Goal: Task Accomplishment & Management: Manage account settings

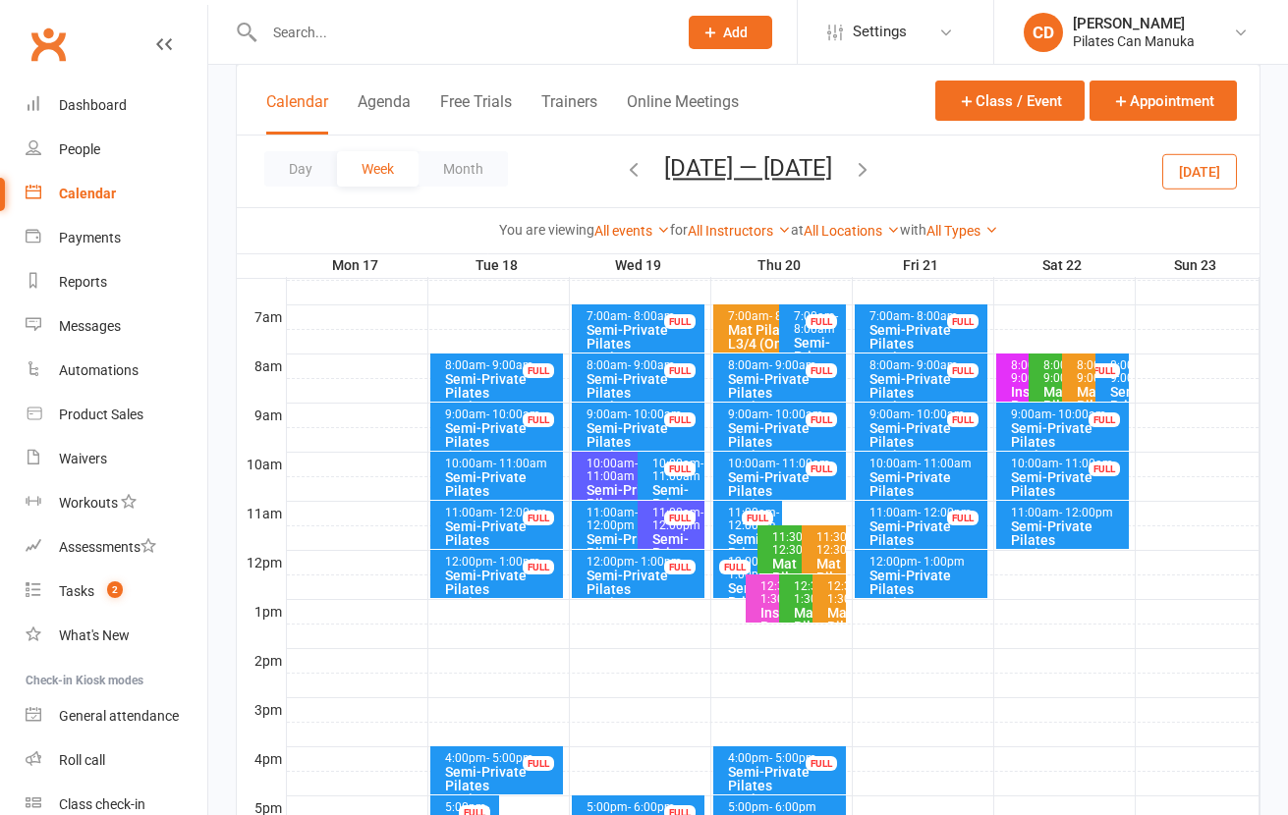
scroll to position [438, 0]
click at [932, 464] on span "- 11:00am" at bounding box center [944, 464] width 54 height 14
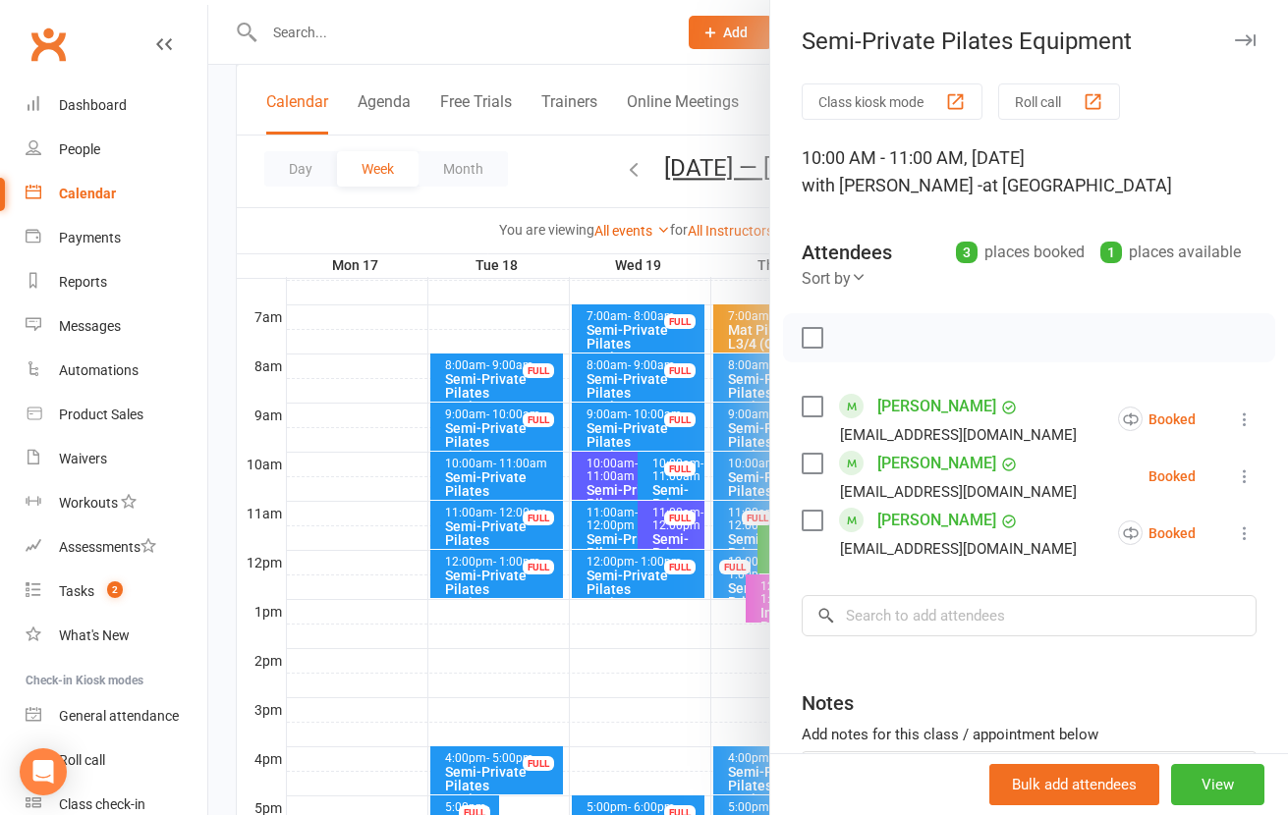
click at [619, 74] on div at bounding box center [747, 407] width 1079 height 815
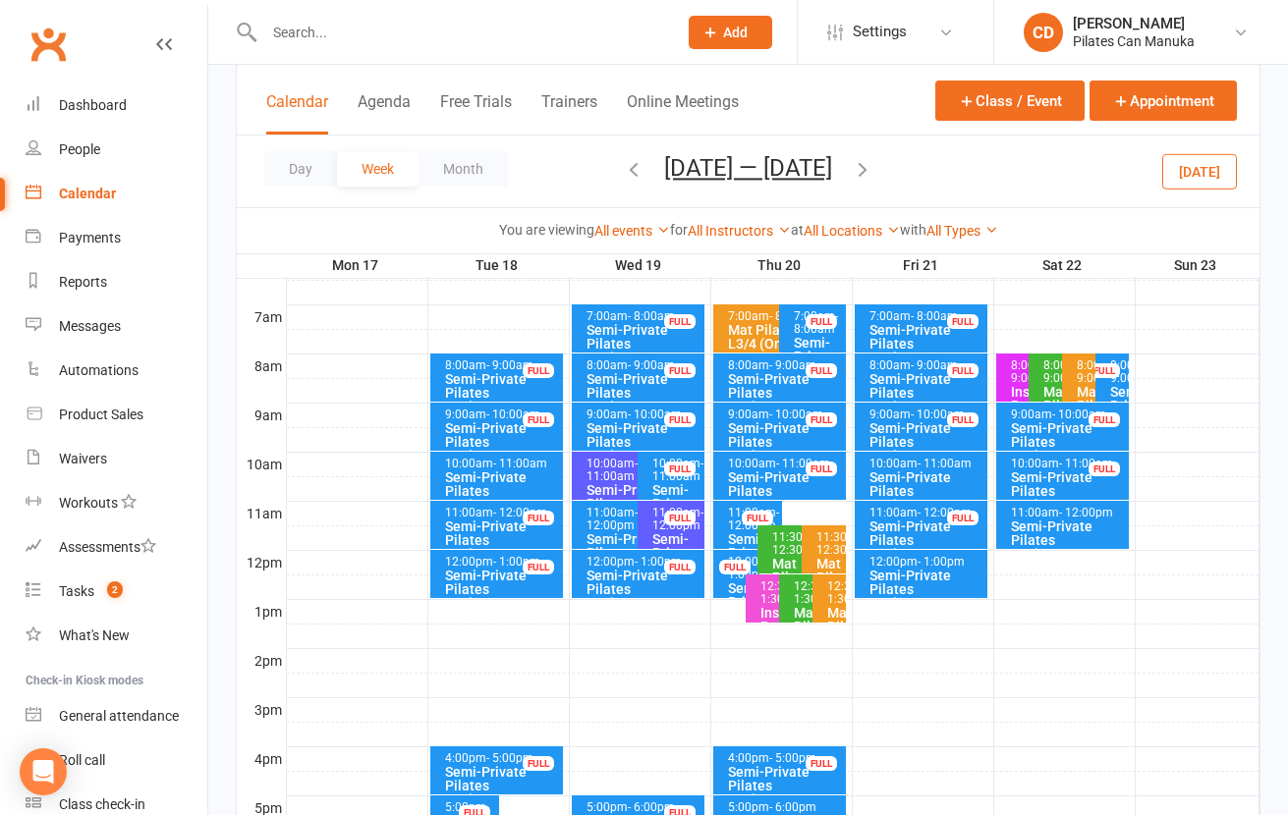
click at [800, 471] on div "Semi-Private Pilates Equipment" at bounding box center [785, 490] width 116 height 41
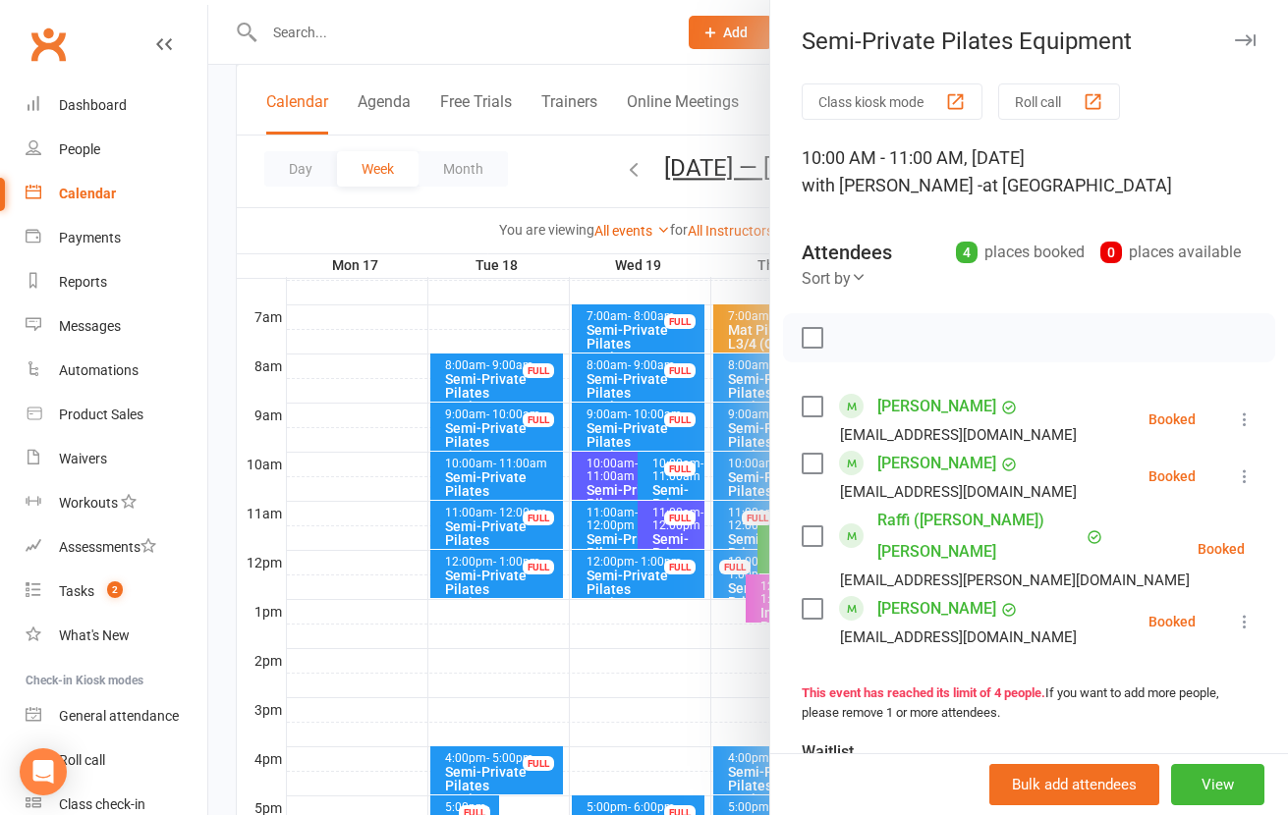
scroll to position [147, 0]
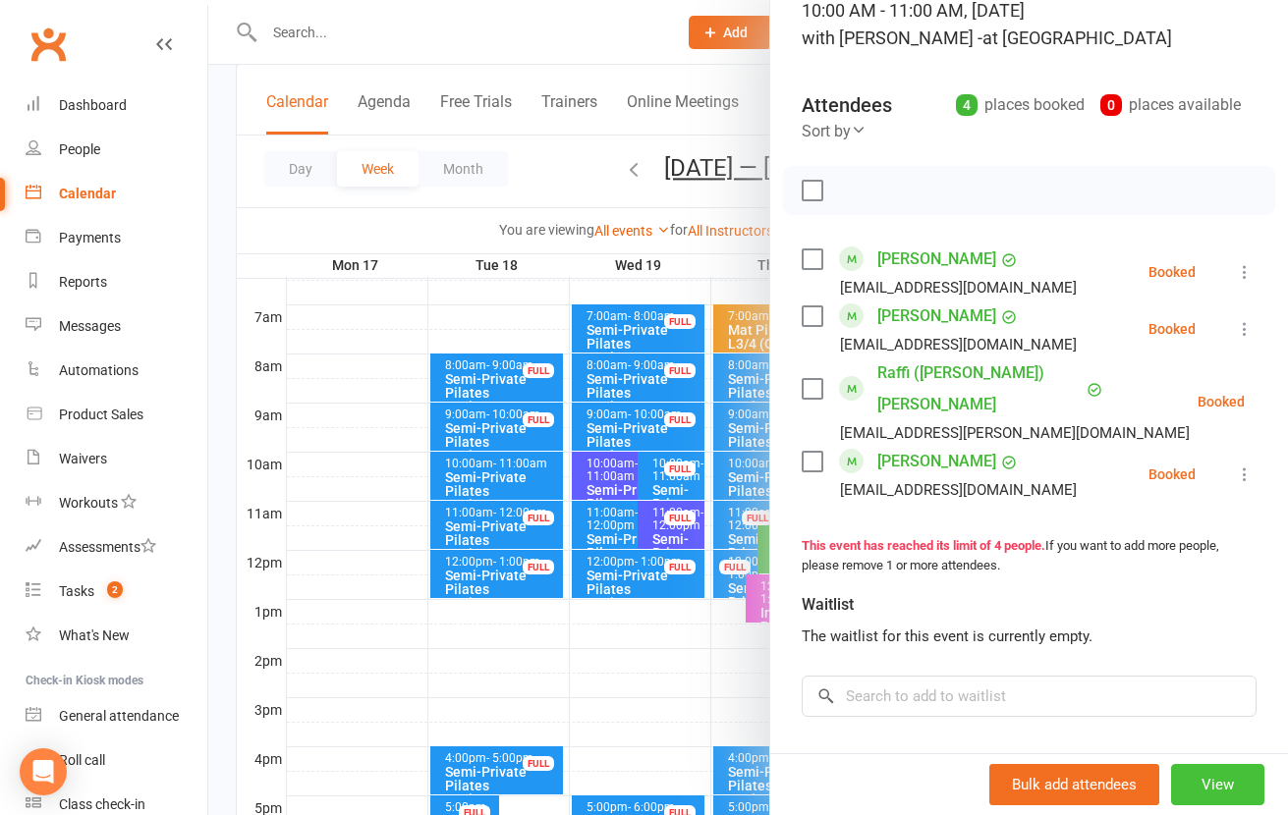
click at [1194, 786] on button "View" at bounding box center [1217, 784] width 93 height 41
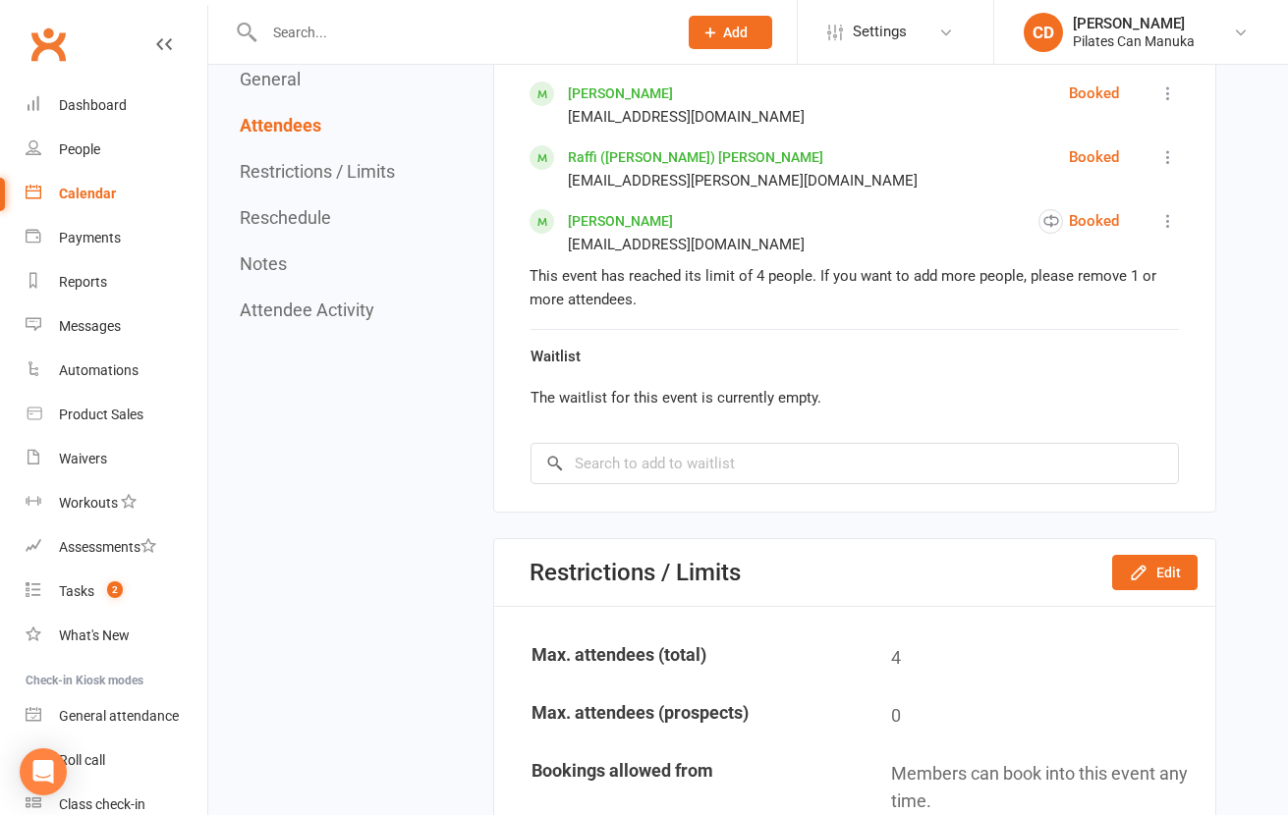
scroll to position [1326, 0]
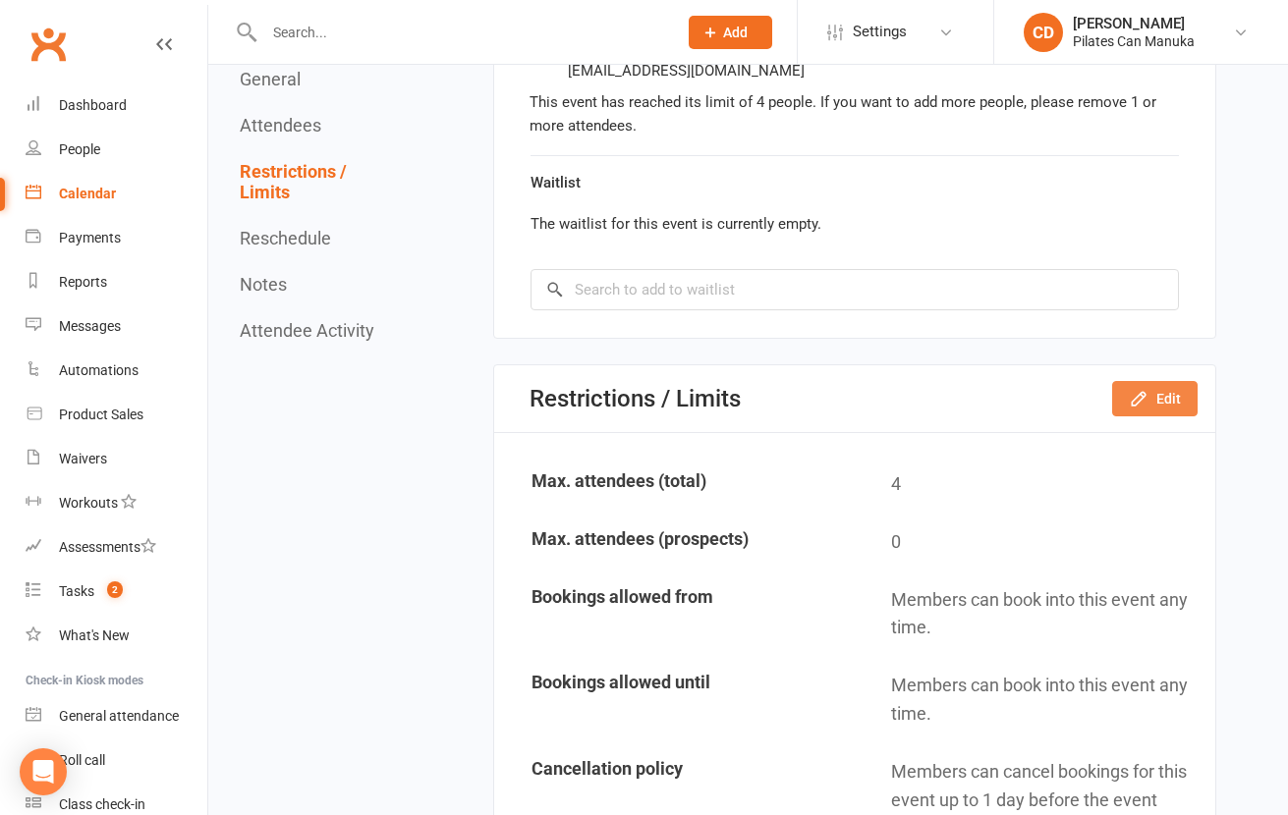
click at [1165, 393] on button "Edit" at bounding box center [1154, 398] width 85 height 35
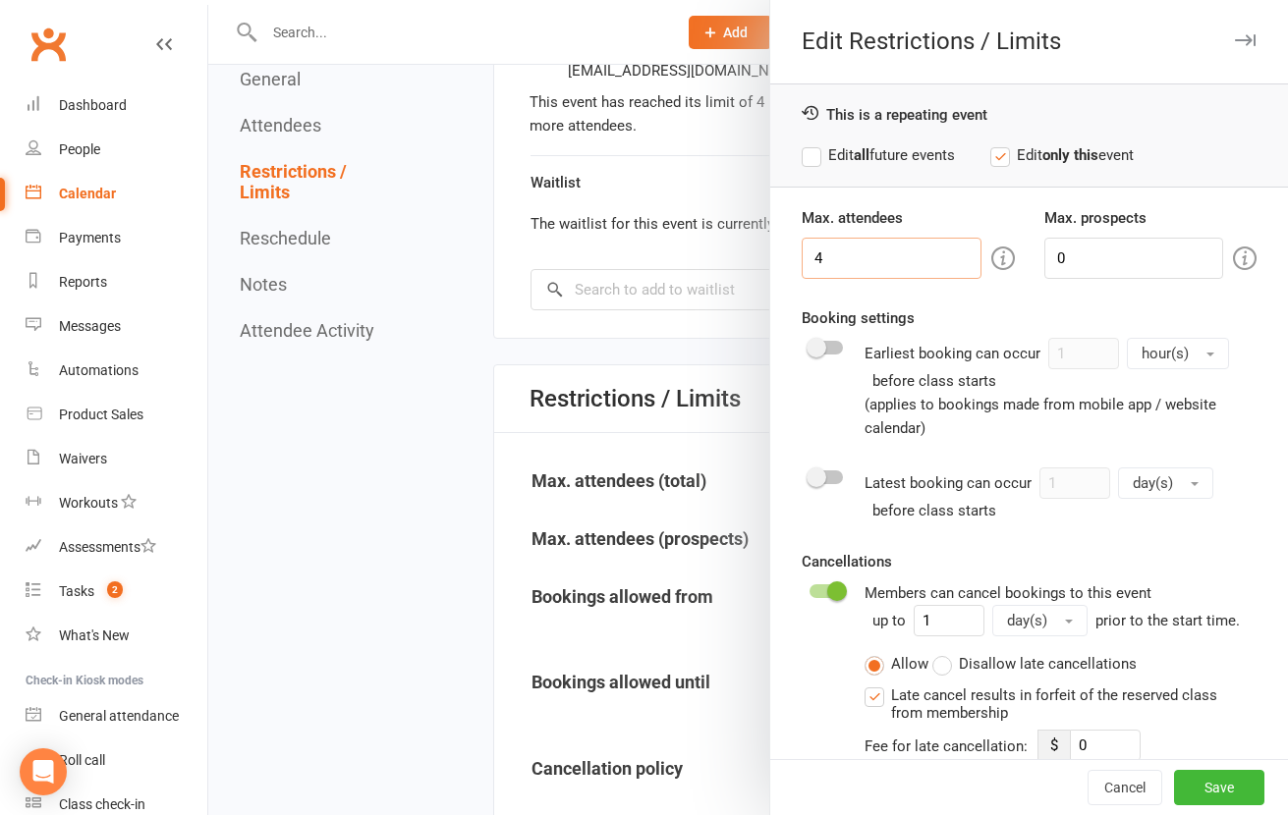
click at [851, 255] on input "4" at bounding box center [891, 258] width 179 height 41
type input "5"
click at [1183, 790] on button "Save" at bounding box center [1219, 787] width 90 height 35
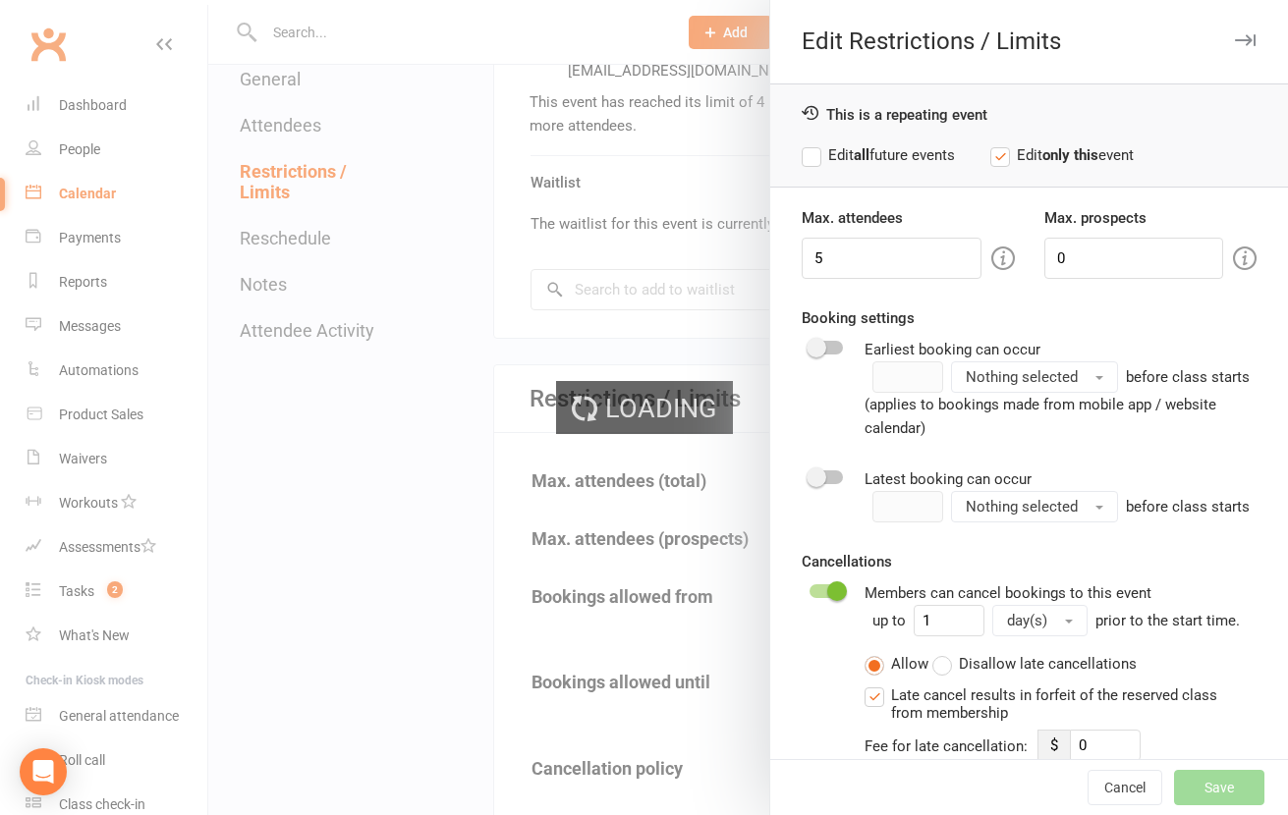
type input "0"
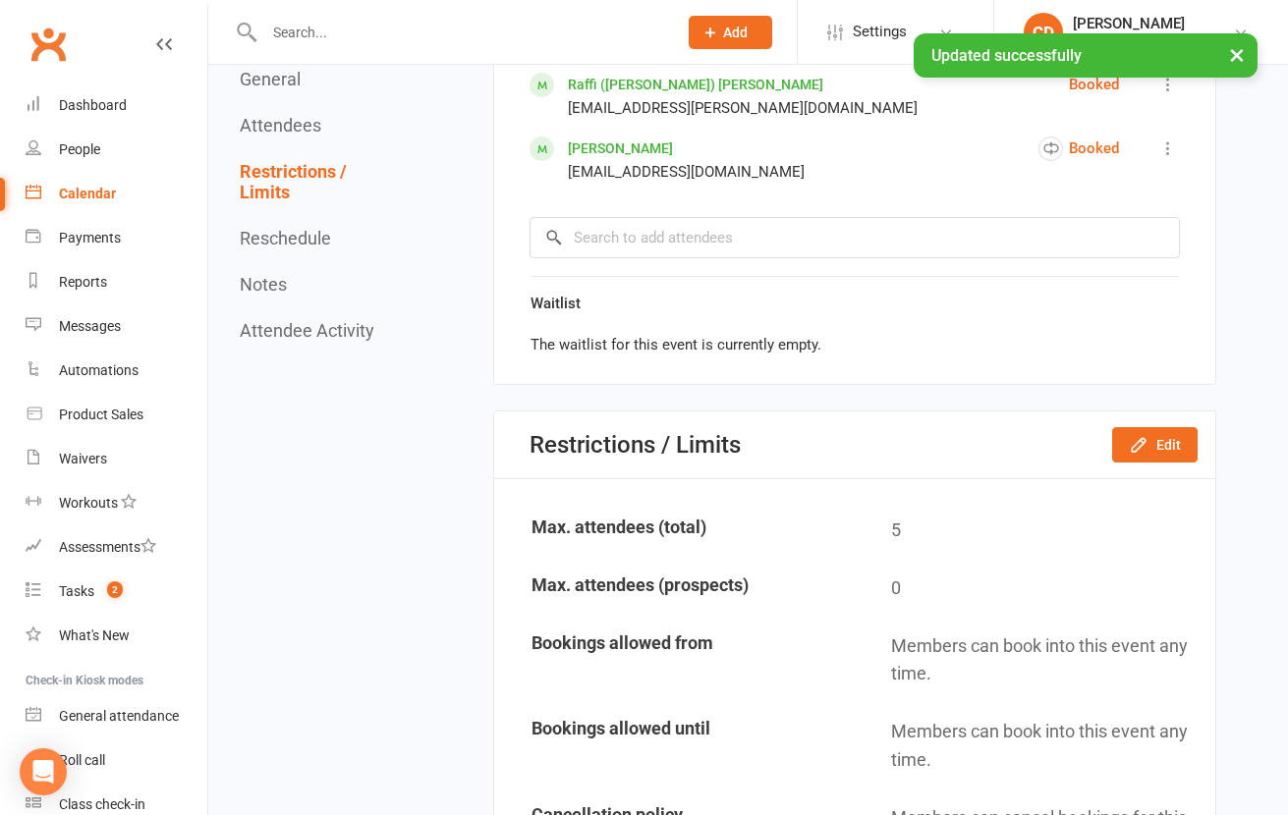
scroll to position [1179, 0]
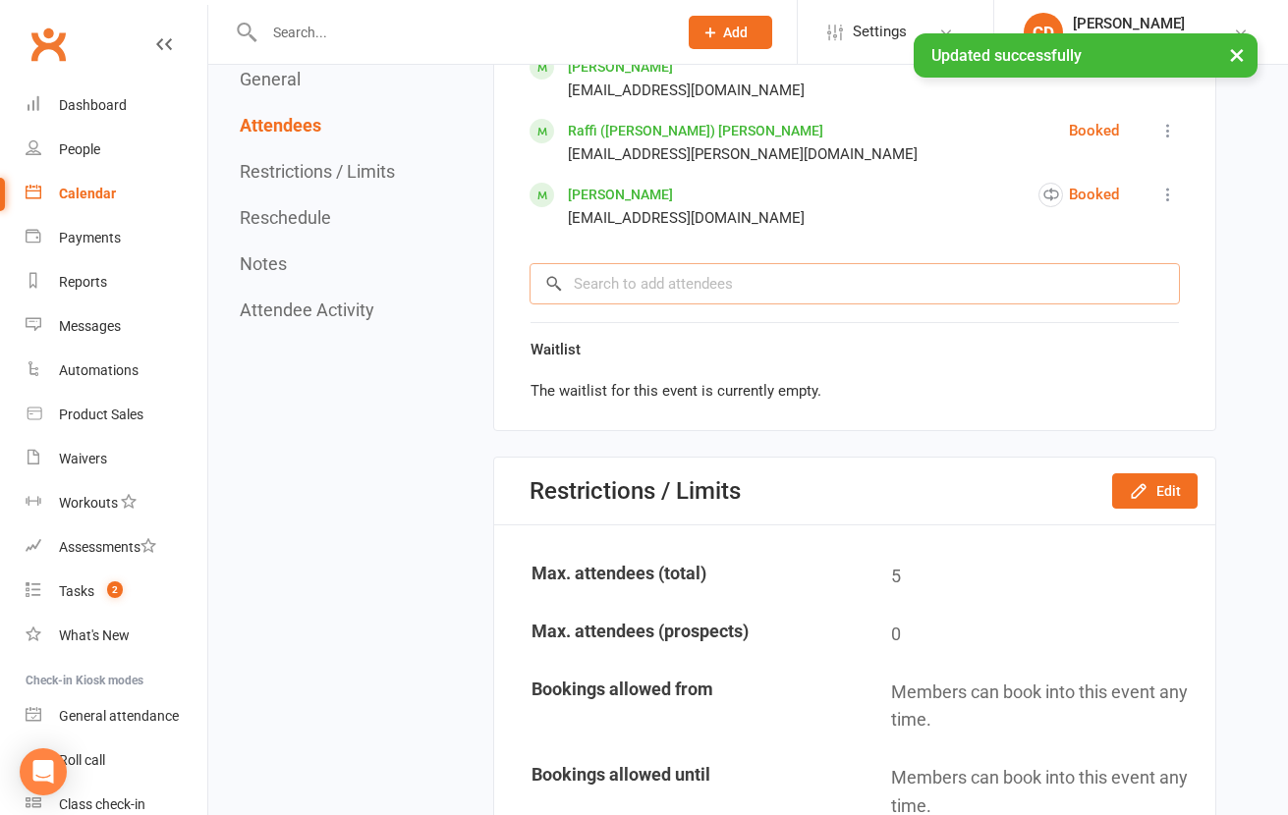
click at [696, 280] on input "search" at bounding box center [854, 283] width 650 height 41
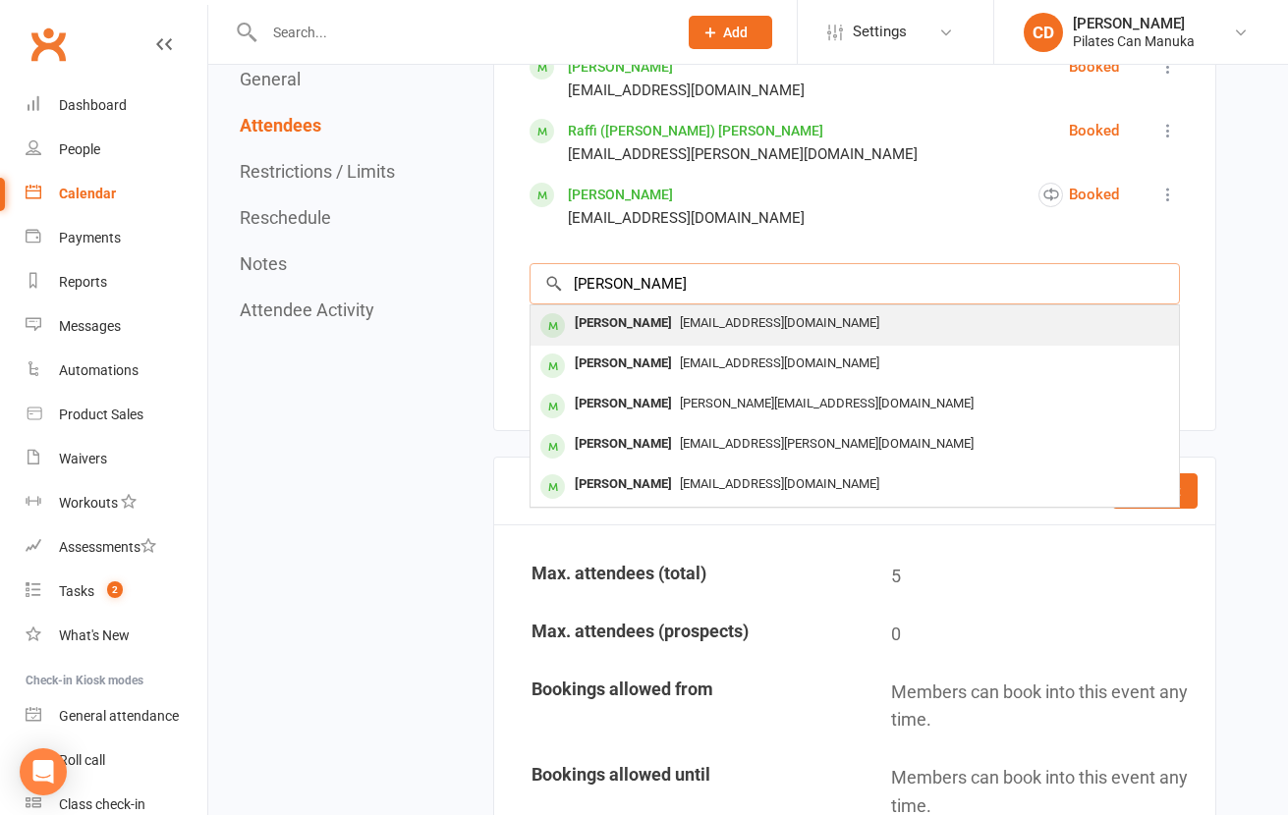
type input "cornelia repp"
click at [692, 318] on span "cornelia44@bigpond.com" at bounding box center [779, 322] width 199 height 15
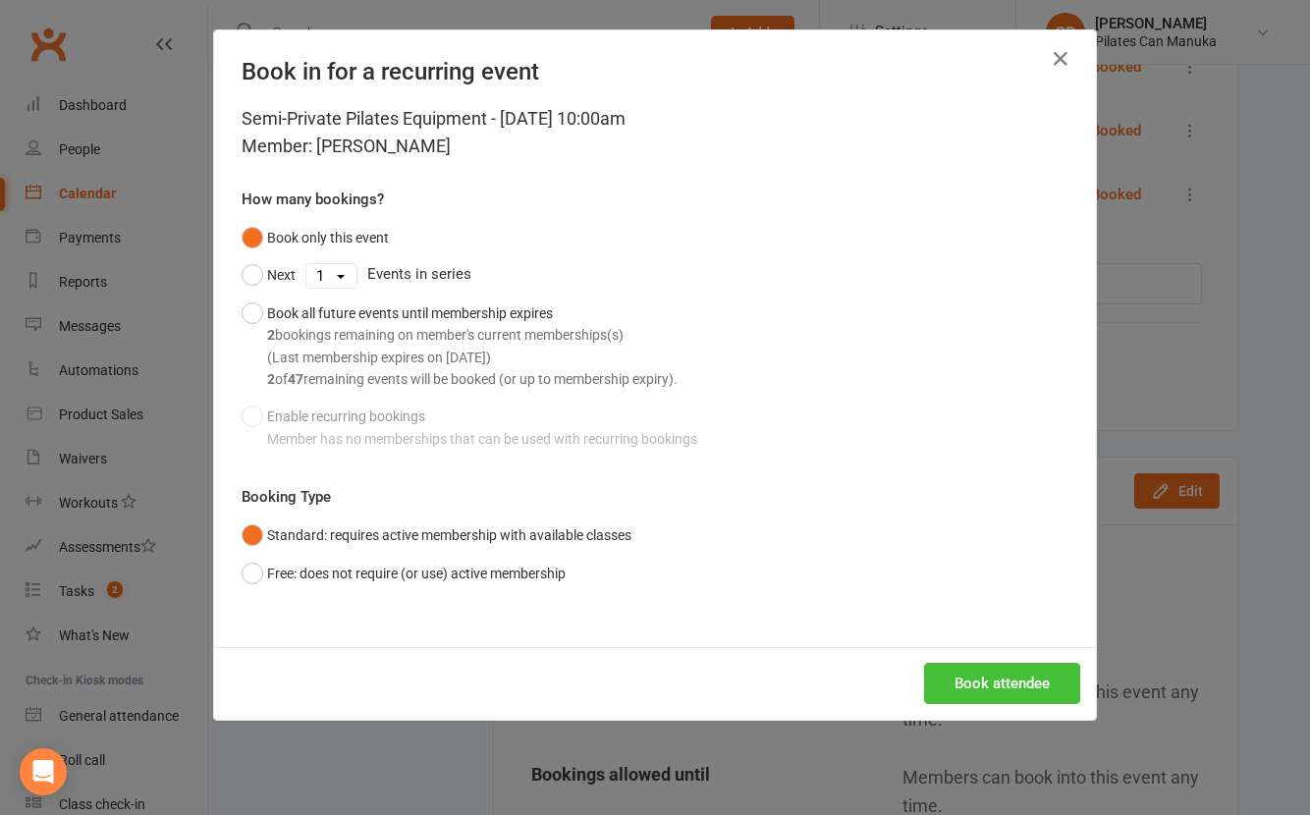
click at [935, 676] on button "Book attendee" at bounding box center [1002, 683] width 156 height 41
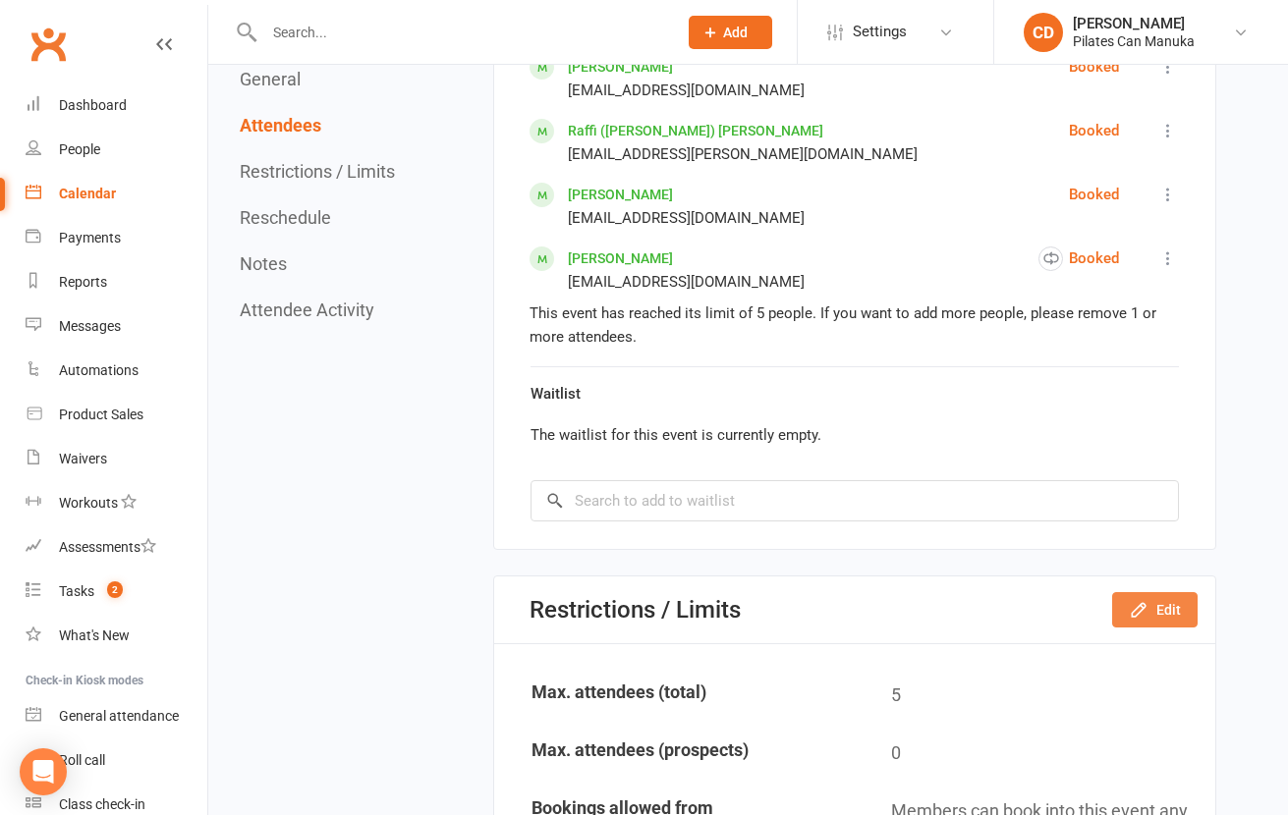
click at [1143, 611] on icon "button" at bounding box center [1138, 609] width 13 height 13
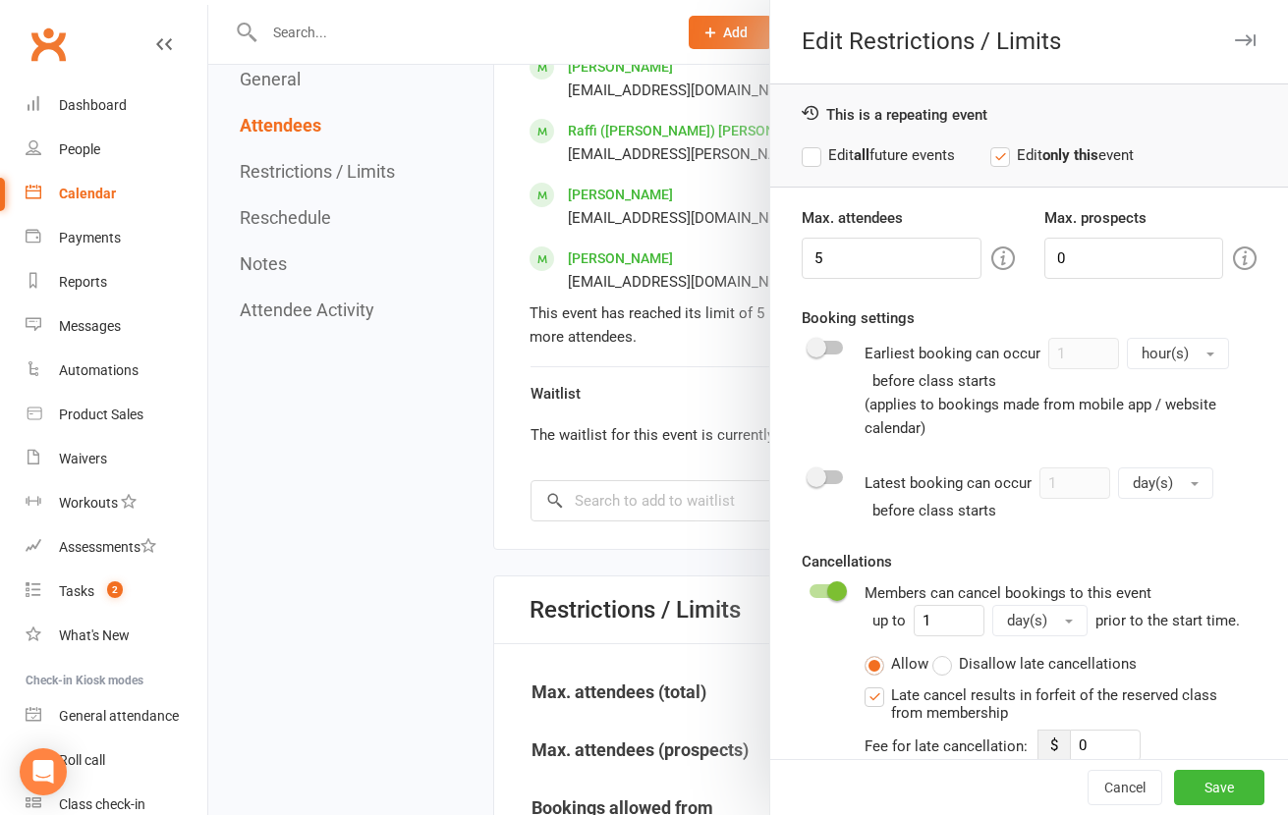
click at [858, 249] on div "Attendee limits help you manage class numbers if you have restricted space. If …" at bounding box center [758, 258] width 377 height 45
click at [1181, 774] on button "Save" at bounding box center [1219, 787] width 90 height 35
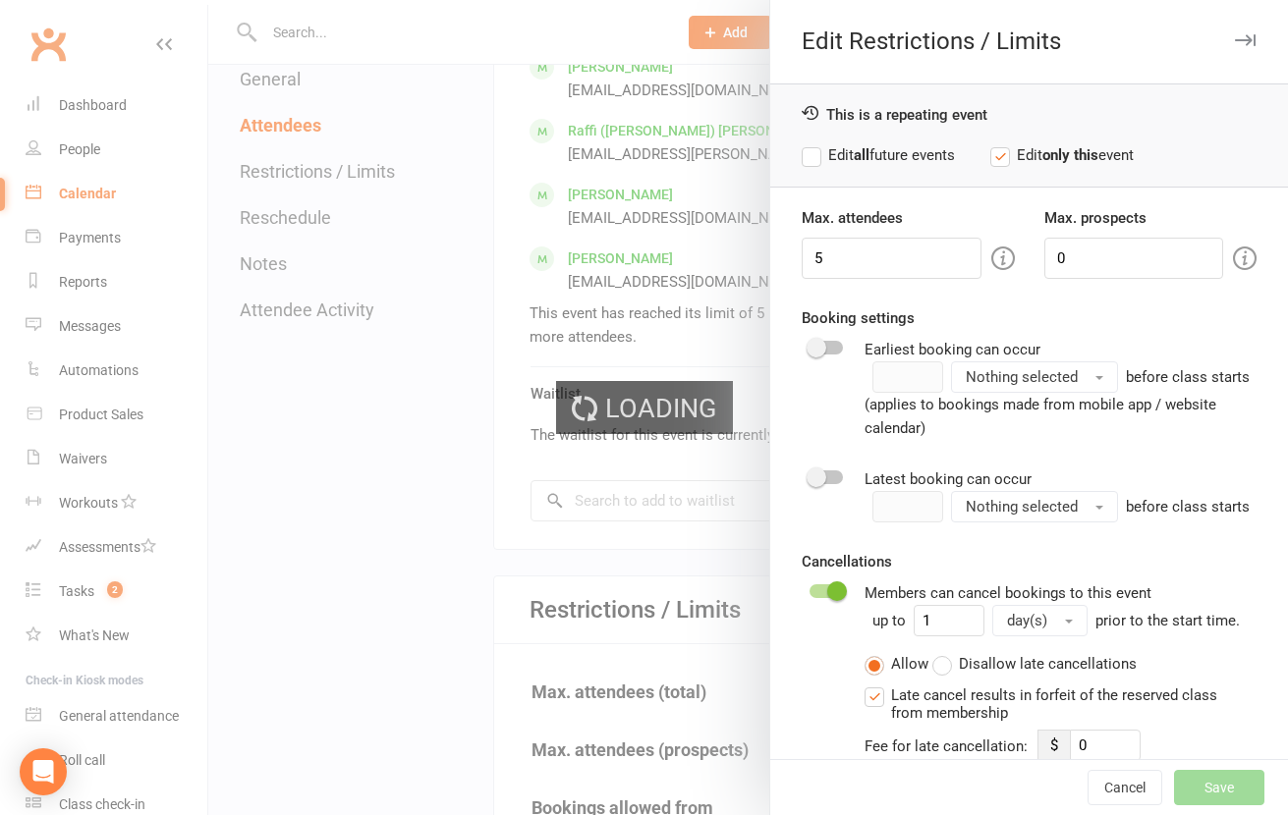
type input "0"
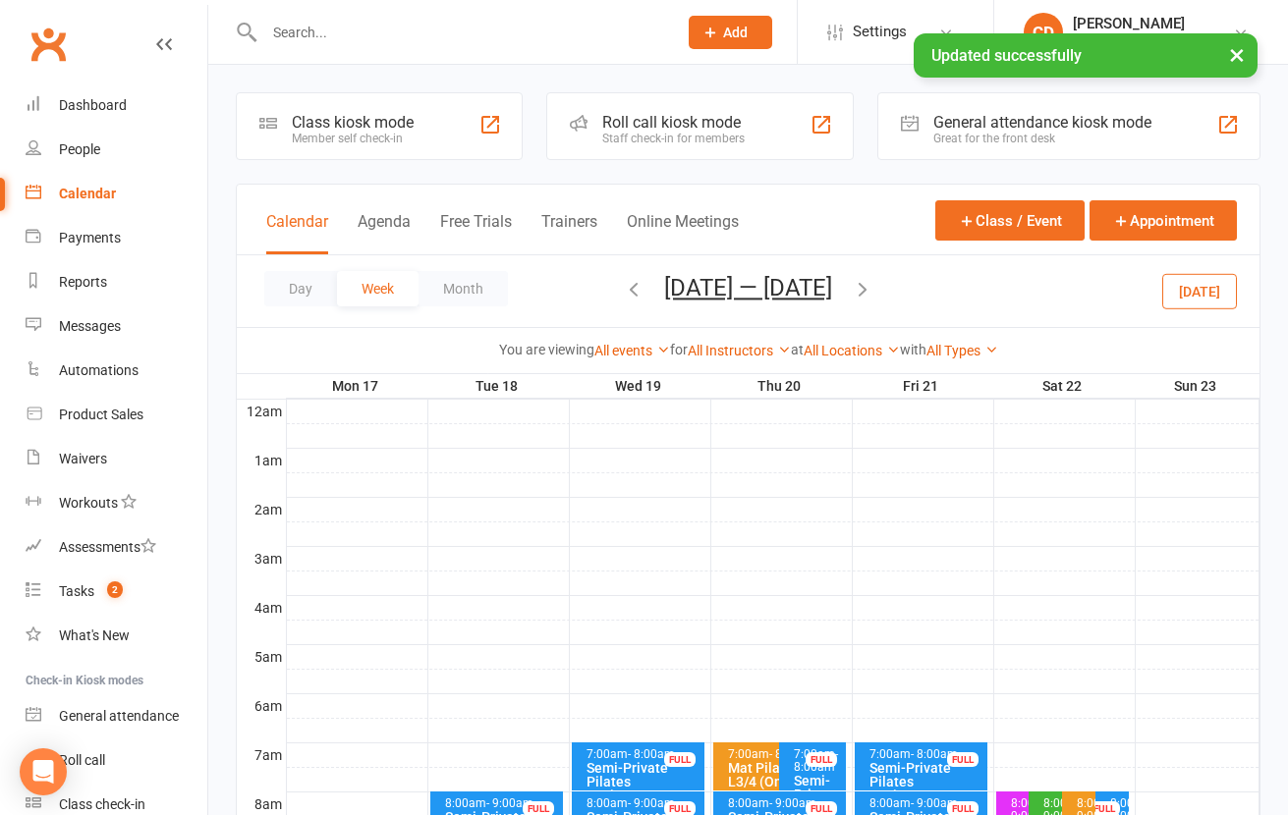
click at [767, 278] on button "Nov 17 — 23 2025" at bounding box center [748, 288] width 168 height 28
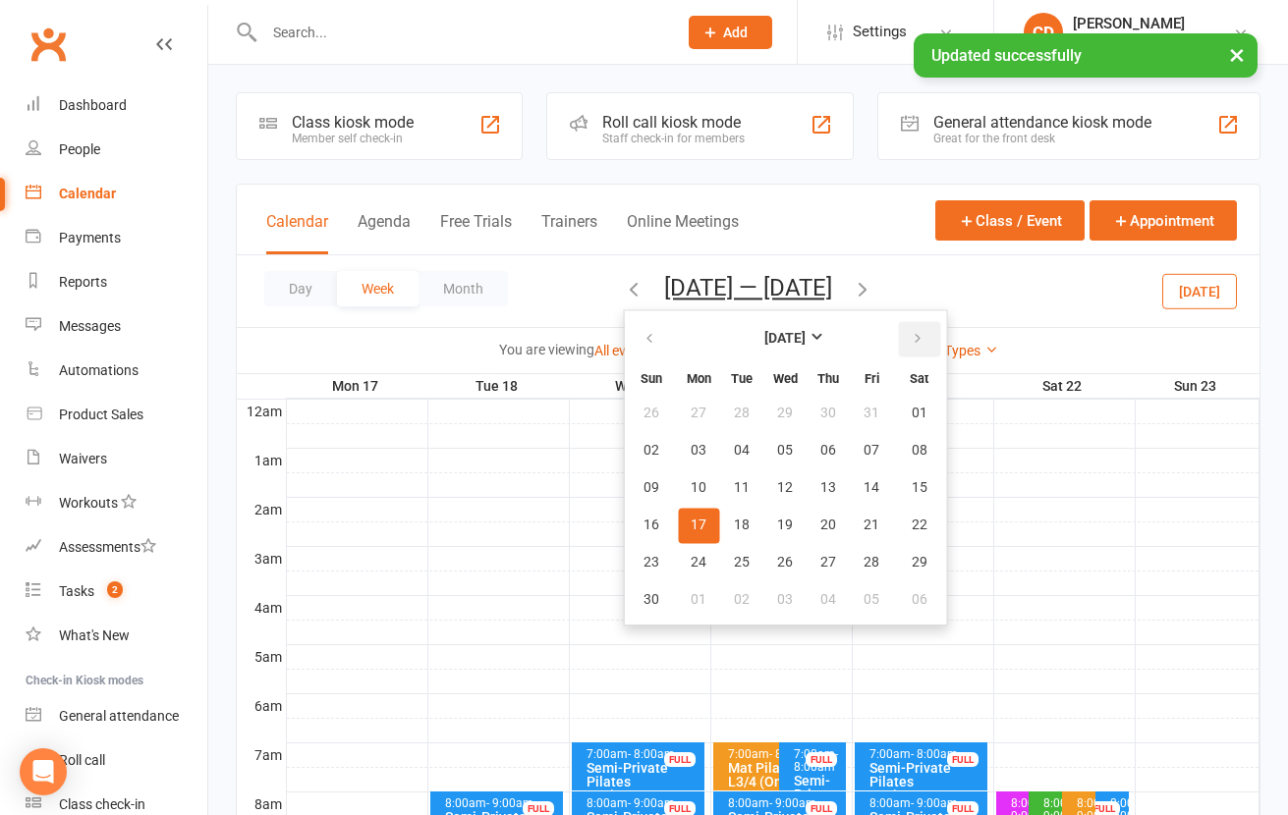
click at [911, 331] on icon "button" at bounding box center [918, 339] width 14 height 16
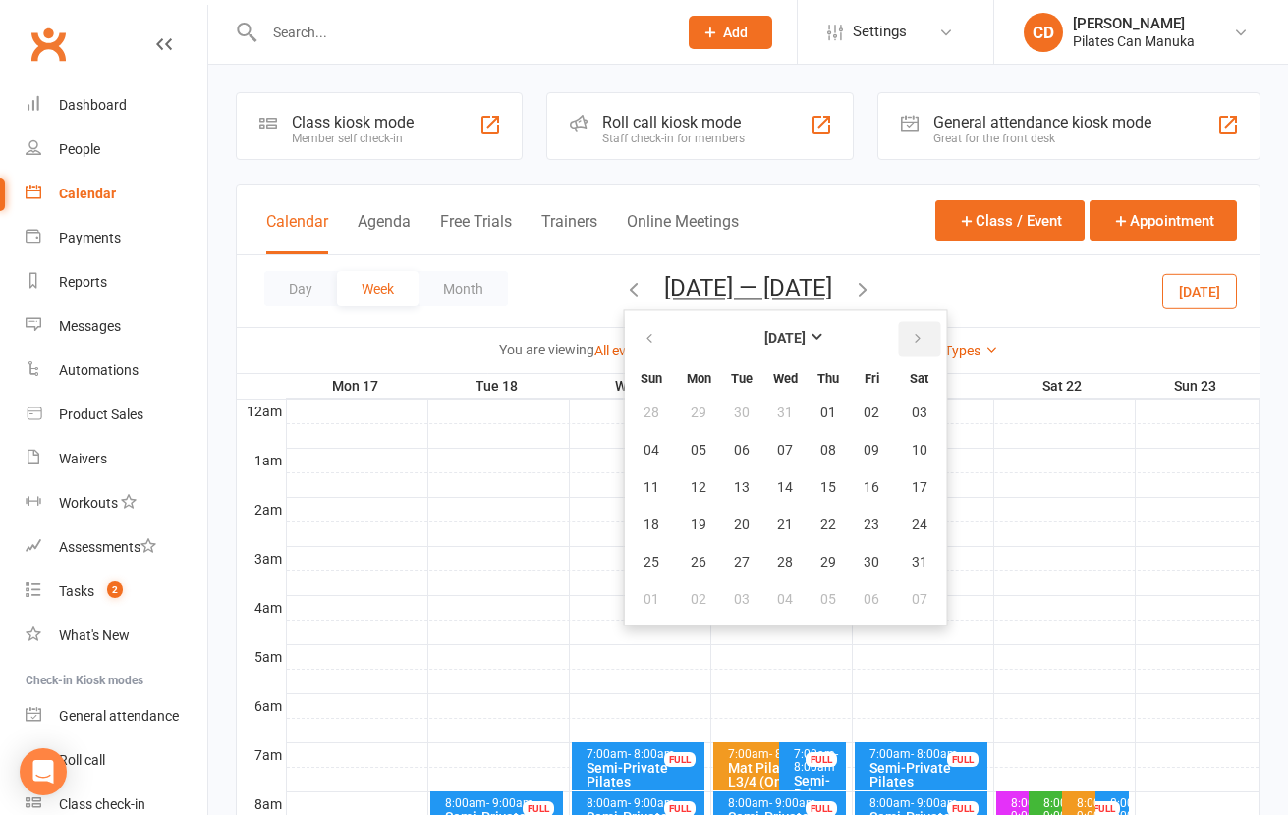
click at [911, 331] on icon "button" at bounding box center [918, 339] width 14 height 16
click at [822, 413] on span "05" at bounding box center [828, 414] width 16 height 16
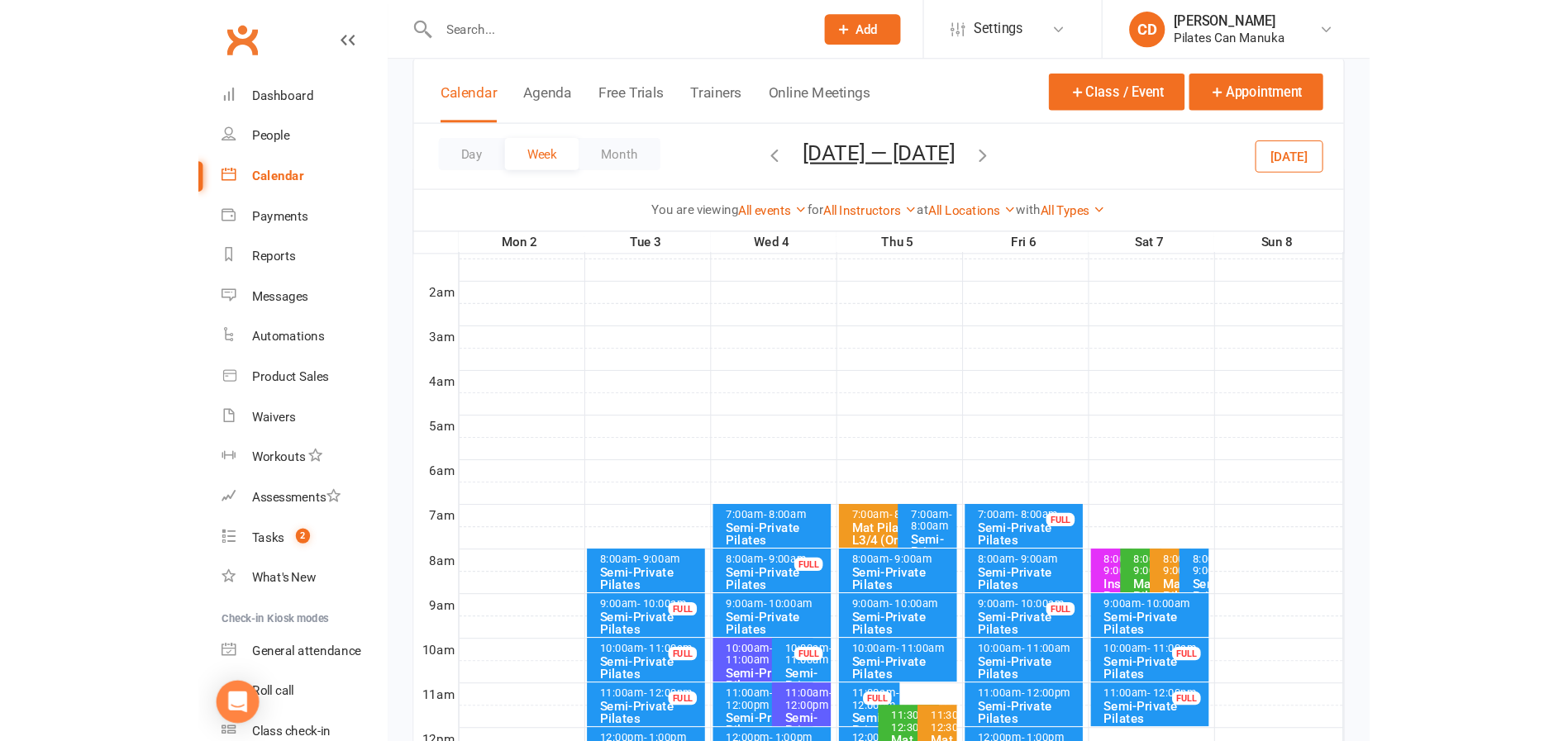
scroll to position [248, 0]
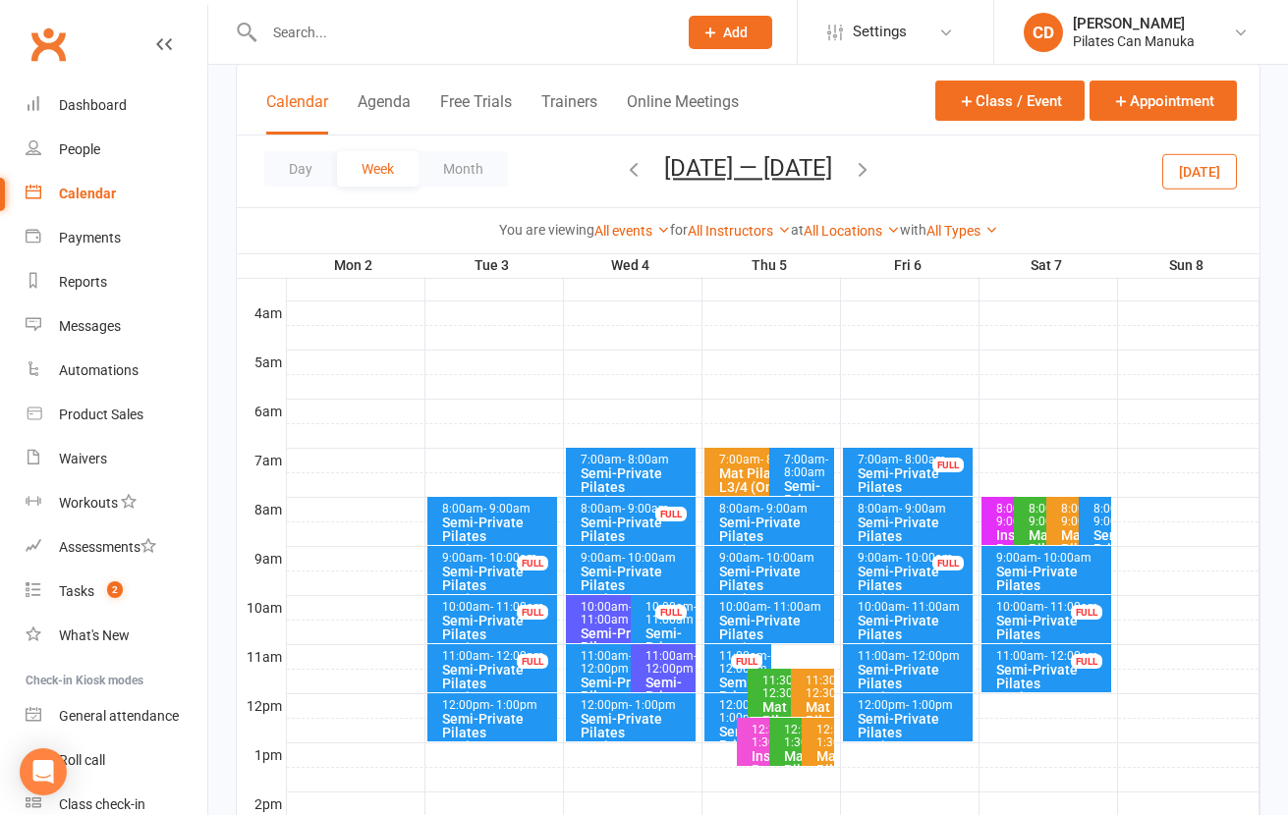
click at [790, 614] on div "Semi-Private Pilates Equipment" at bounding box center [774, 634] width 113 height 41
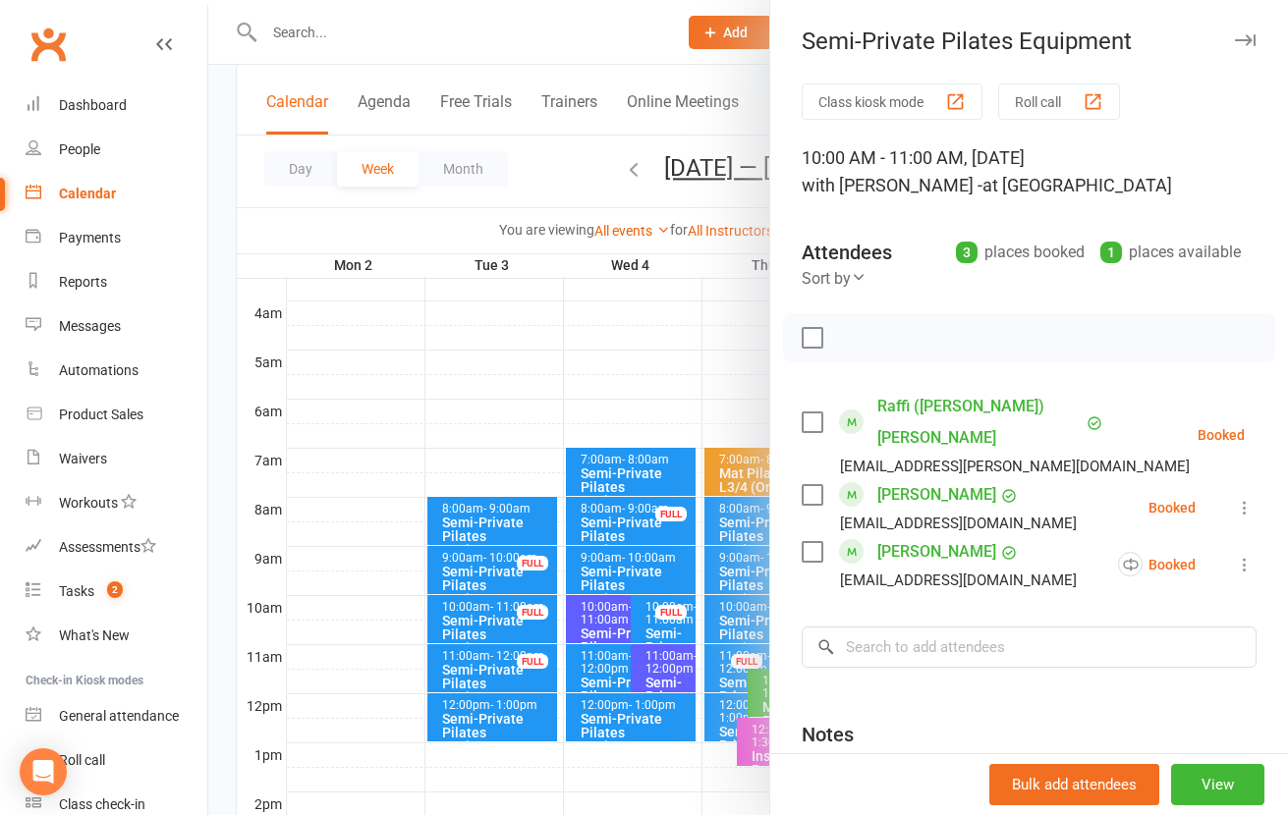
click at [627, 51] on div at bounding box center [747, 407] width 1079 height 815
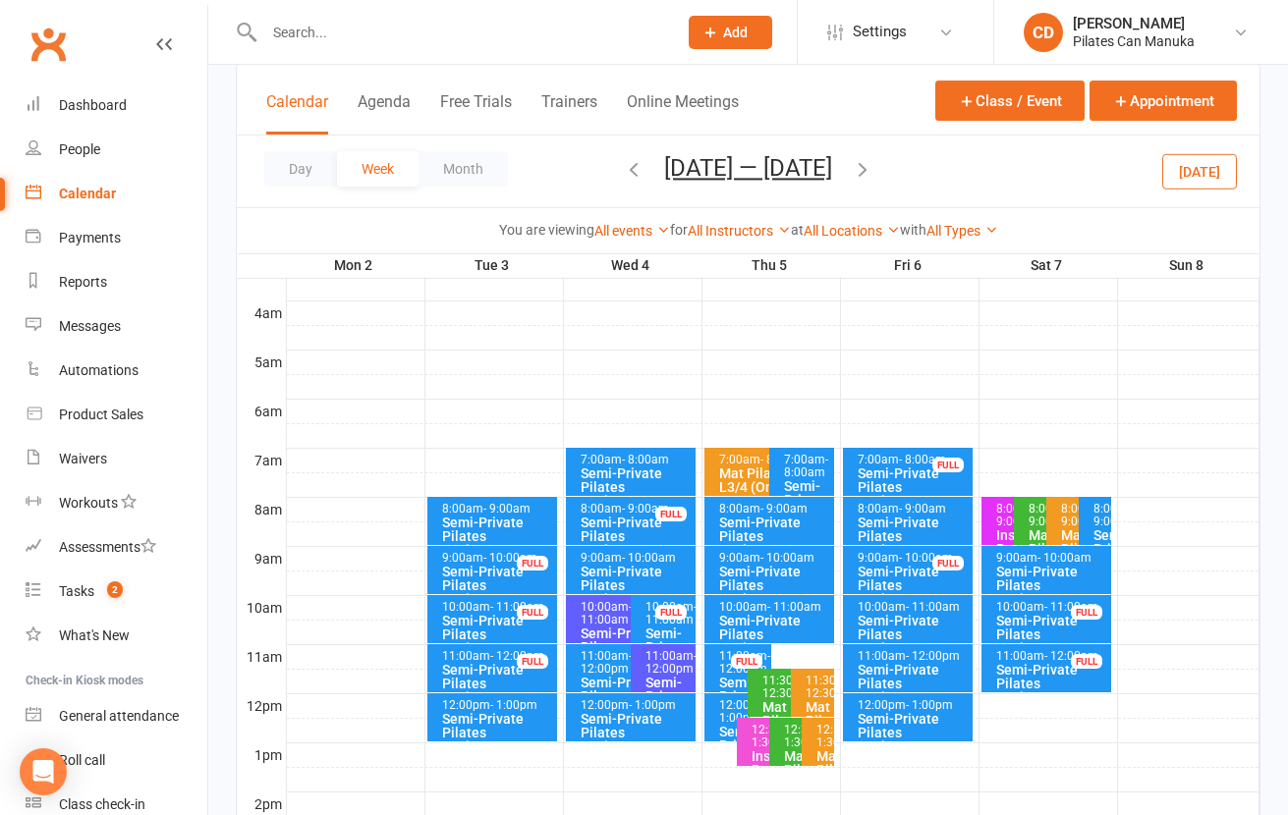
click at [854, 172] on icon "button" at bounding box center [863, 169] width 22 height 22
click at [800, 606] on span "- 11:00am" at bounding box center [794, 607] width 54 height 14
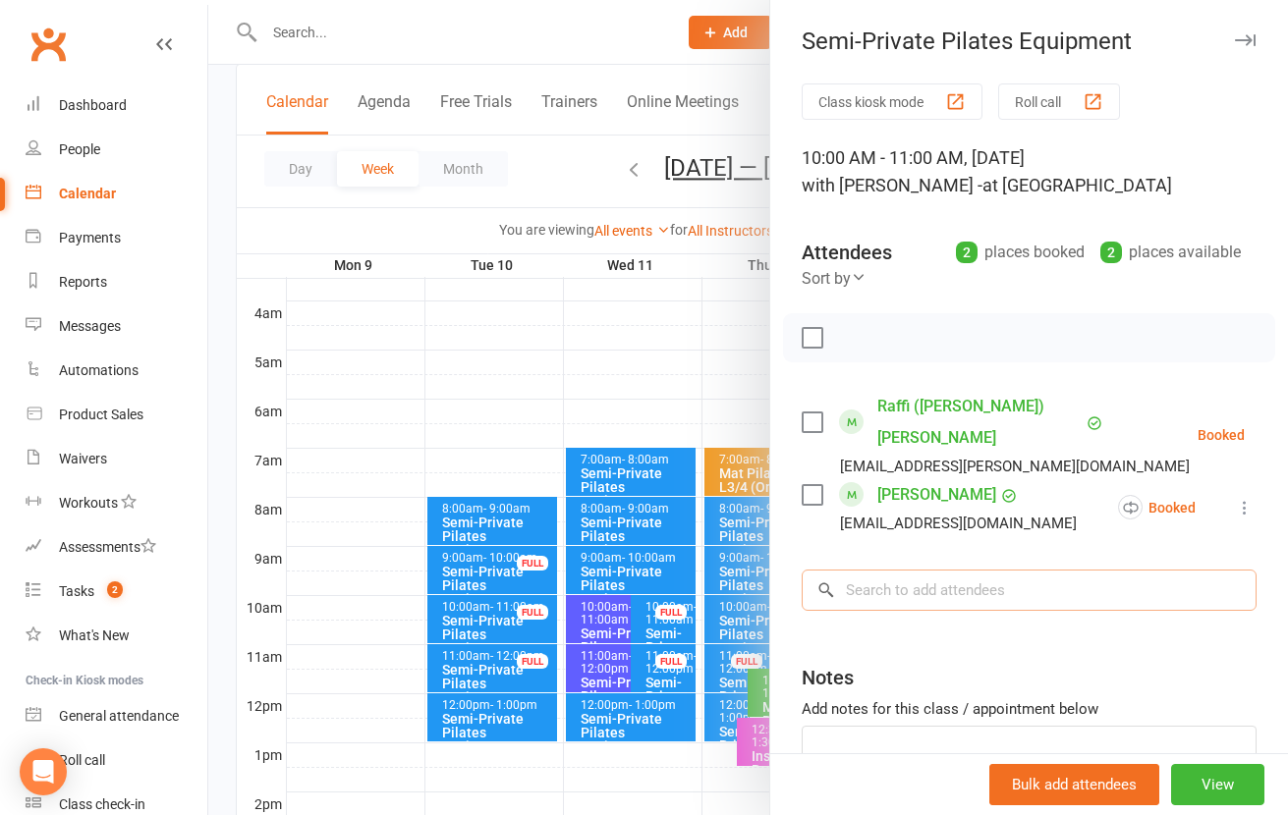
click at [881, 570] on input "search" at bounding box center [1029, 590] width 455 height 41
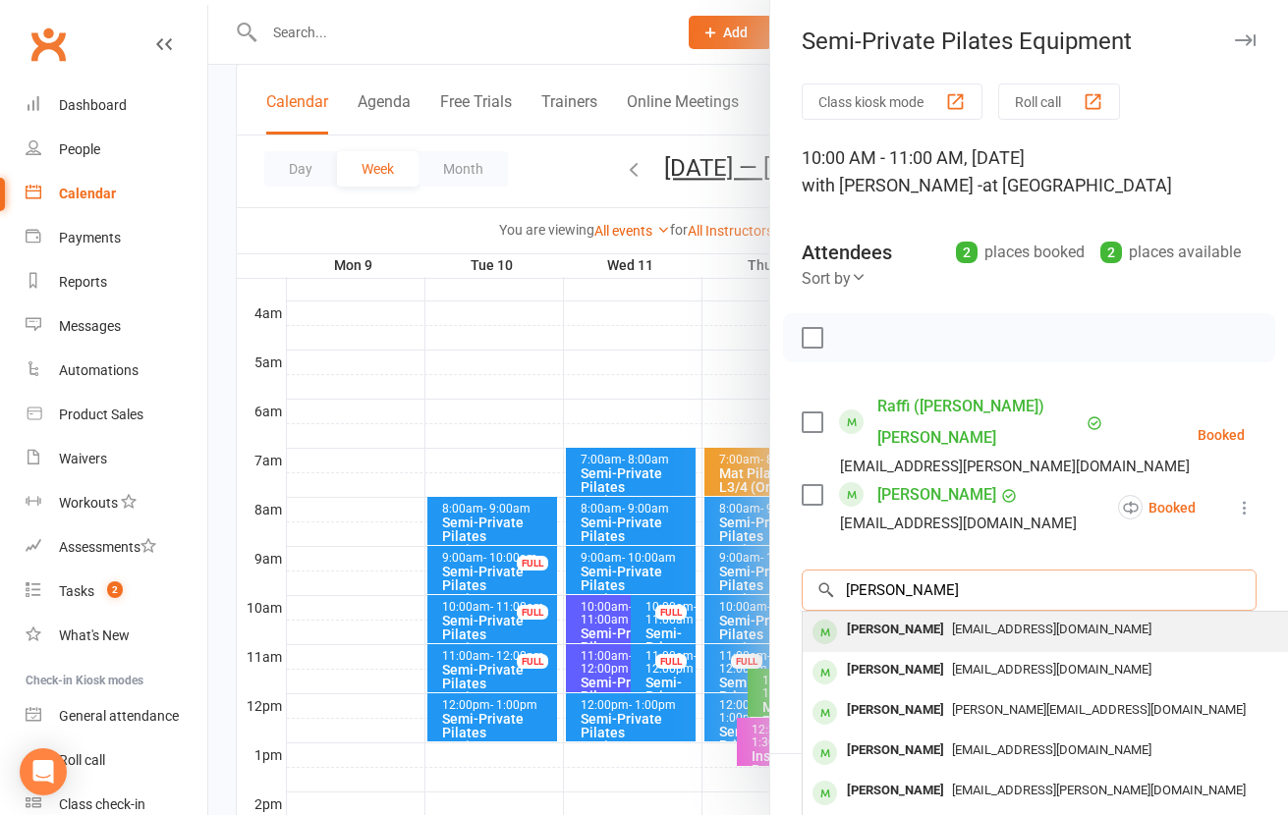
type input "cornelia re"
click at [964, 622] on span "cornelia44@bigpond.com" at bounding box center [1051, 629] width 199 height 15
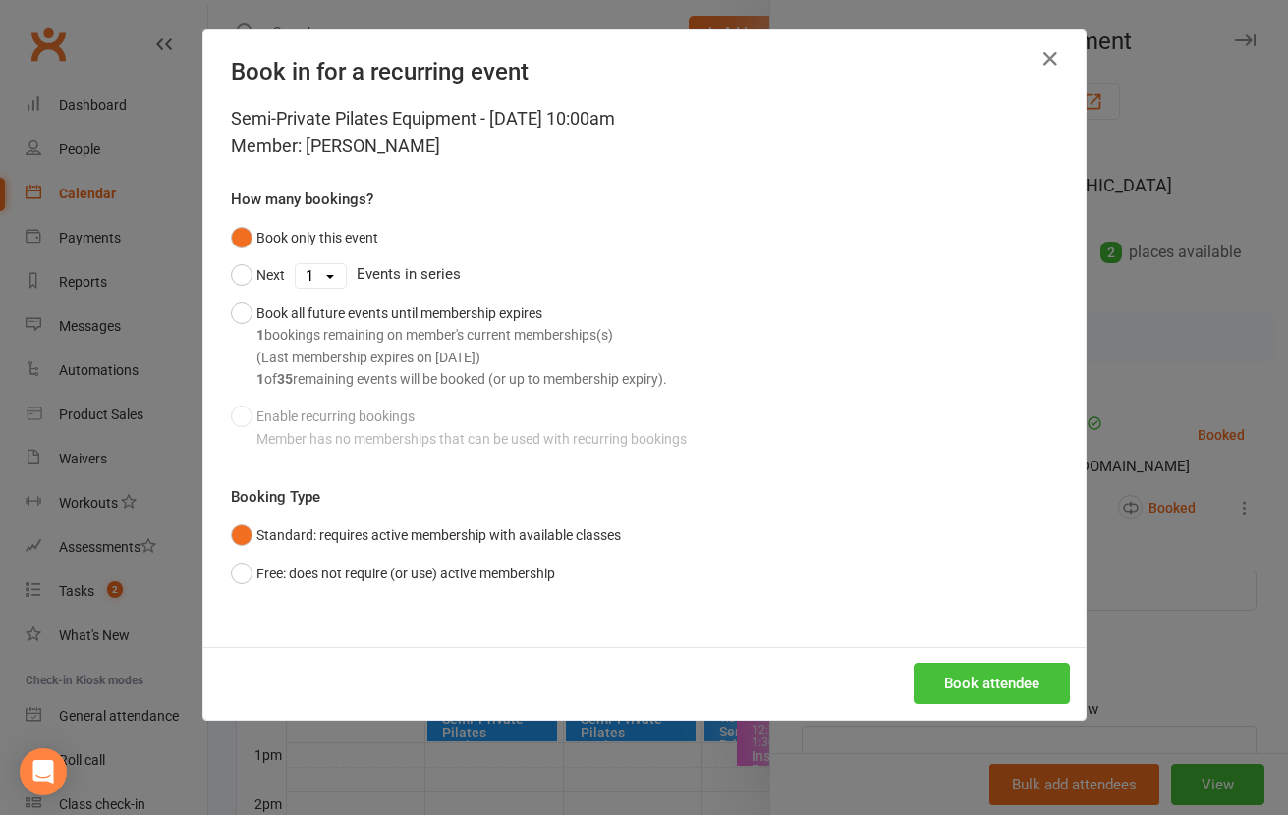
click at [992, 685] on button "Book attendee" at bounding box center [991, 683] width 156 height 41
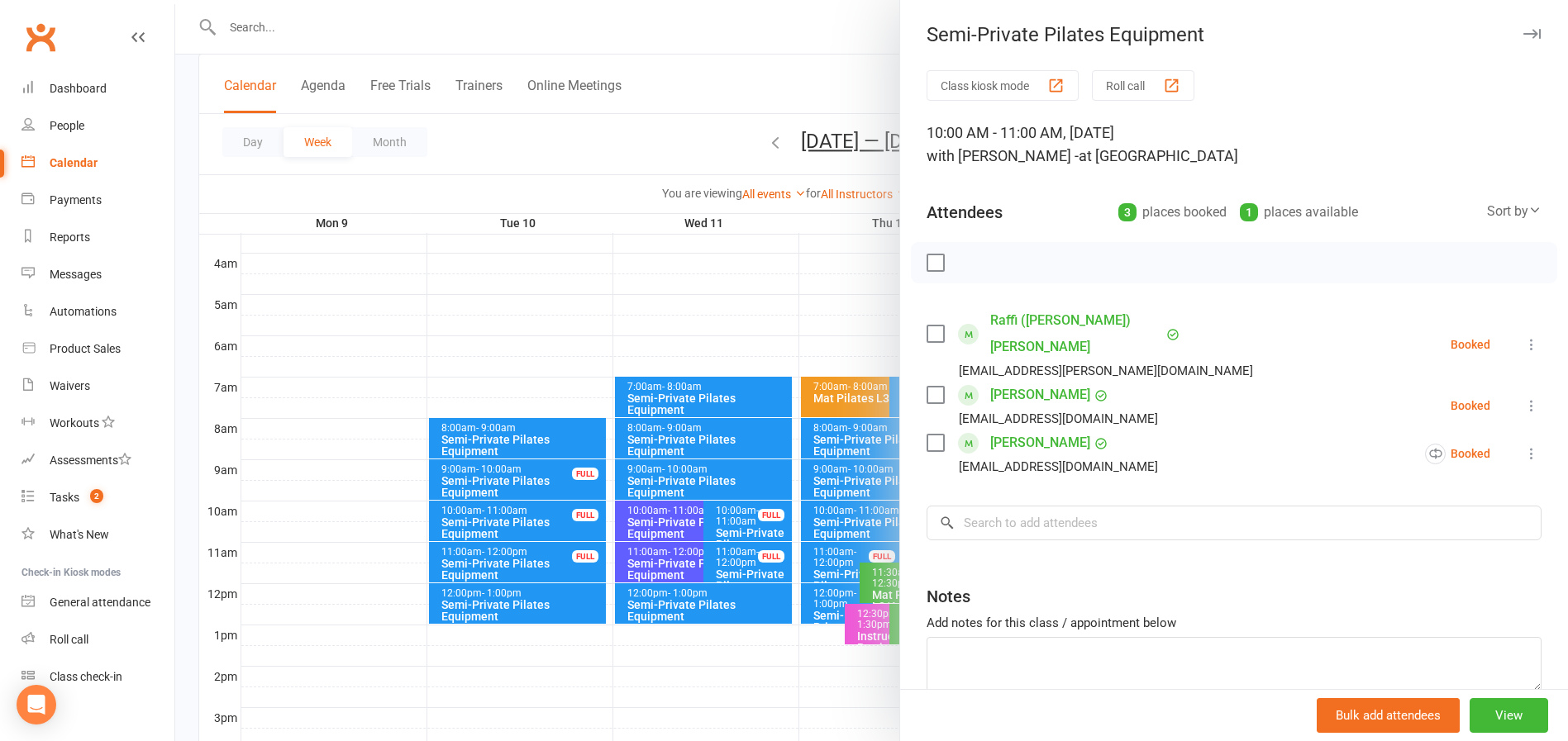
click at [345, 29] on div at bounding box center [871, 370] width 1393 height 741
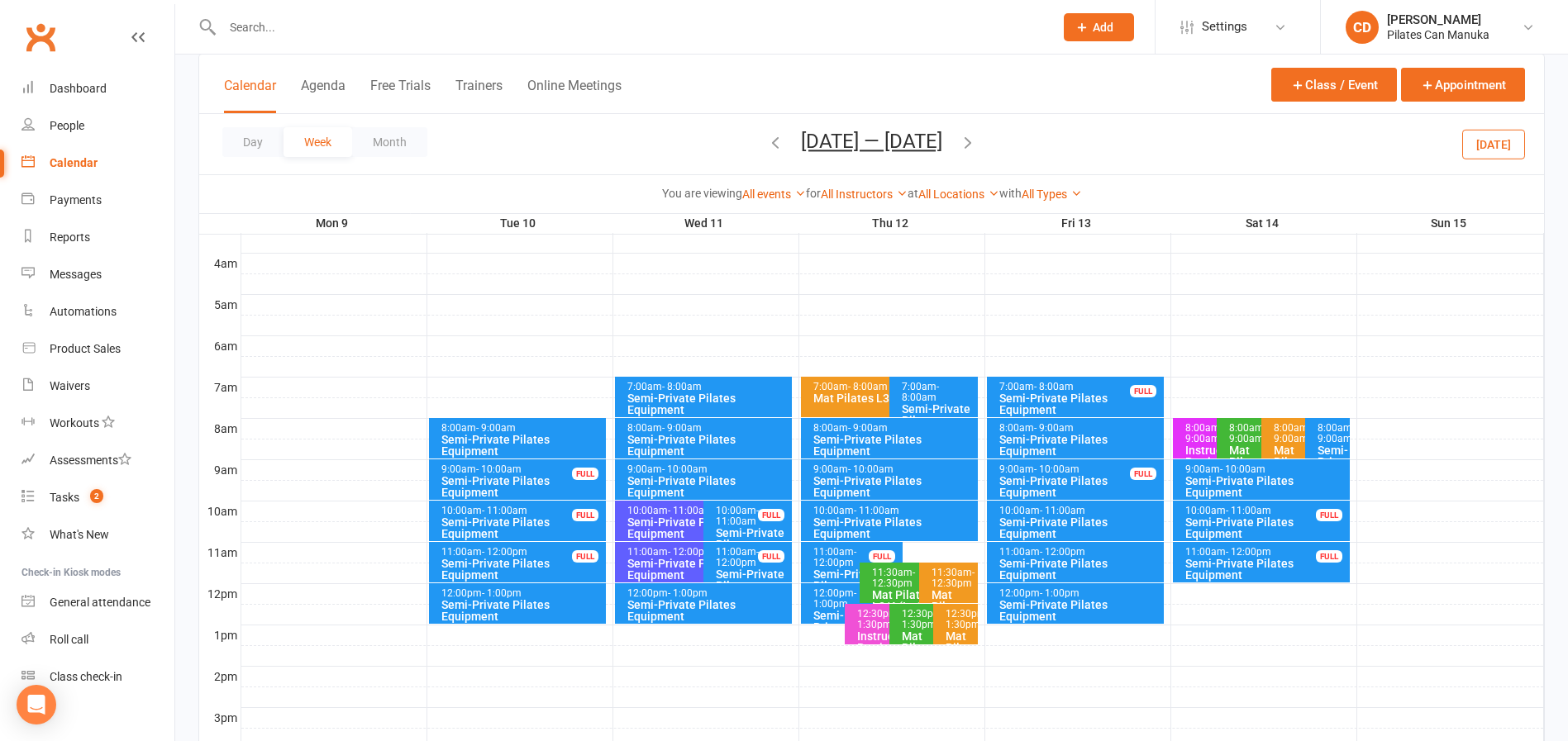
click at [345, 29] on input "text" at bounding box center [630, 28] width 825 height 24
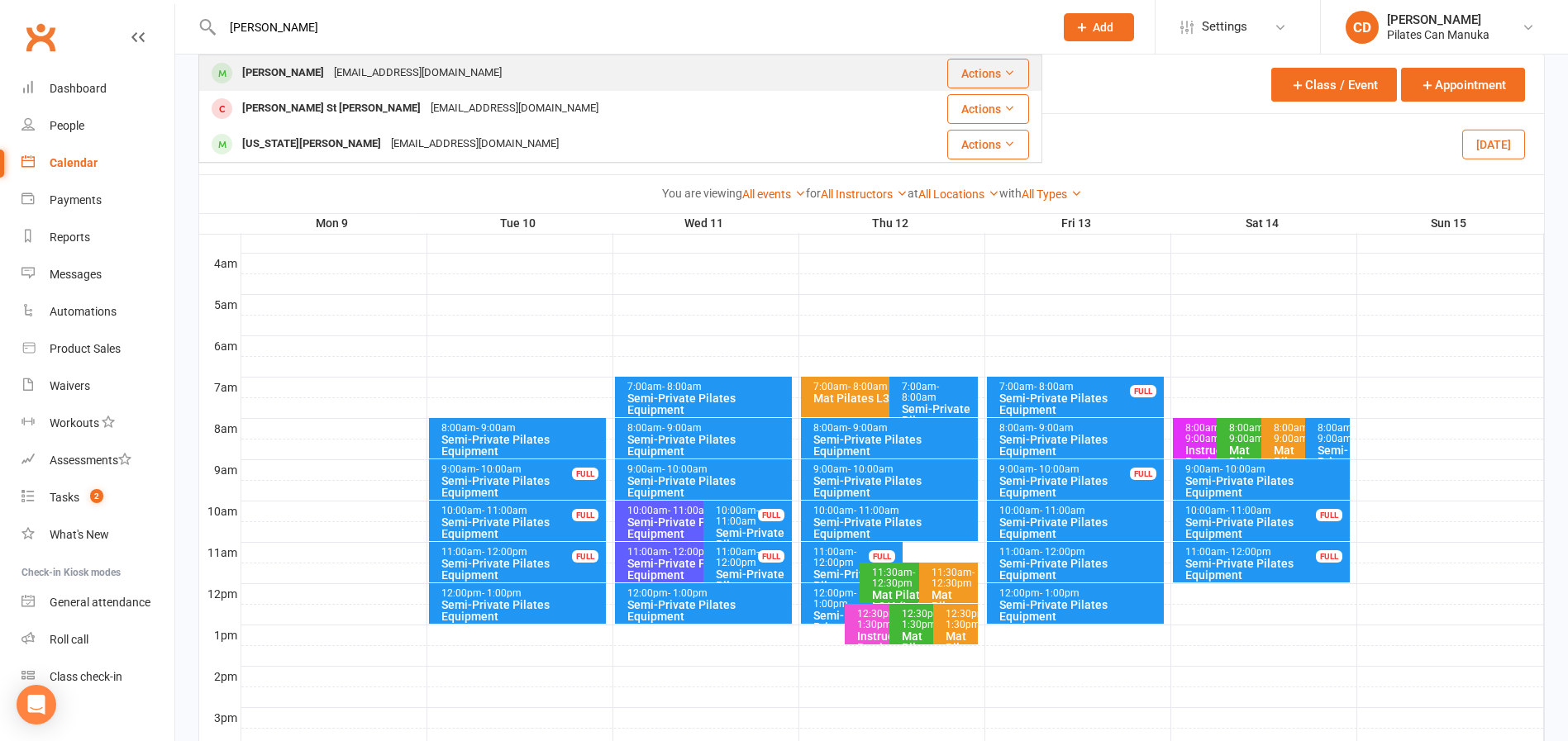
type input "geoff"
click at [345, 70] on div "[EMAIL_ADDRESS][DOMAIN_NAME]" at bounding box center [417, 73] width 178 height 24
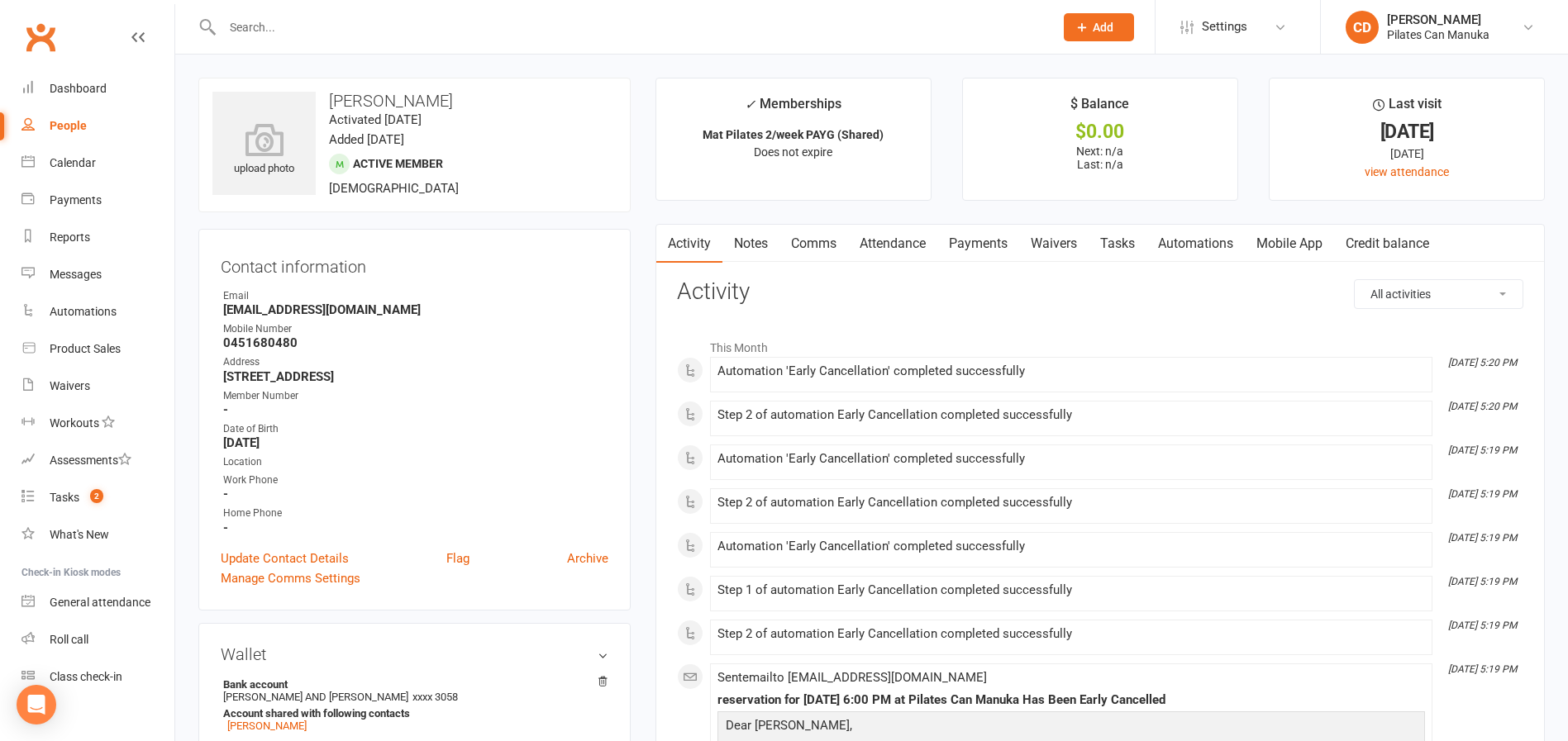
drag, startPoint x: 454, startPoint y: 102, endPoint x: 323, endPoint y: 95, distance: 131.2
click at [323, 95] on h3 "[PERSON_NAME]" at bounding box center [414, 101] width 404 height 19
copy h3 "[PERSON_NAME]"
click at [889, 250] on link "Attendance" at bounding box center [893, 243] width 89 height 38
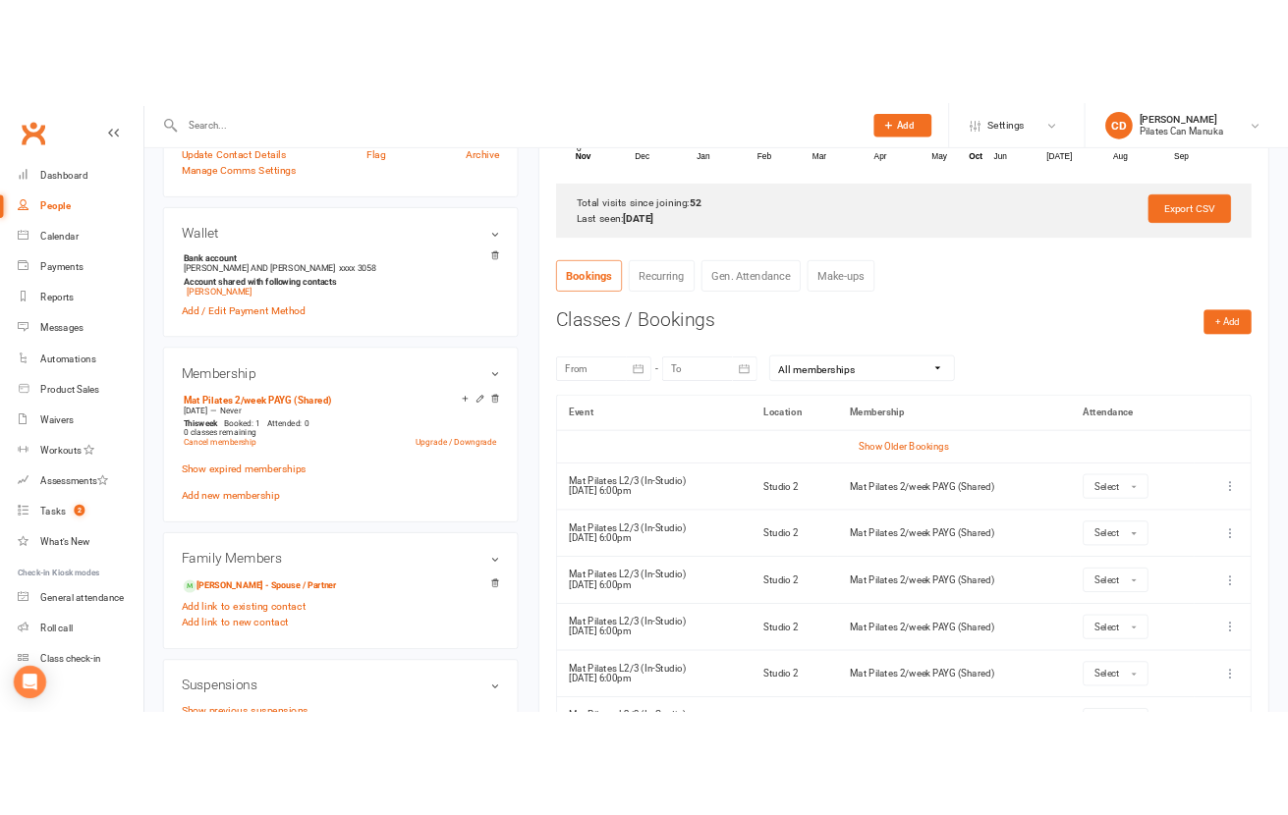
scroll to position [631, 0]
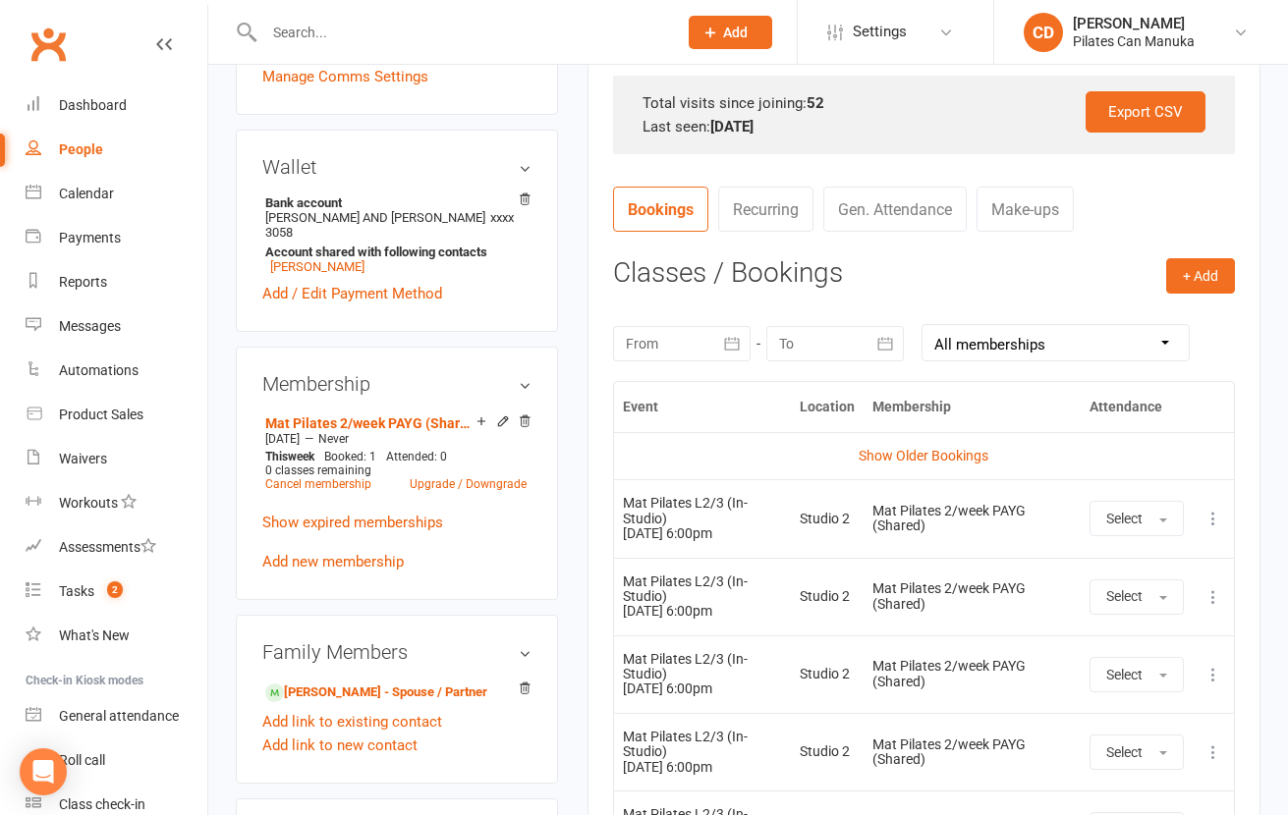
click at [351, 38] on input "text" at bounding box center [460, 33] width 405 height 28
paste input "[PERSON_NAME]"
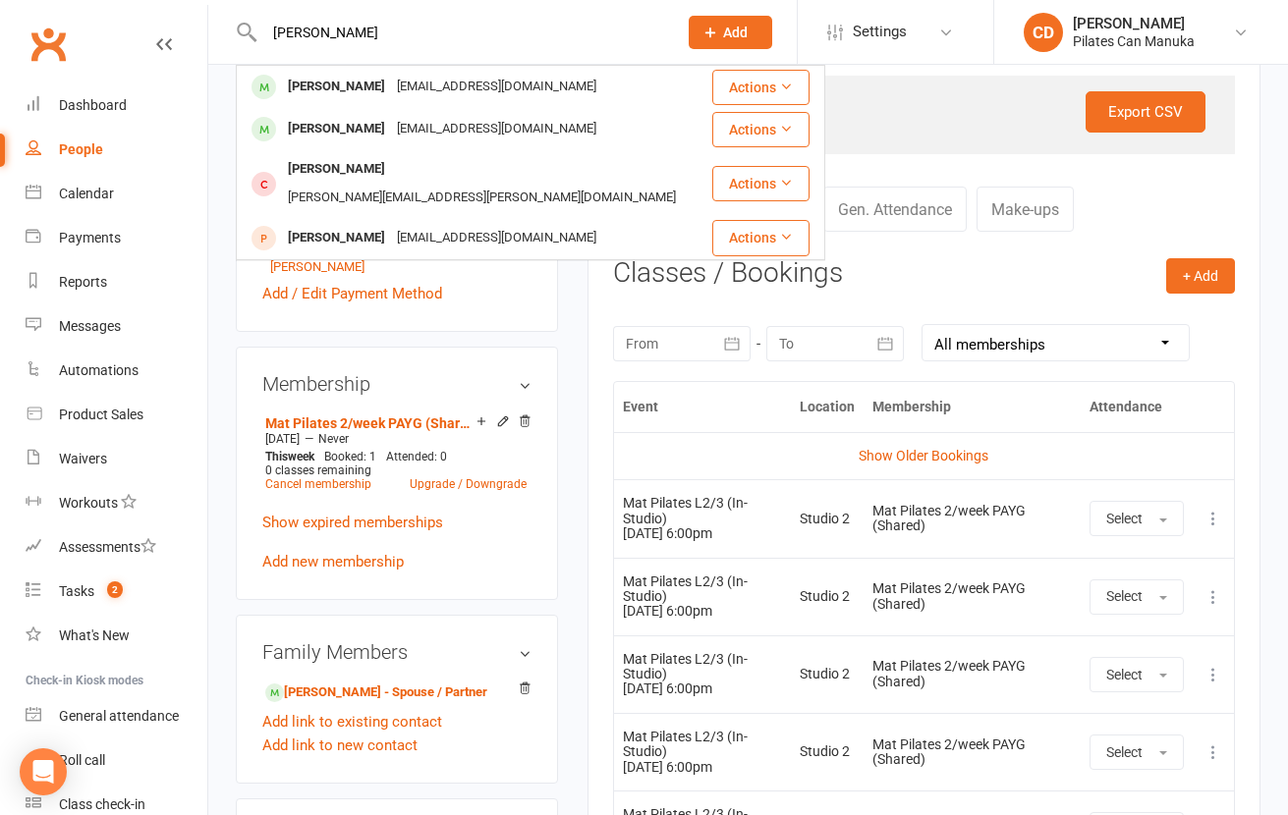
type input "[PERSON_NAME]"
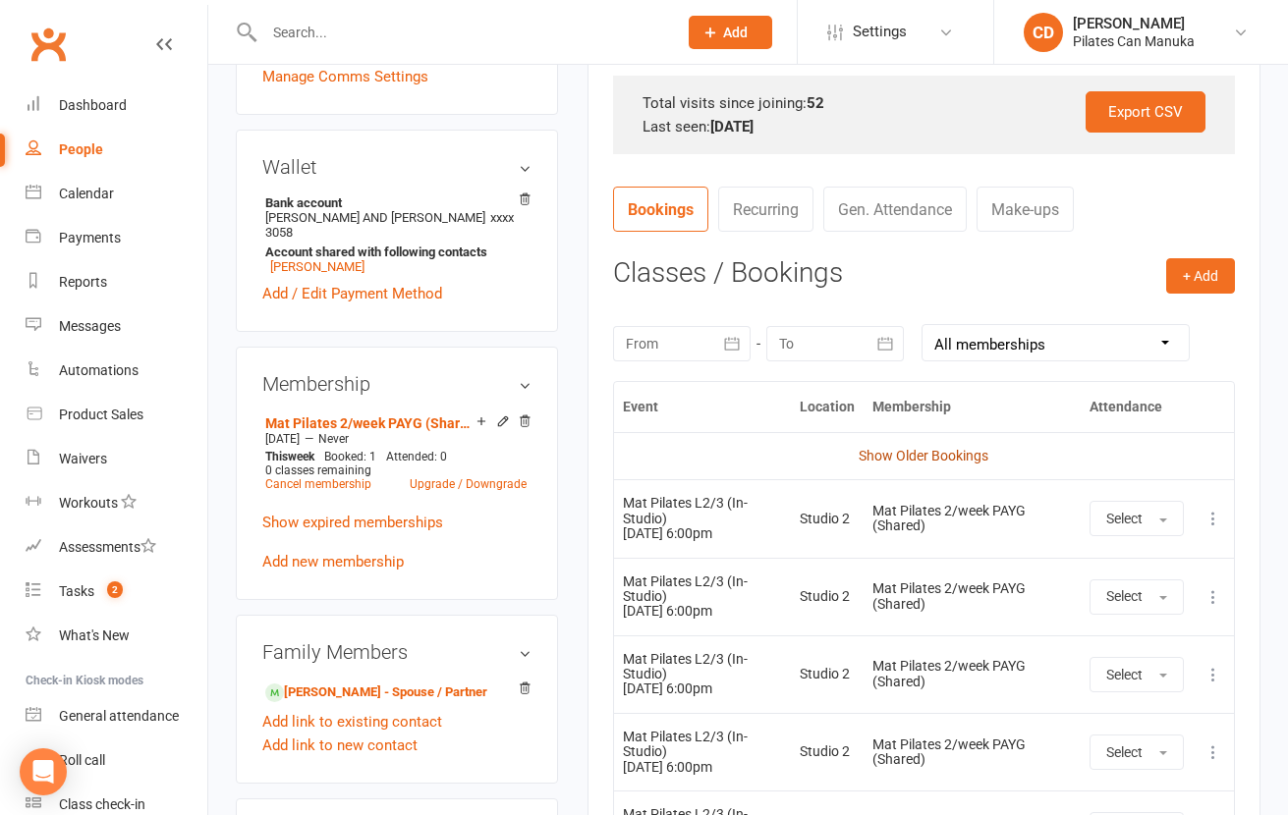
click at [947, 451] on link "Show Older Bookings" at bounding box center [923, 456] width 130 height 16
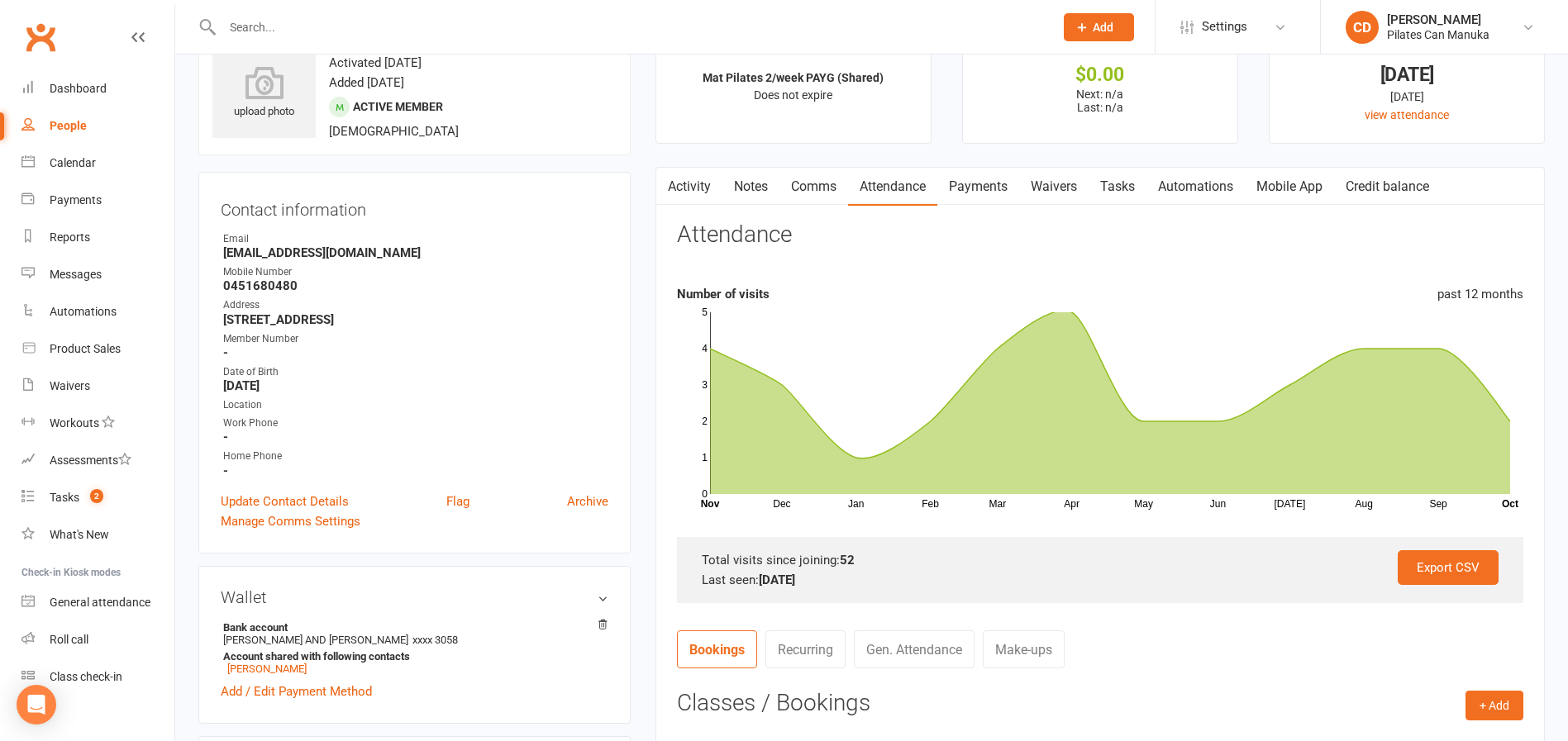
scroll to position [0, 0]
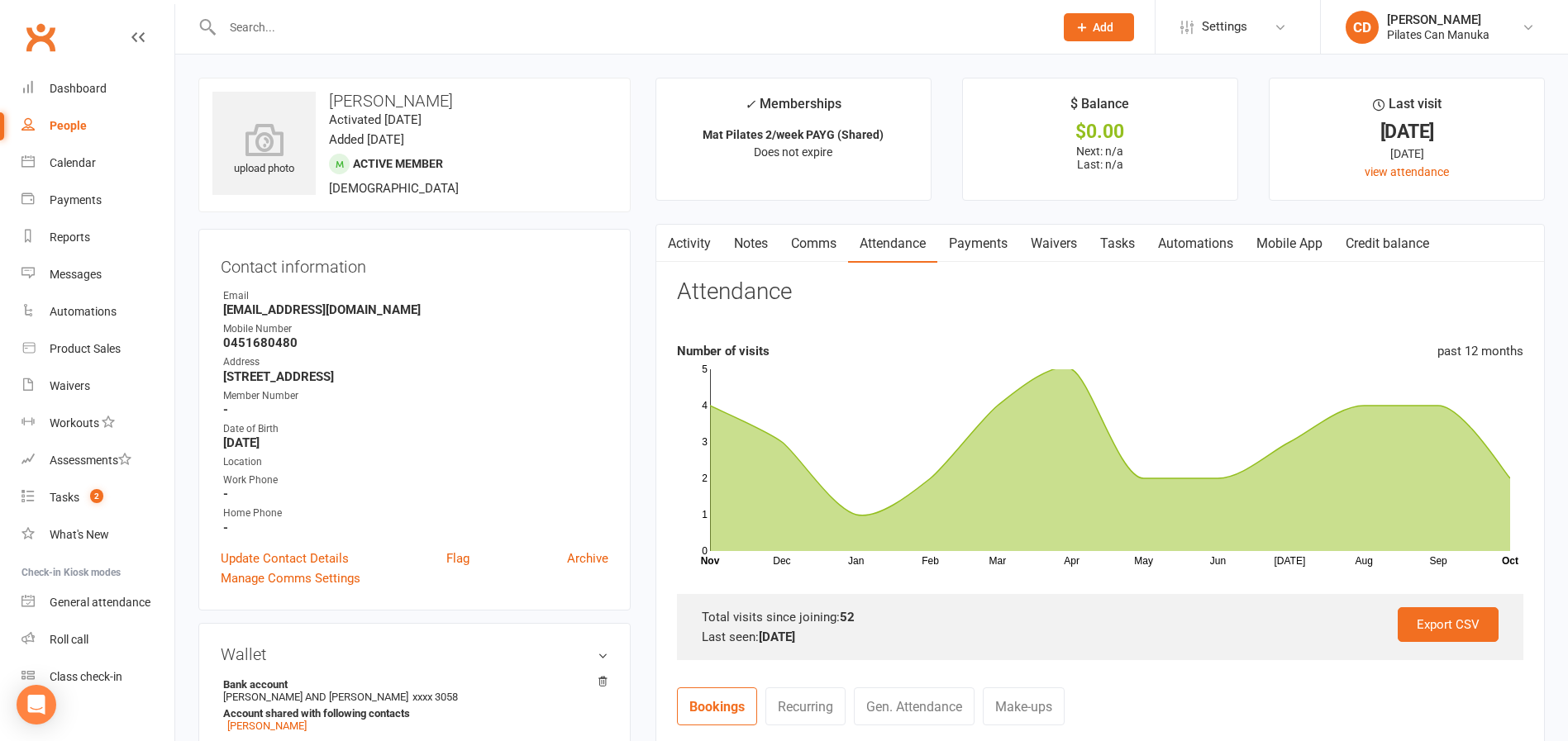
click at [753, 251] on link "Notes" at bounding box center [751, 243] width 57 height 38
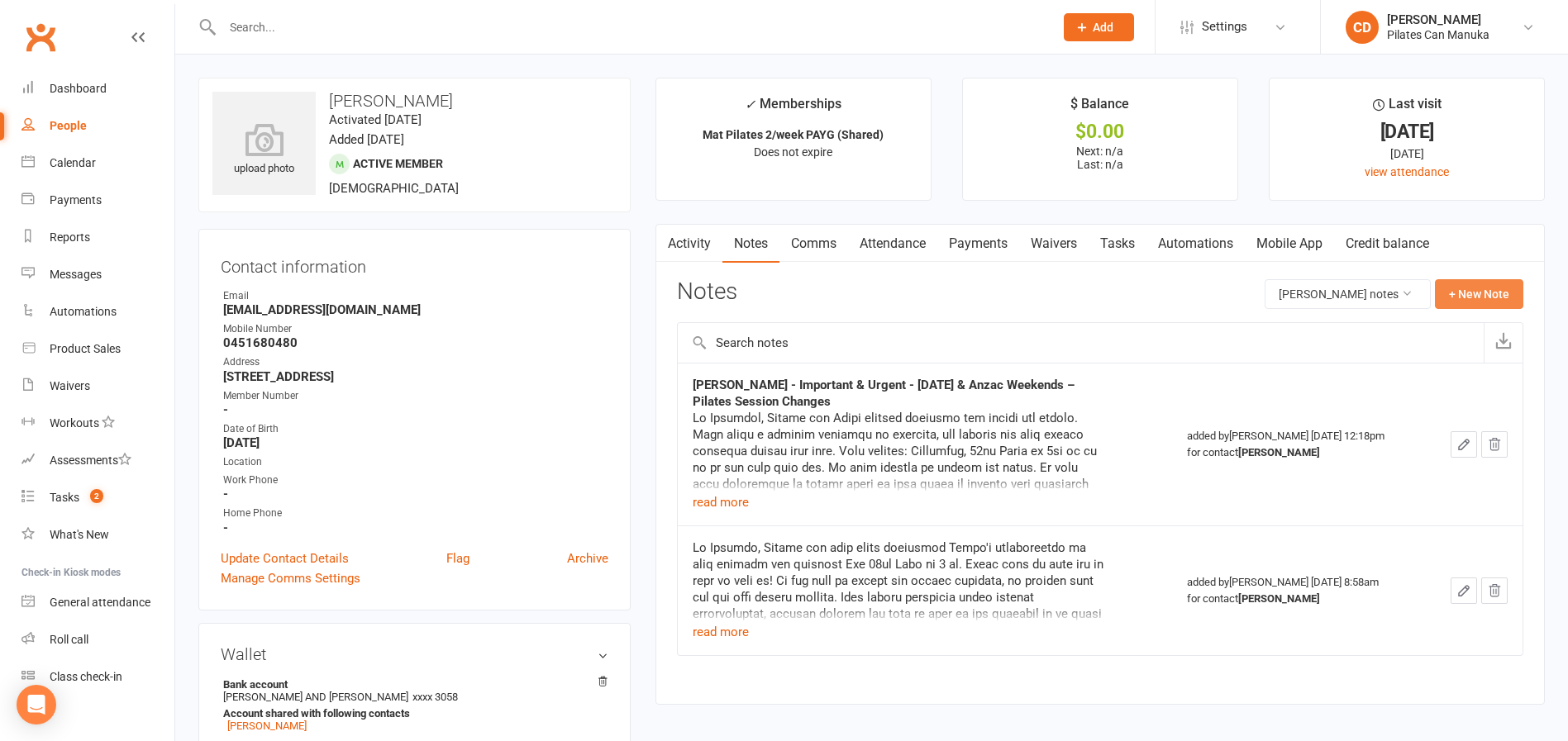
click at [1083, 284] on button "+ New Note" at bounding box center [1479, 294] width 88 height 29
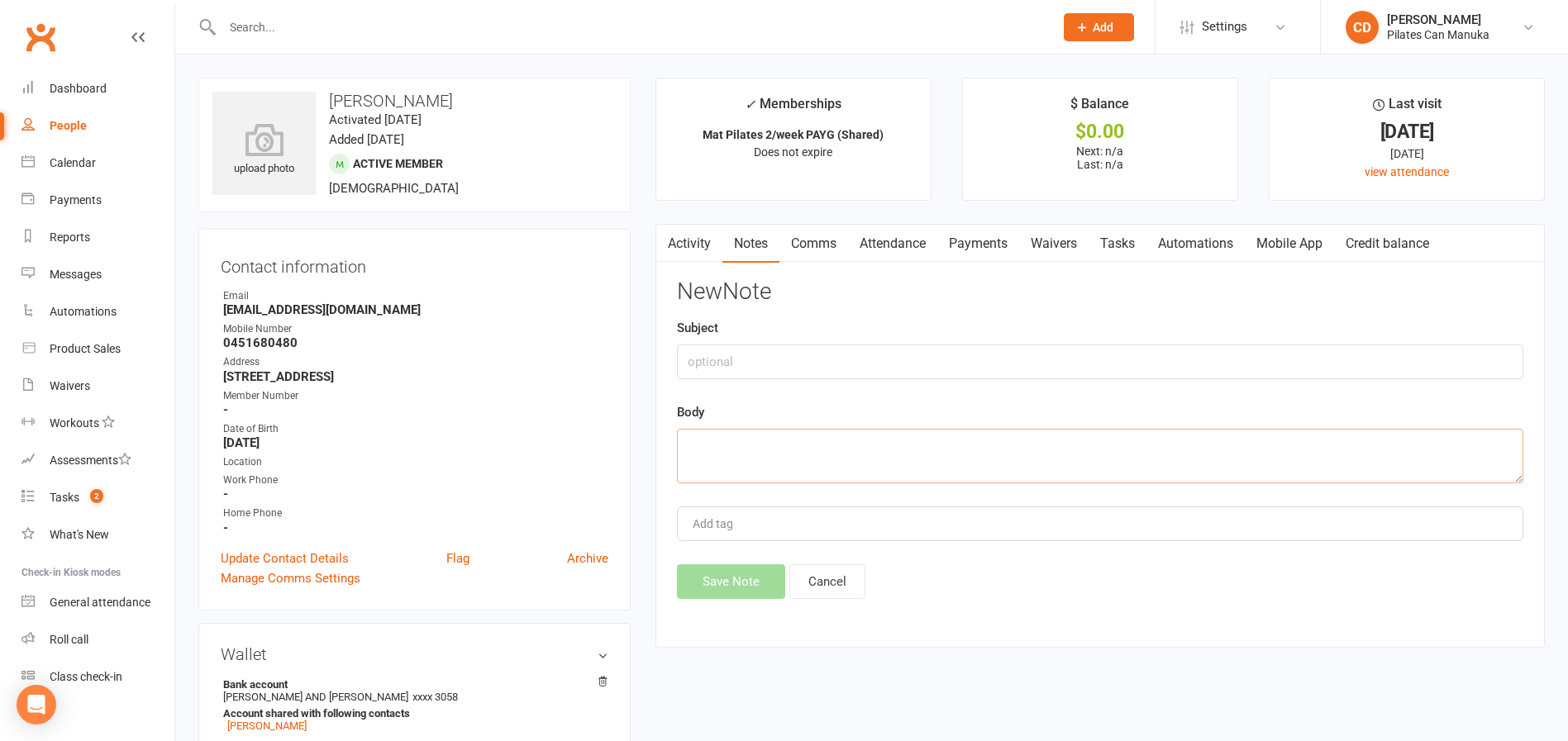
click at [1080, 476] on textarea at bounding box center [1100, 456] width 847 height 55
paste textarea "Hi Natasha, This is to confirm that I've scheduled your shared PAYG suspension.…"
type textarea "Hi Natasha, This is to confirm that I've scheduled your shared PAYG suspension.…"
click at [717, 577] on button "Save Note" at bounding box center [731, 581] width 109 height 34
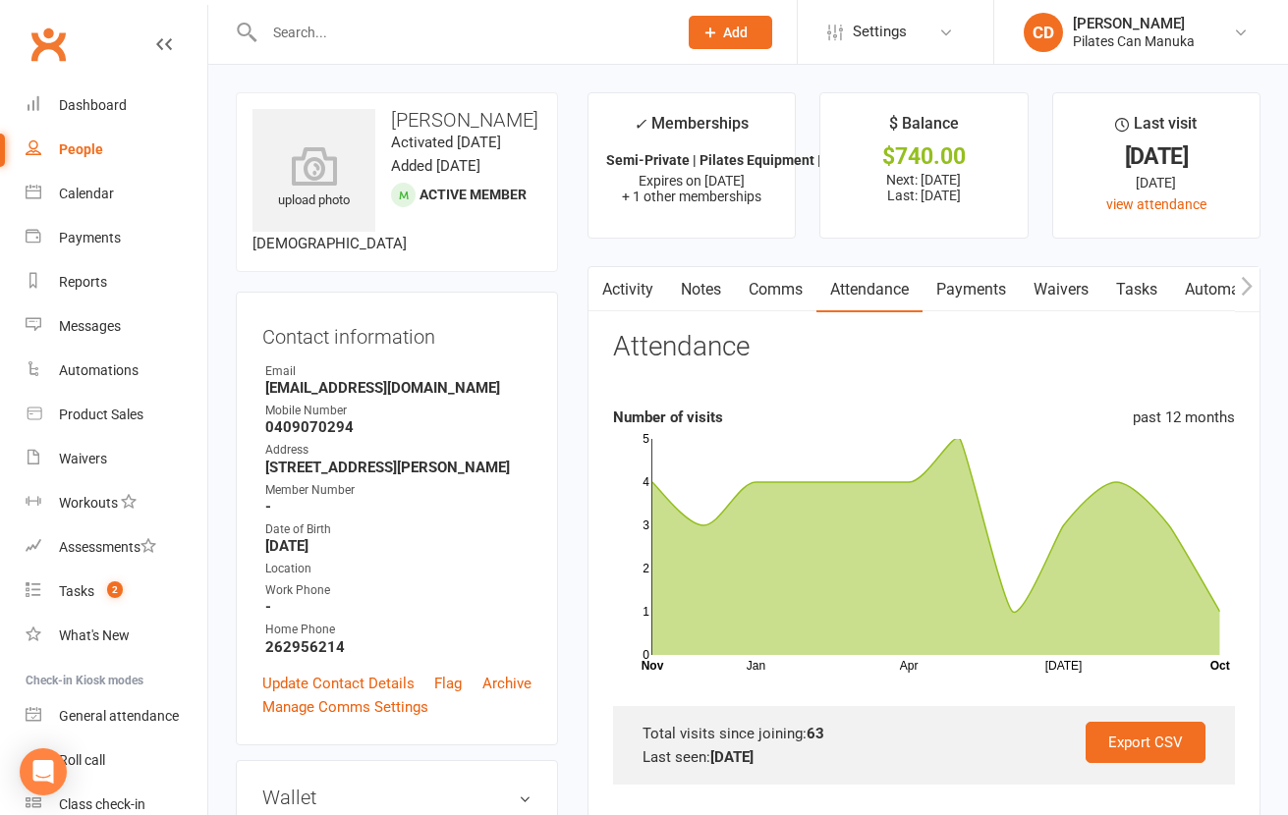
click at [953, 293] on link "Payments" at bounding box center [970, 289] width 97 height 45
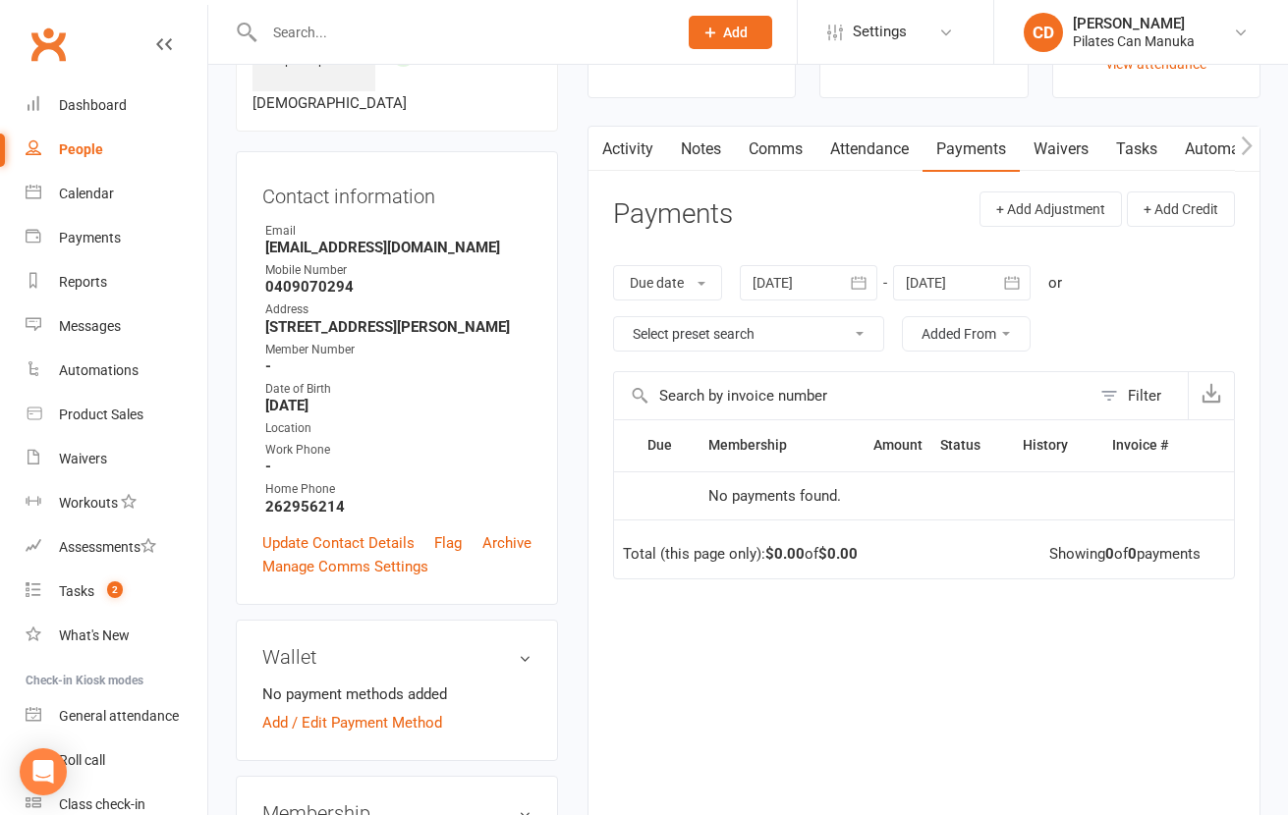
scroll to position [295, 0]
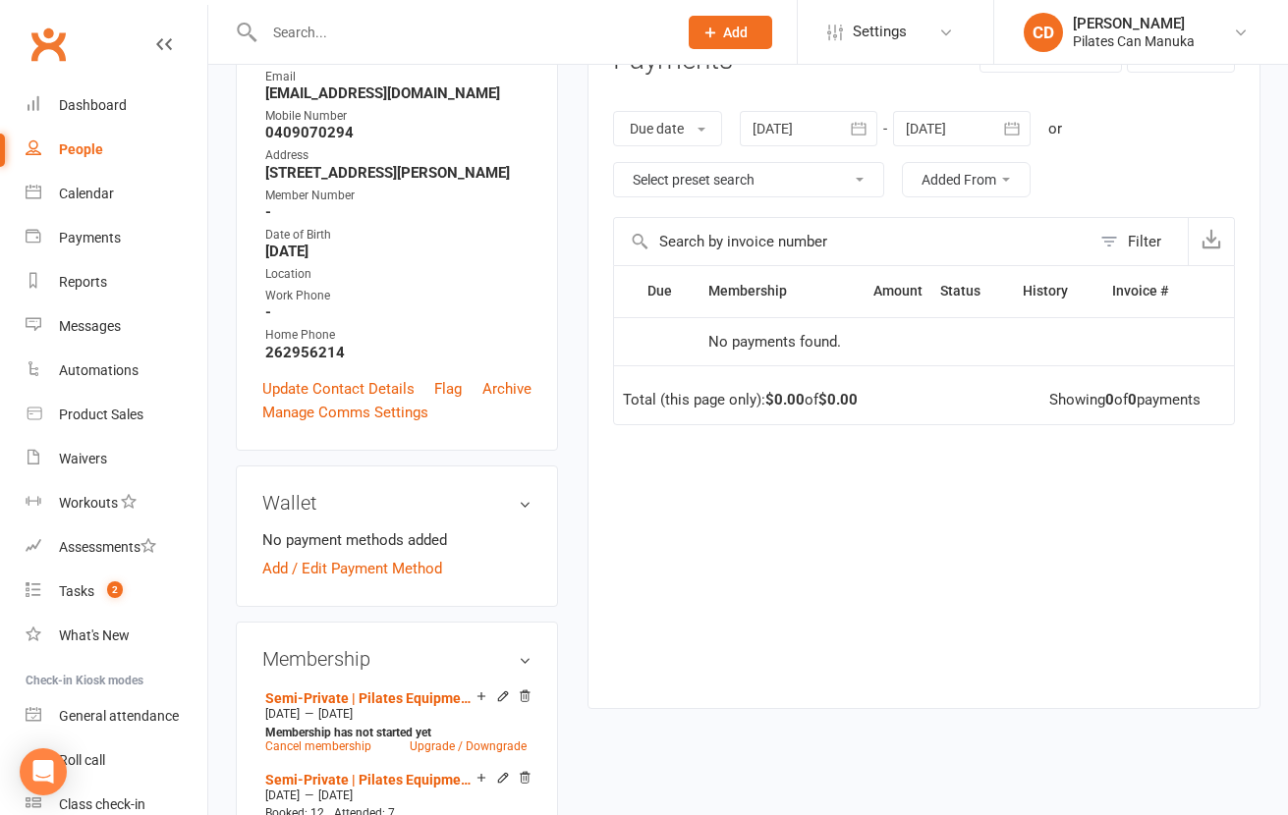
click at [943, 131] on div at bounding box center [962, 128] width 138 height 35
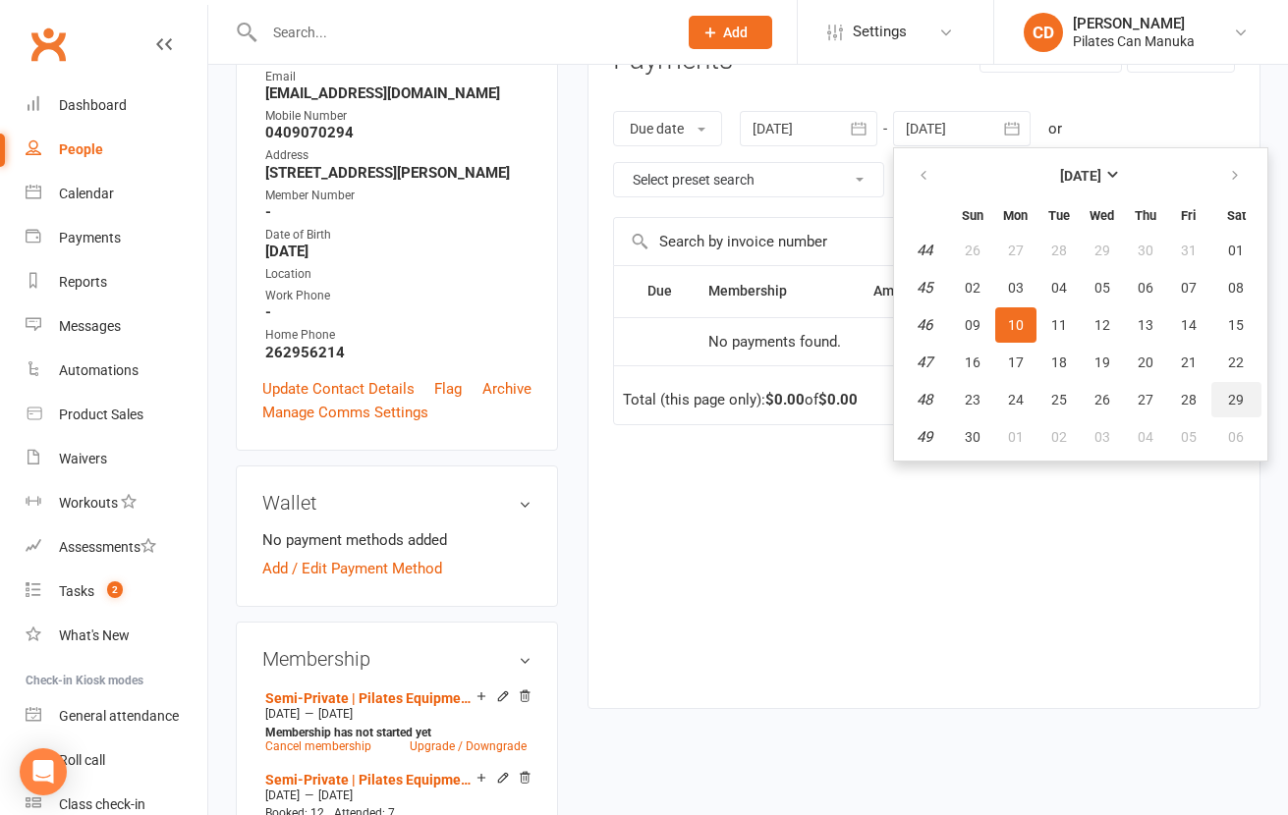
click at [1251, 407] on button "29" at bounding box center [1236, 399] width 50 height 35
type input "29 Nov 2025"
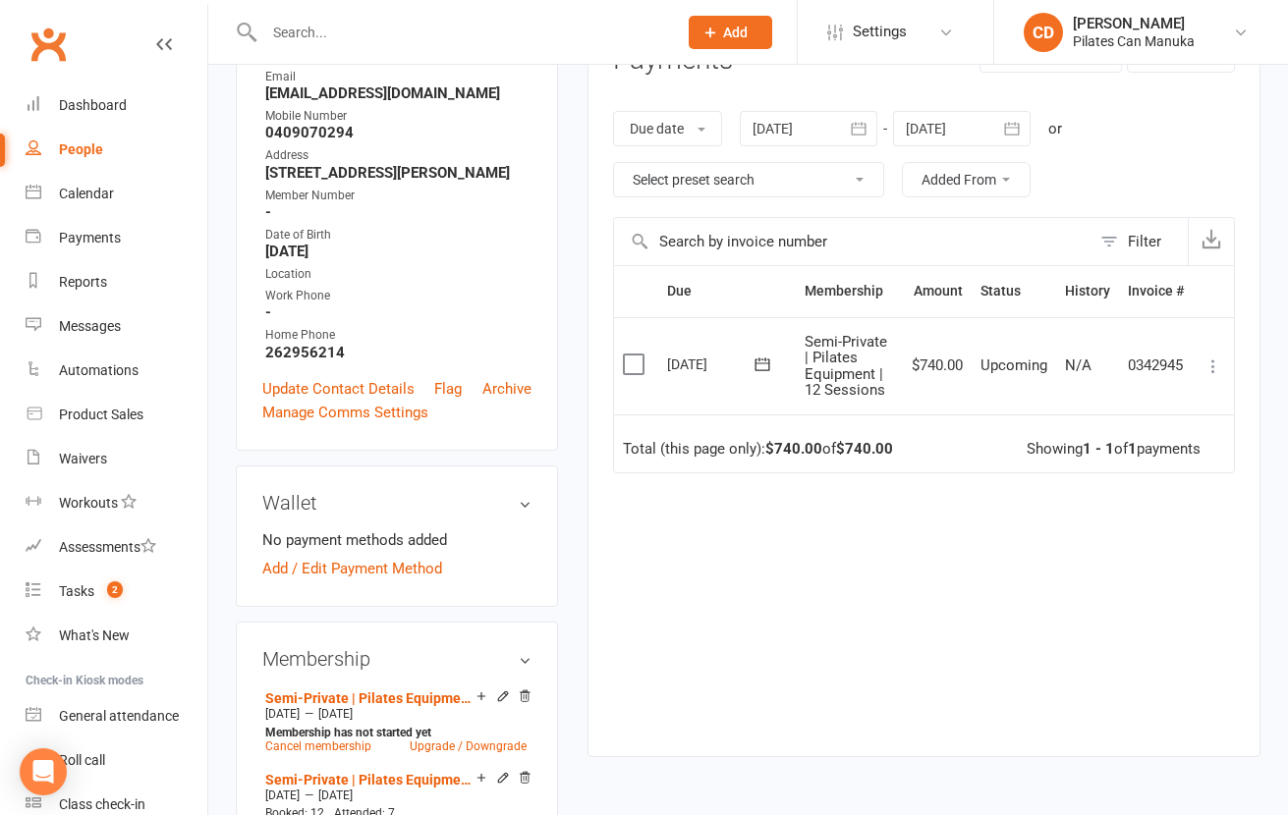
click at [764, 362] on icon at bounding box center [761, 364] width 15 height 13
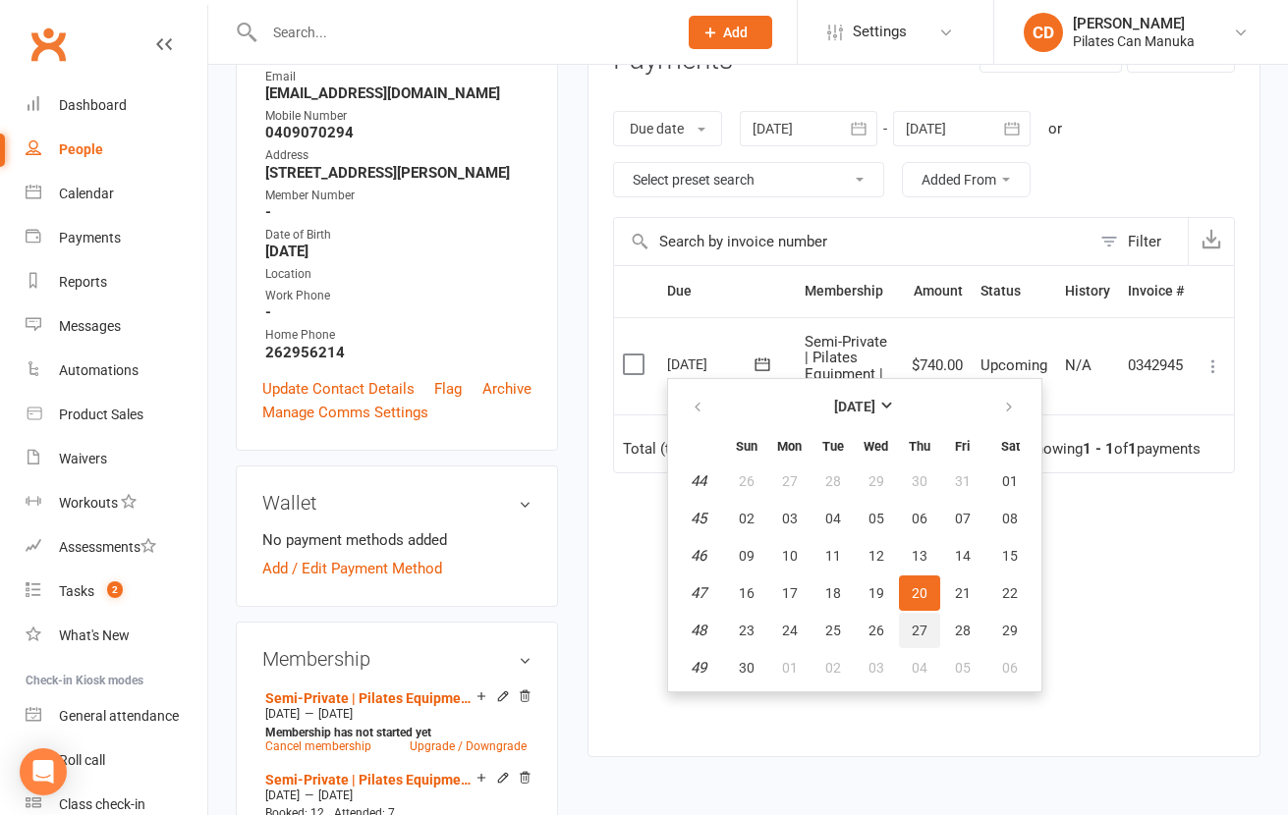
click at [926, 636] on button "27" at bounding box center [919, 630] width 41 height 35
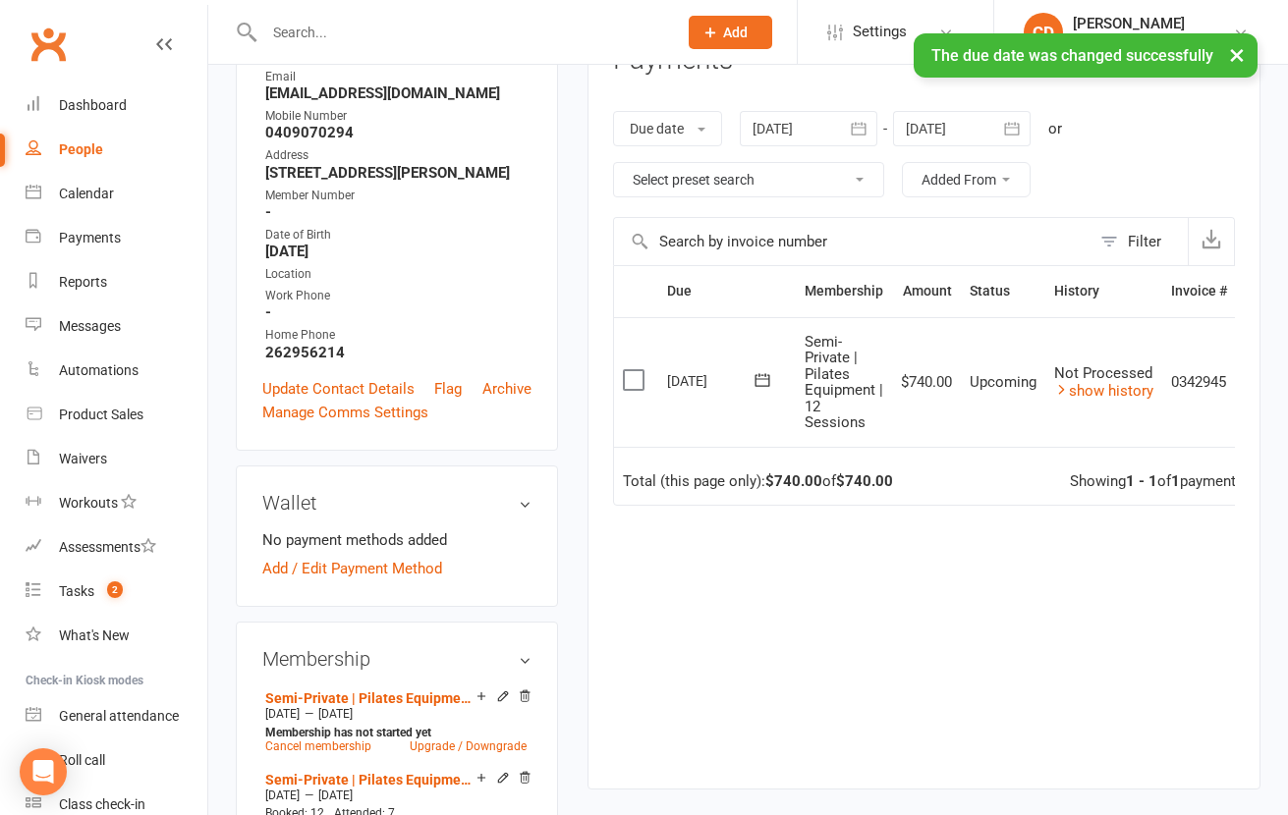
scroll to position [589, 0]
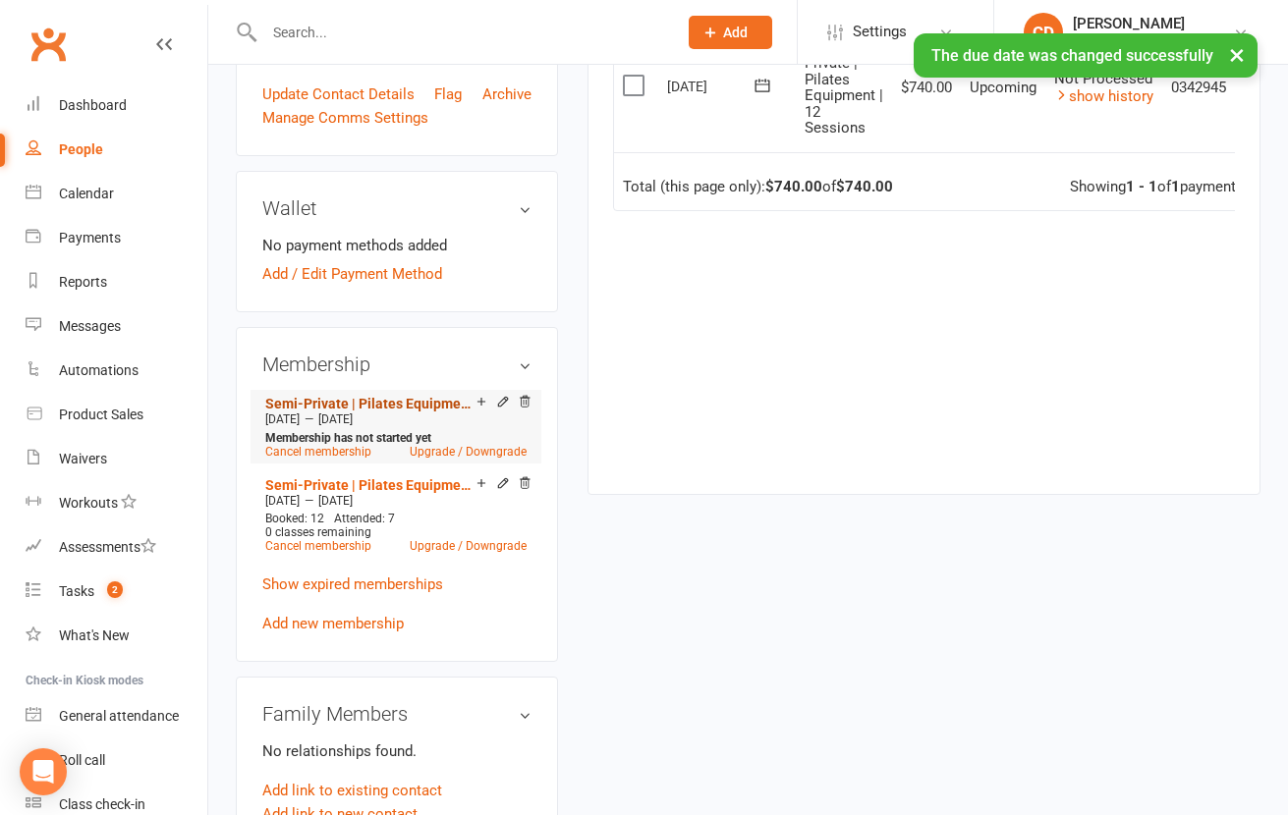
click at [398, 412] on link "Semi-Private | Pilates Equipment | 12 Sessions" at bounding box center [370, 404] width 211 height 16
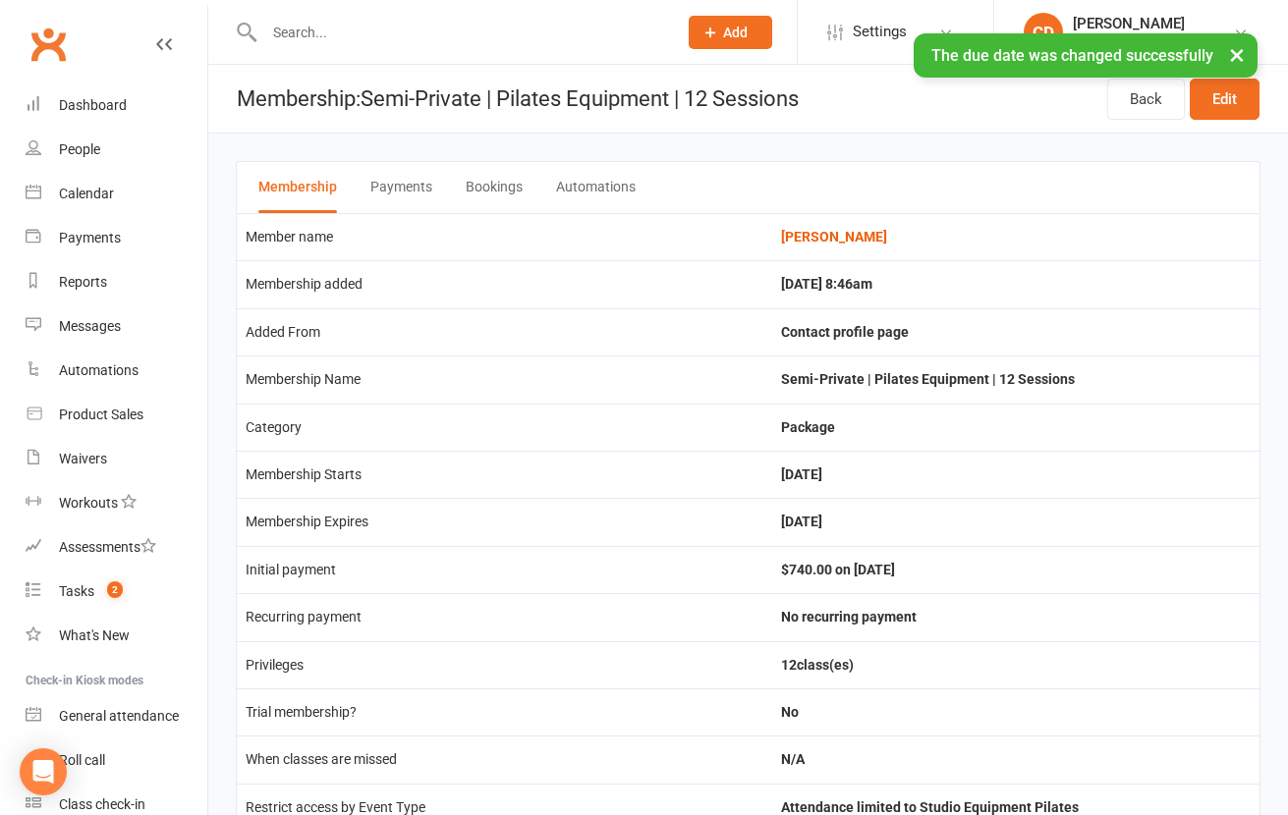
click at [429, 183] on button "Payments" at bounding box center [401, 187] width 62 height 51
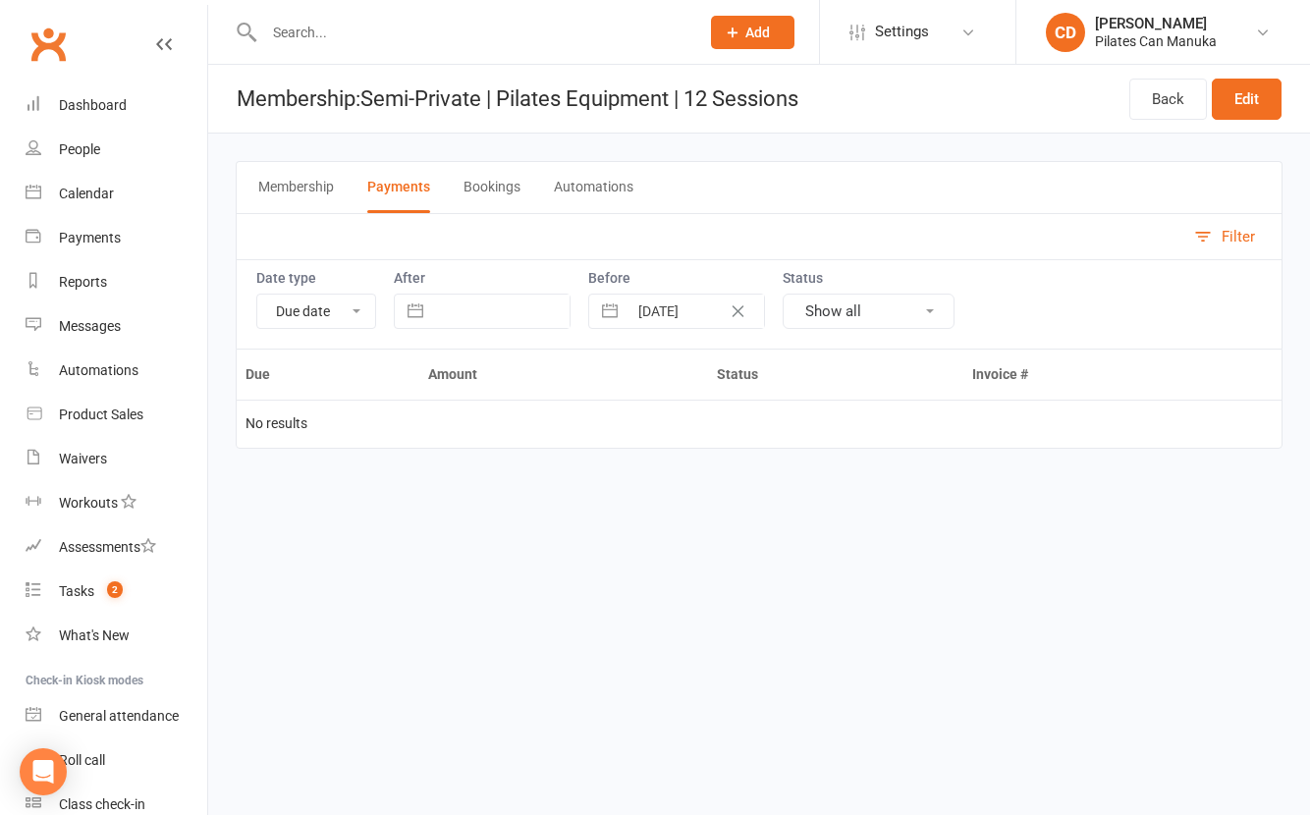
click at [470, 178] on button "Bookings" at bounding box center [492, 187] width 57 height 51
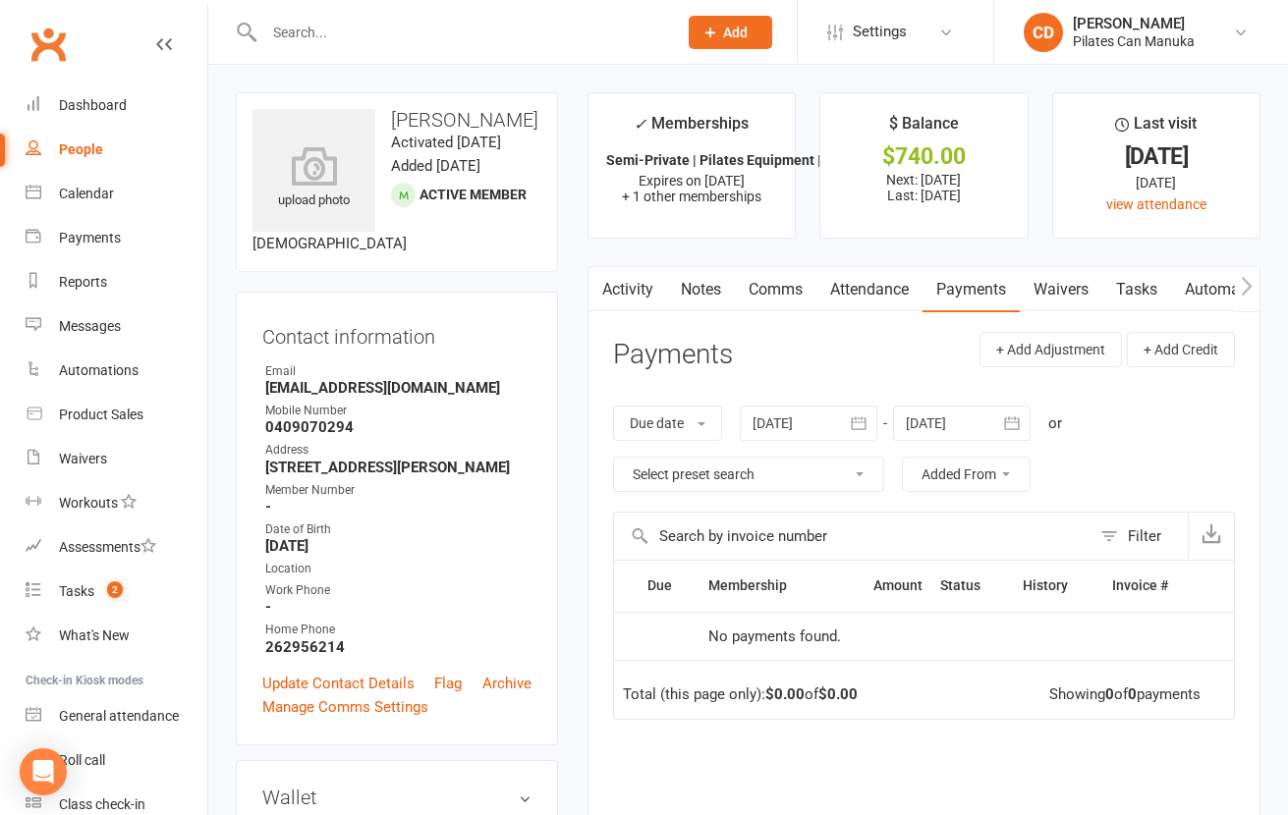
click at [1134, 288] on link "Tasks" at bounding box center [1136, 289] width 69 height 45
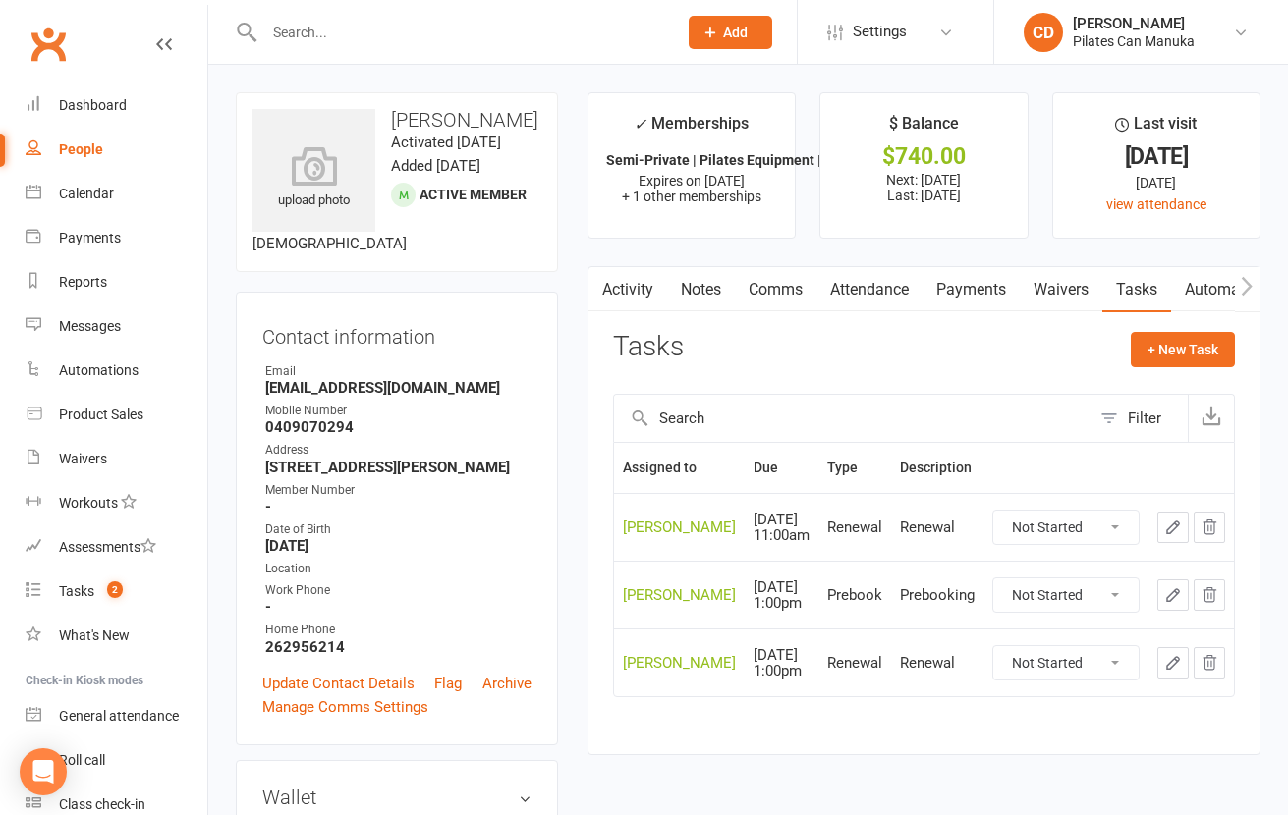
click at [1179, 526] on icon "button" at bounding box center [1173, 528] width 18 height 18
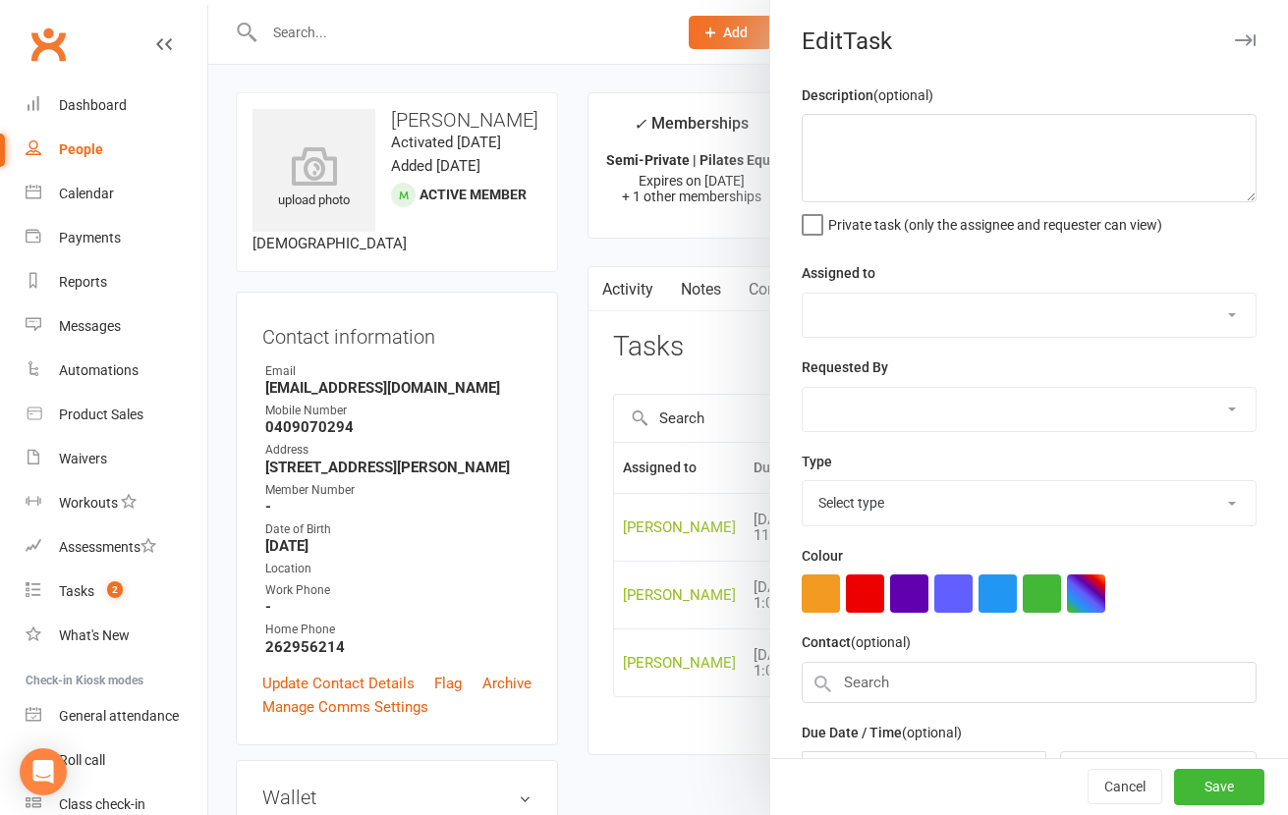
type textarea "Renewal"
select select "49925"
type input "15 Oct 2025"
type input "2:00pm"
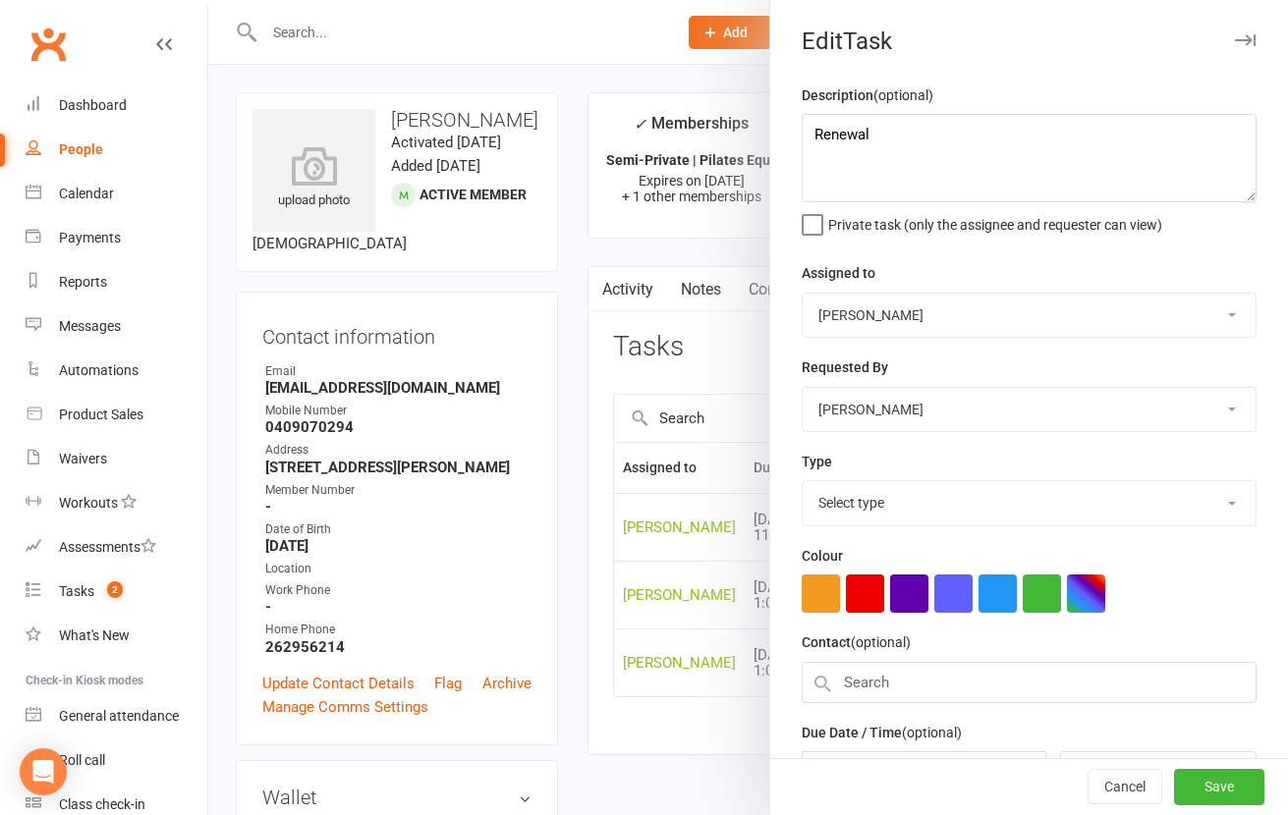
select select "29081"
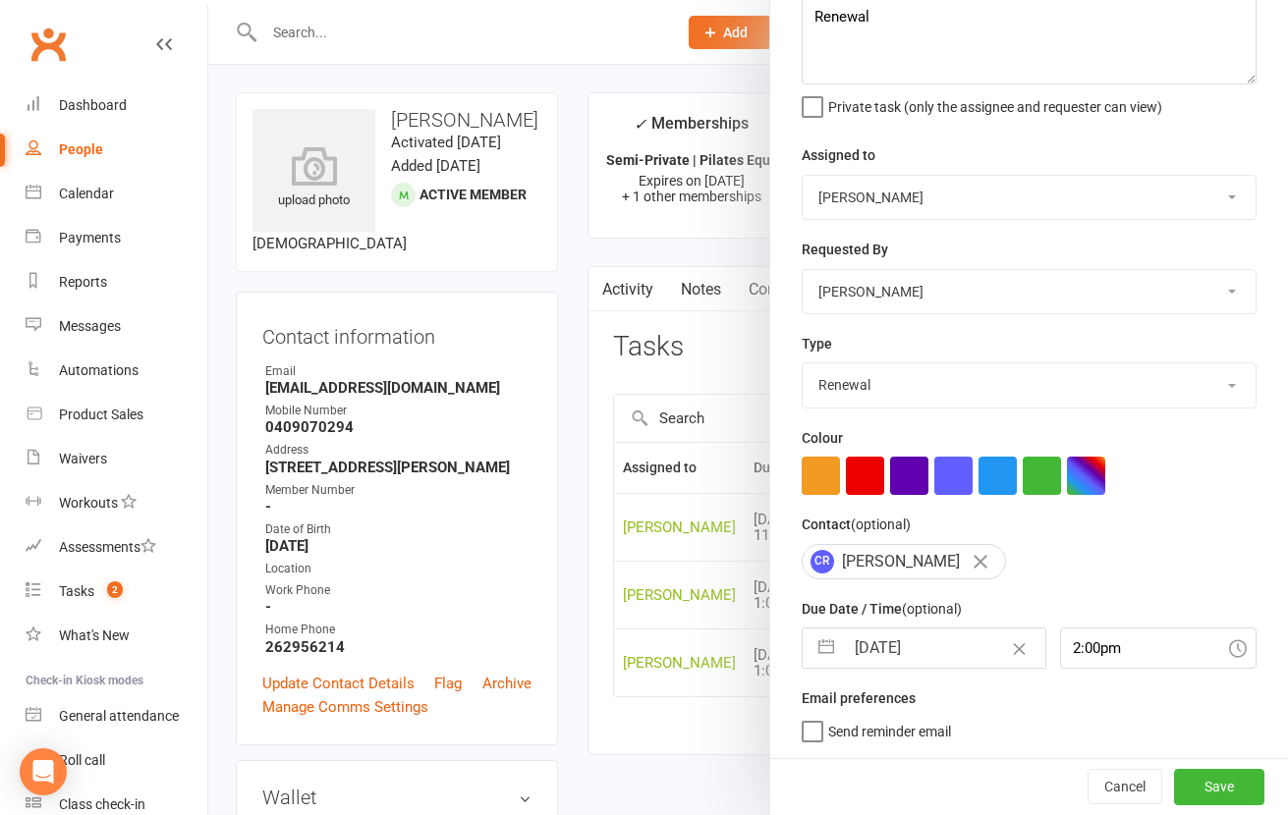
click at [929, 646] on input "15 Oct 2025" at bounding box center [944, 648] width 201 height 39
select select "8"
select select "2025"
select select "9"
select select "2025"
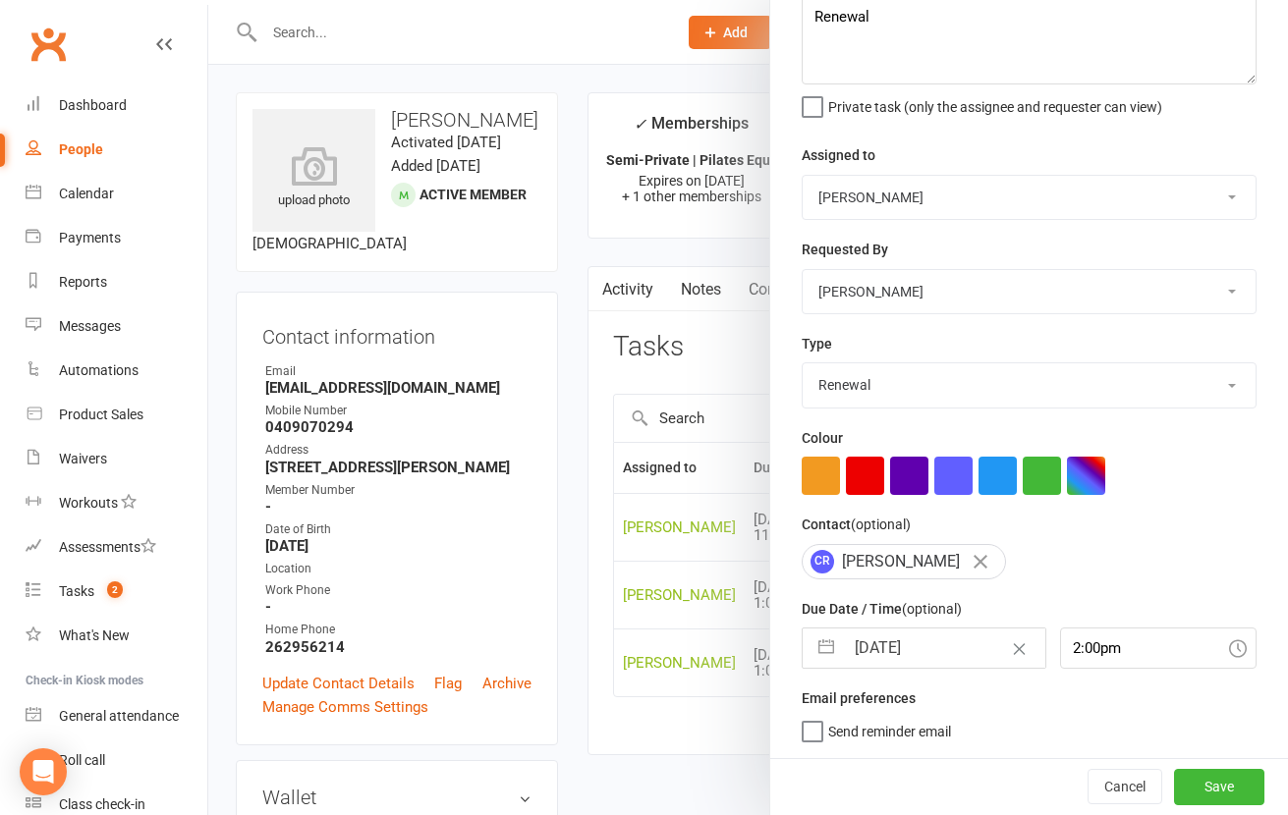
select select "10"
select select "2025"
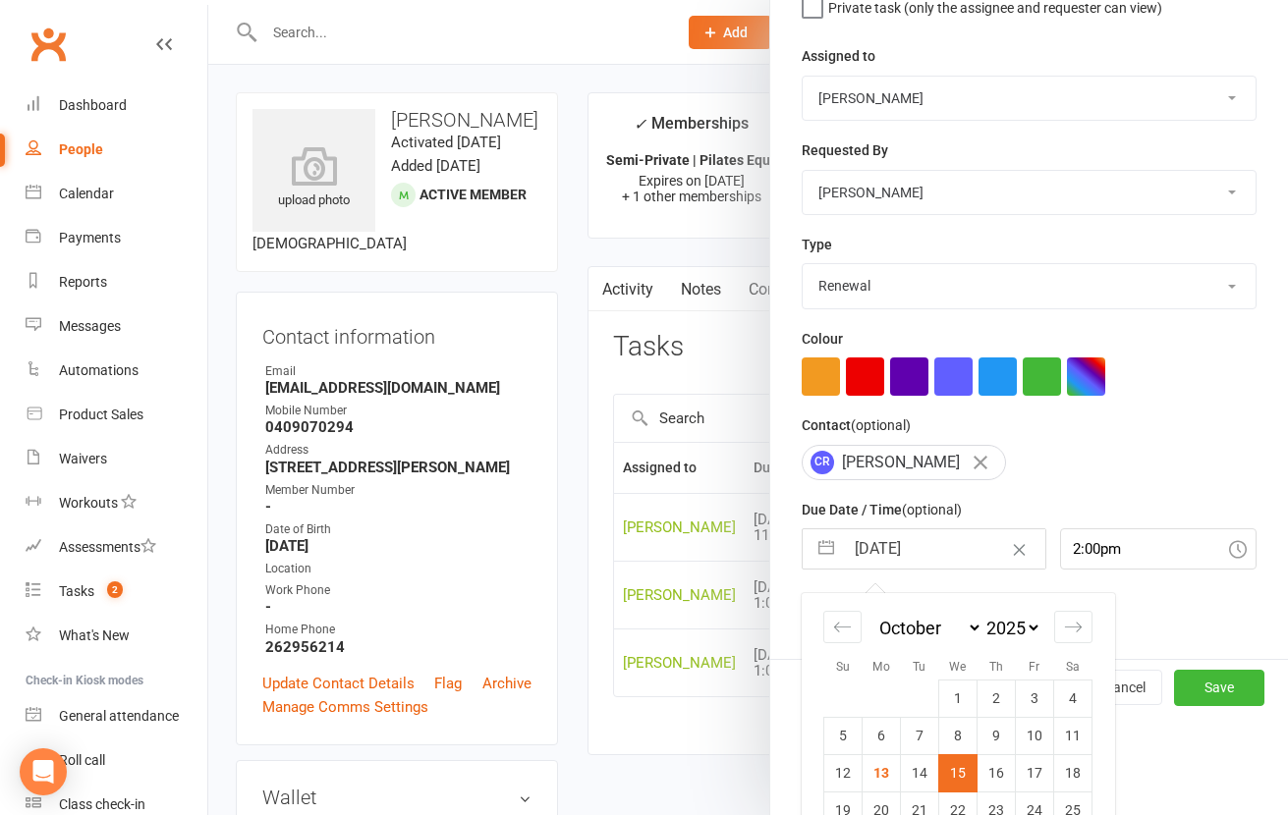
scroll to position [299, 0]
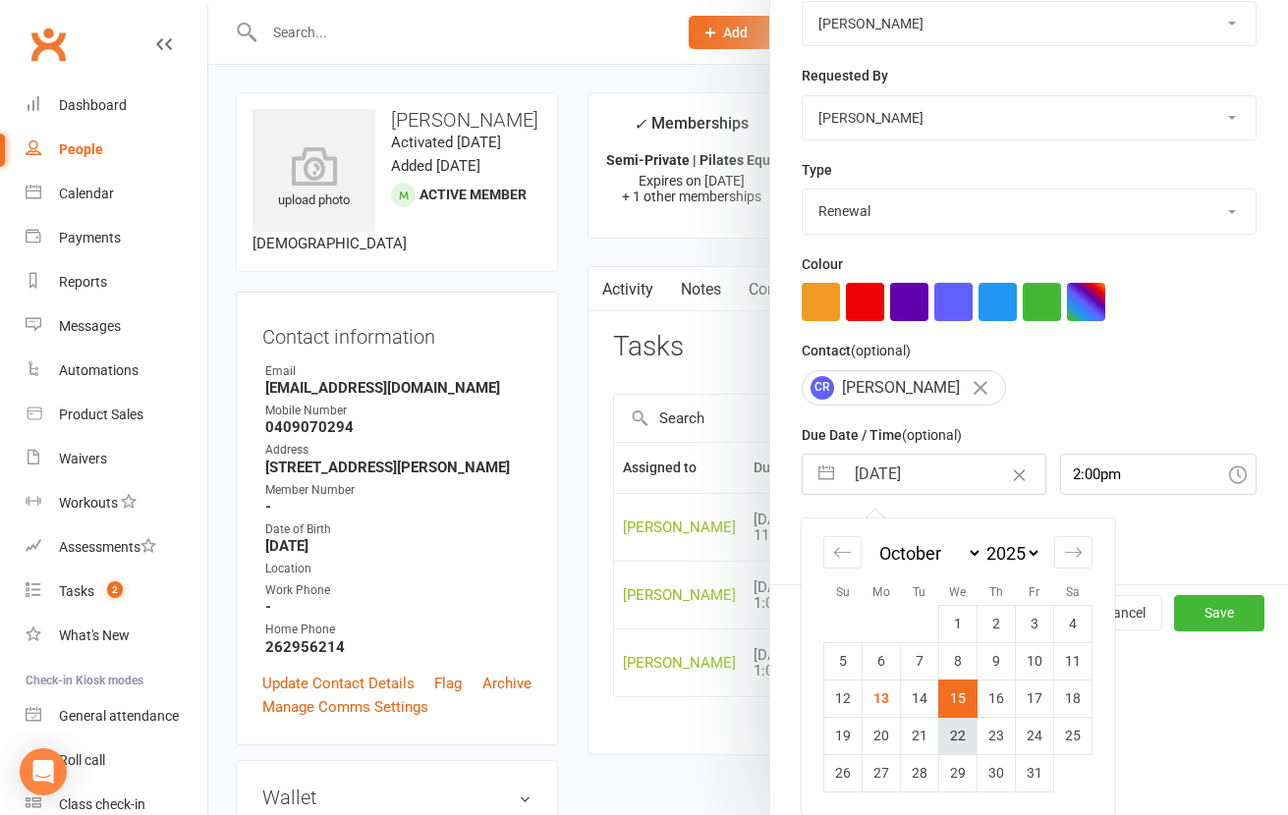
click at [962, 732] on td "22" at bounding box center [958, 735] width 38 height 37
type input "22 Oct 2025"
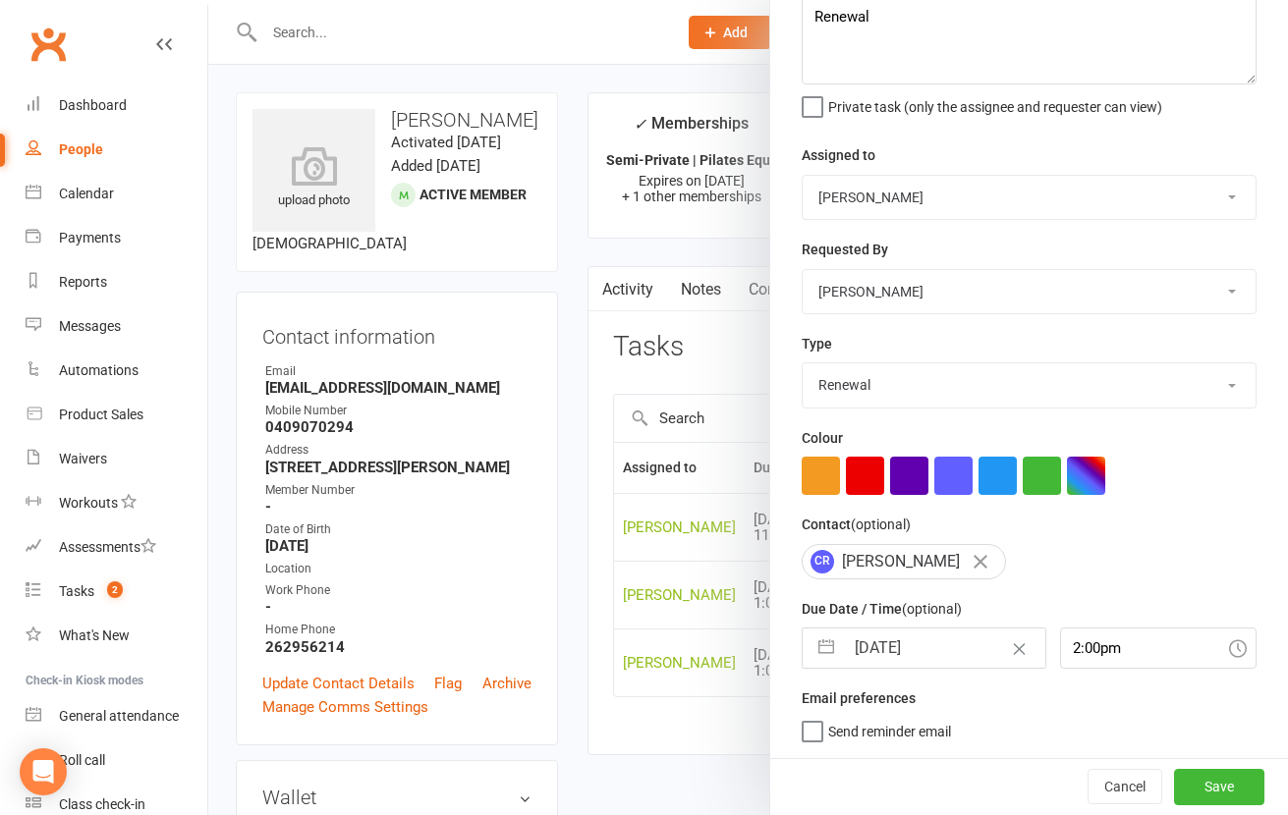
scroll to position [126, 0]
click at [1174, 787] on button "Save" at bounding box center [1219, 786] width 90 height 35
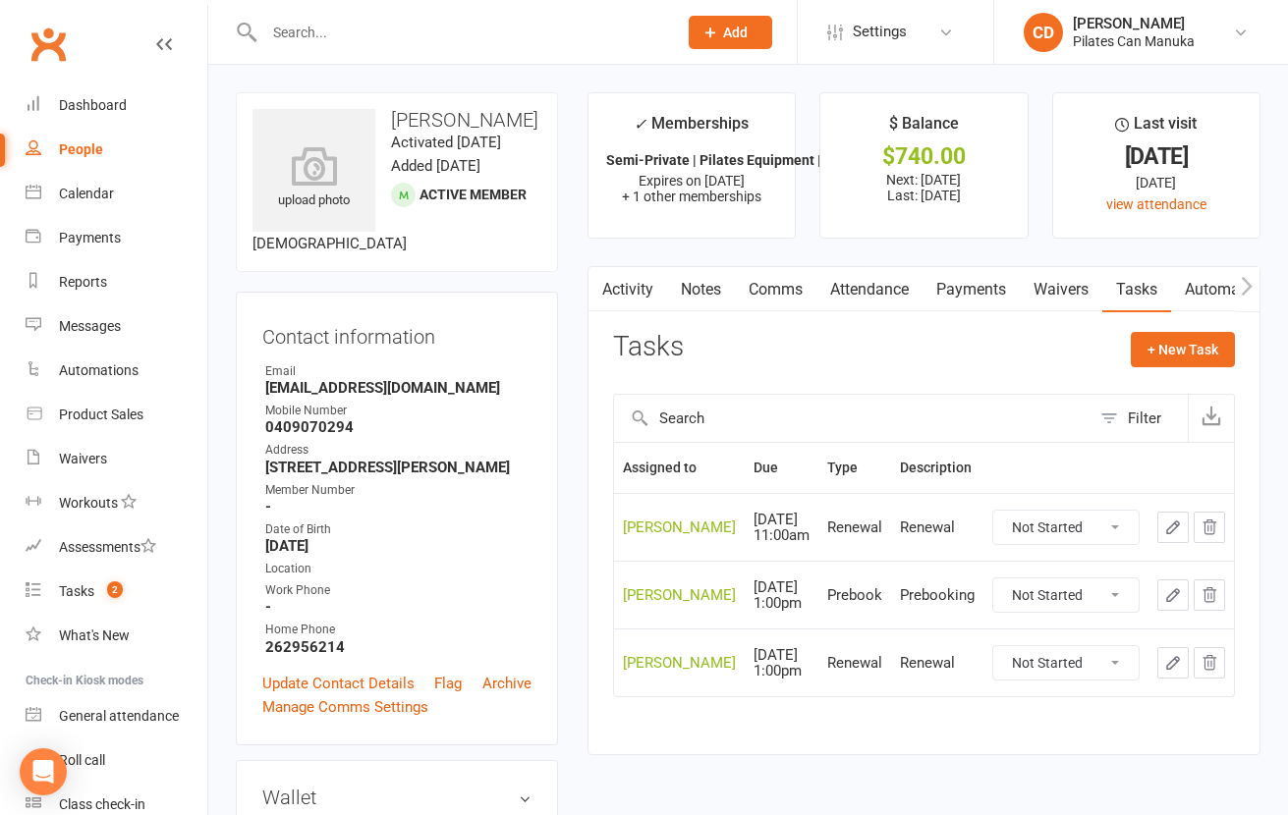
click at [1177, 589] on icon "button" at bounding box center [1173, 595] width 12 height 12
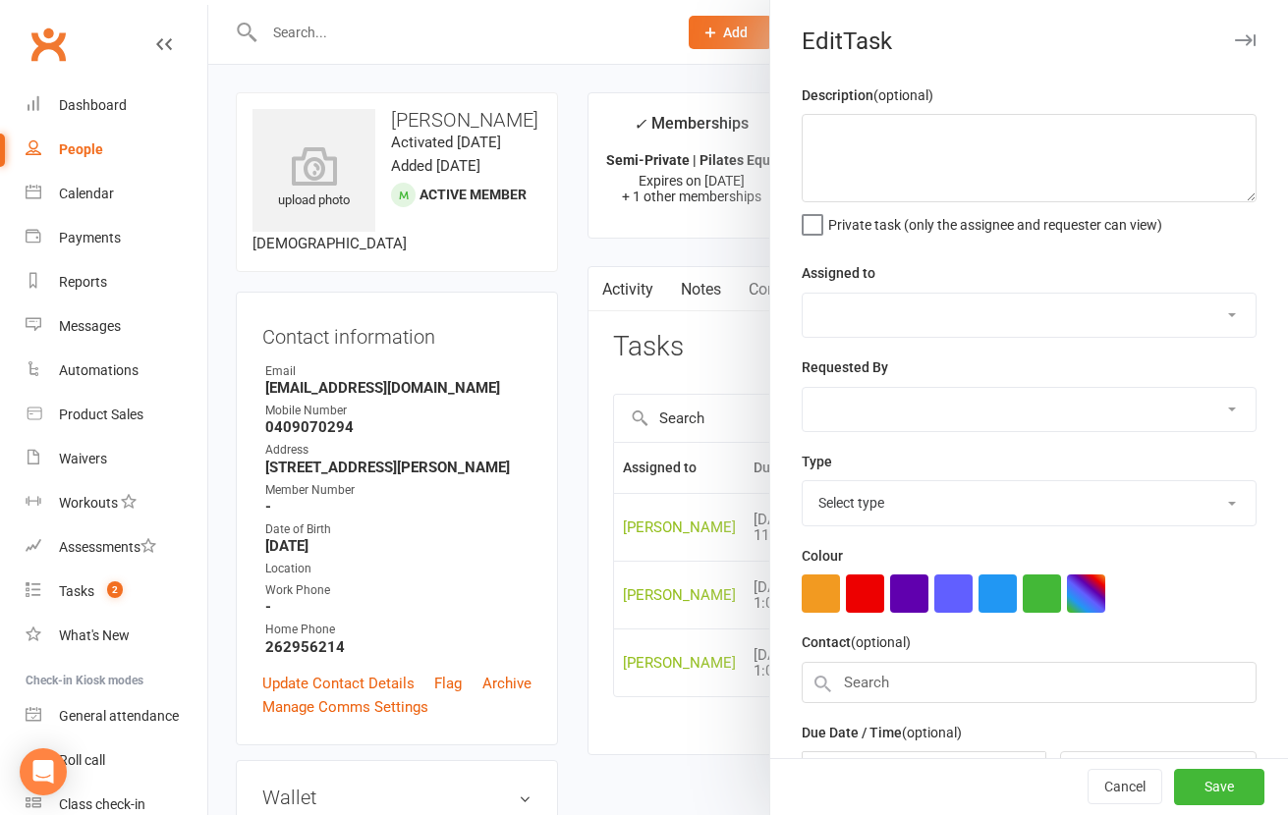
type textarea "Prebooking"
select select "49925"
type input "12 Dec 2025"
type input "4:00pm"
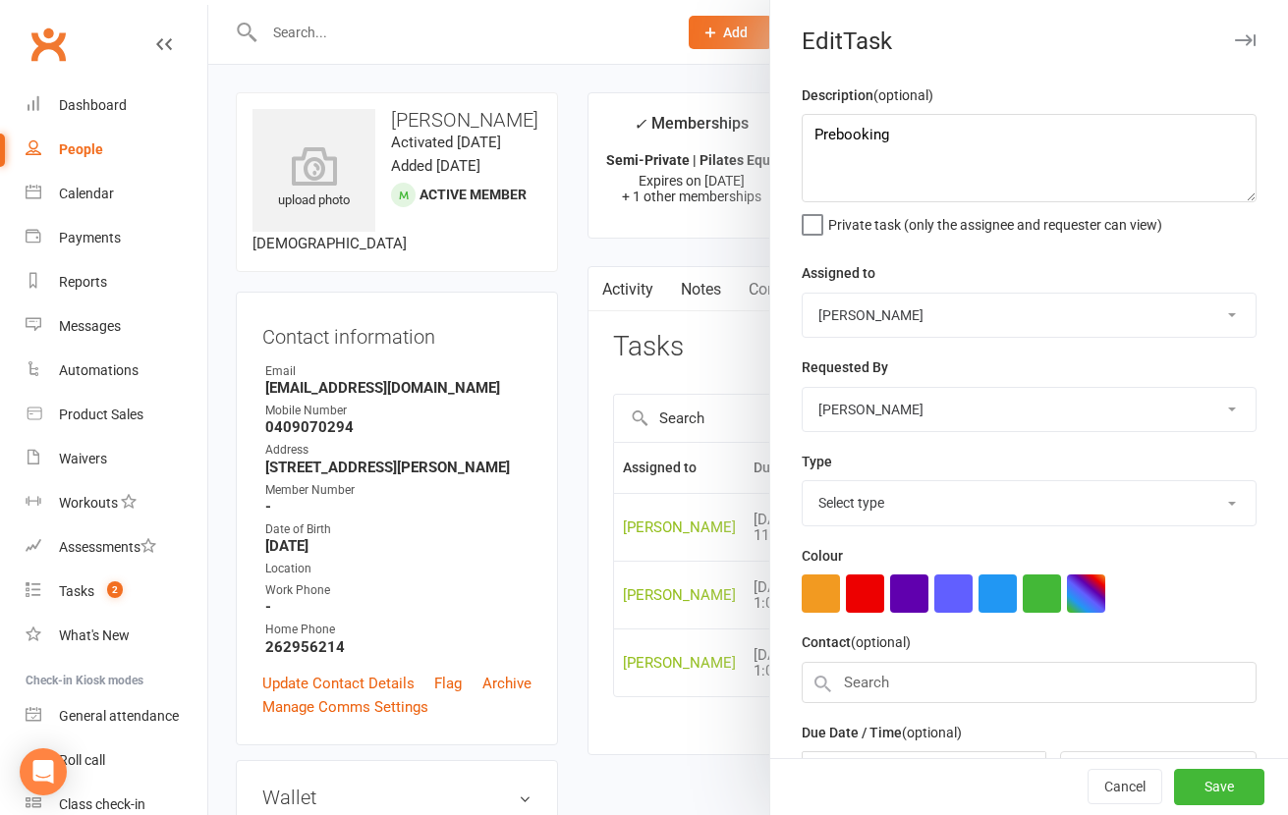
select select "30853"
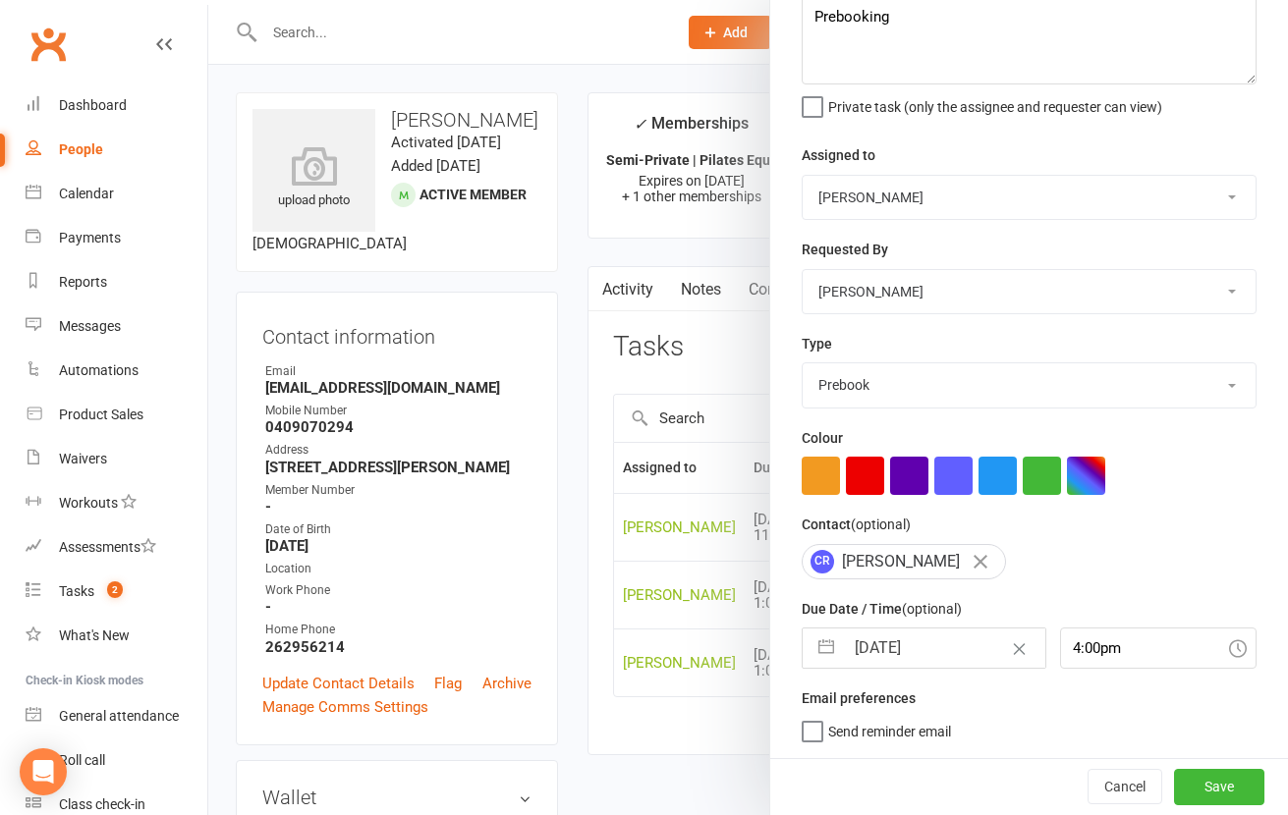
click at [897, 638] on input "12 Dec 2025" at bounding box center [944, 648] width 201 height 39
select select "10"
select select "2025"
select select "11"
select select "2025"
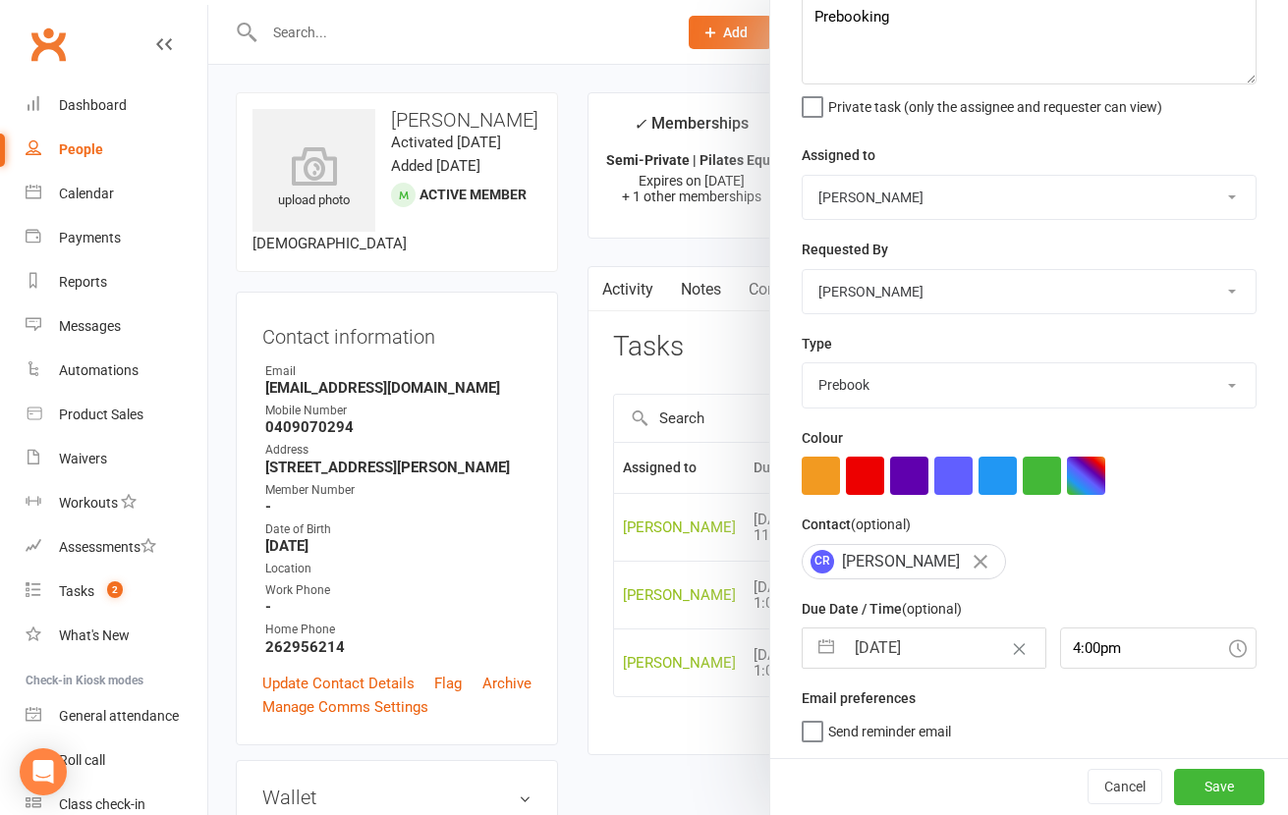
select select "2026"
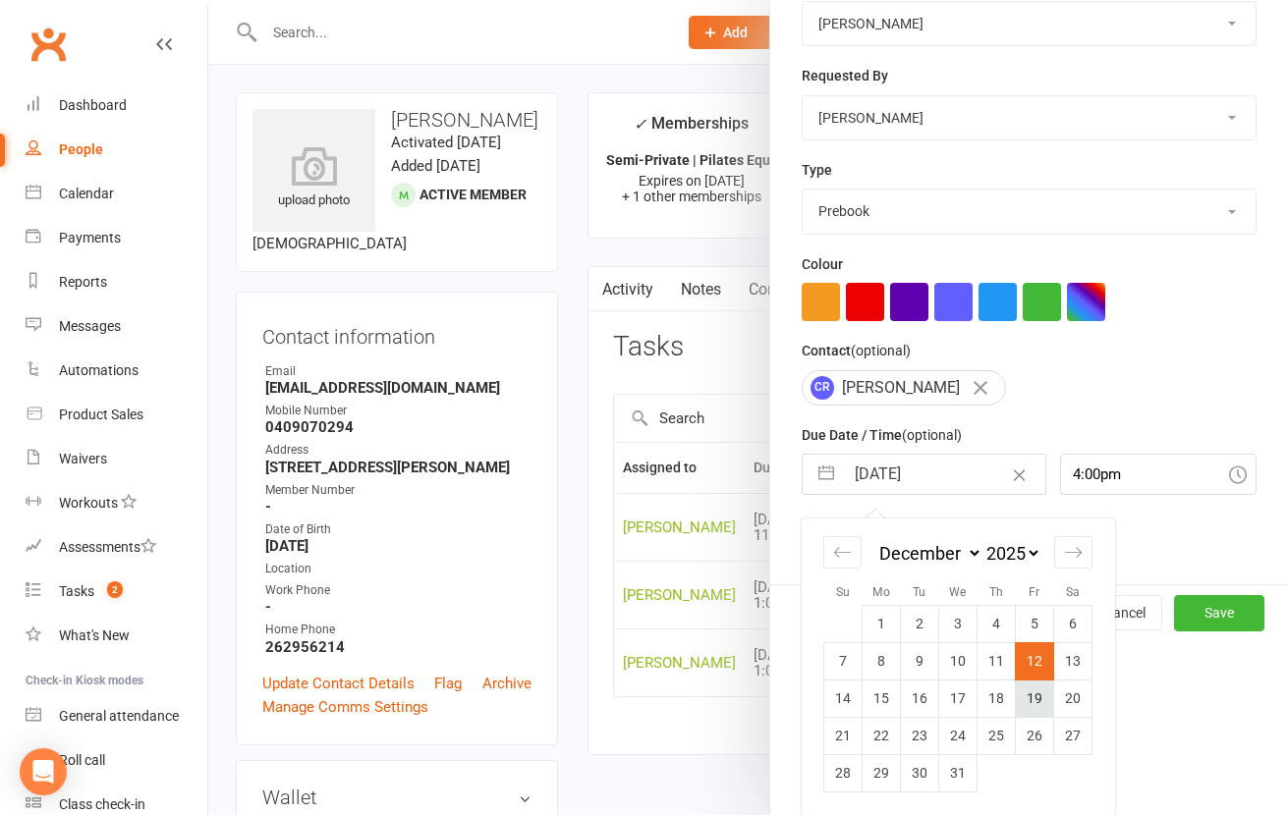
click at [1022, 702] on td "19" at bounding box center [1035, 698] width 38 height 37
type input "19 Dec 2025"
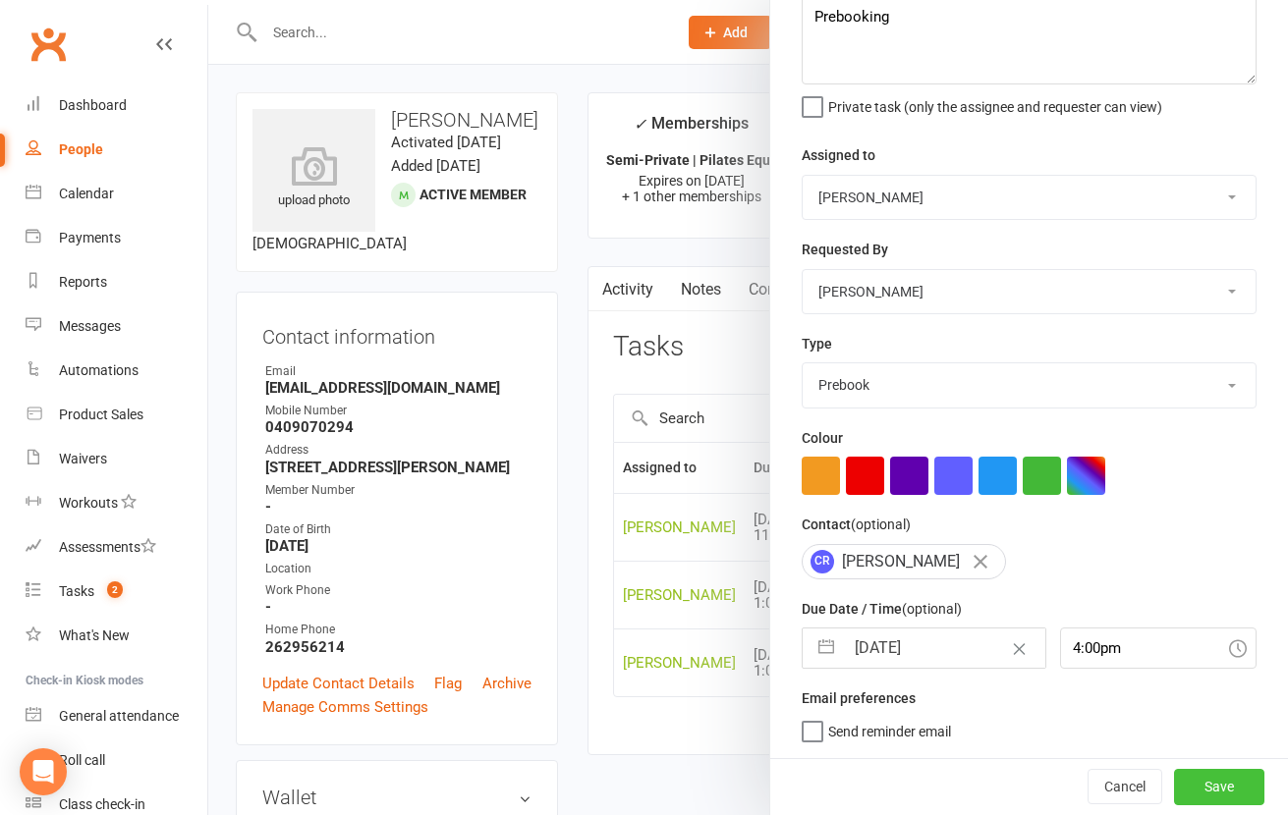
click at [1190, 781] on button "Save" at bounding box center [1219, 786] width 90 height 35
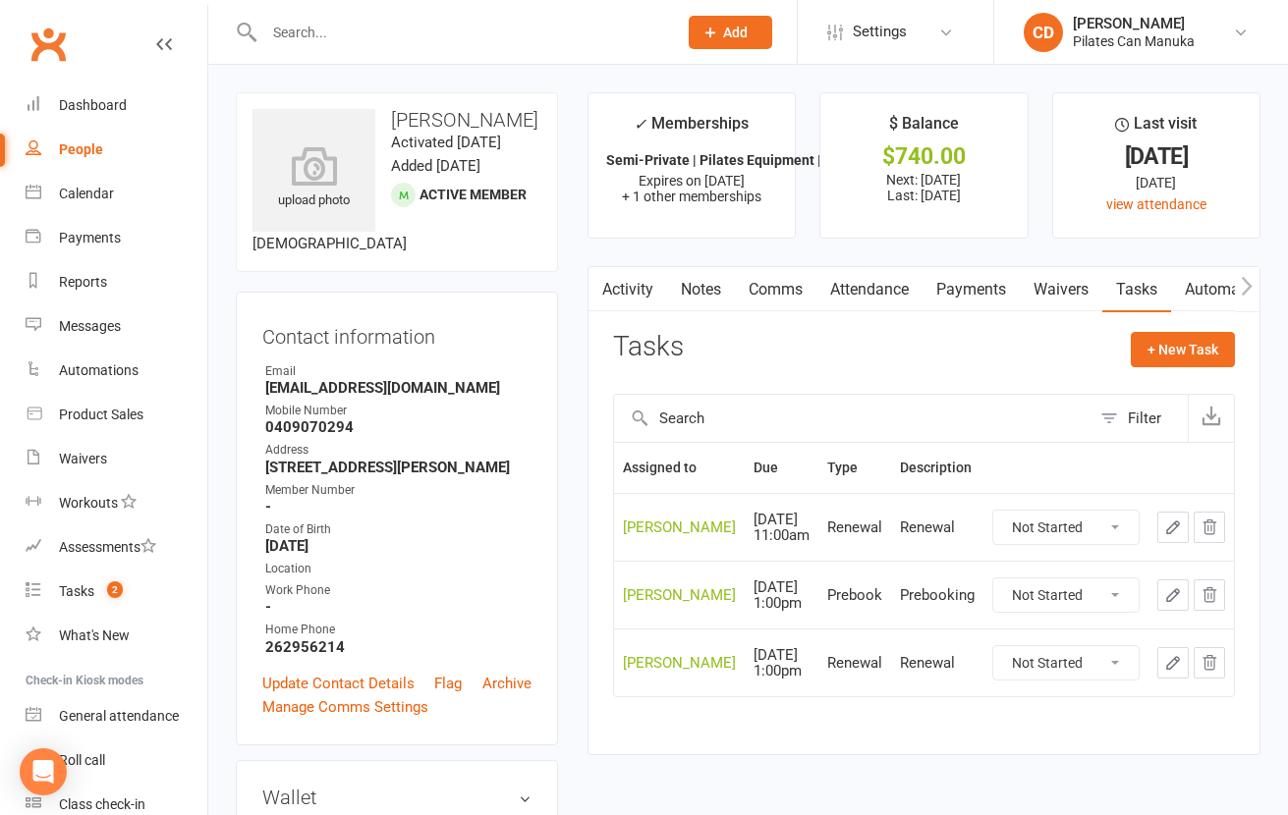
click at [1158, 662] on button "button" at bounding box center [1172, 662] width 31 height 31
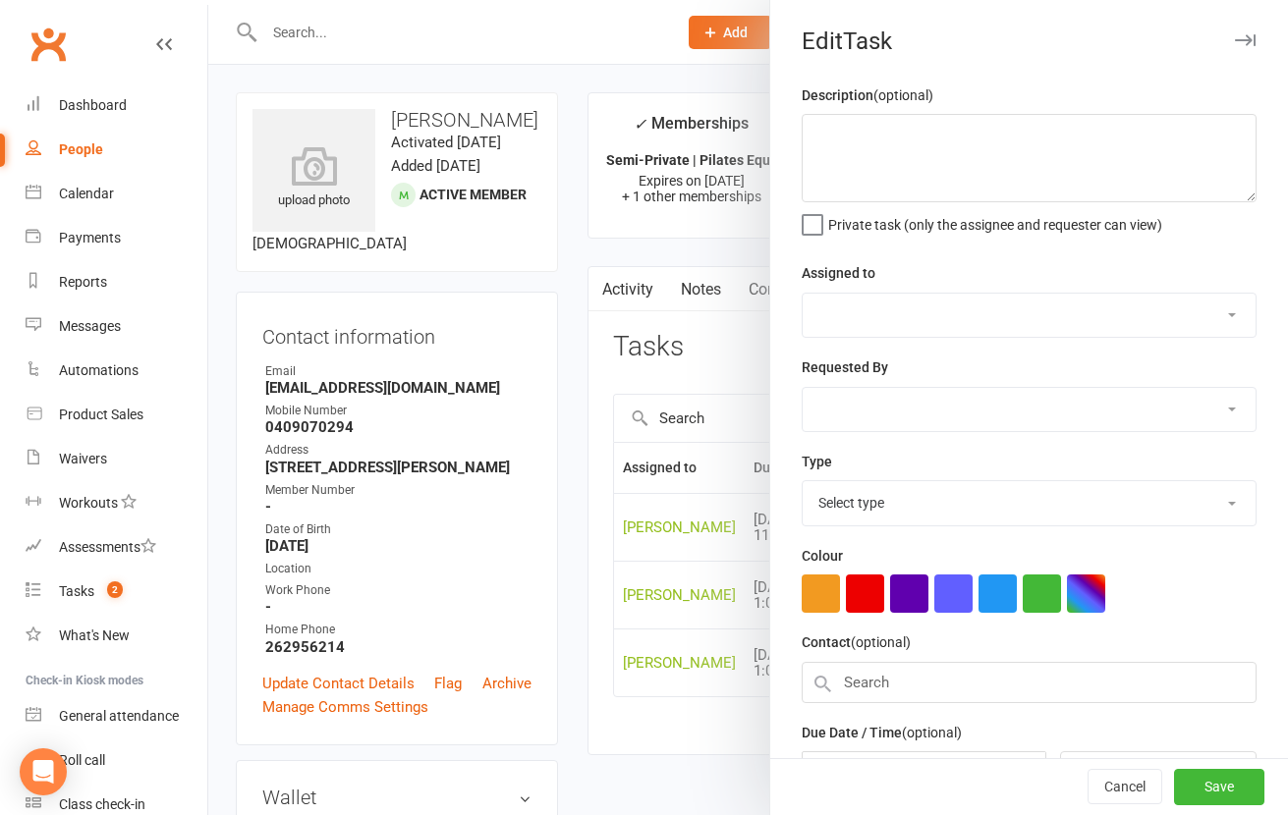
type textarea "Renewal"
select select "49925"
type input "07 Jan 2026"
type input "4:00pm"
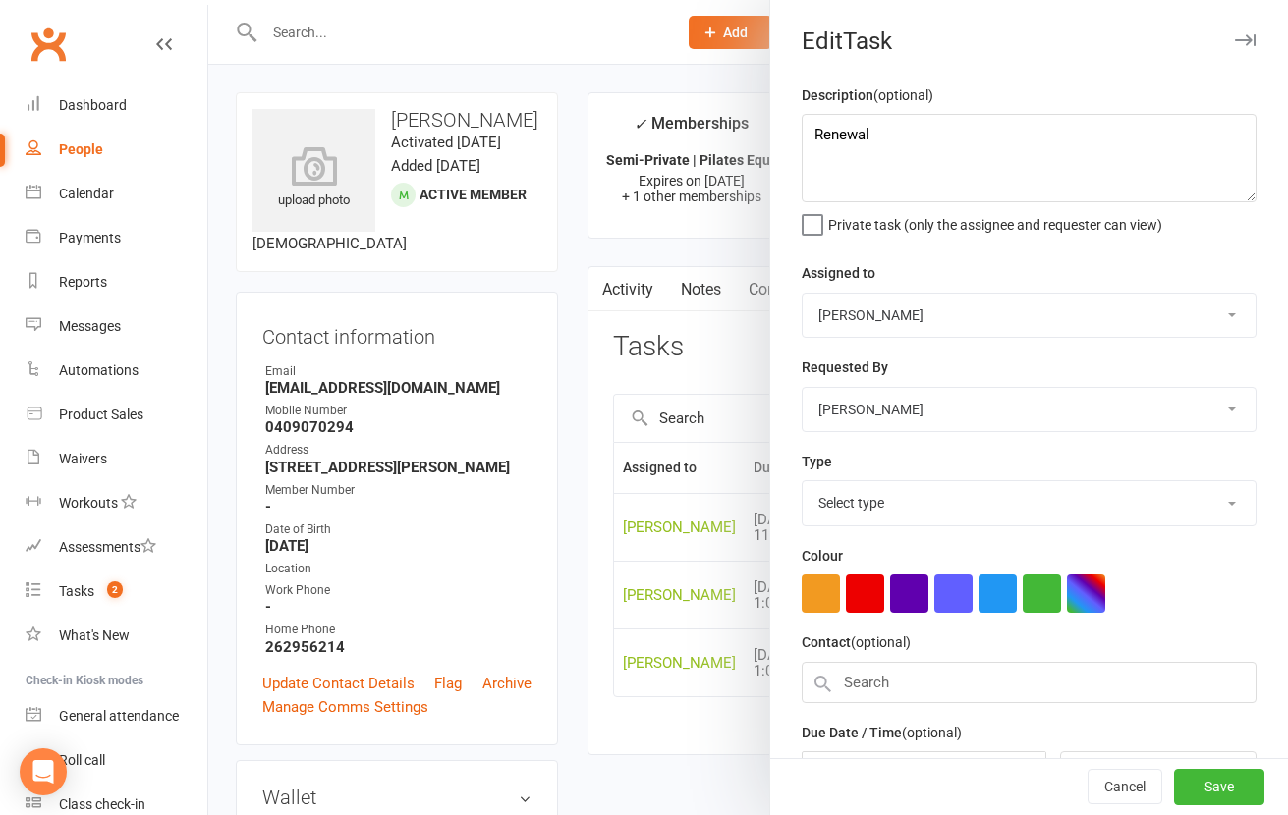
select select "29081"
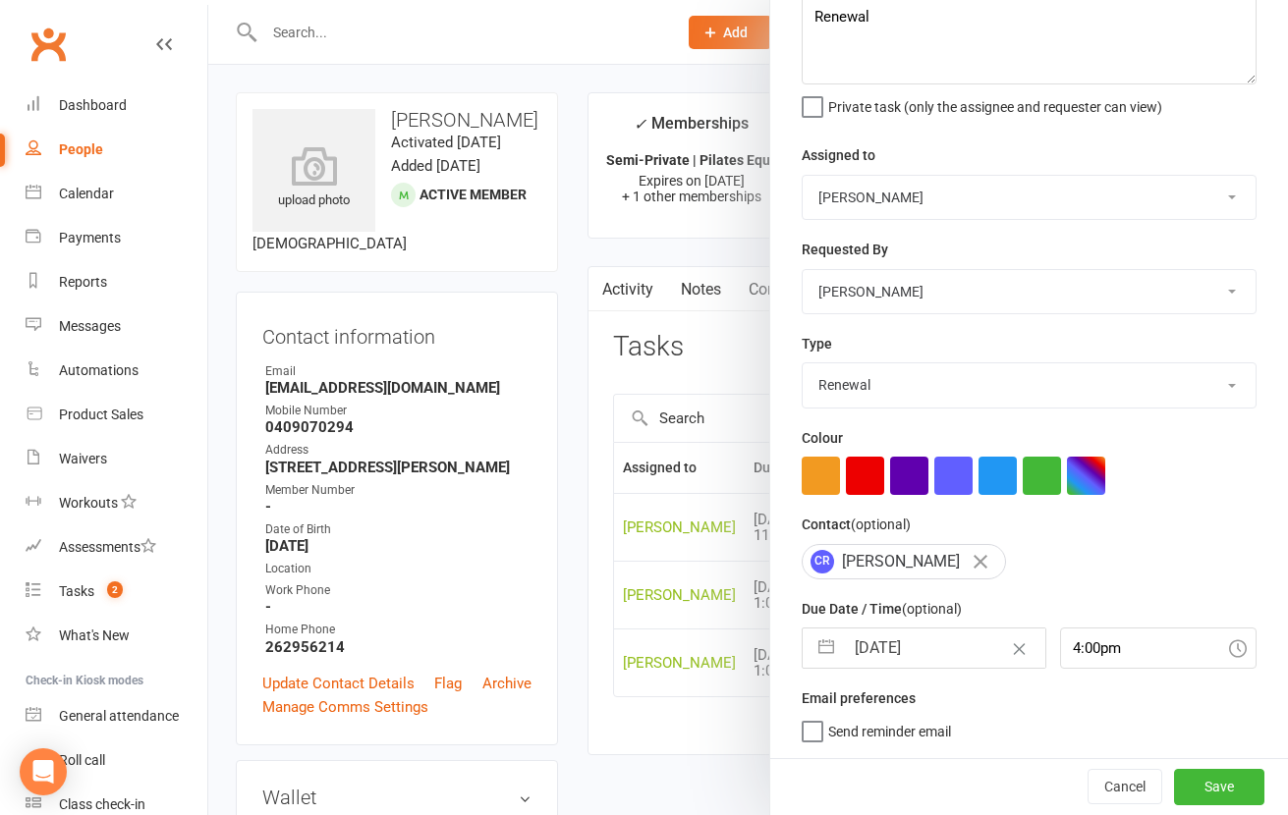
click at [925, 649] on input "07 Jan 2026" at bounding box center [944, 648] width 201 height 39
select select "11"
select select "2025"
select select "2026"
select select "1"
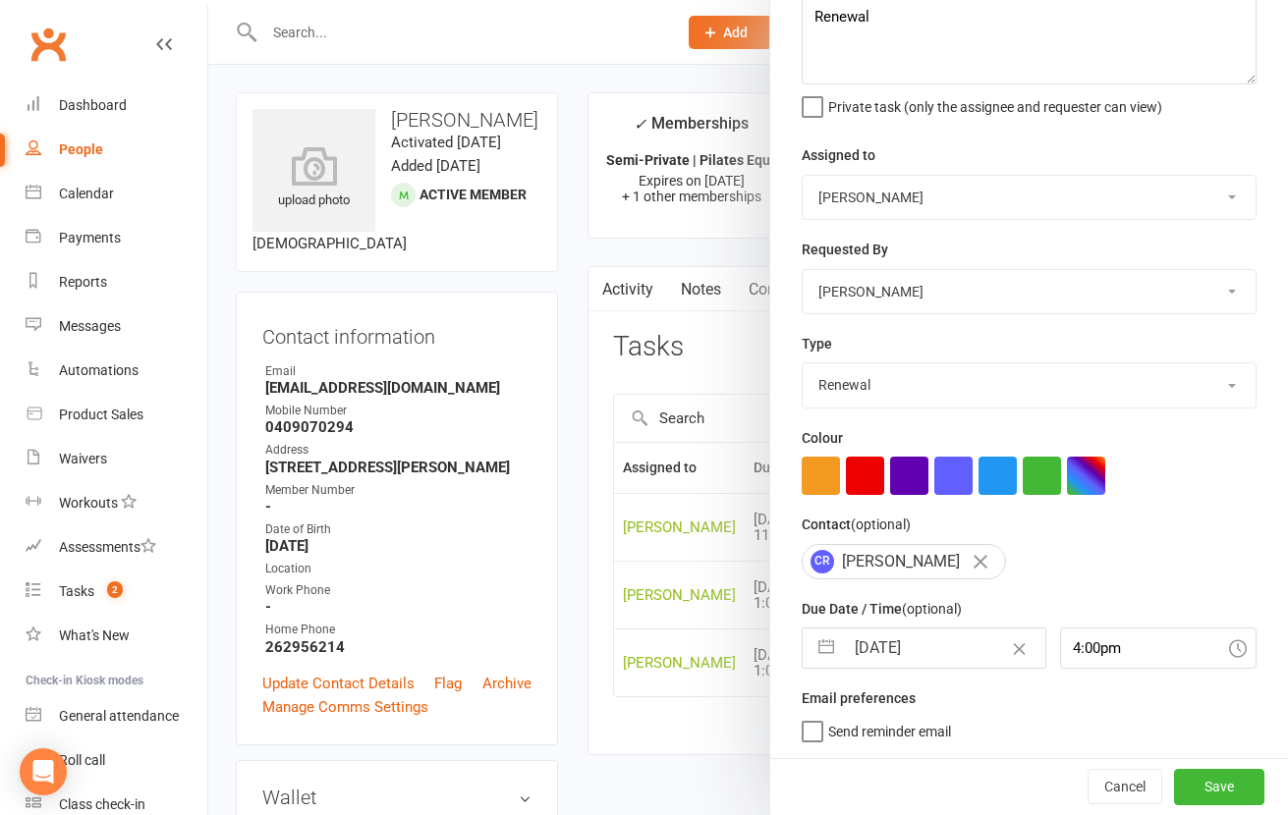
select select "2026"
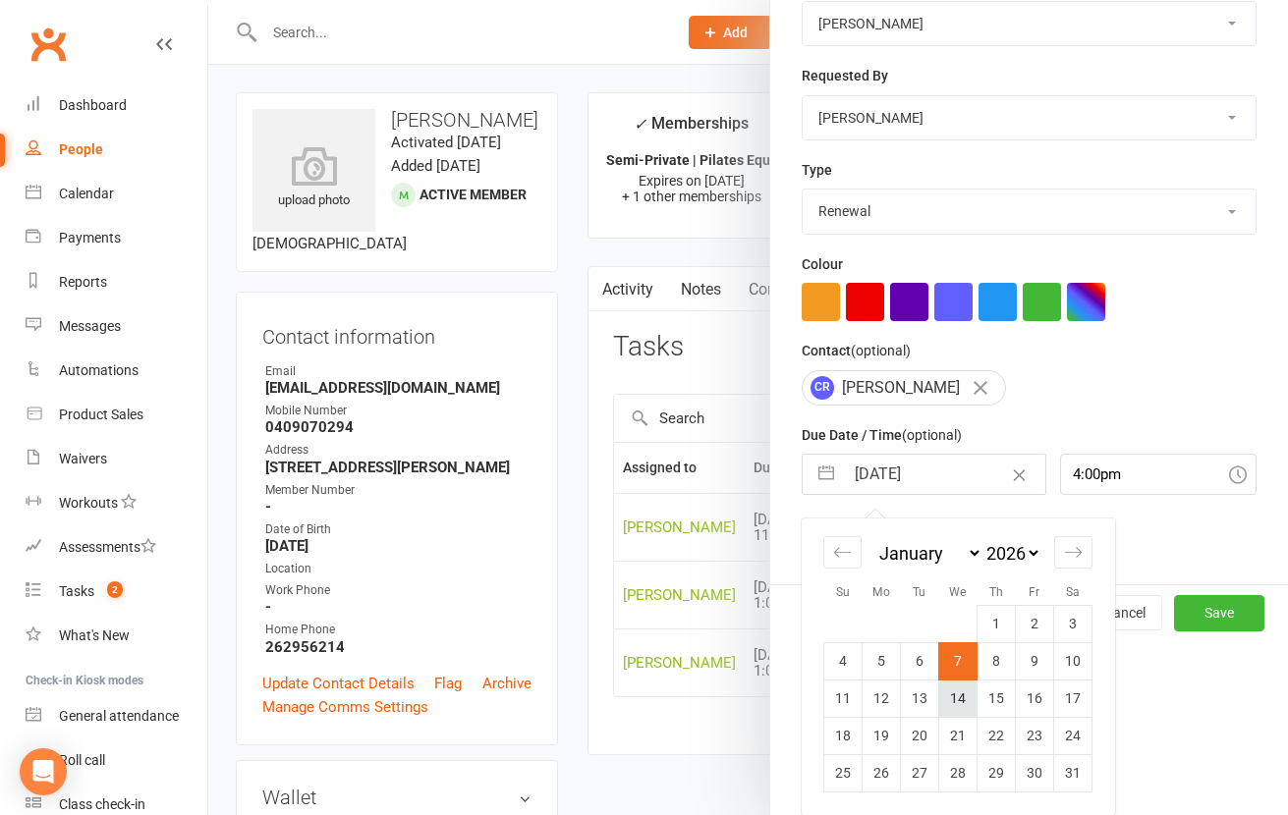
click at [961, 695] on td "14" at bounding box center [958, 698] width 38 height 37
type input "14 Jan 2026"
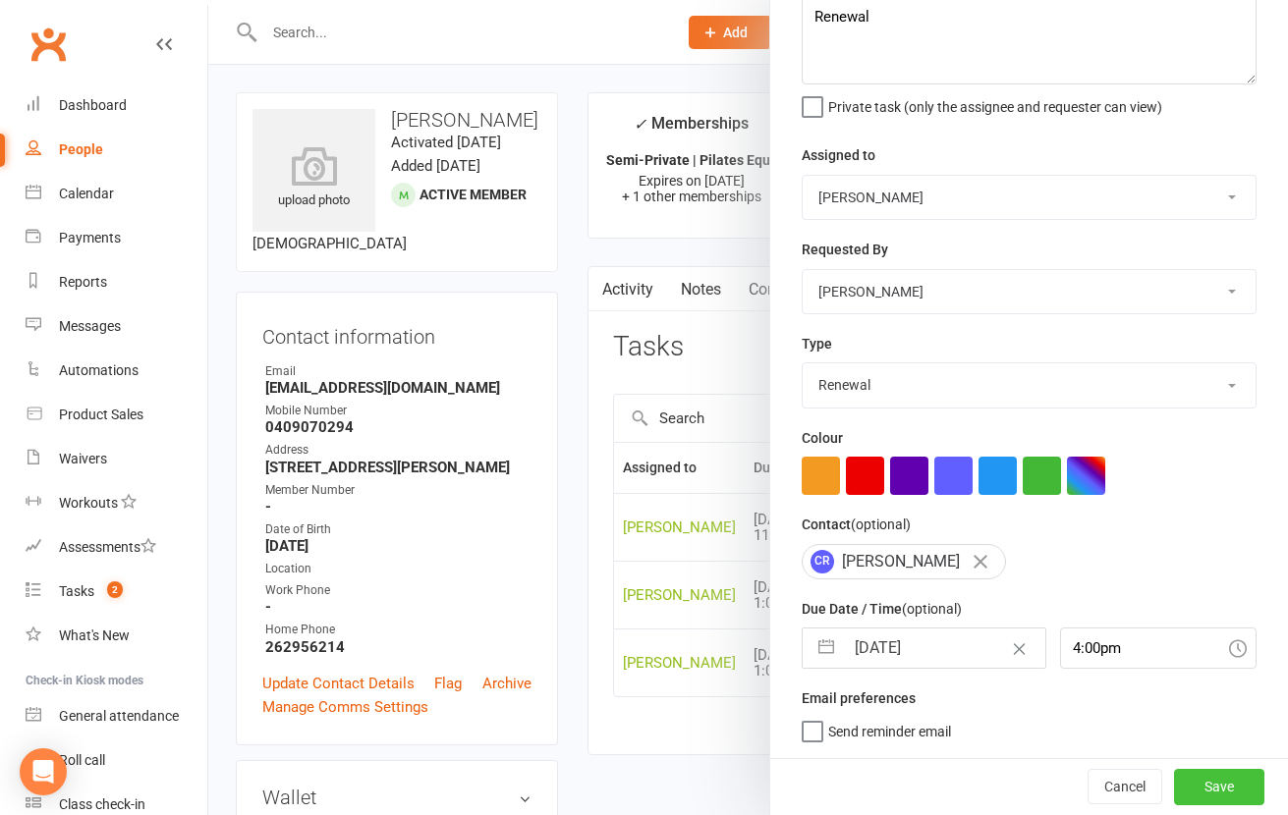
click at [1178, 776] on button "Save" at bounding box center [1219, 786] width 90 height 35
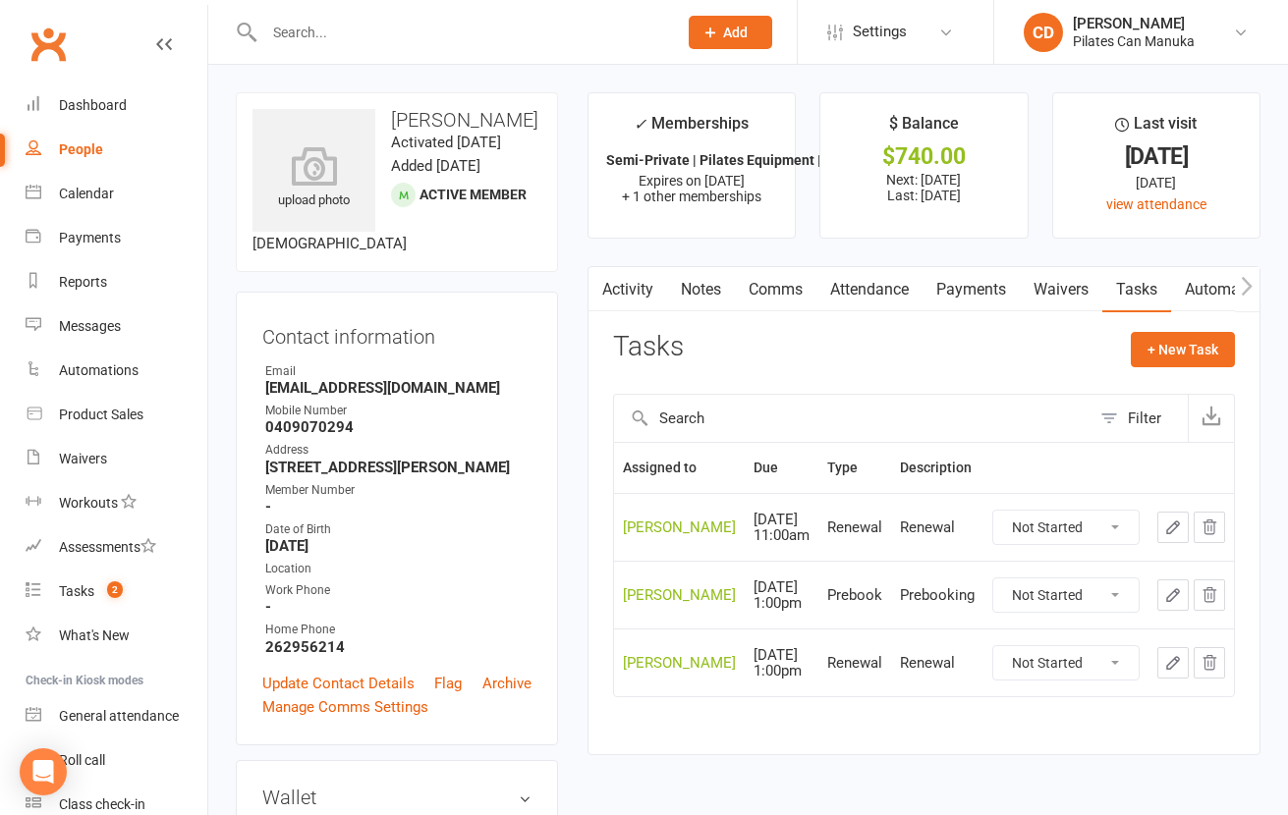
scroll to position [295, 0]
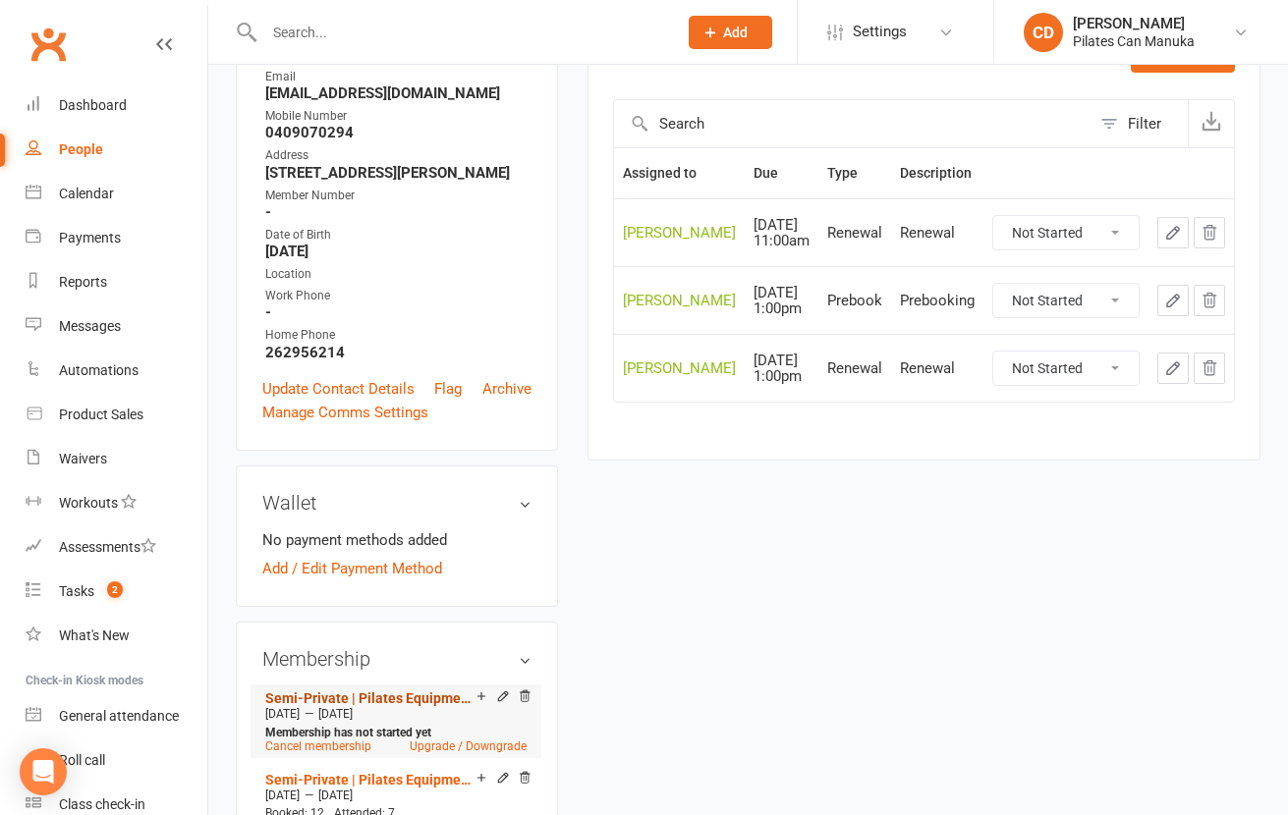
click at [420, 706] on link "Semi-Private | Pilates Equipment | 12 Sessions" at bounding box center [370, 699] width 211 height 16
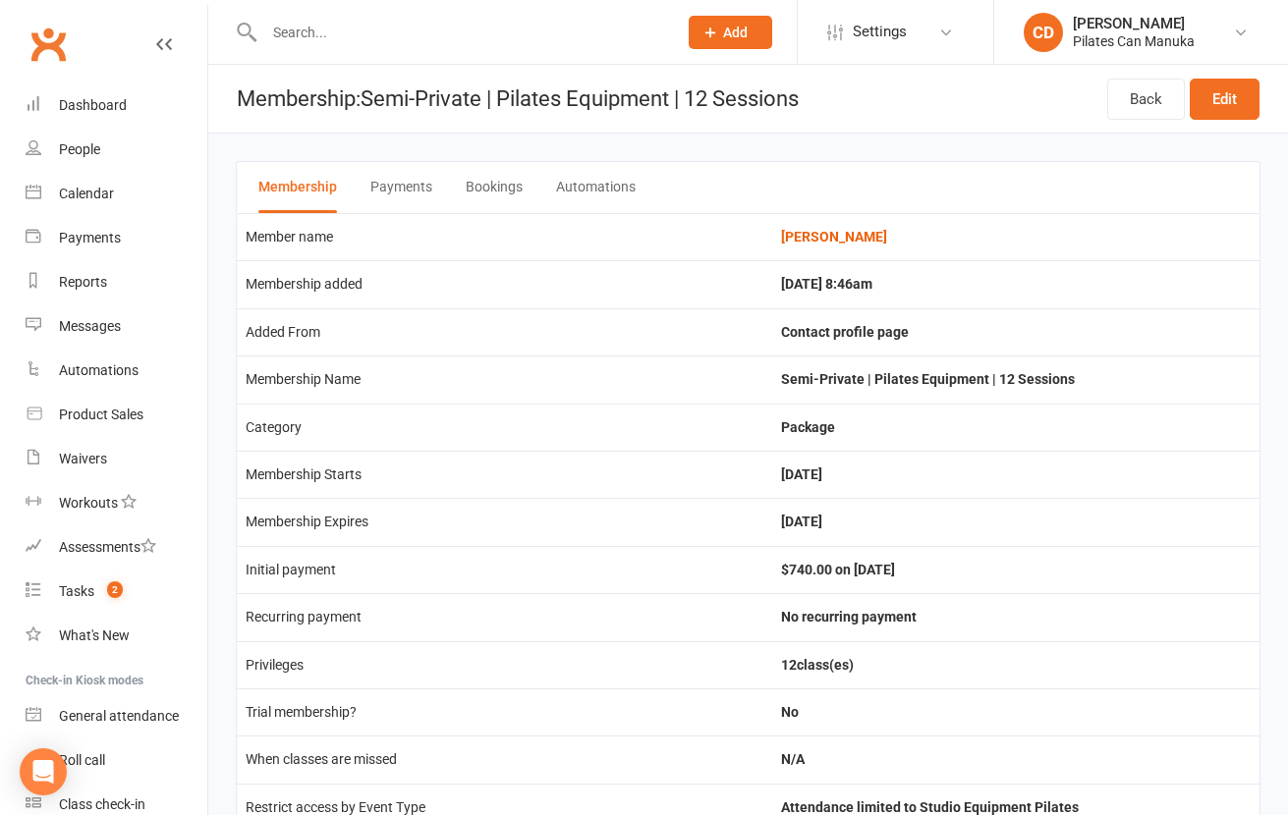
click at [398, 189] on button "Payments" at bounding box center [401, 187] width 62 height 51
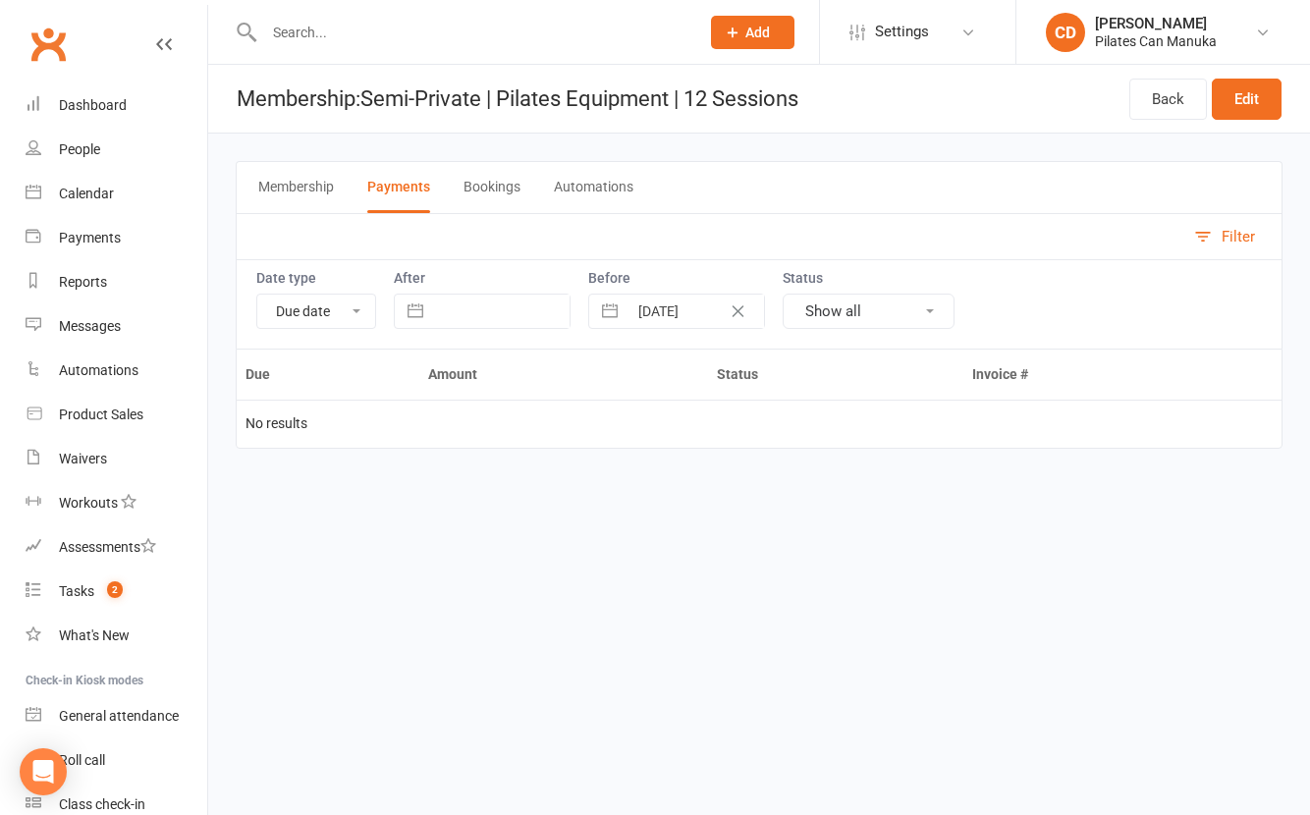
click at [488, 193] on button "Bookings" at bounding box center [492, 187] width 57 height 51
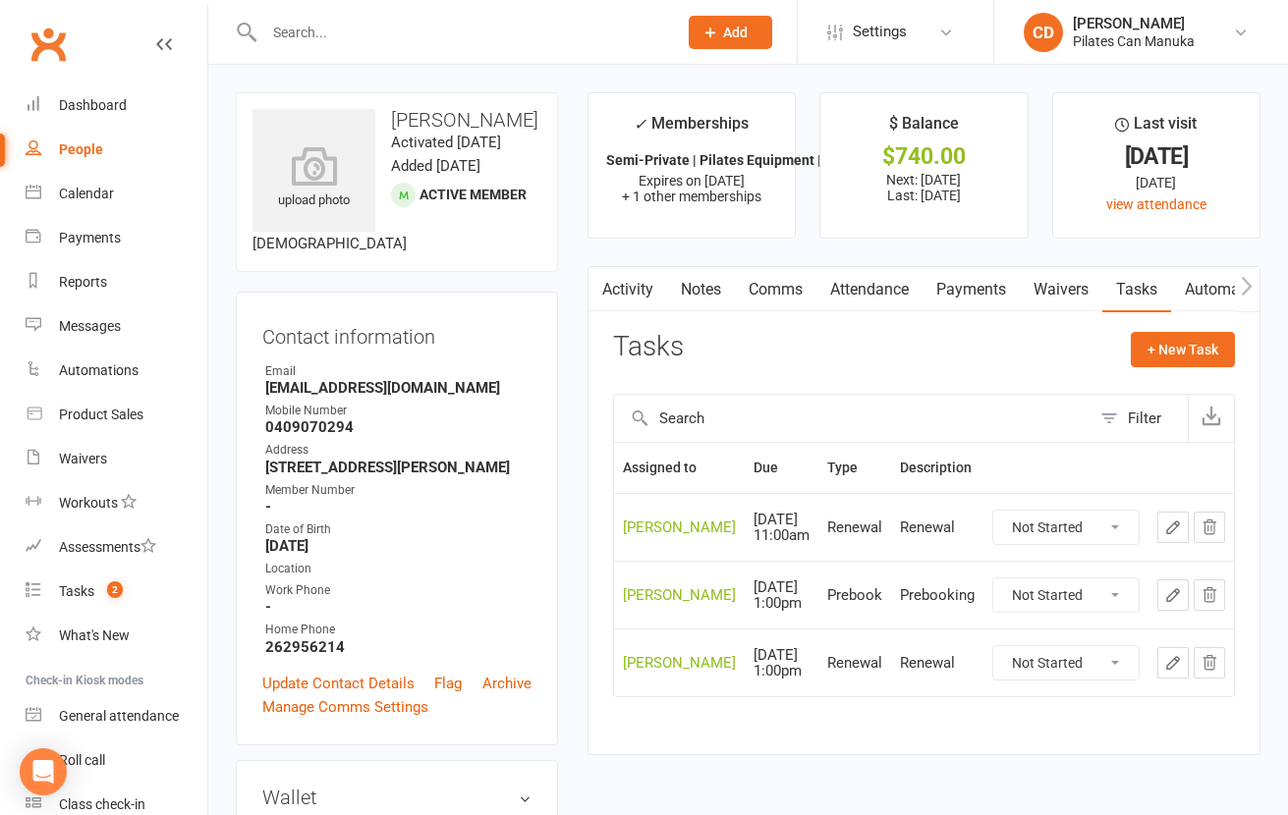
click at [697, 283] on link "Notes" at bounding box center [701, 289] width 68 height 45
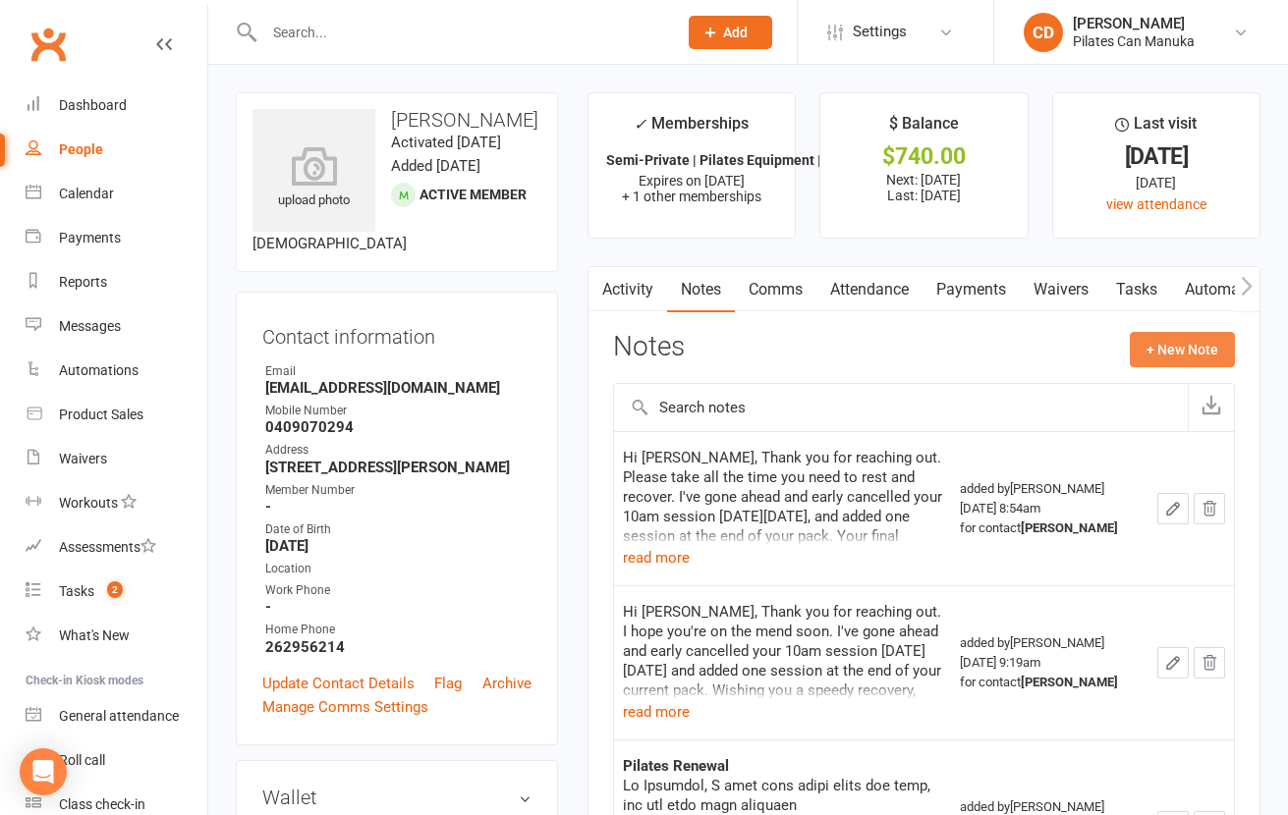
click at [1154, 358] on button "+ New Note" at bounding box center [1182, 349] width 105 height 35
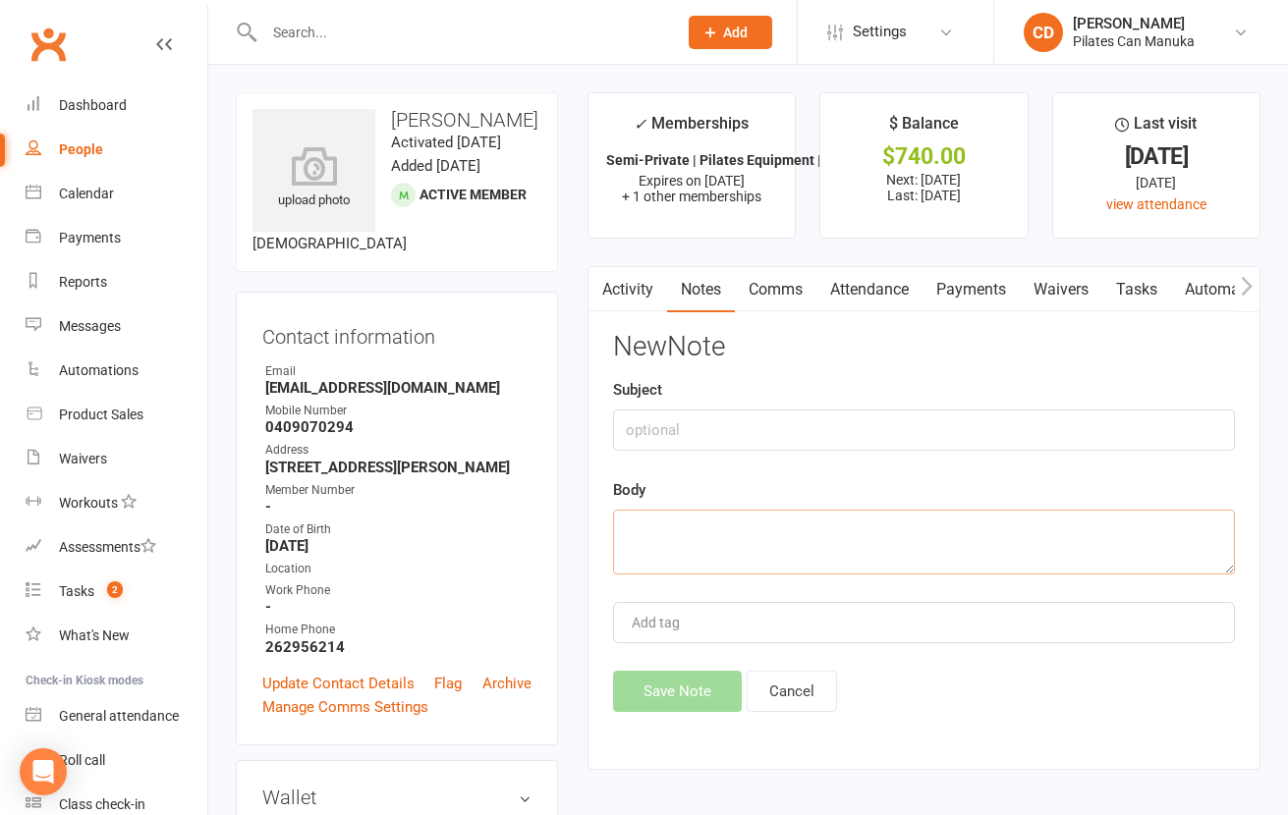
click at [838, 535] on textarea at bounding box center [924, 542] width 622 height 65
paste textarea "Hi Cornelia, This is to confirm that I've cancelled your session on the 23rd Oc…"
type textarea "Hi Cornelia, This is to confirm that I've cancelled your session on the 23rd Oc…"
click at [692, 702] on button "Save Note" at bounding box center [677, 691] width 129 height 41
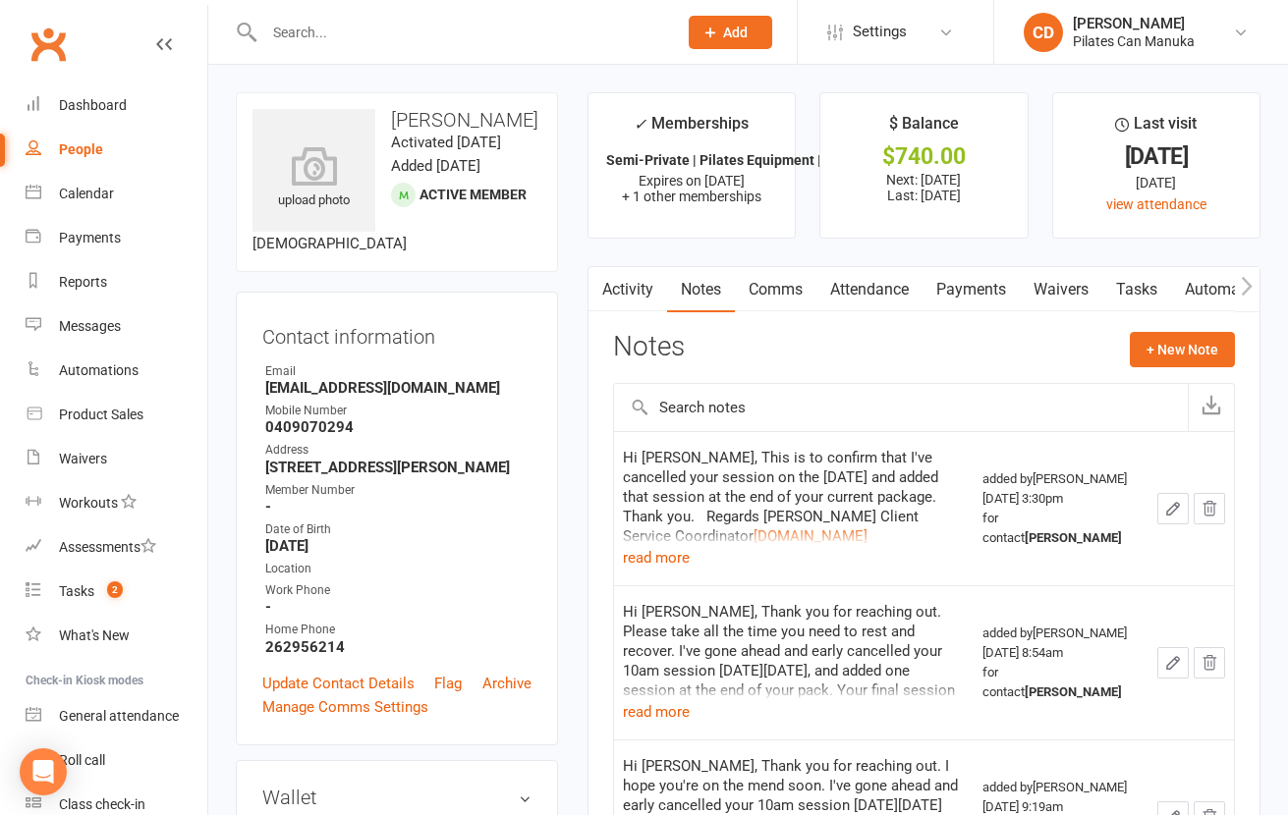
click at [1131, 282] on link "Tasks" at bounding box center [1136, 289] width 69 height 45
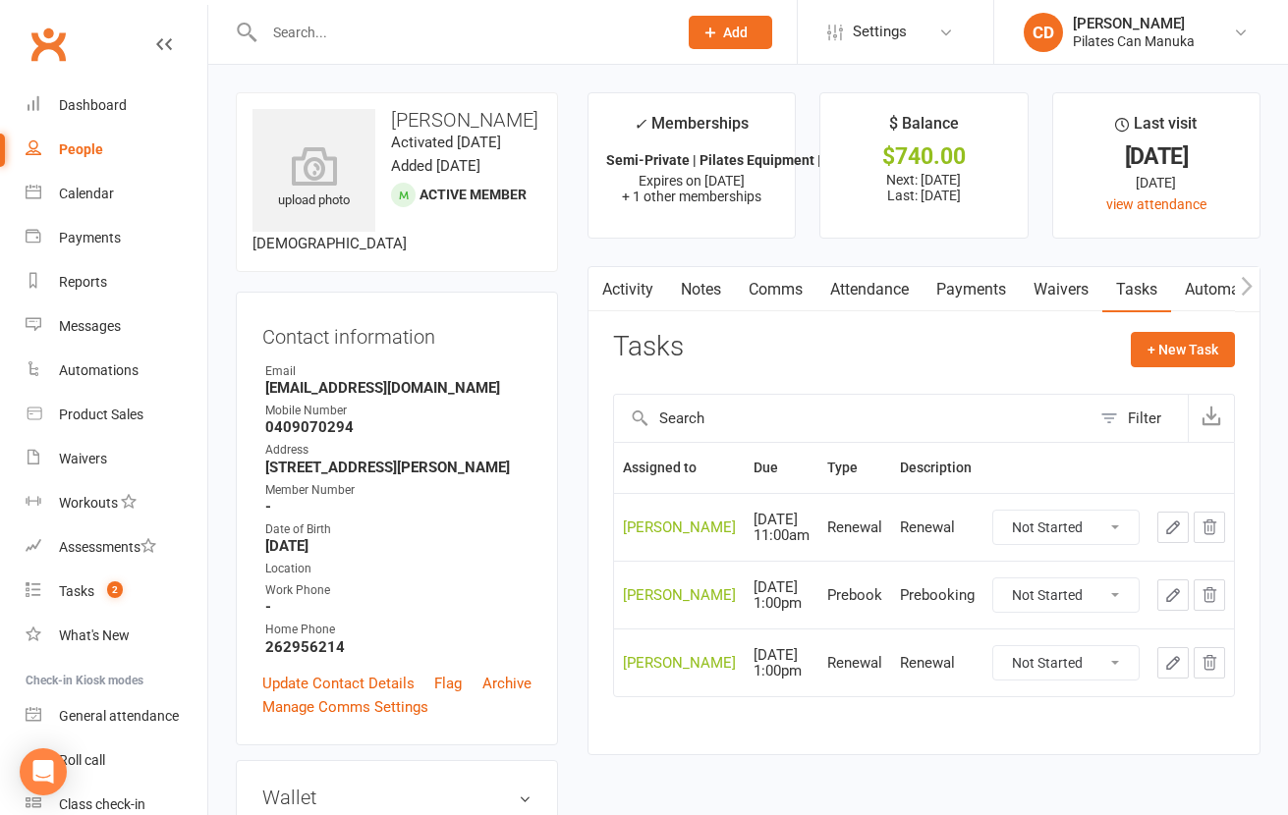
scroll to position [442, 0]
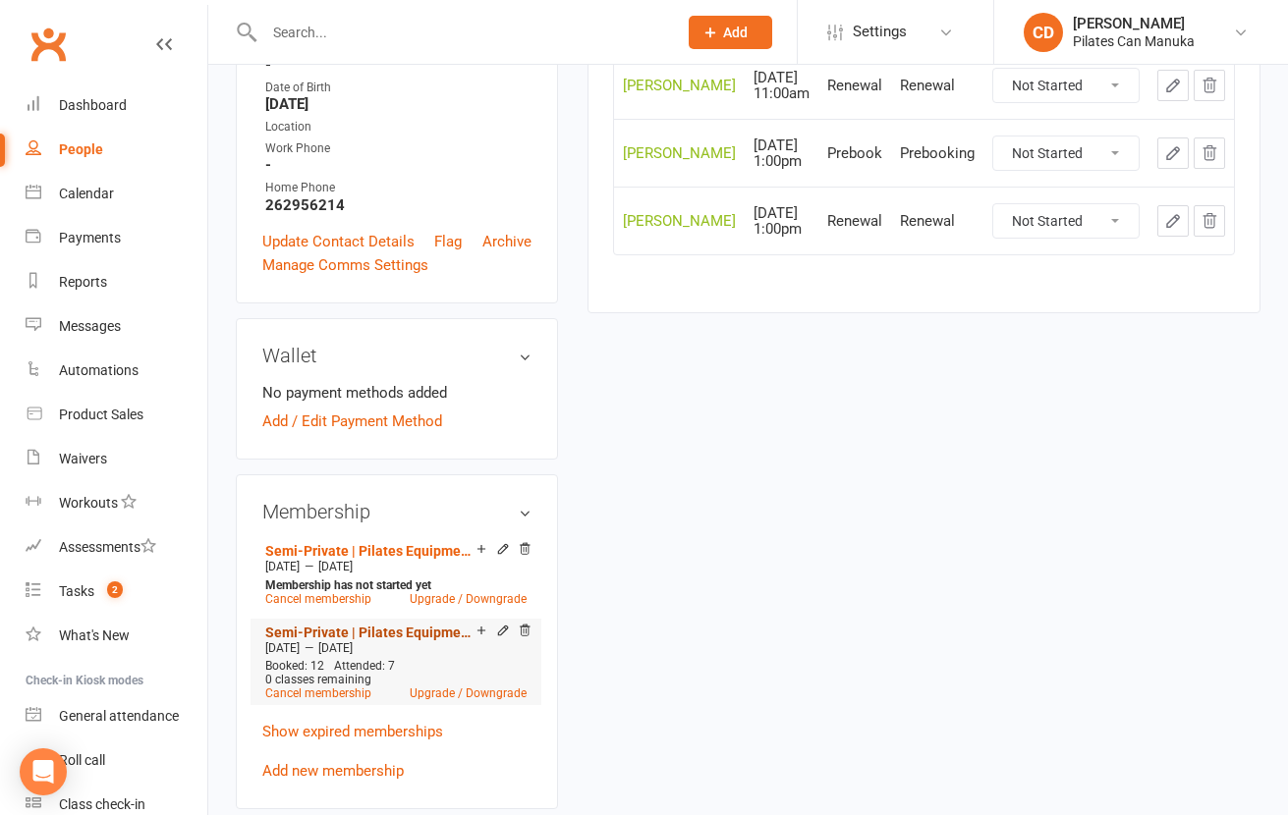
click at [417, 640] on link "Semi-Private | Pilates Equipment | 12 Sessions" at bounding box center [370, 633] width 211 height 16
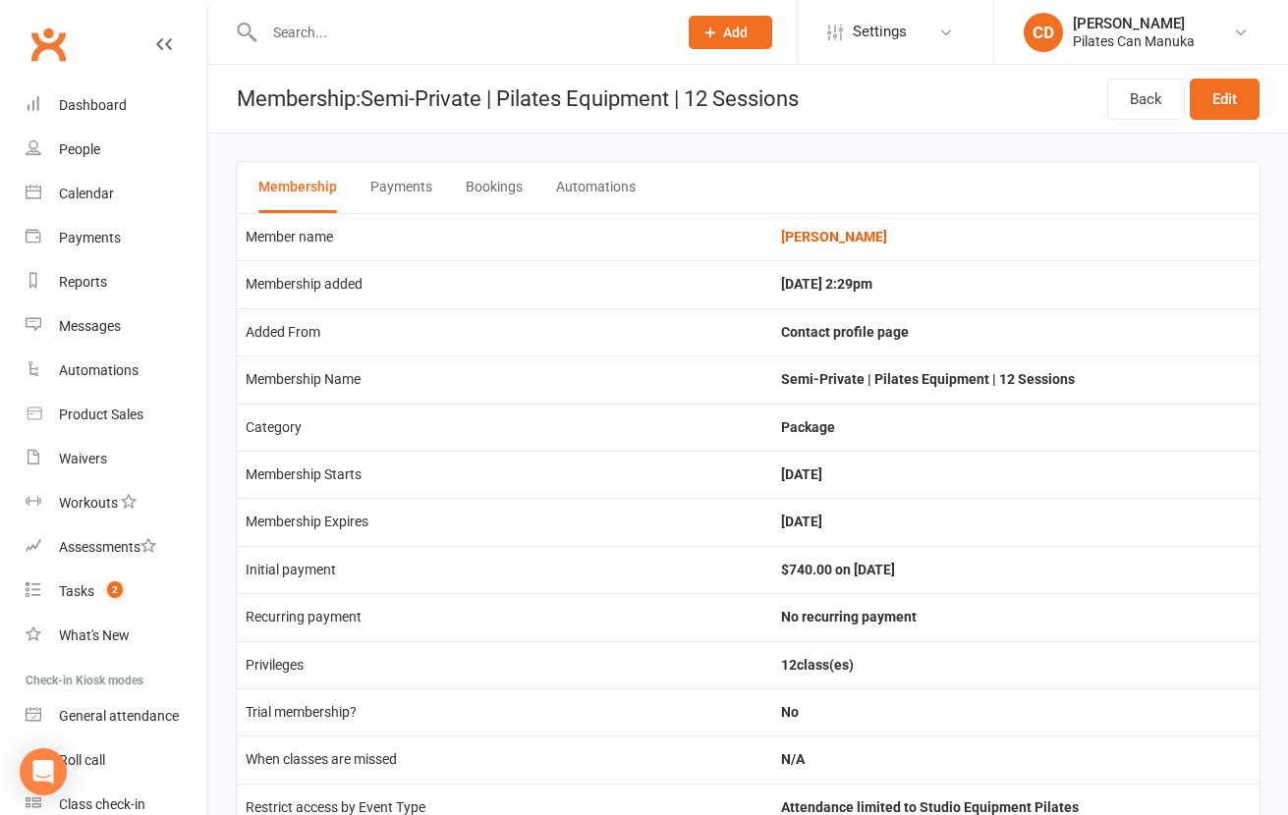
click at [537, 183] on div "Membership Payments Bookings Automations" at bounding box center [748, 187] width 1024 height 52
click at [491, 186] on button "Bookings" at bounding box center [494, 187] width 57 height 51
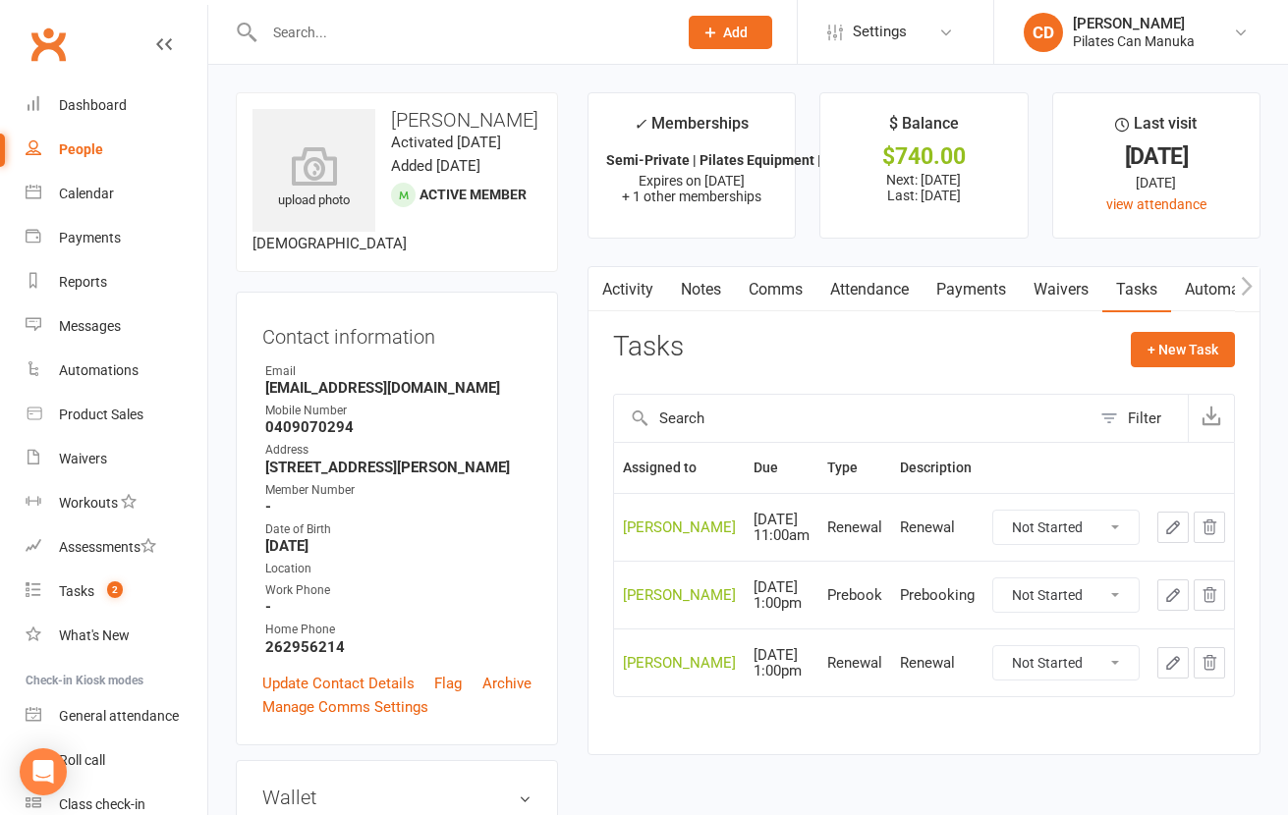
click at [1177, 530] on icon "button" at bounding box center [1173, 528] width 18 height 18
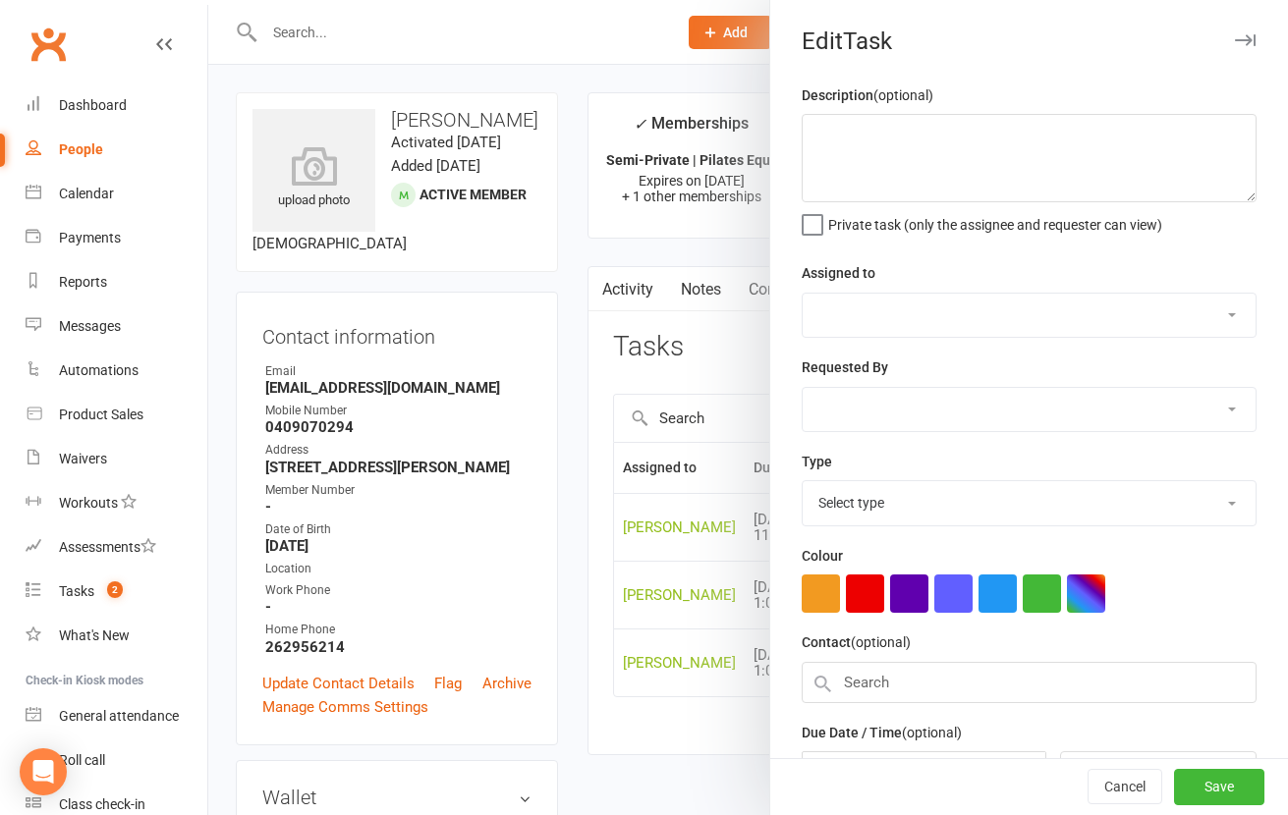
type textarea "Renewal"
select select "49925"
type input "22 Oct 2025"
type input "2:00pm"
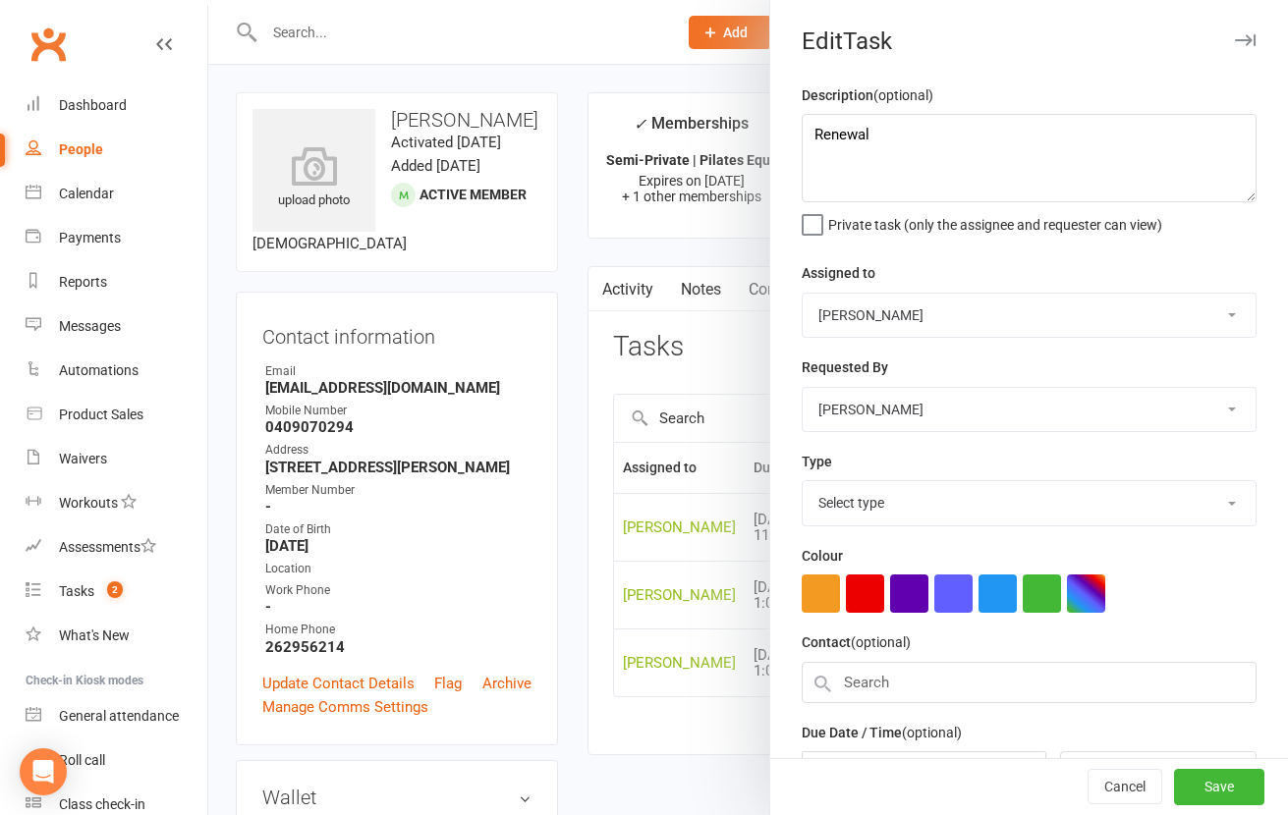
select select "29081"
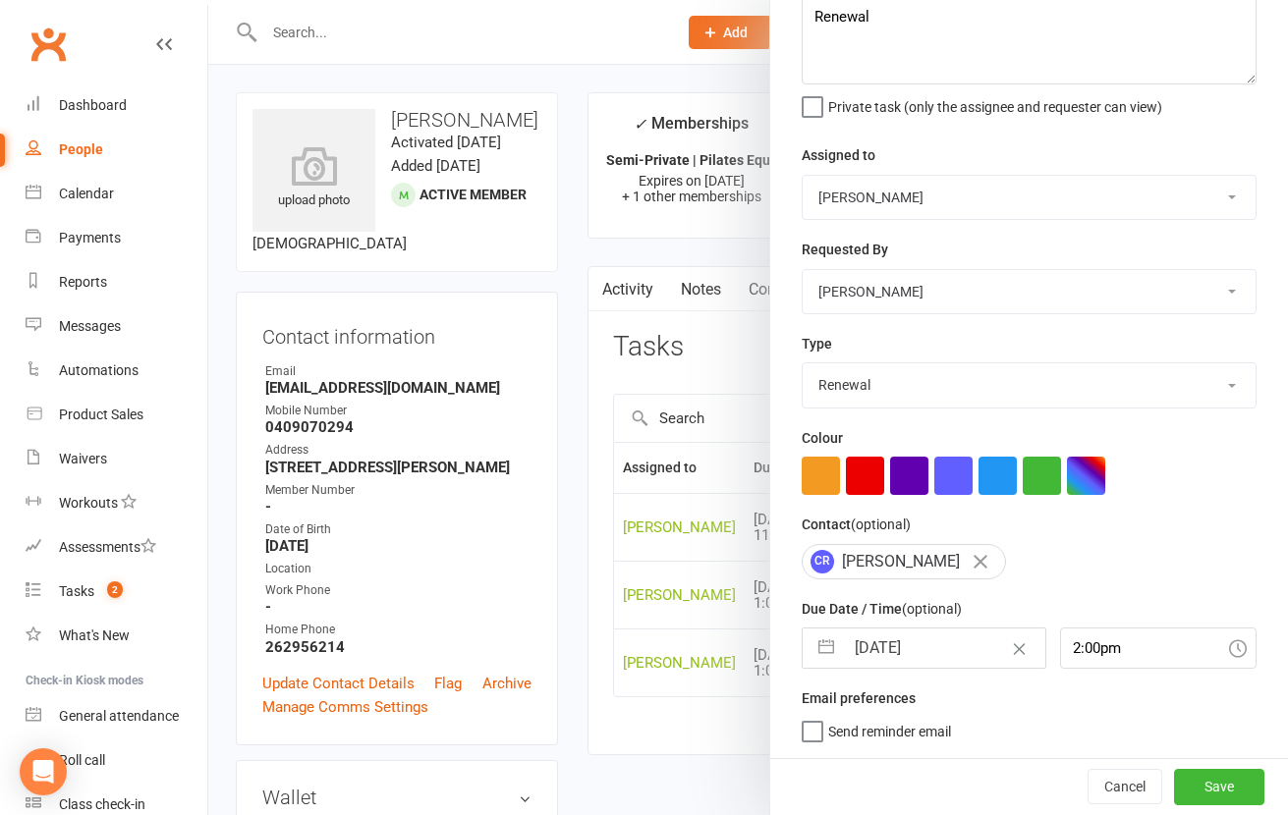
click at [912, 650] on input "22 Oct 2025" at bounding box center [944, 648] width 201 height 39
select select "8"
select select "2025"
select select "9"
select select "2025"
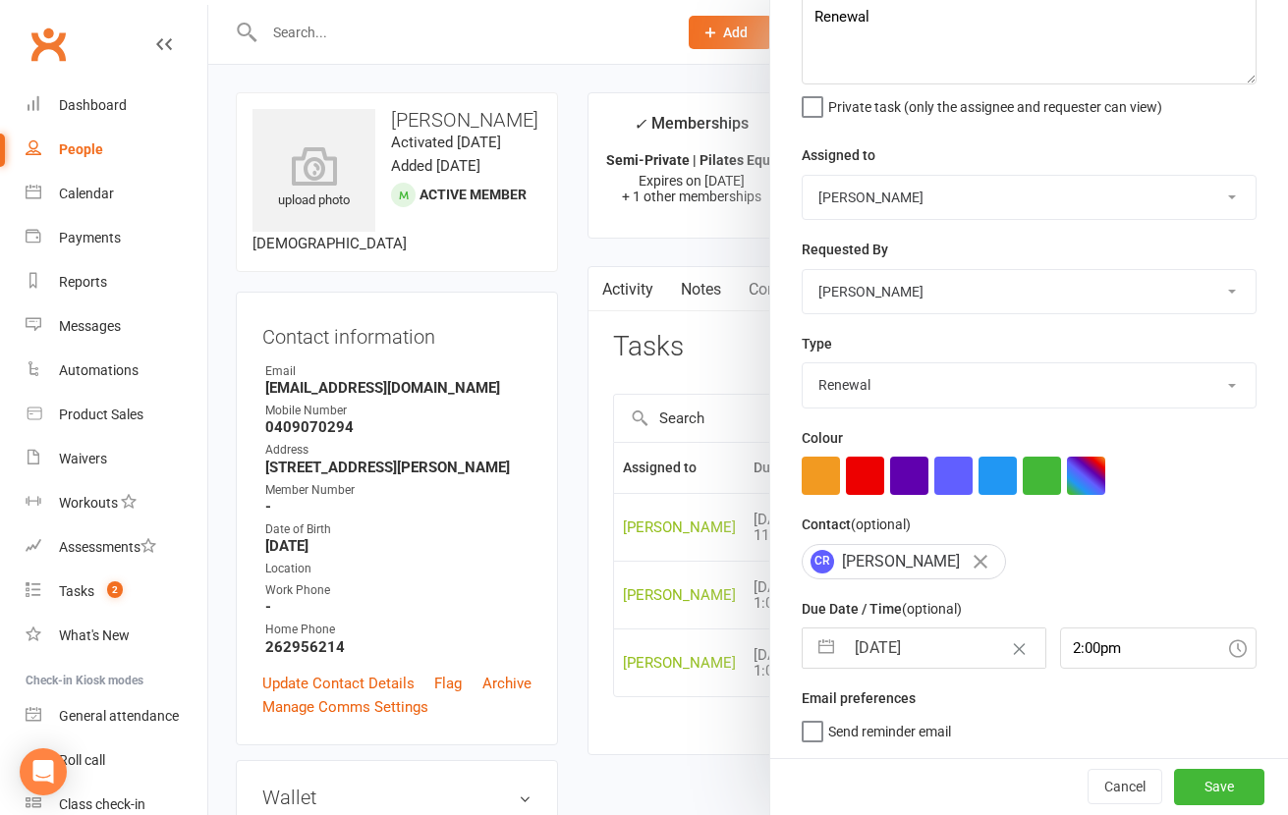
select select "10"
select select "2025"
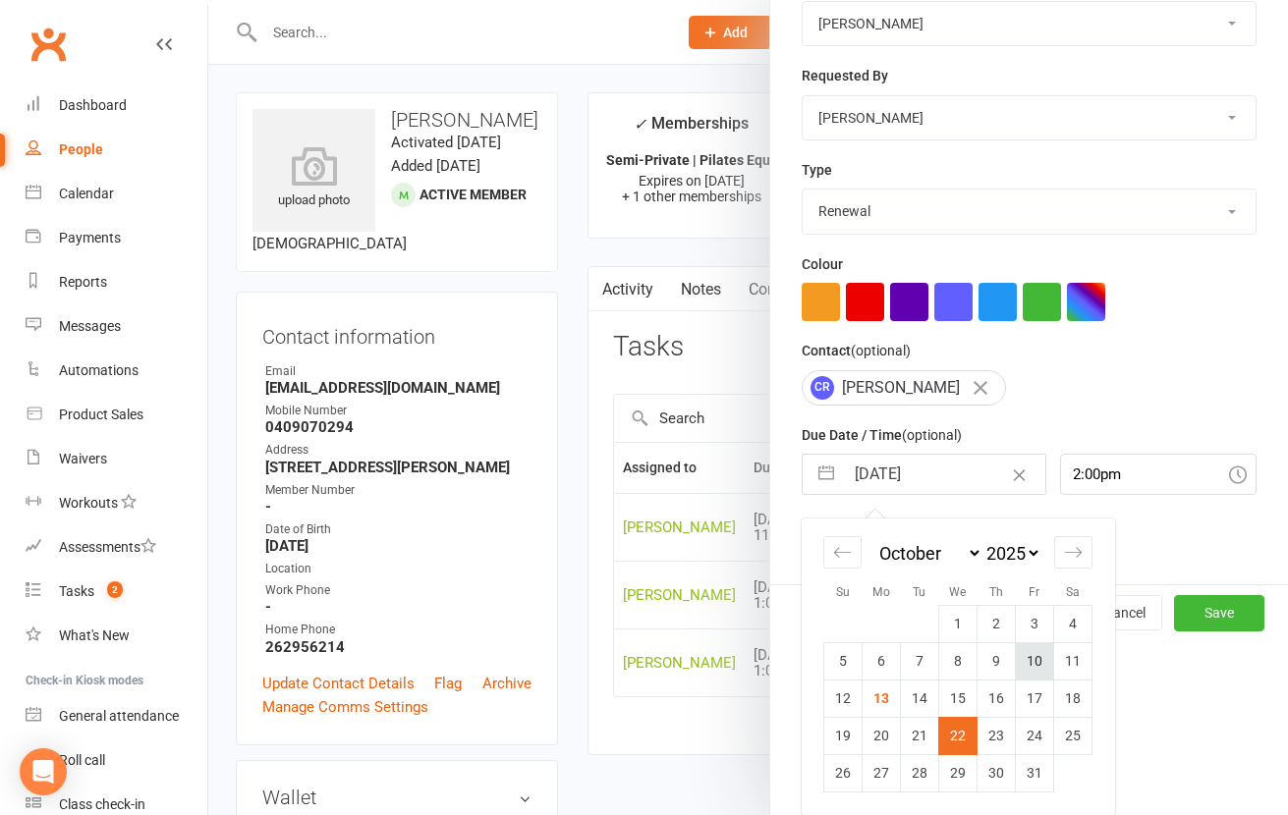
scroll to position [299, 0]
click at [942, 784] on td "29" at bounding box center [958, 772] width 38 height 37
type input "29 Oct 2025"
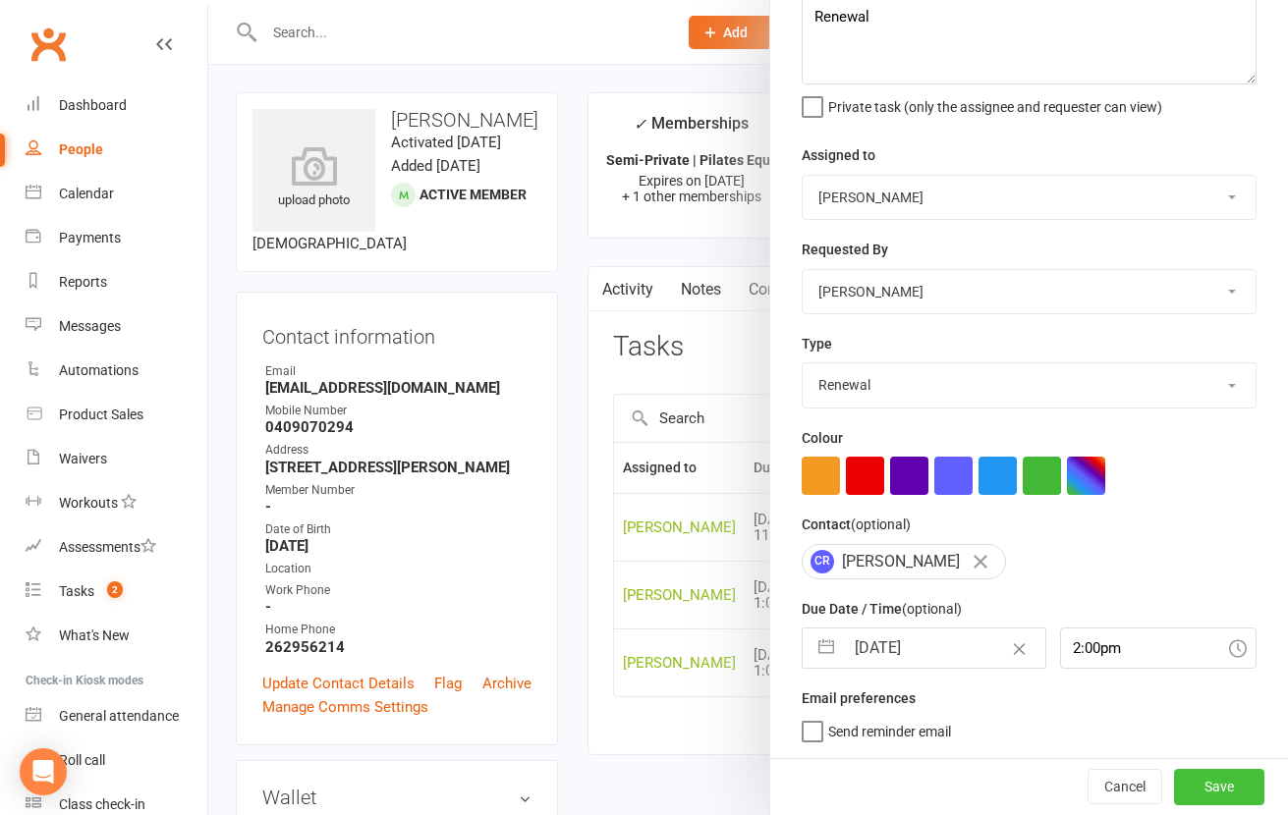
click at [1183, 789] on button "Save" at bounding box center [1219, 786] width 90 height 35
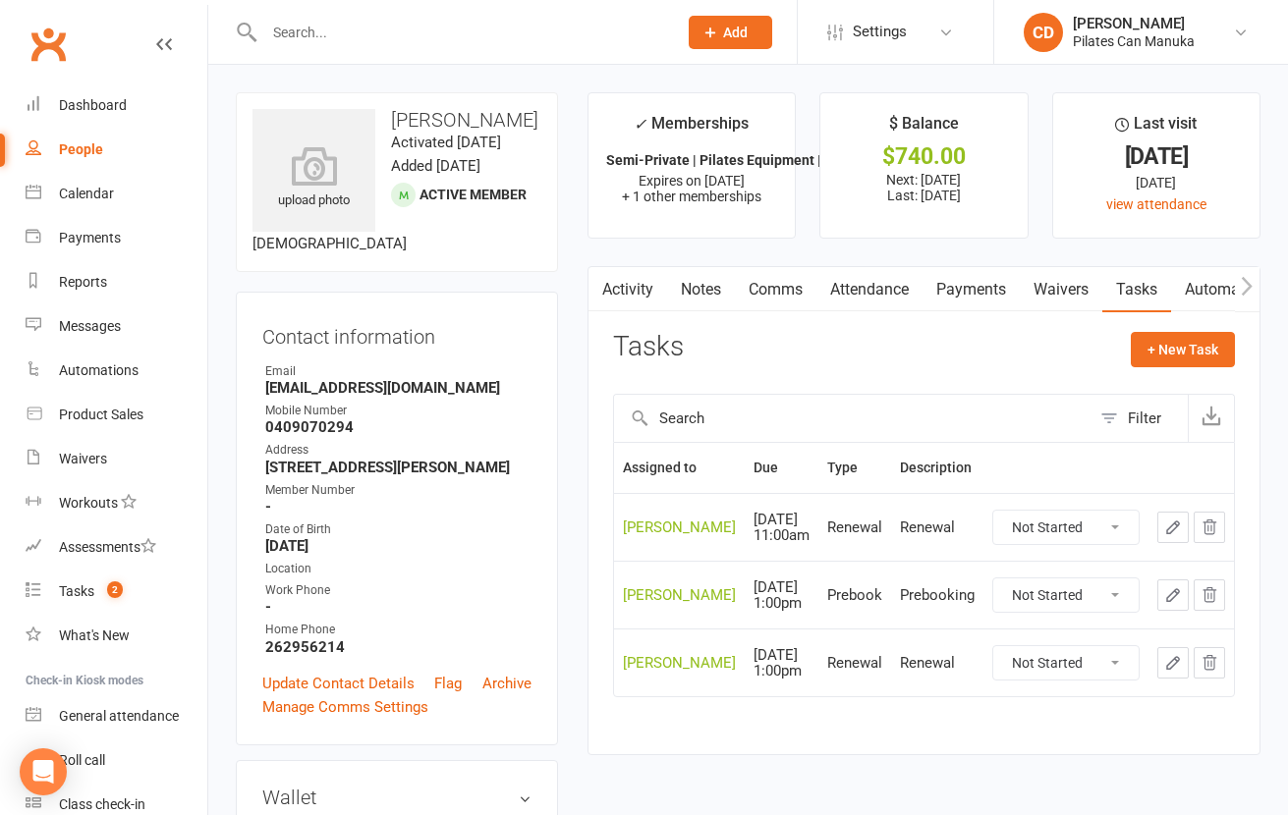
scroll to position [589, 0]
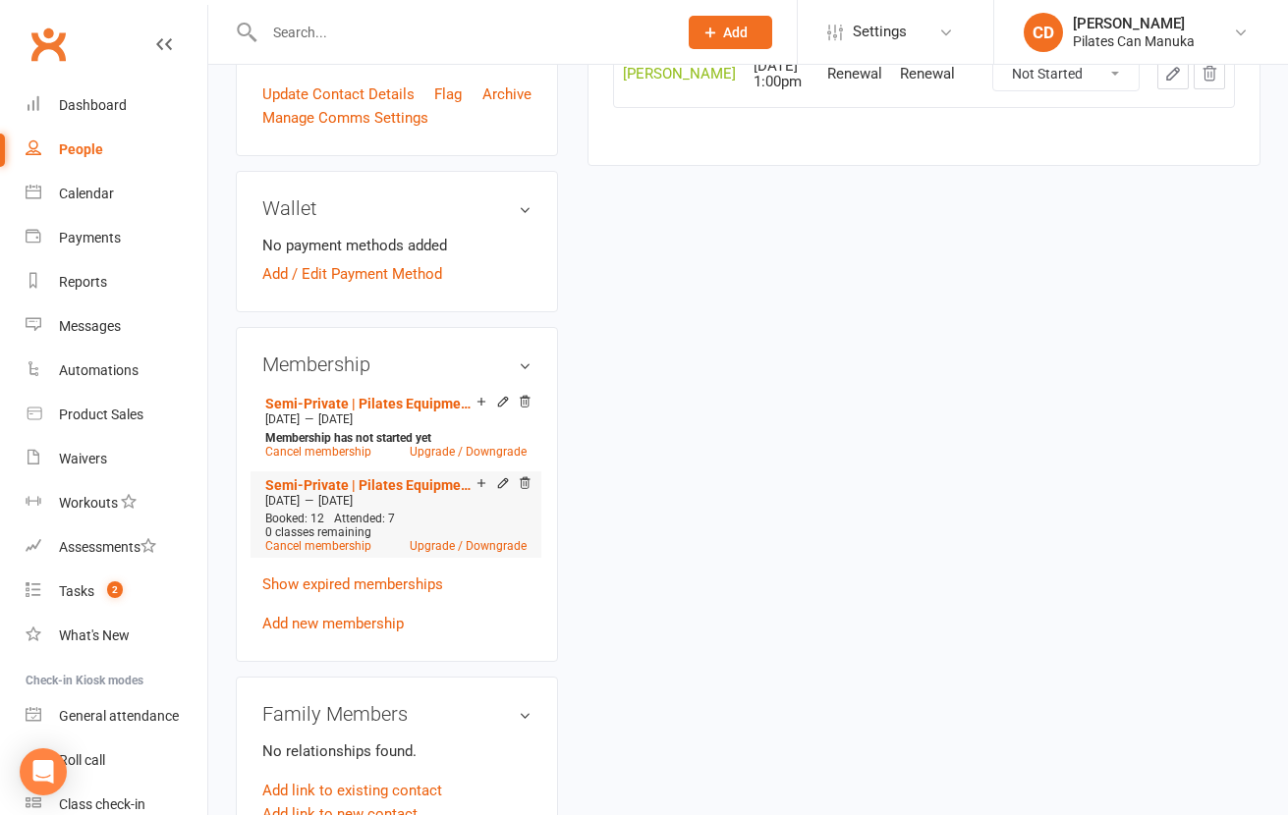
click at [353, 508] on span "Dec 13 2025" at bounding box center [335, 501] width 34 height 14
click at [398, 493] on link "Semi-Private | Pilates Equipment | 12 Sessions" at bounding box center [370, 485] width 211 height 16
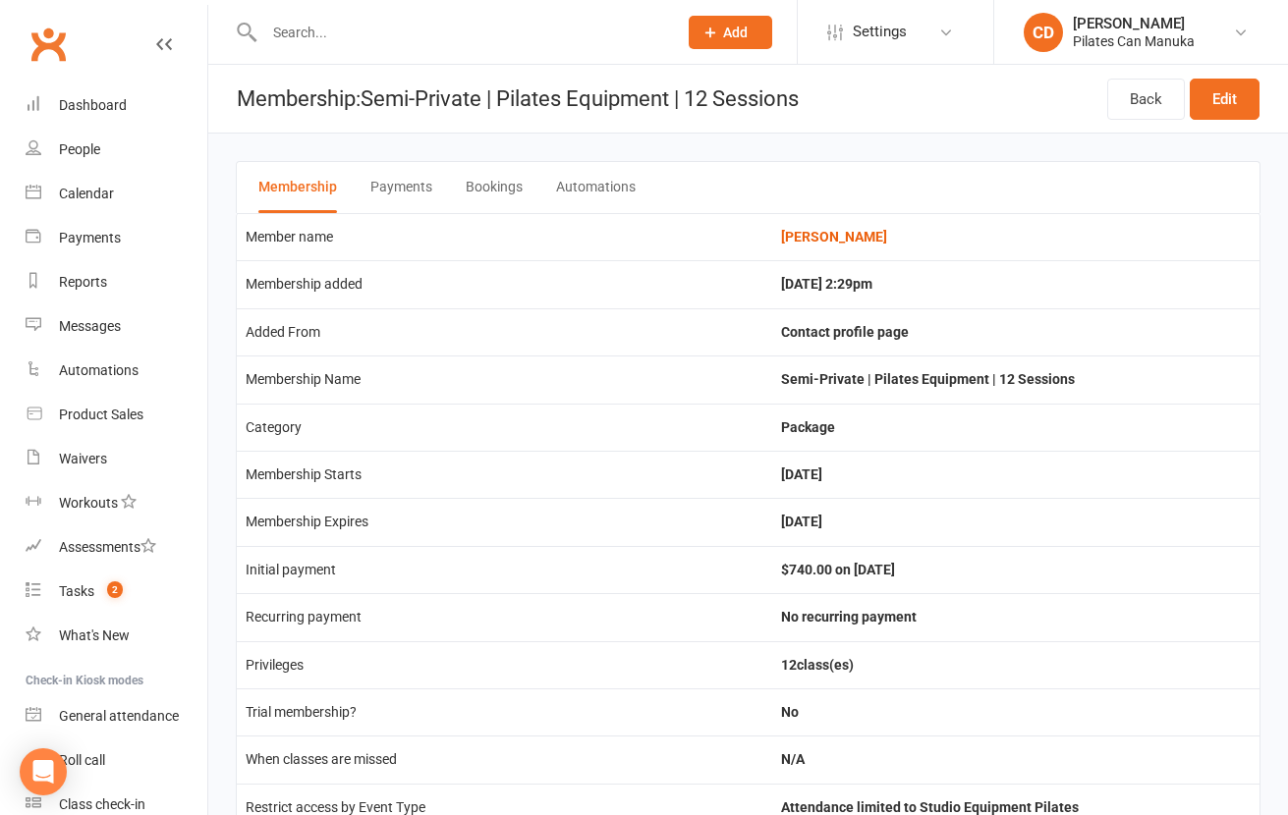
click at [471, 180] on button "Bookings" at bounding box center [494, 187] width 57 height 51
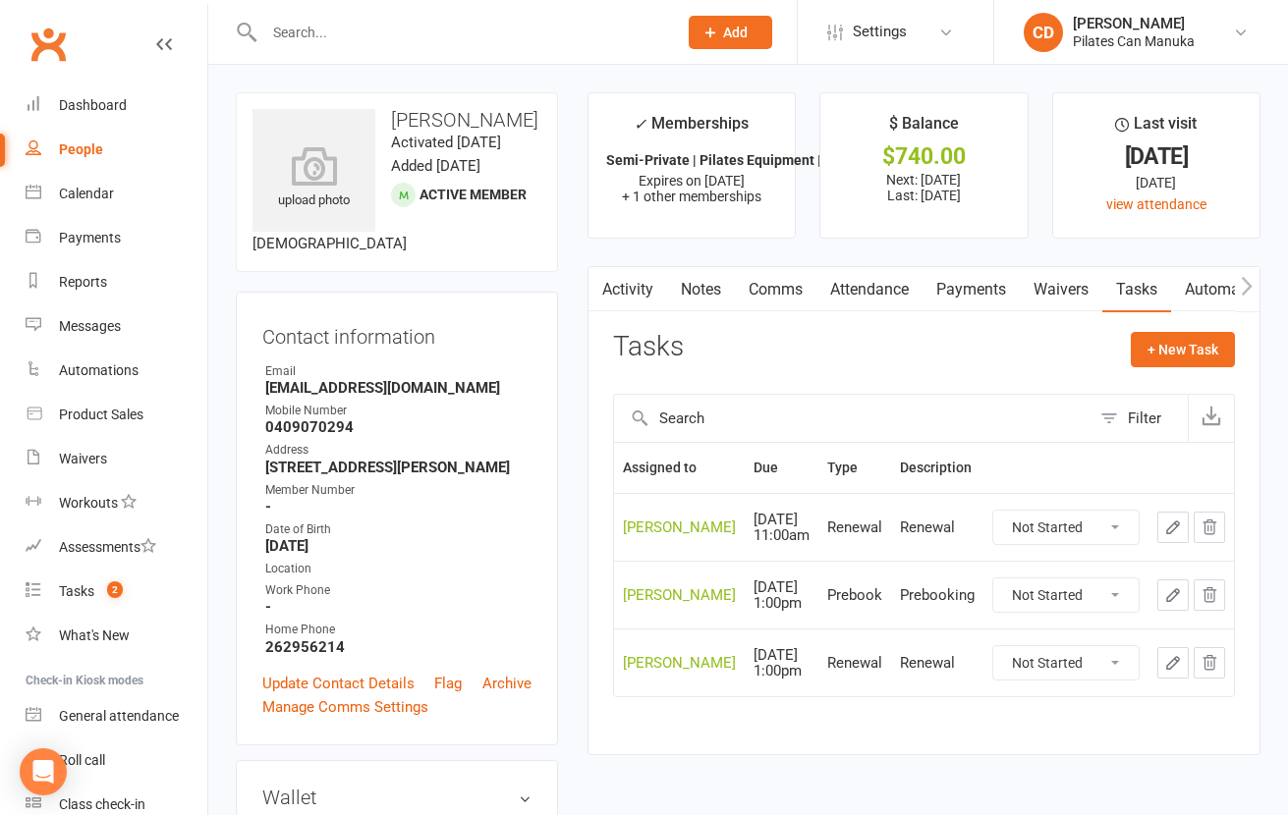
click at [1171, 522] on icon "button" at bounding box center [1173, 528] width 18 height 18
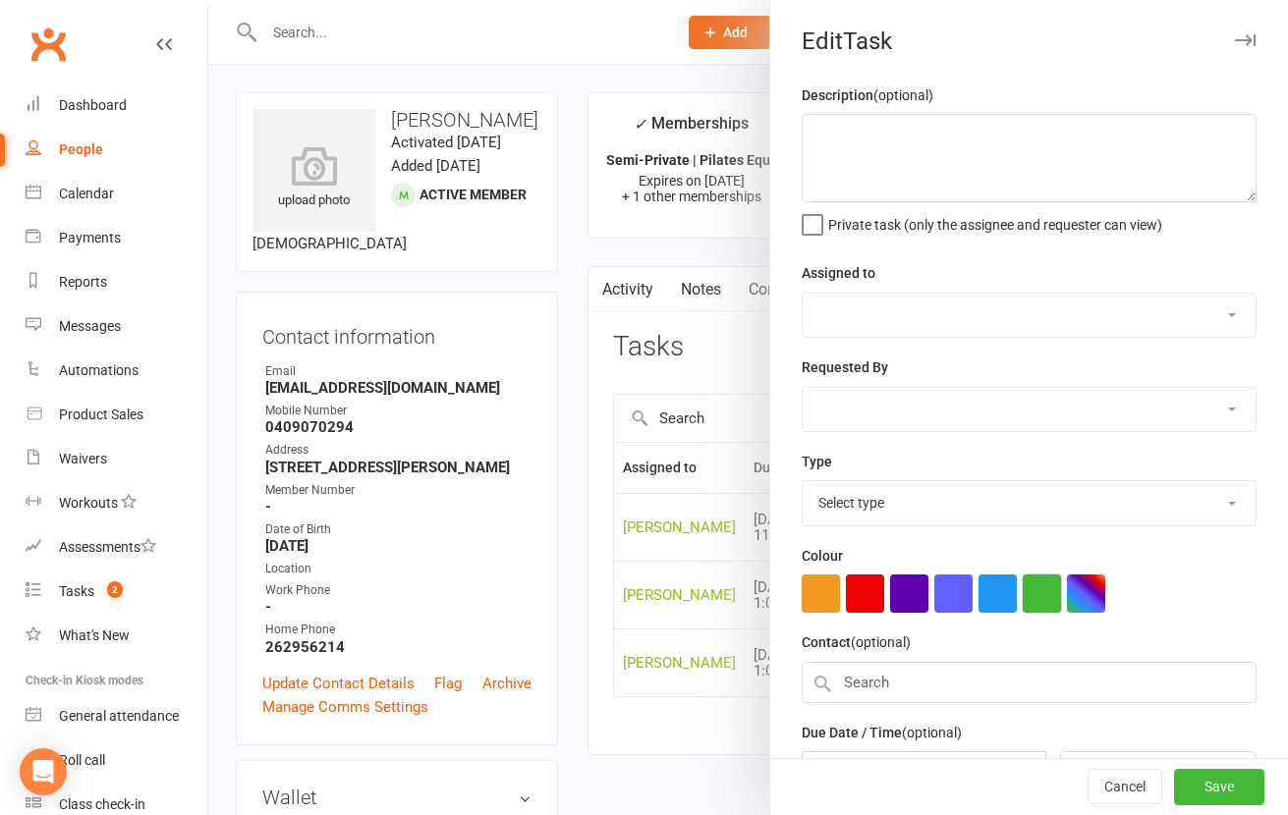
type textarea "Renewal"
select select "49925"
type input "29 Oct 2025"
type input "2:00pm"
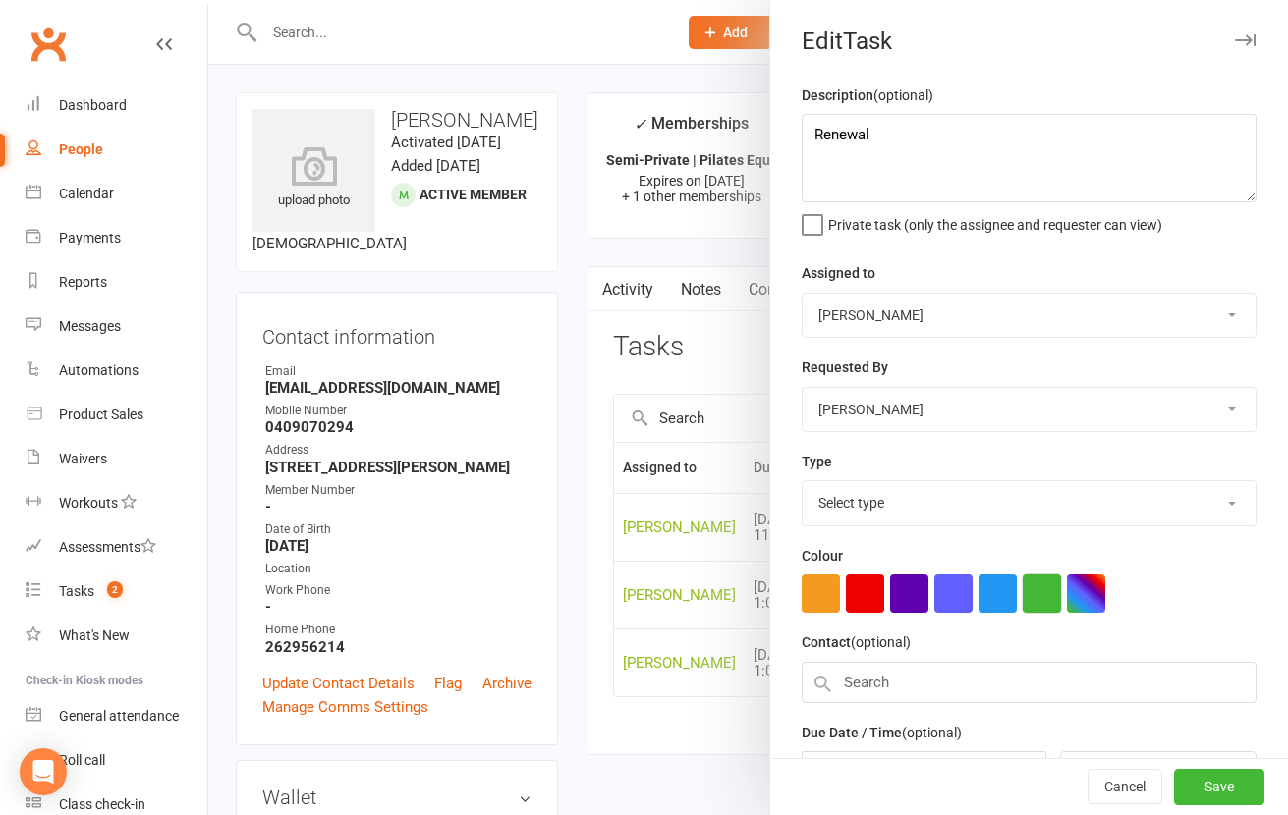
select select "29081"
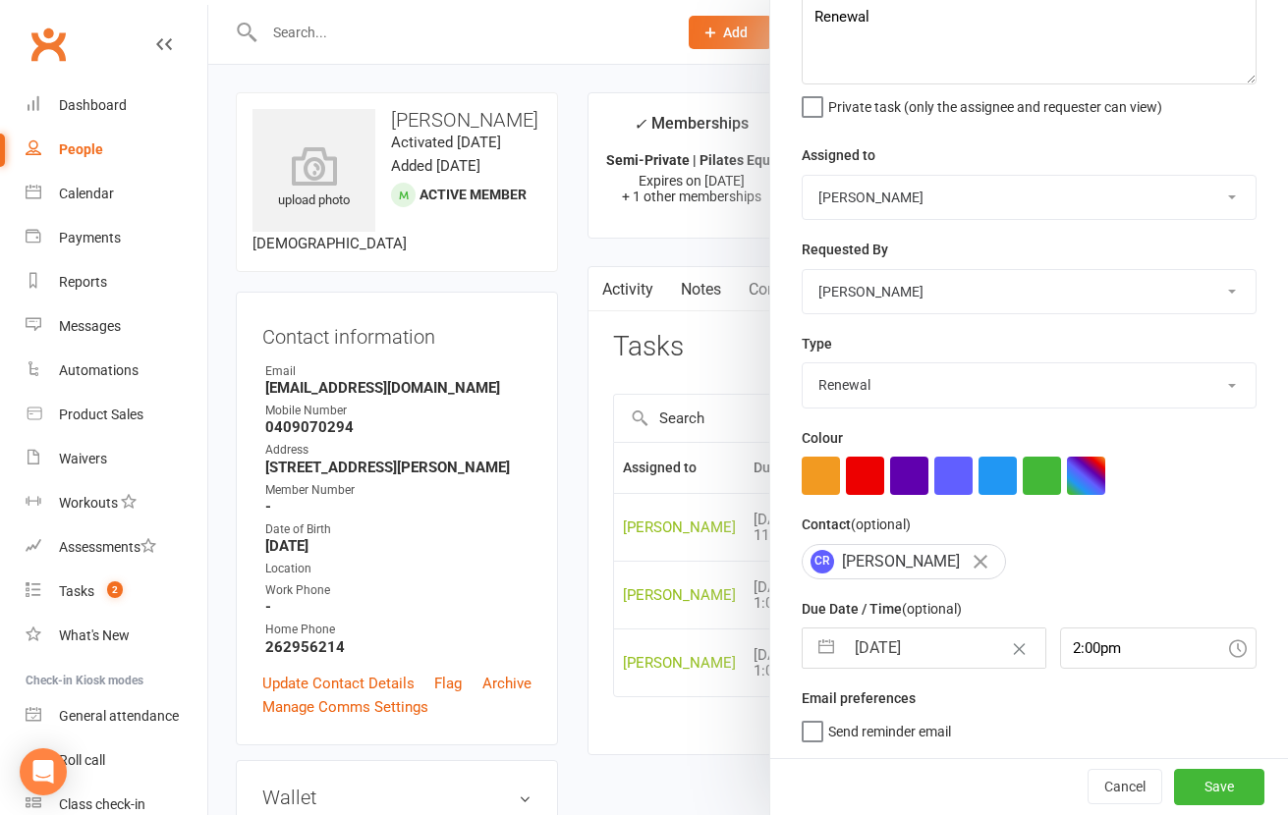
click at [943, 655] on input "29 Oct 2025" at bounding box center [944, 648] width 201 height 39
select select "8"
select select "2025"
select select "9"
select select "2025"
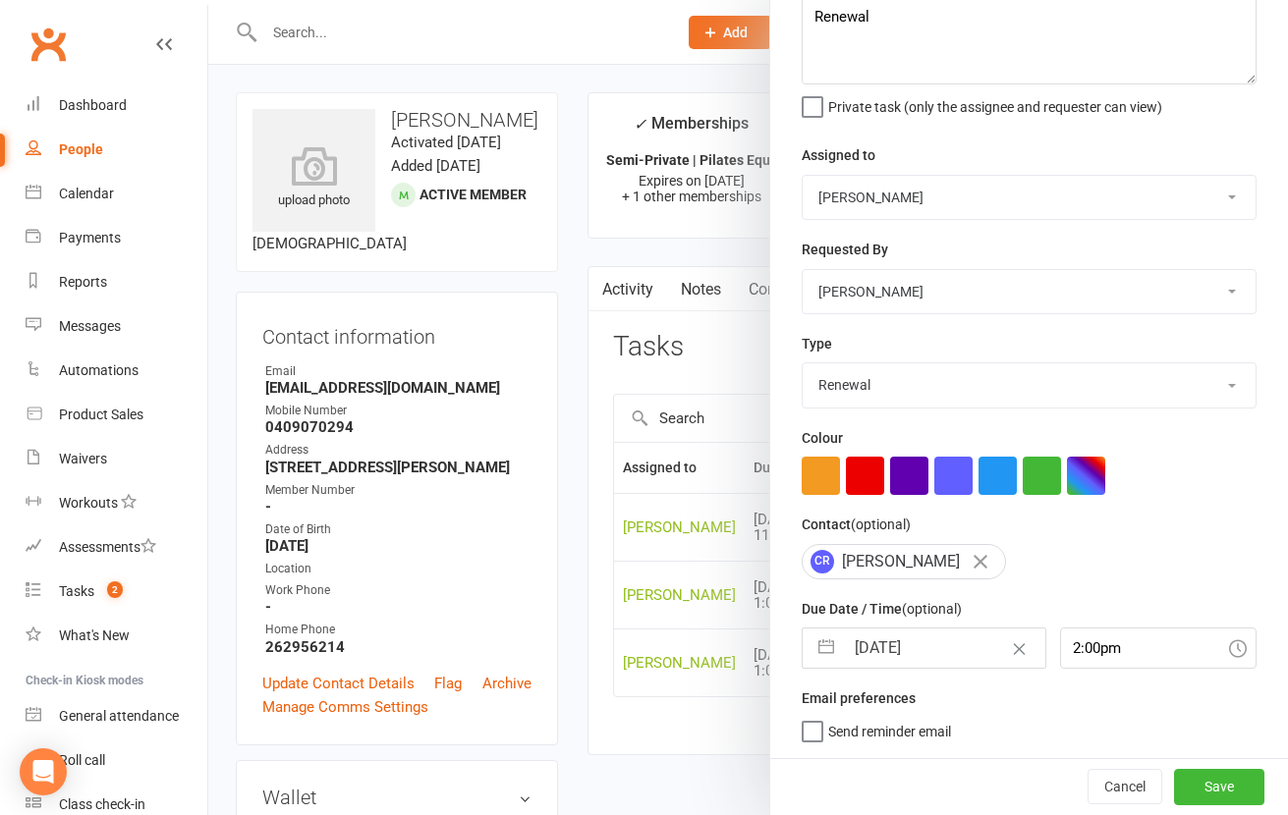
select select "10"
select select "2025"
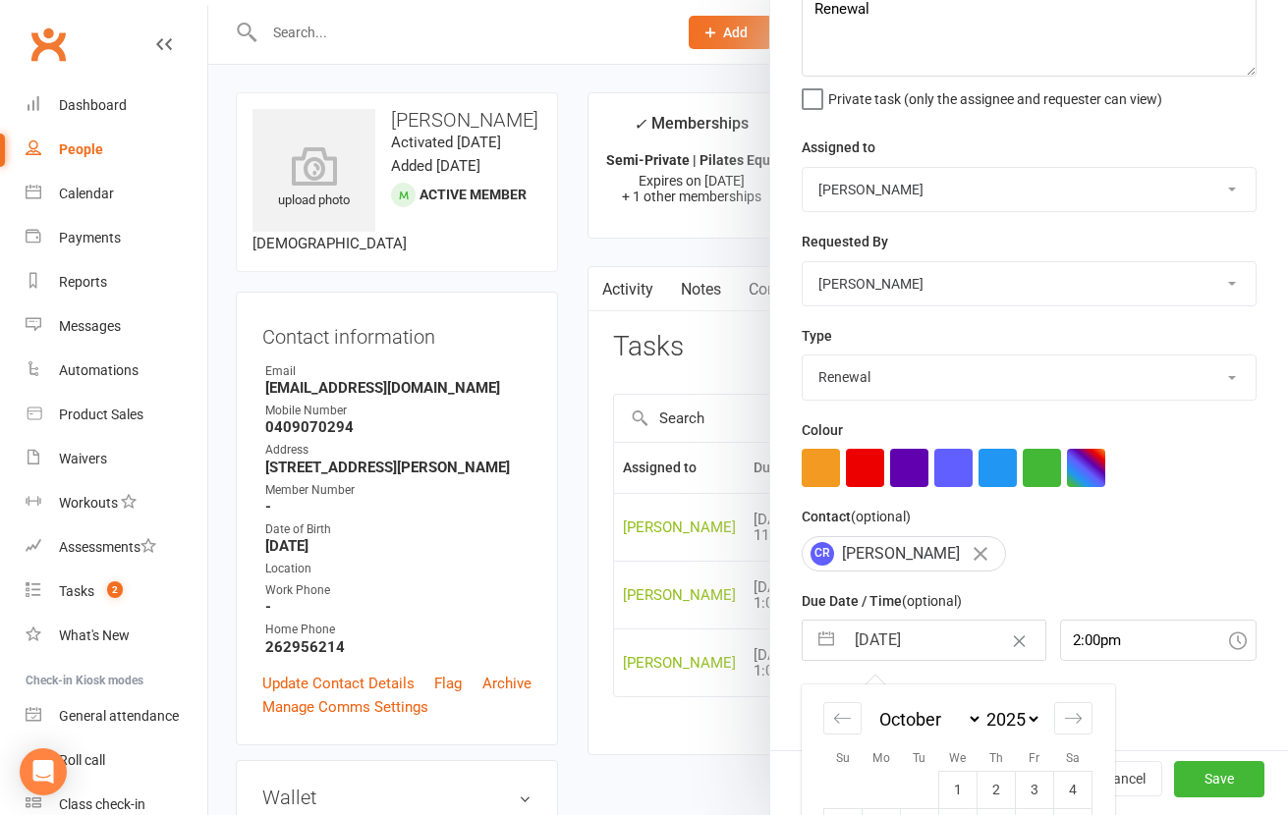
scroll to position [299, 0]
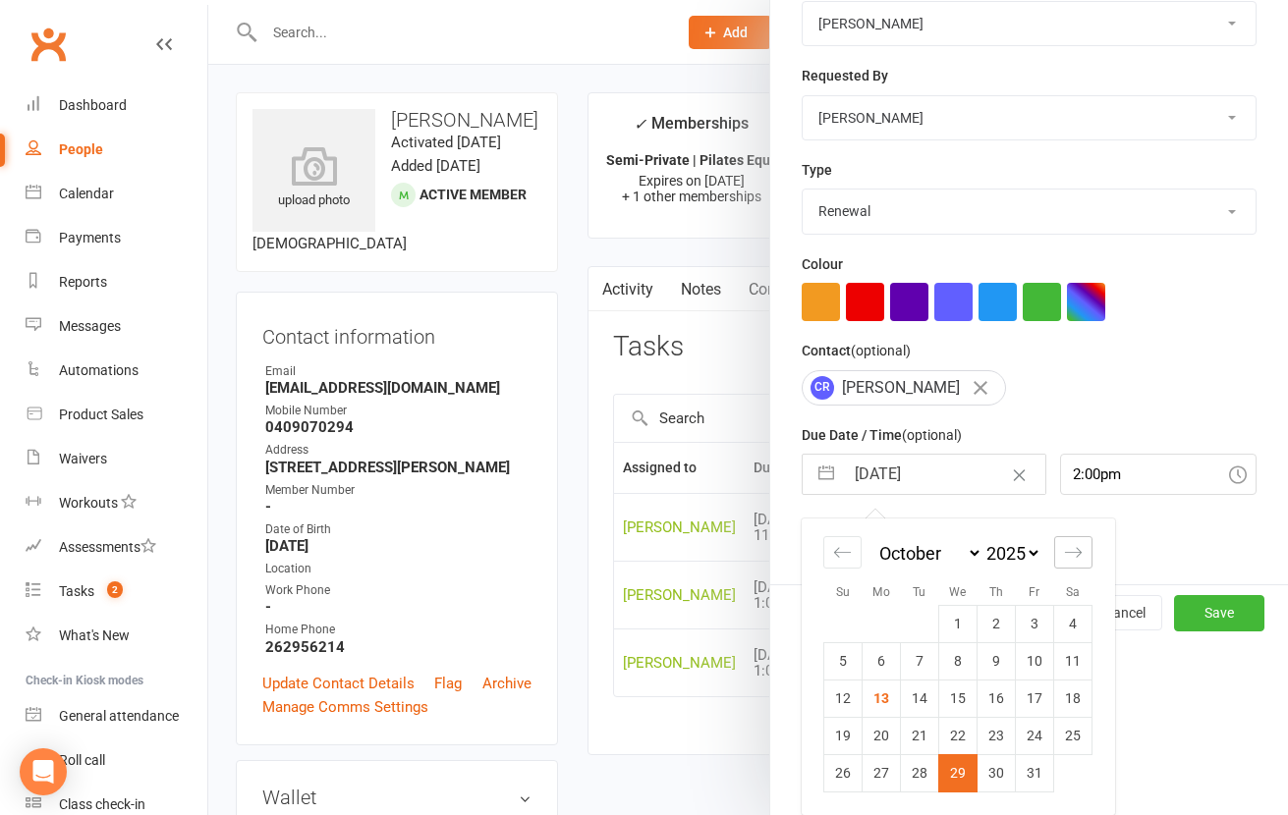
click at [1074, 558] on div "Move forward to switch to the next month." at bounding box center [1073, 552] width 38 height 32
select select "11"
select select "2025"
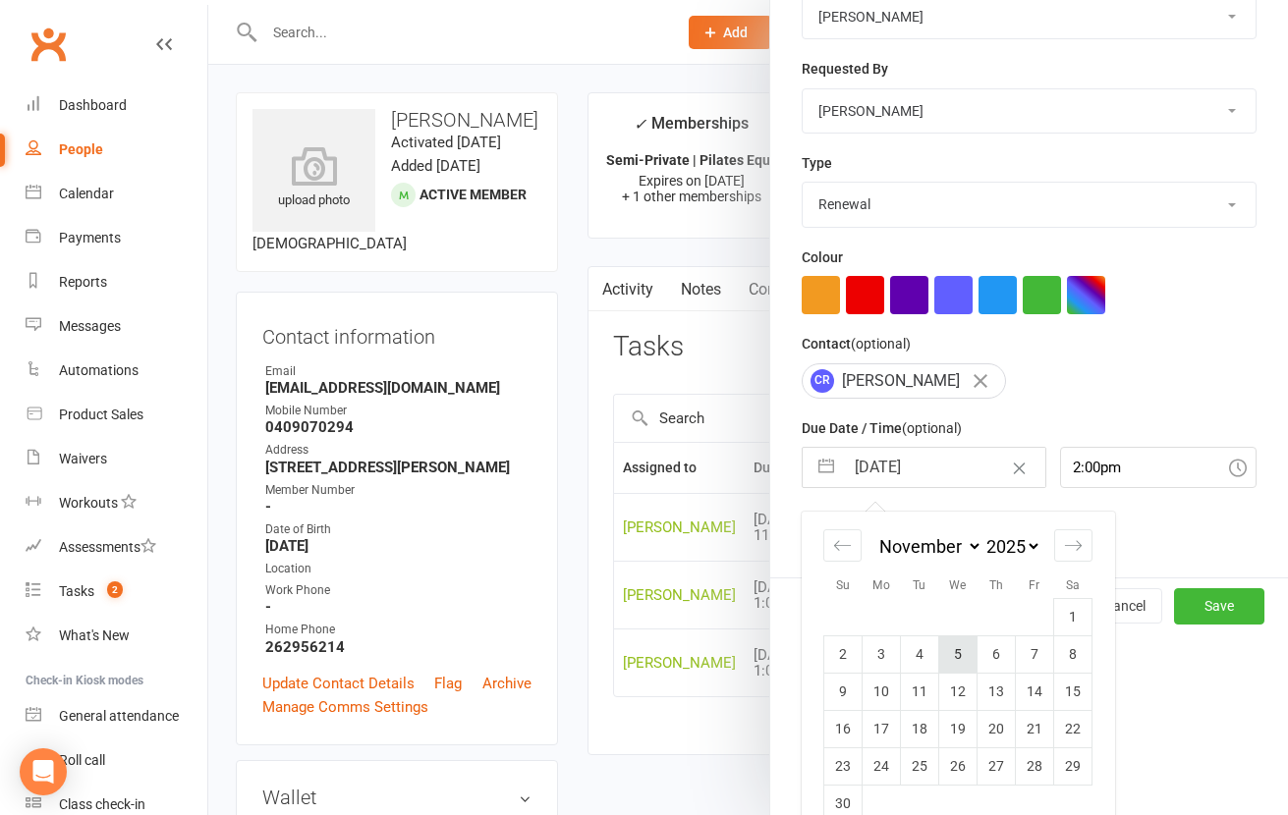
click at [945, 662] on td "5" at bounding box center [958, 654] width 38 height 37
type input "05 Nov 2025"
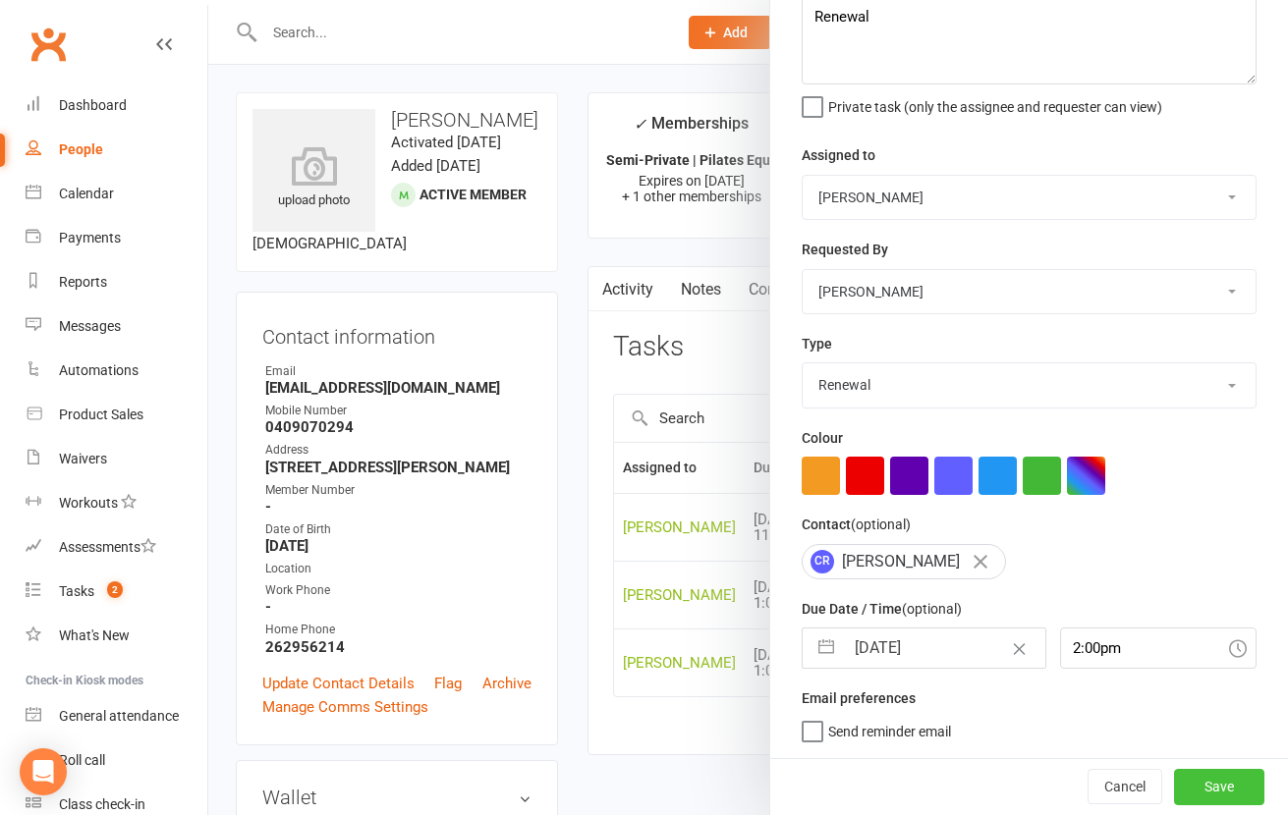
click at [1175, 781] on button "Save" at bounding box center [1219, 786] width 90 height 35
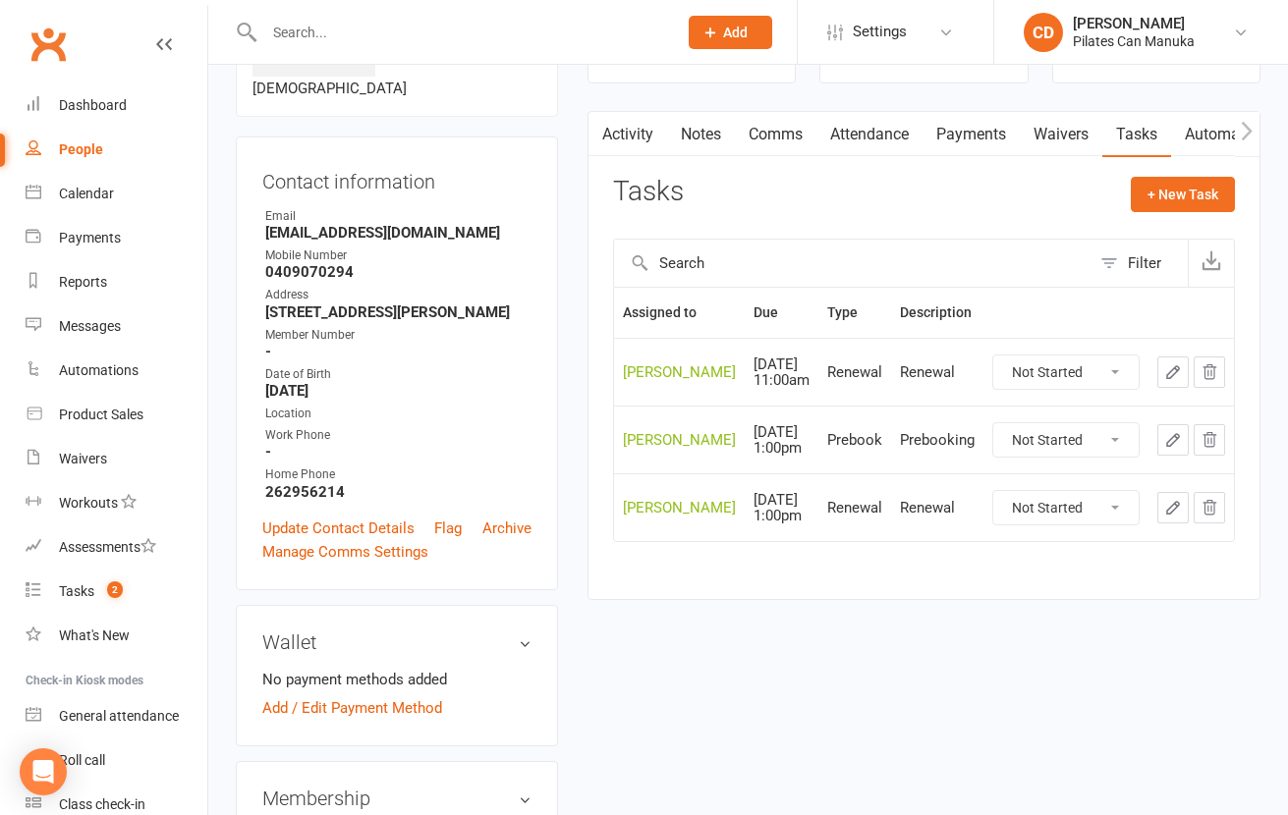
scroll to position [589, 0]
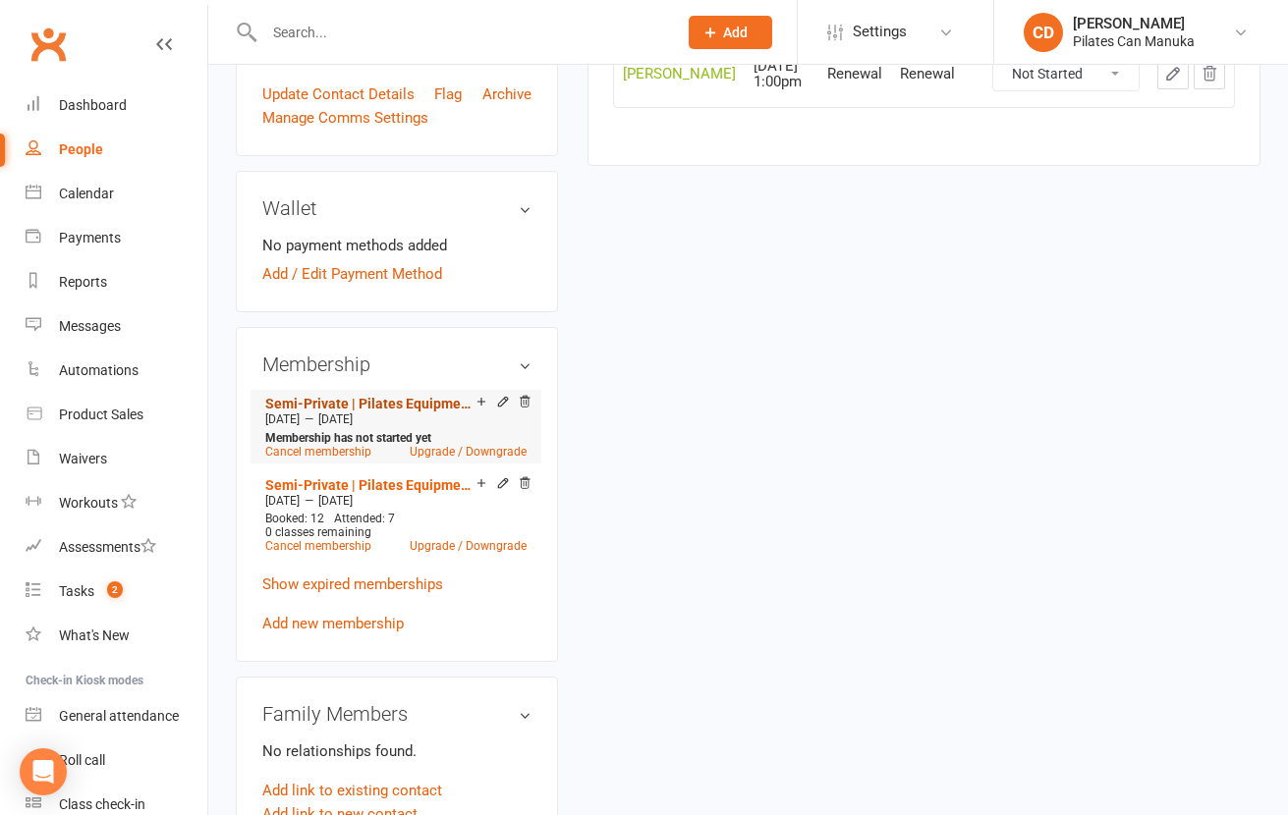
click at [376, 412] on link "Semi-Private | Pilates Equipment | 12 Sessions" at bounding box center [370, 404] width 211 height 16
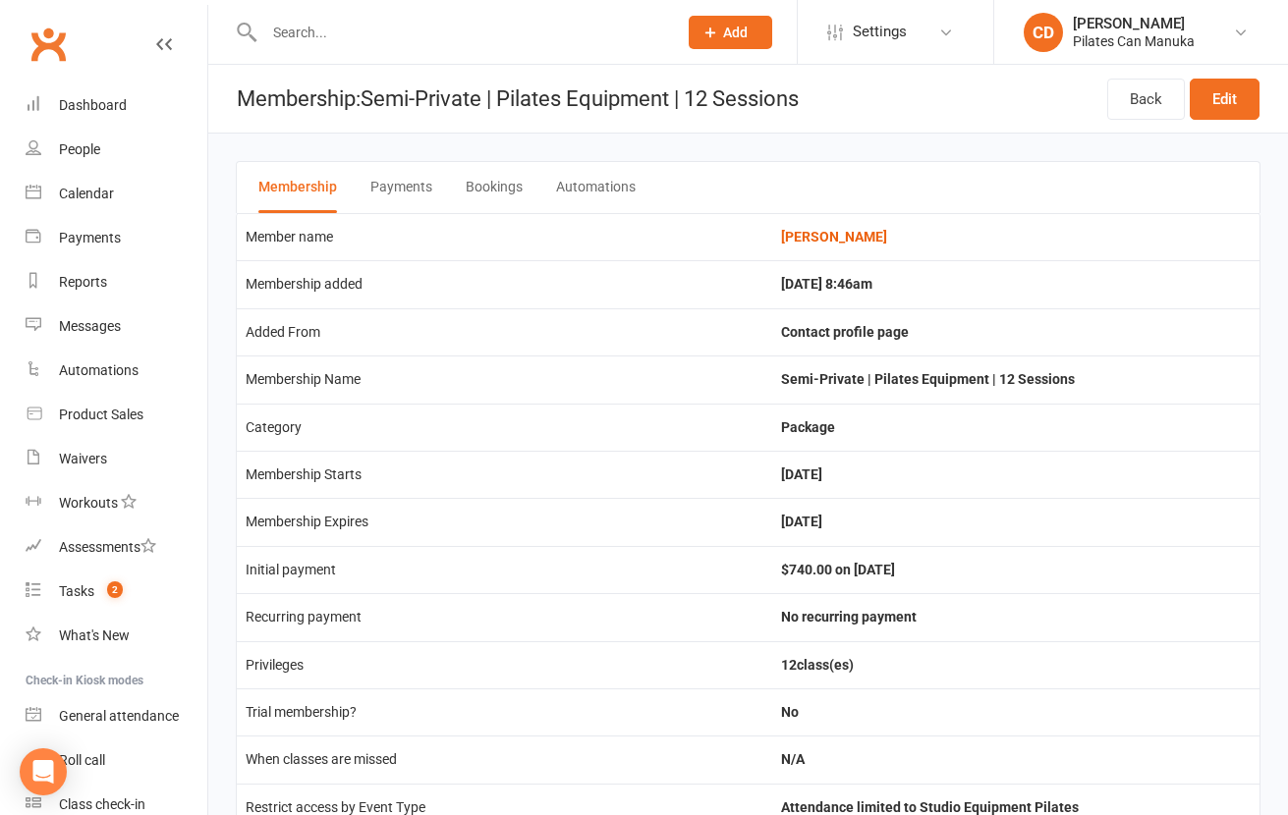
click at [475, 185] on button "Bookings" at bounding box center [494, 187] width 57 height 51
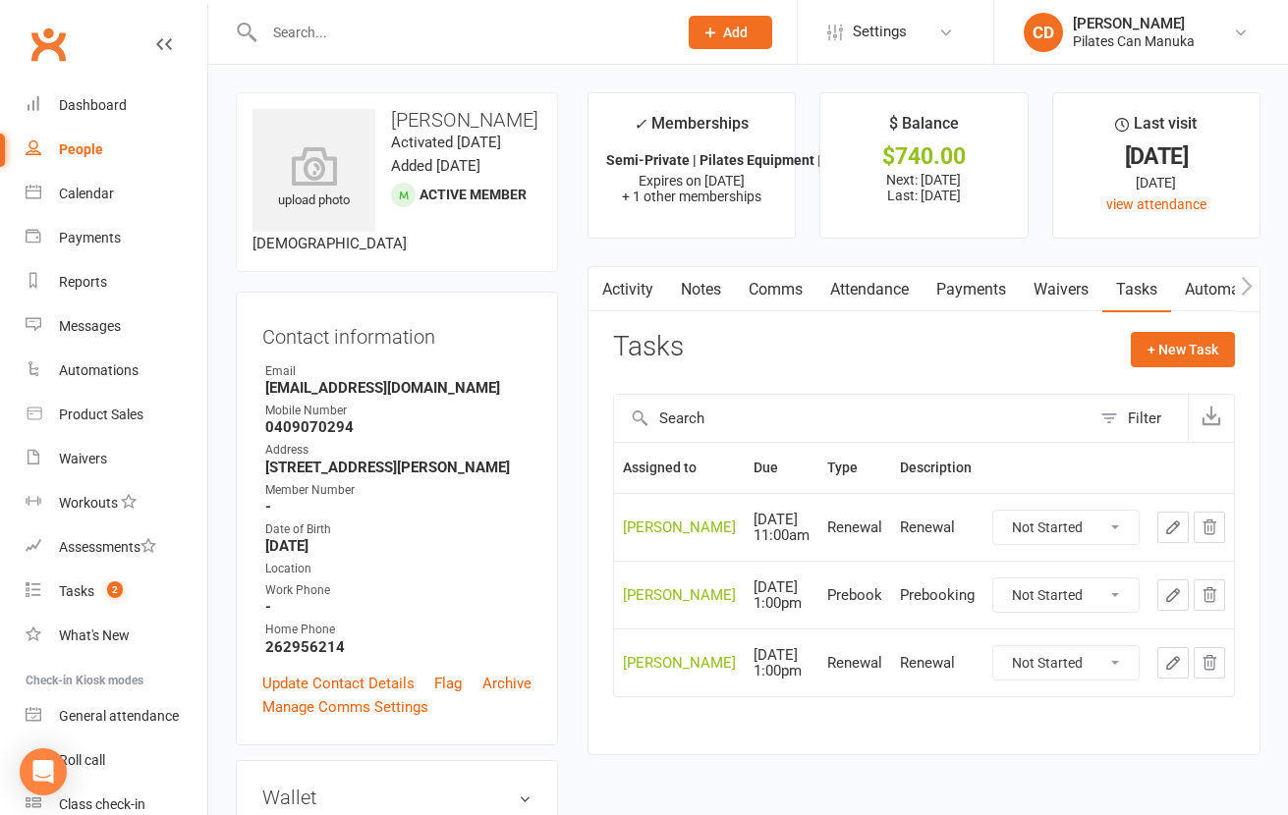
click at [1179, 669] on icon "button" at bounding box center [1173, 663] width 18 height 18
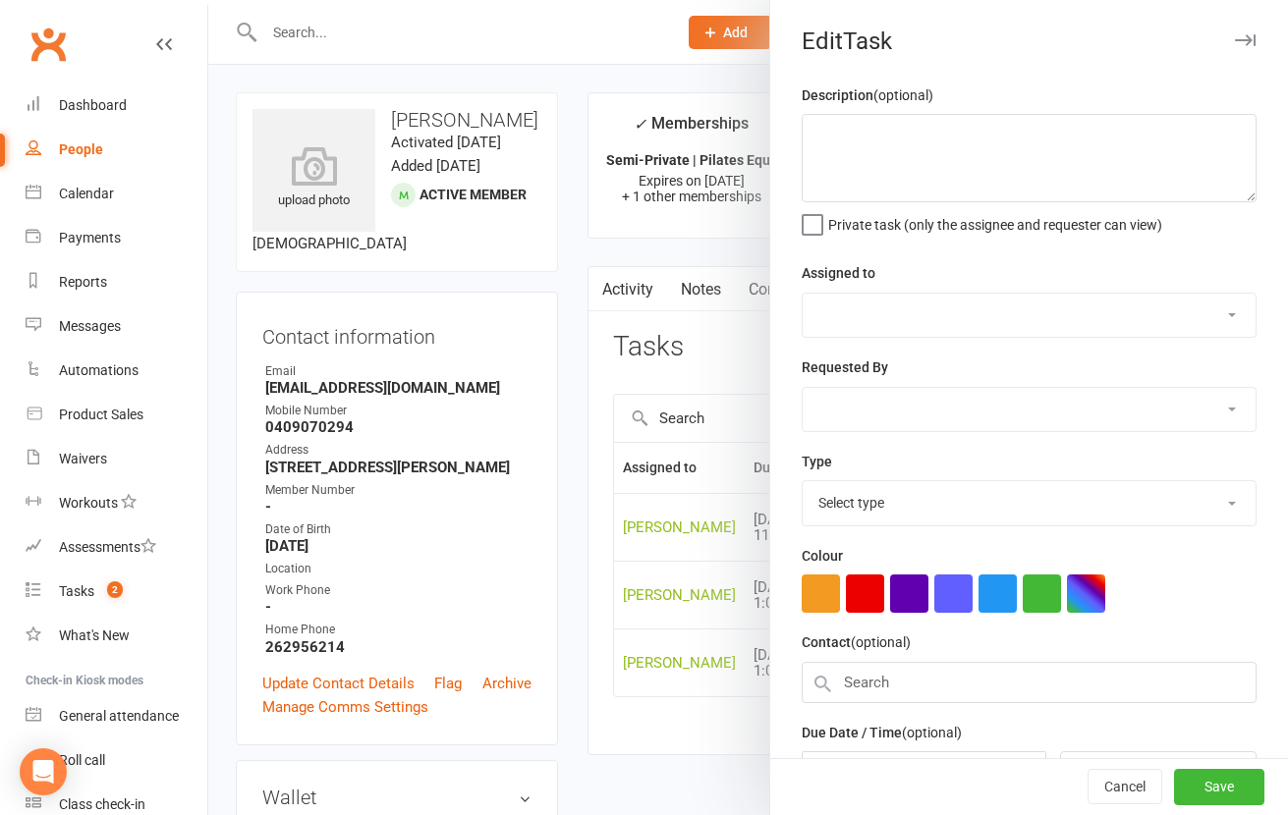
type textarea "Renewal"
select select "49925"
type input "14 Jan 2026"
type input "4:00pm"
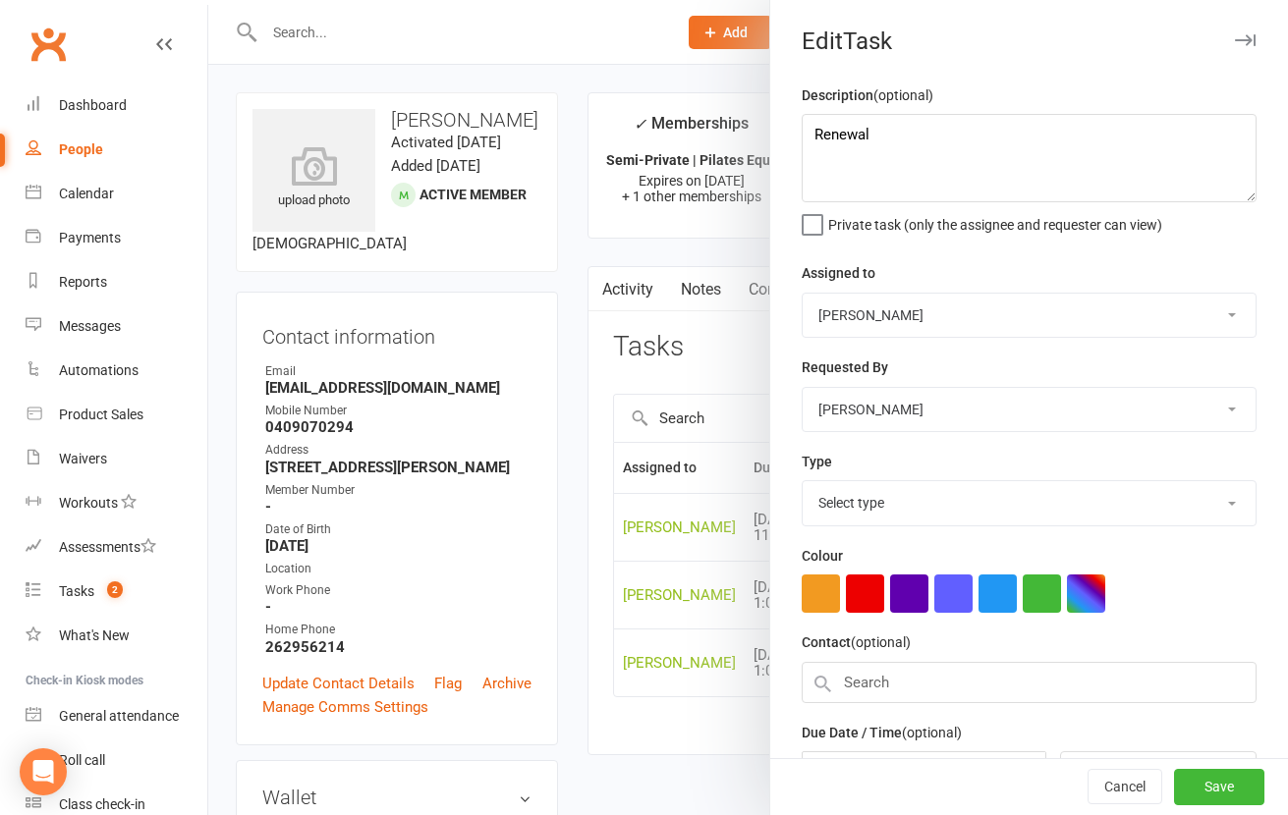
select select "29081"
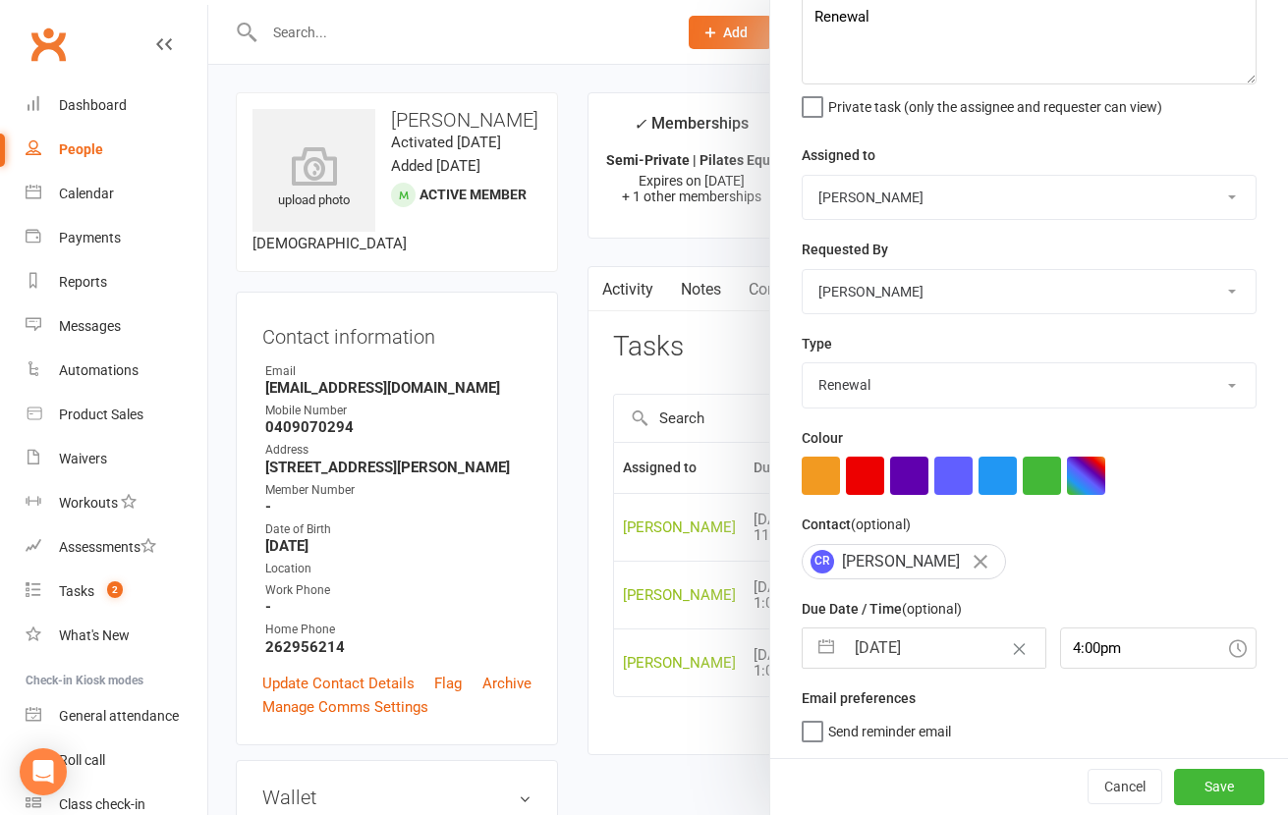
click at [902, 655] on input "14 Jan 2026" at bounding box center [944, 648] width 201 height 39
select select "11"
select select "2025"
select select "2026"
select select "1"
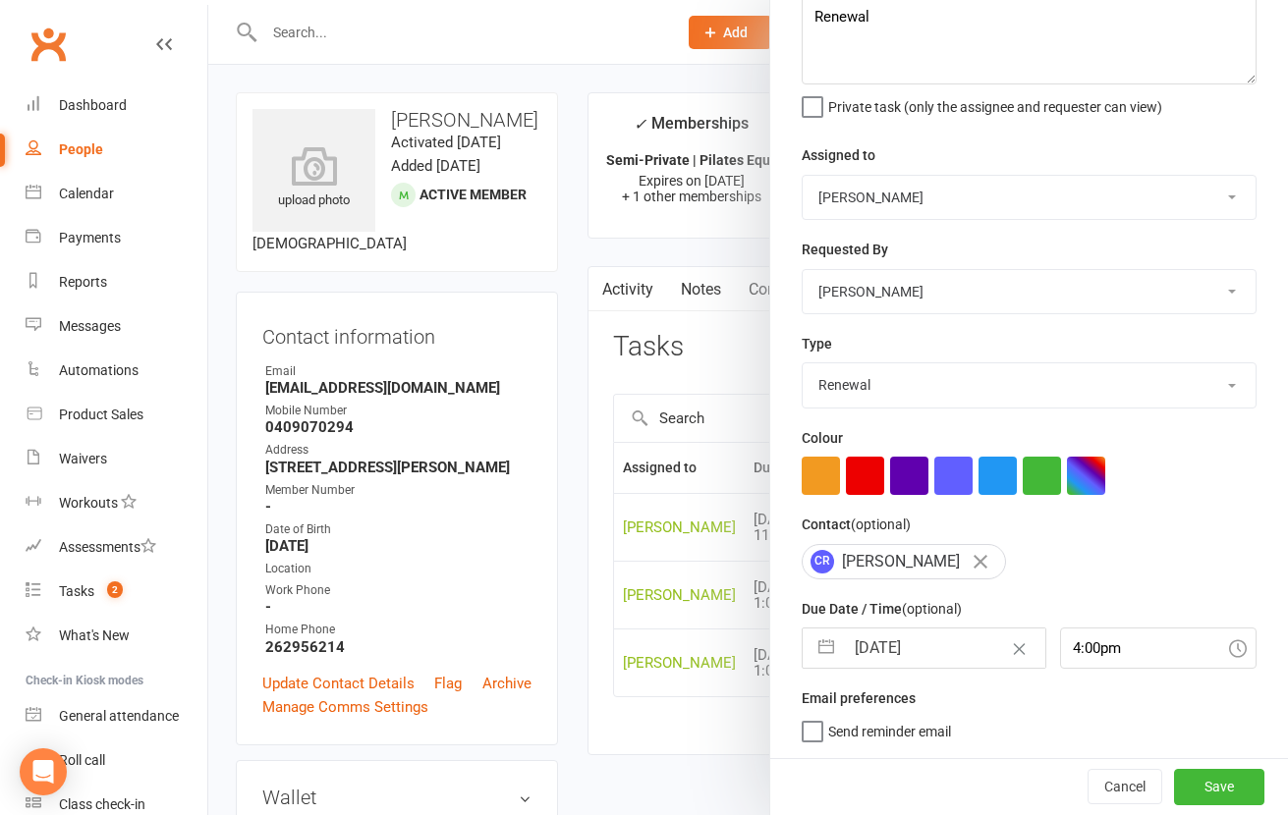
select select "2026"
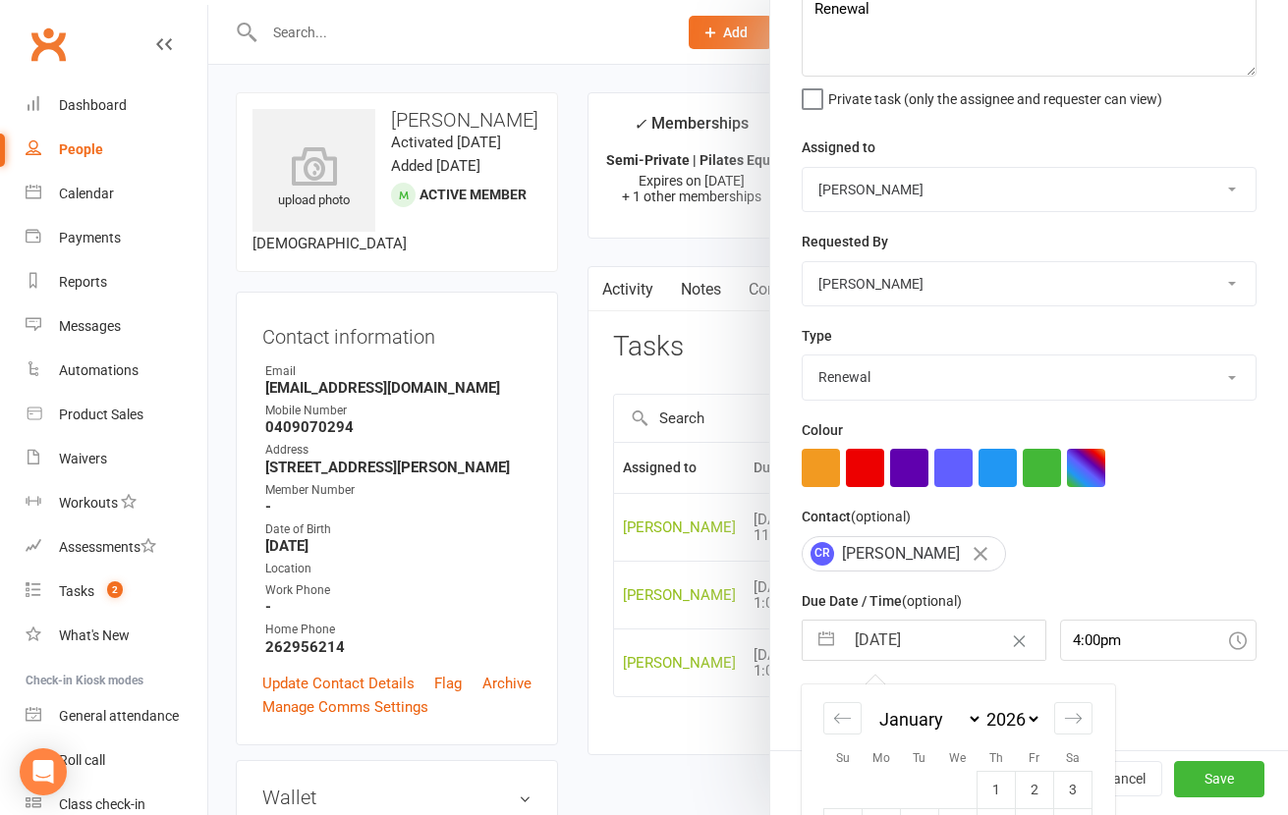
scroll to position [299, 0]
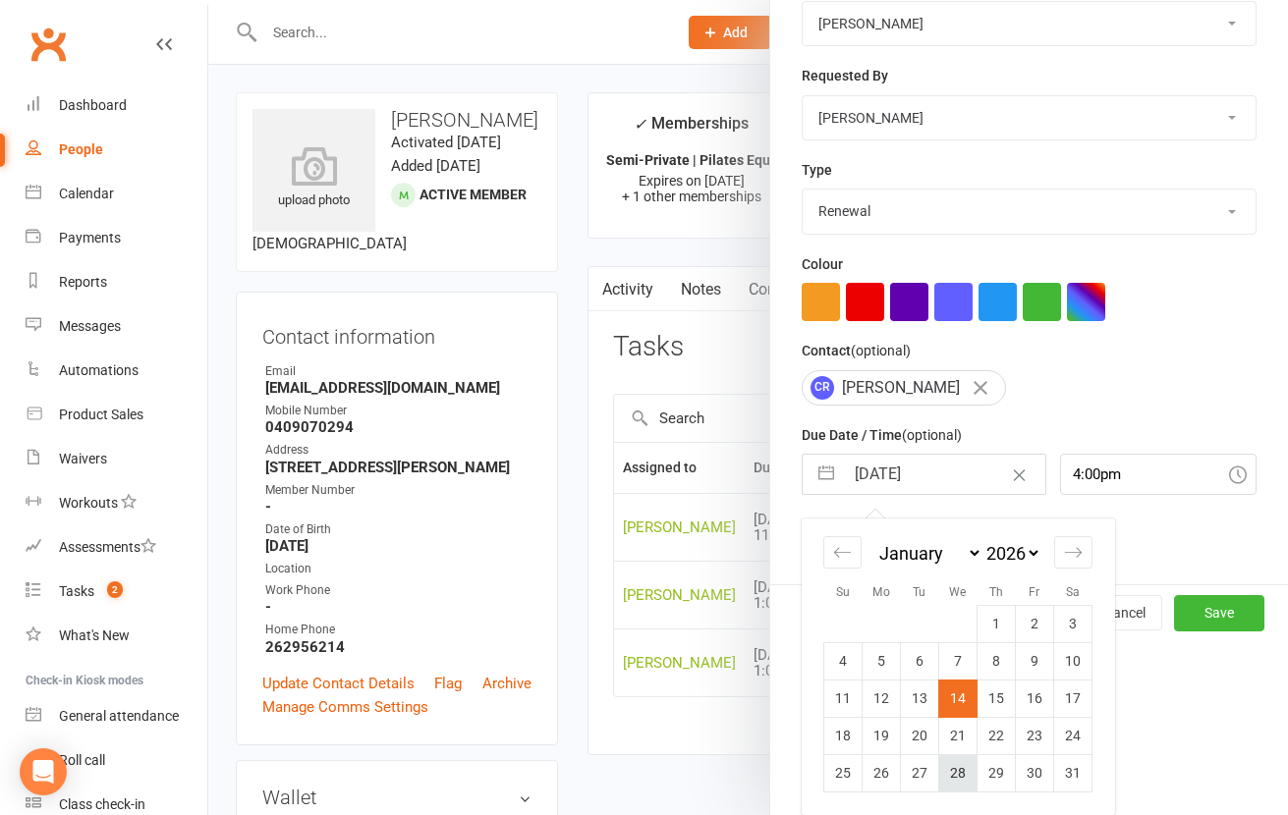
click at [952, 769] on td "28" at bounding box center [958, 772] width 38 height 37
type input "28 Jan 2026"
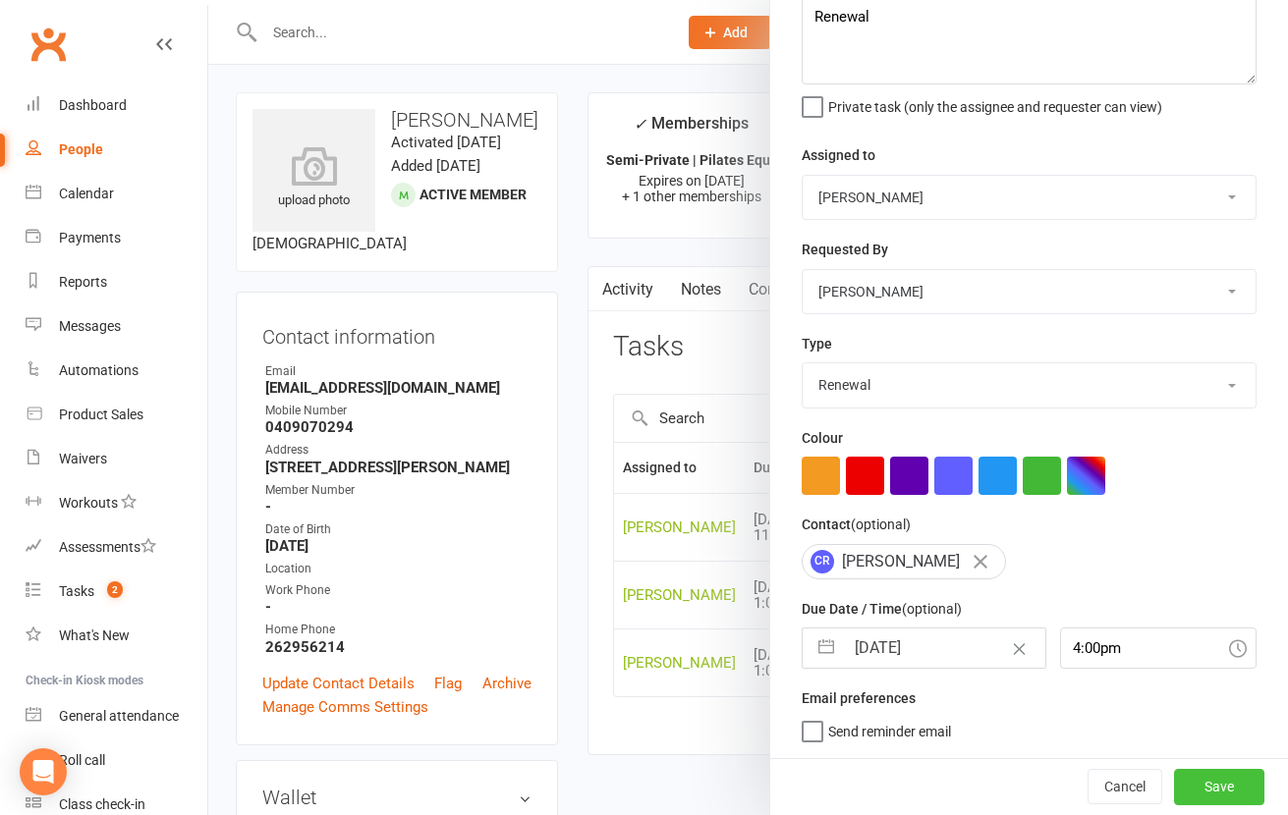
click at [1185, 789] on button "Save" at bounding box center [1219, 786] width 90 height 35
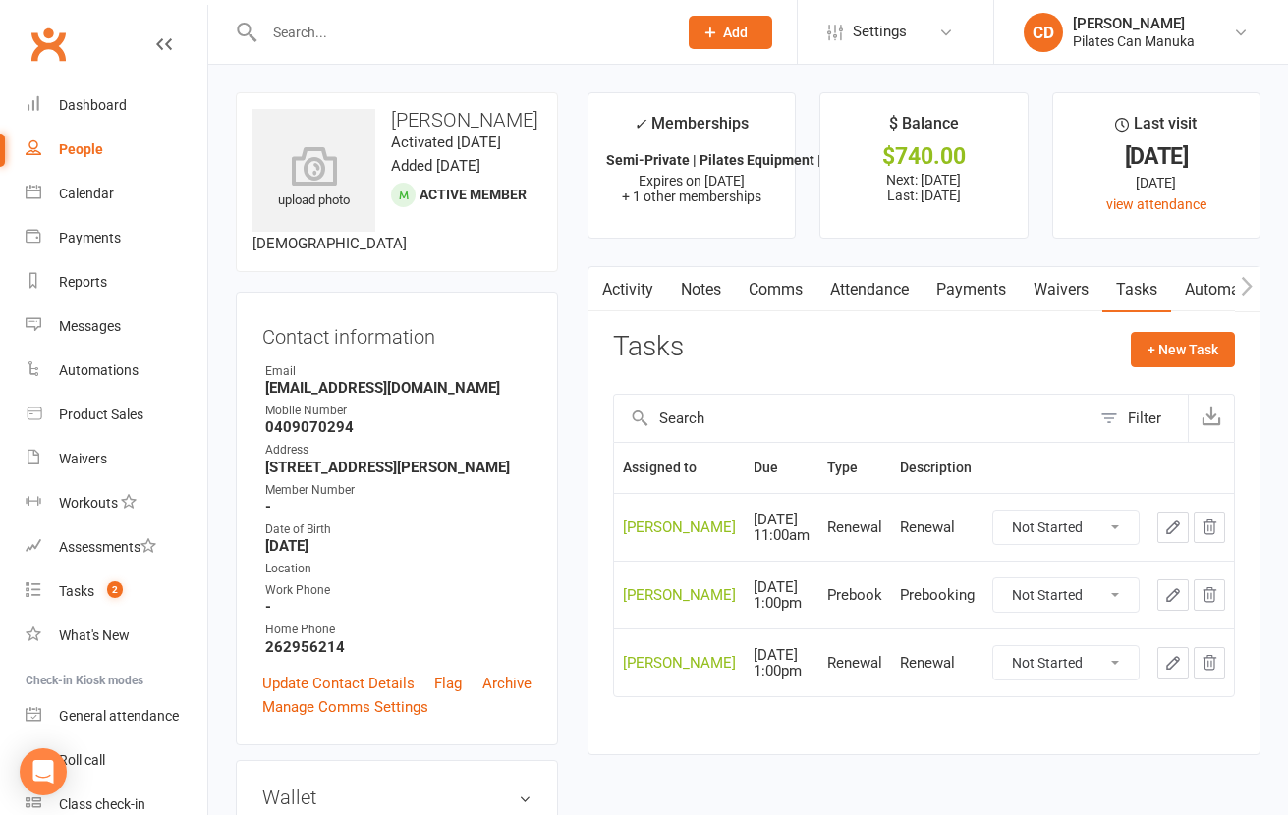
click at [1179, 589] on icon "button" at bounding box center [1173, 595] width 18 height 18
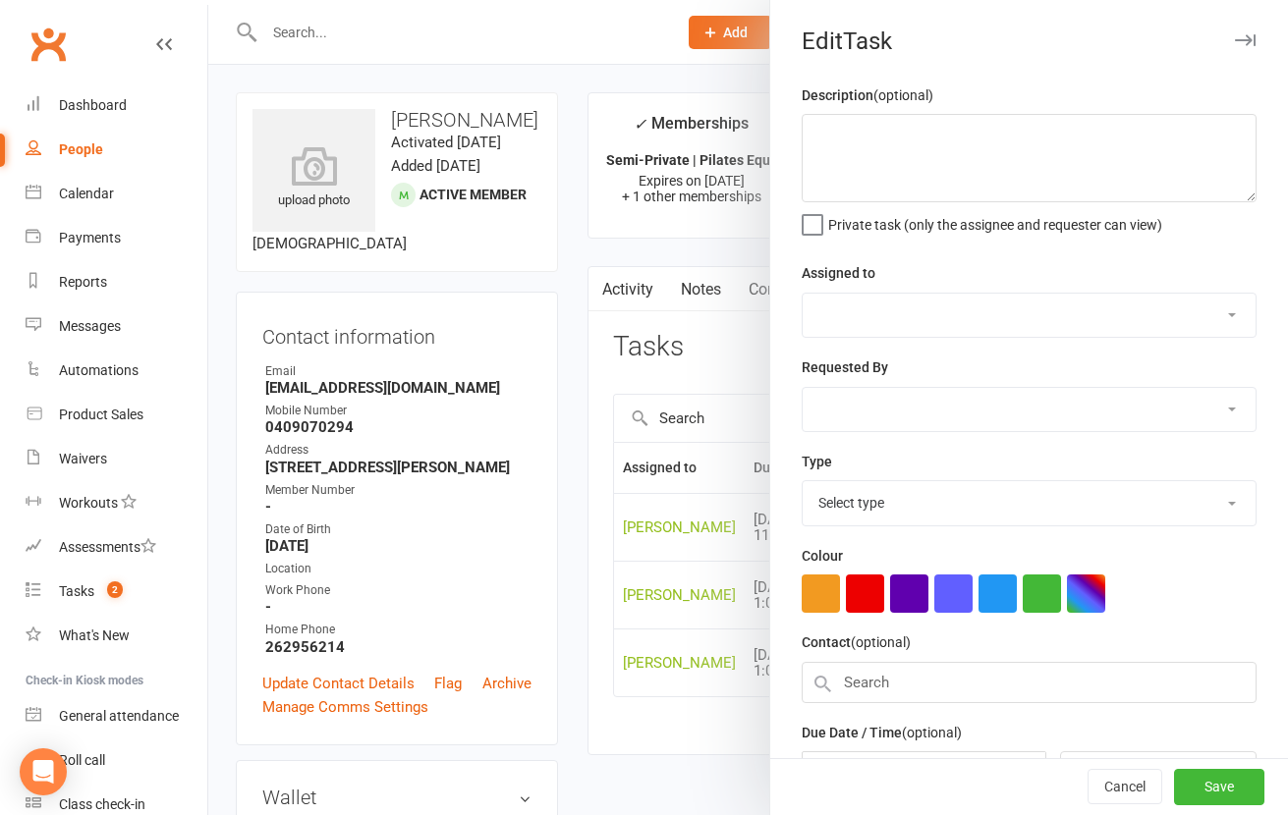
type textarea "Prebooking"
select select "49925"
type input "19 Dec 2025"
type input "4:00pm"
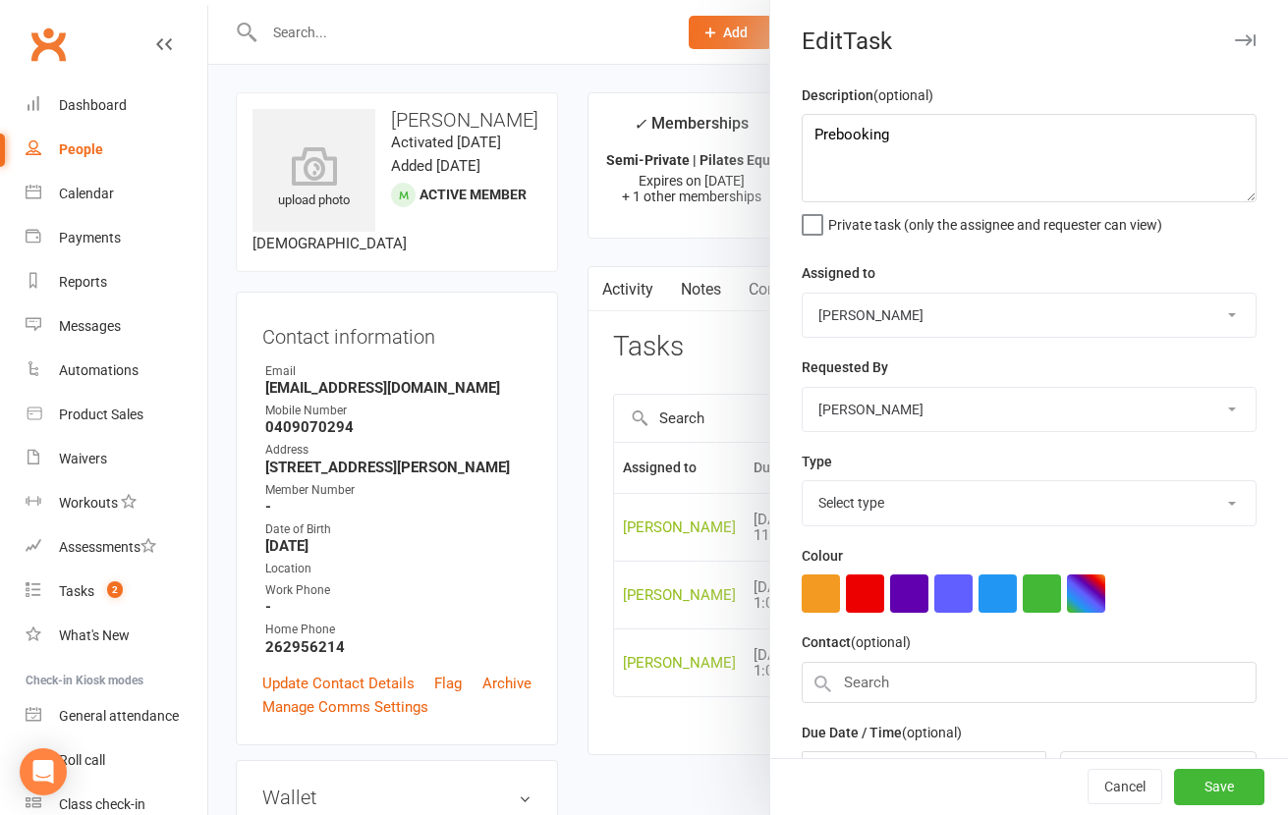
select select "30853"
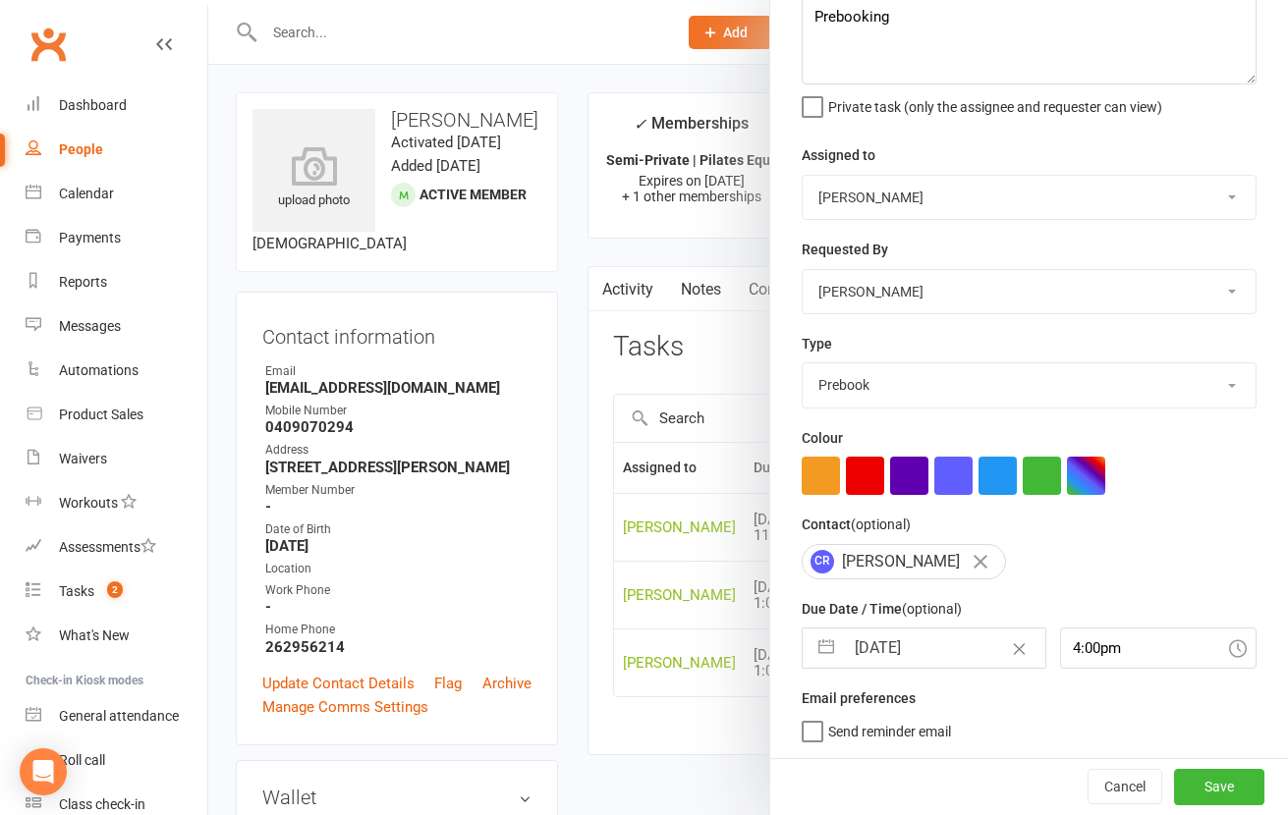
click at [894, 652] on input "19 Dec 2025" at bounding box center [944, 648] width 201 height 39
select select "10"
select select "2025"
select select "11"
select select "2025"
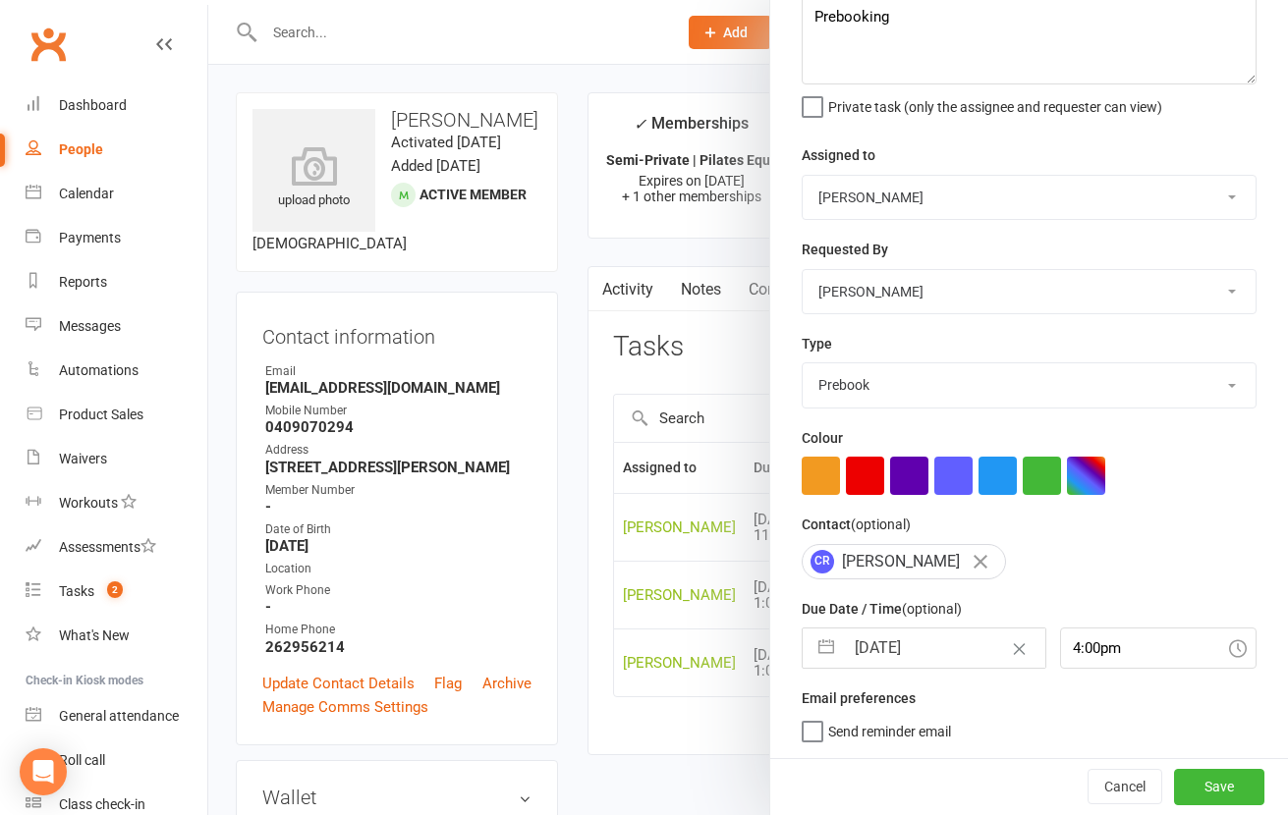
select select "2026"
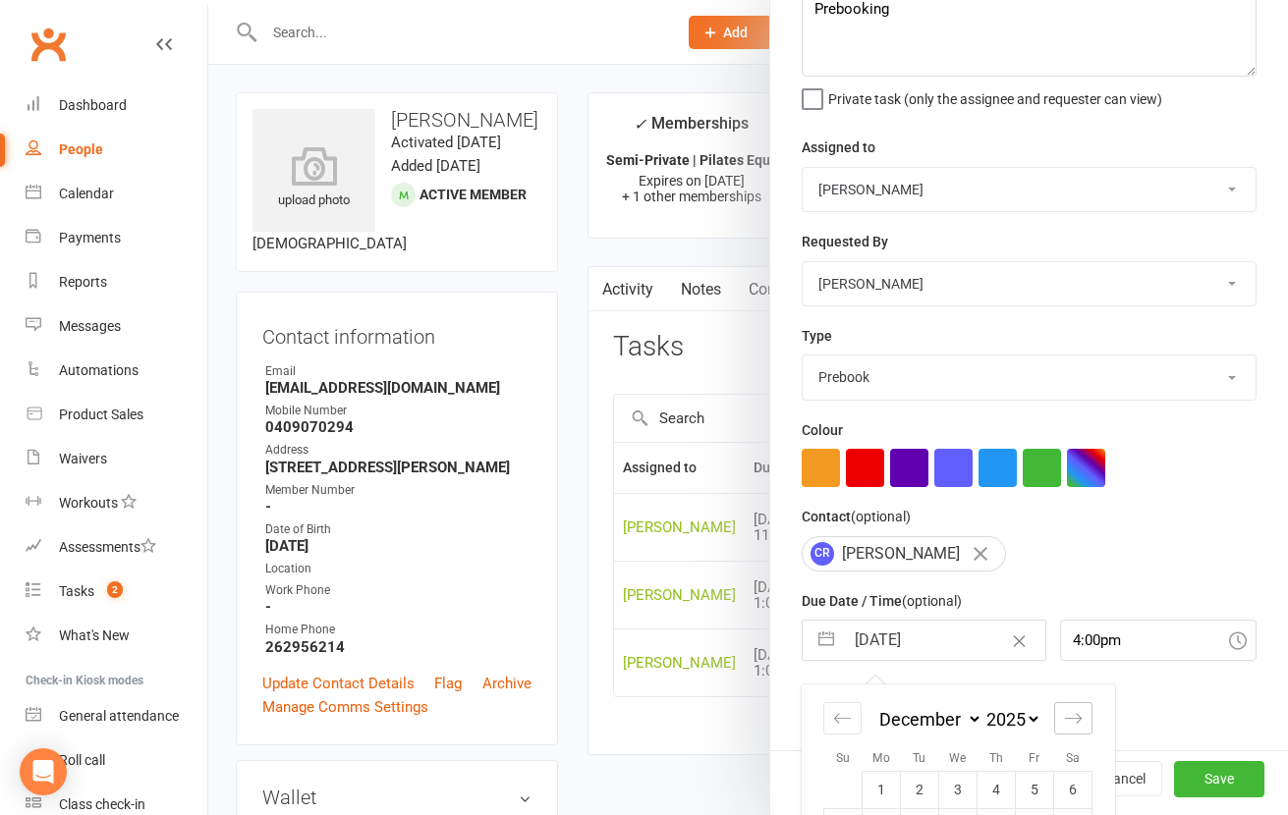
click at [1069, 723] on icon "Move forward to switch to the next month." at bounding box center [1073, 718] width 17 height 10
select select "1"
select select "2026"
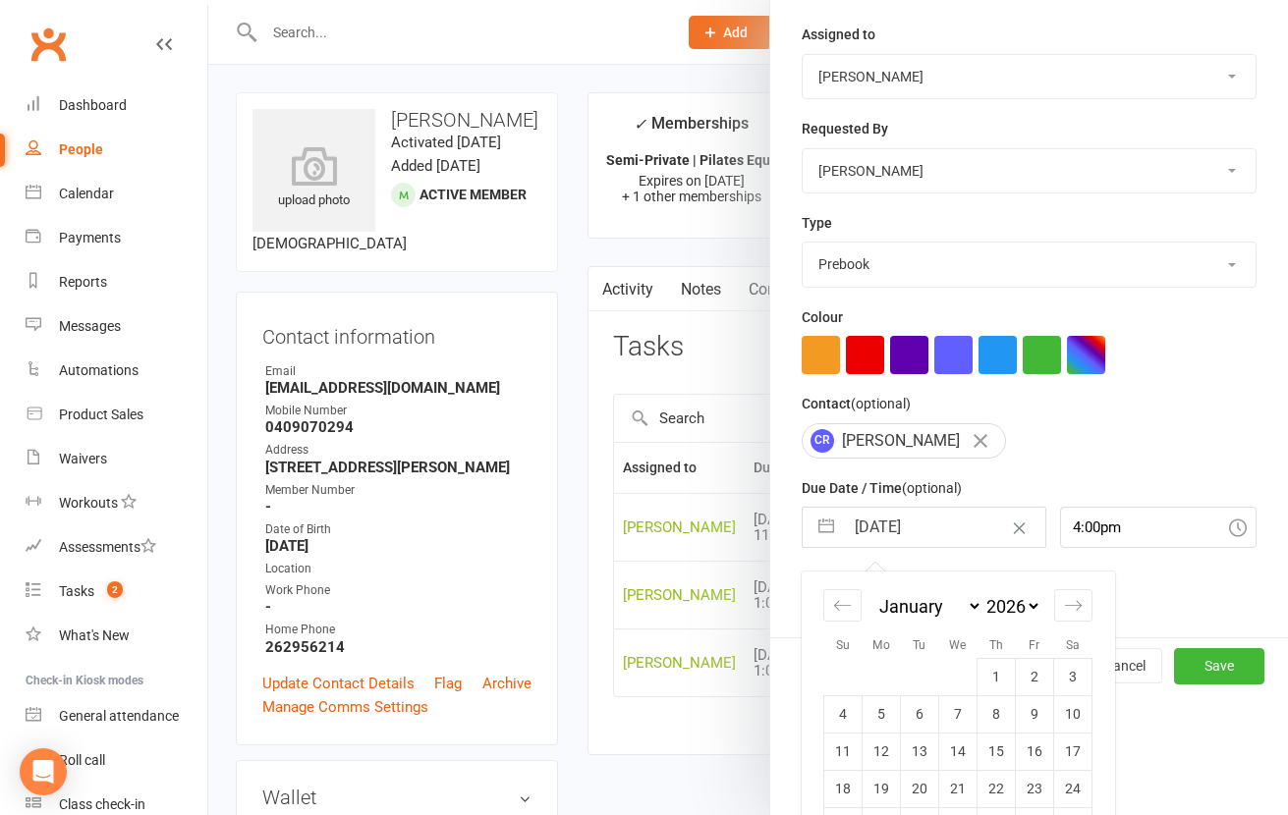
scroll to position [299, 0]
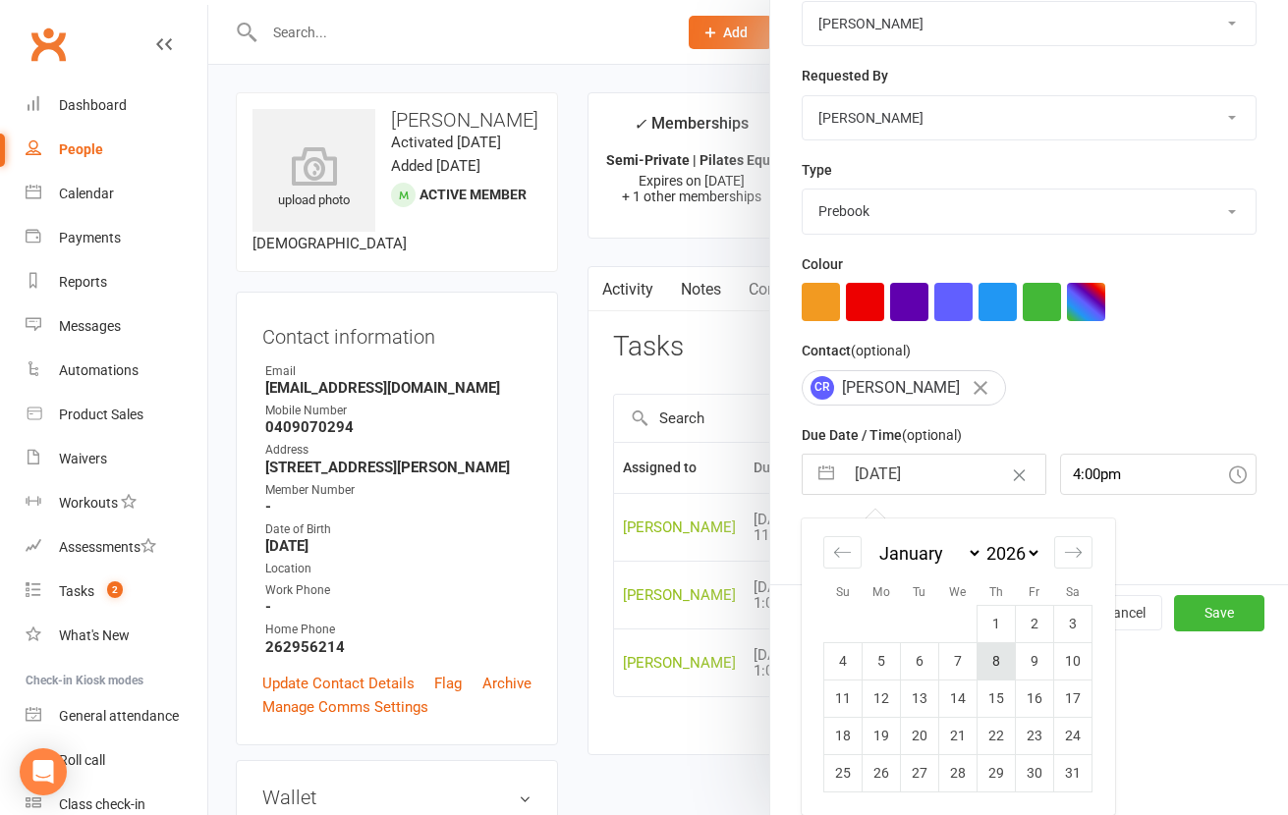
click at [991, 659] on td "8" at bounding box center [996, 660] width 38 height 37
type input "08 Jan 2026"
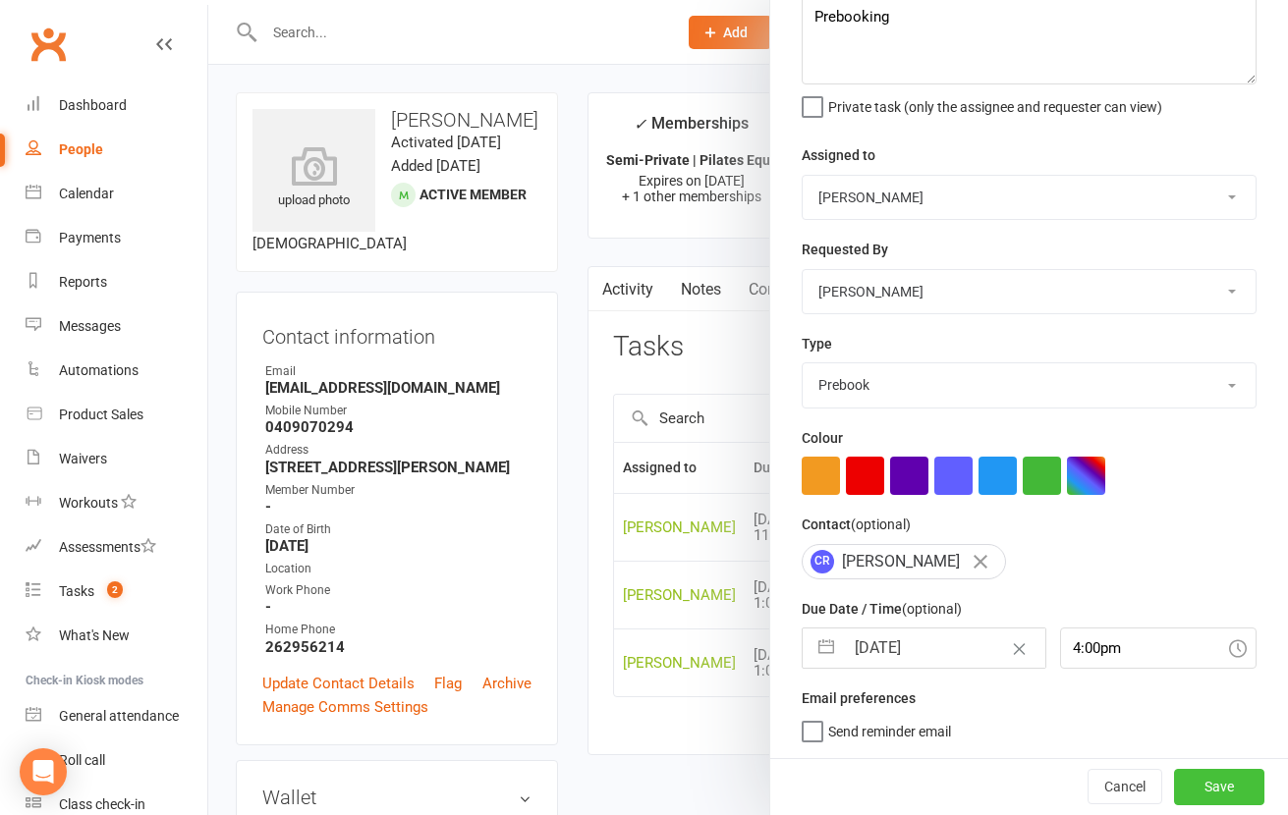
click at [1174, 774] on button "Save" at bounding box center [1219, 786] width 90 height 35
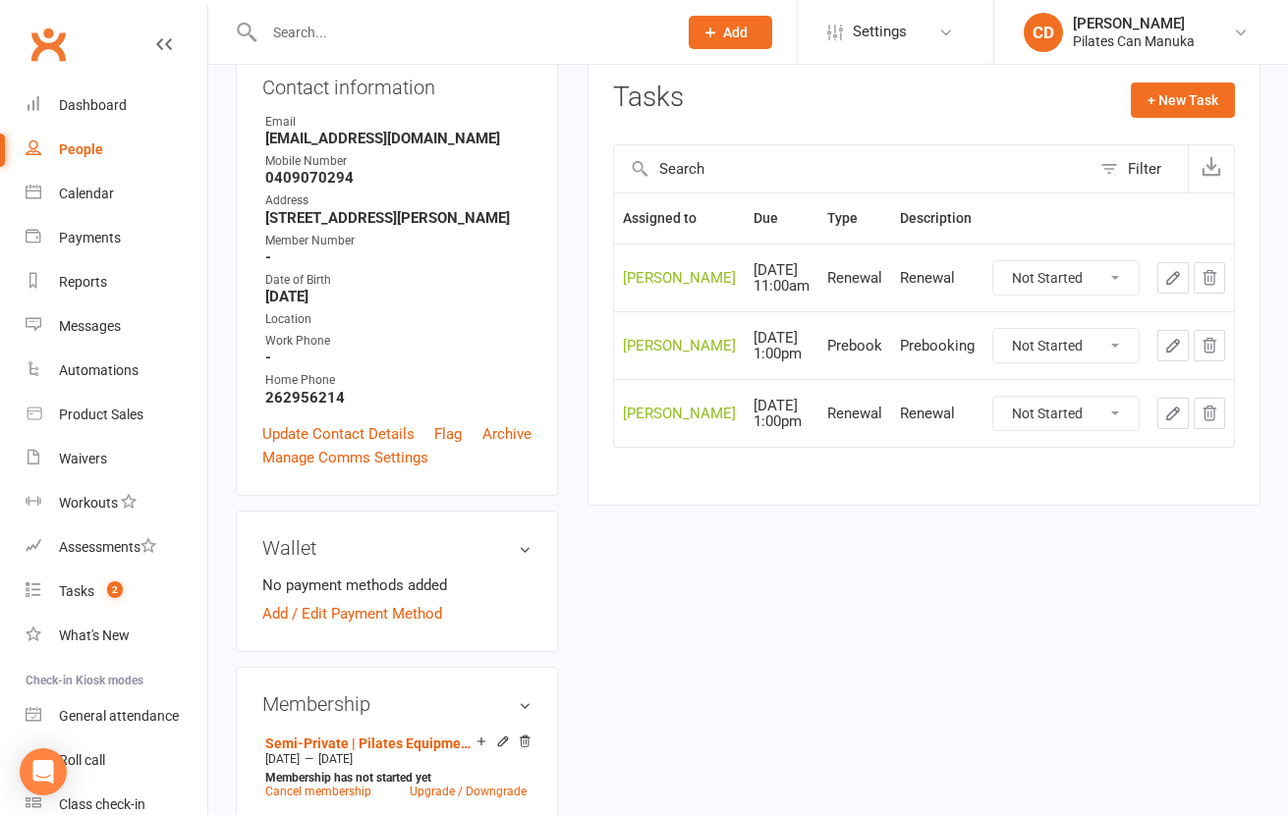
scroll to position [295, 0]
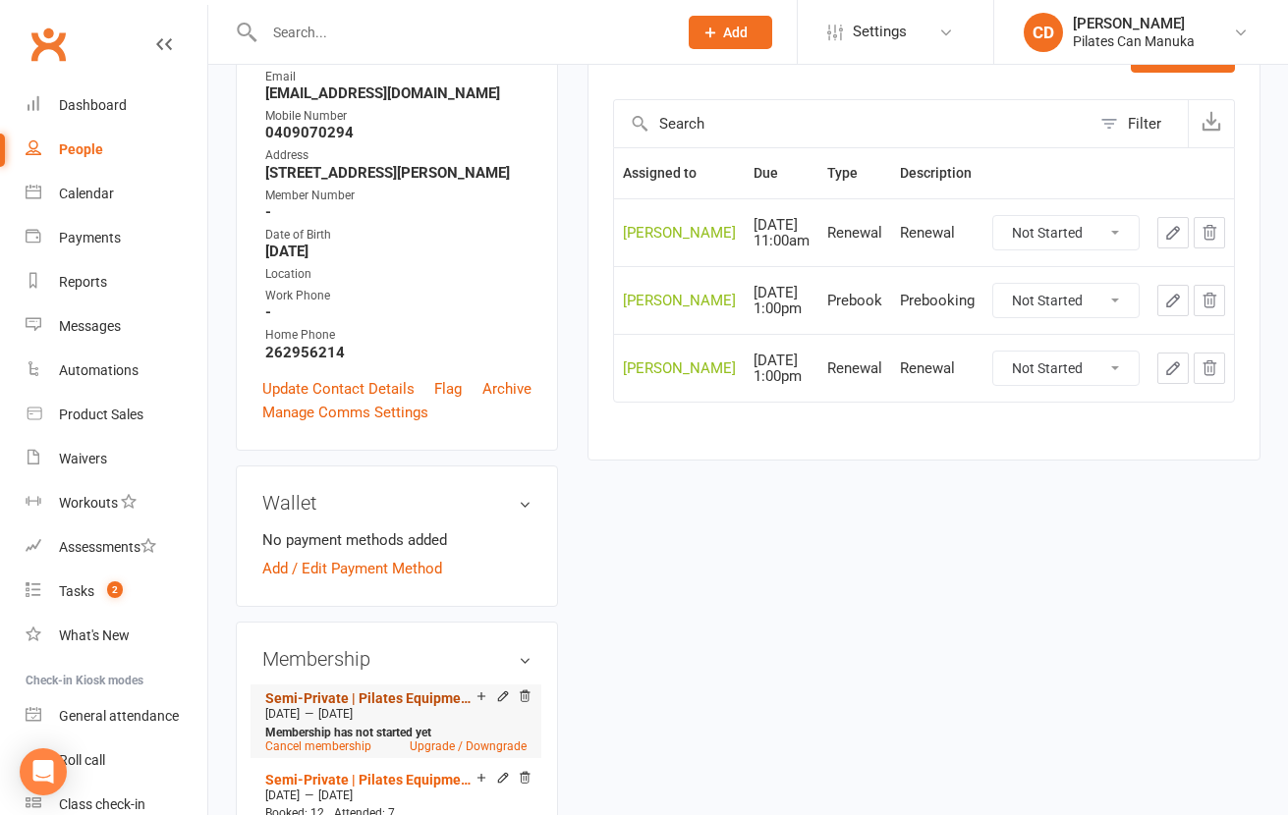
click at [401, 706] on link "Semi-Private | Pilates Equipment | 12 Sessions" at bounding box center [370, 699] width 211 height 16
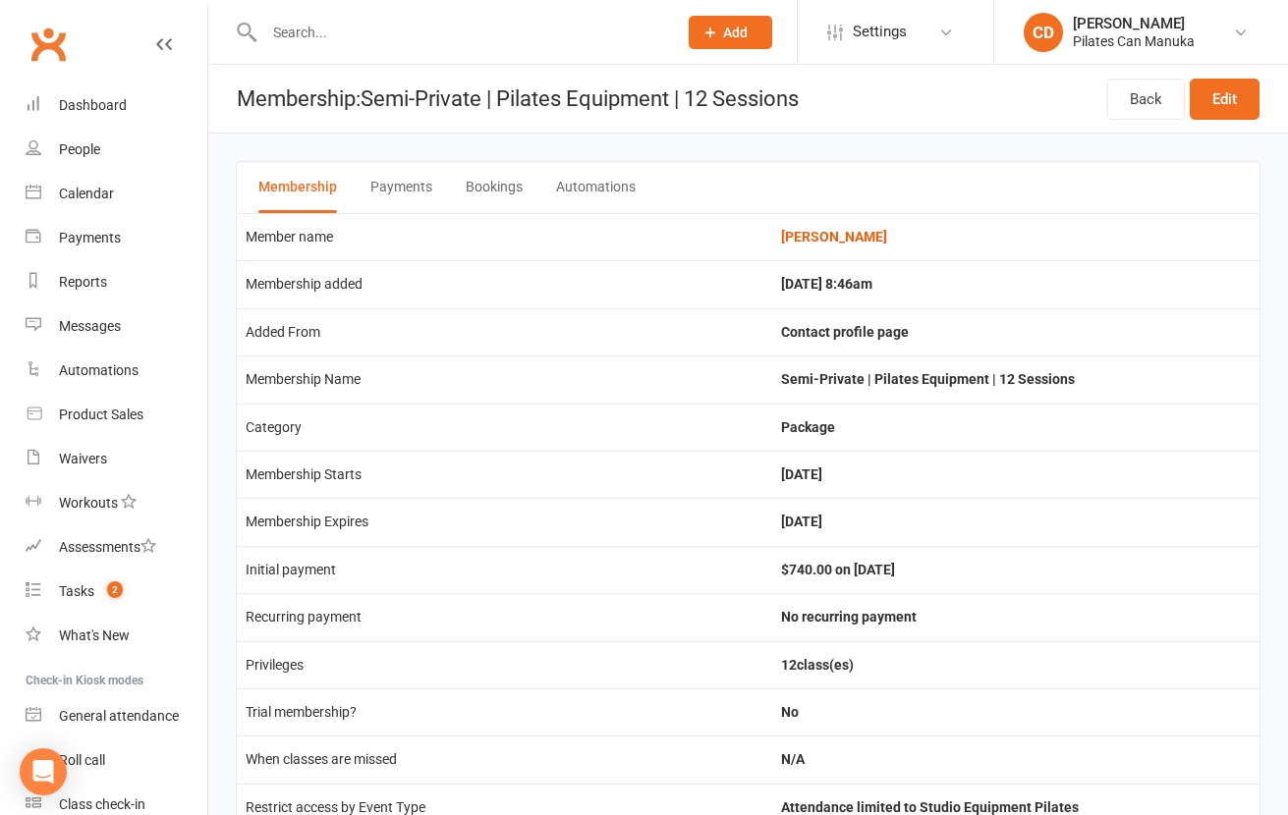
click at [471, 184] on button "Bookings" at bounding box center [494, 187] width 57 height 51
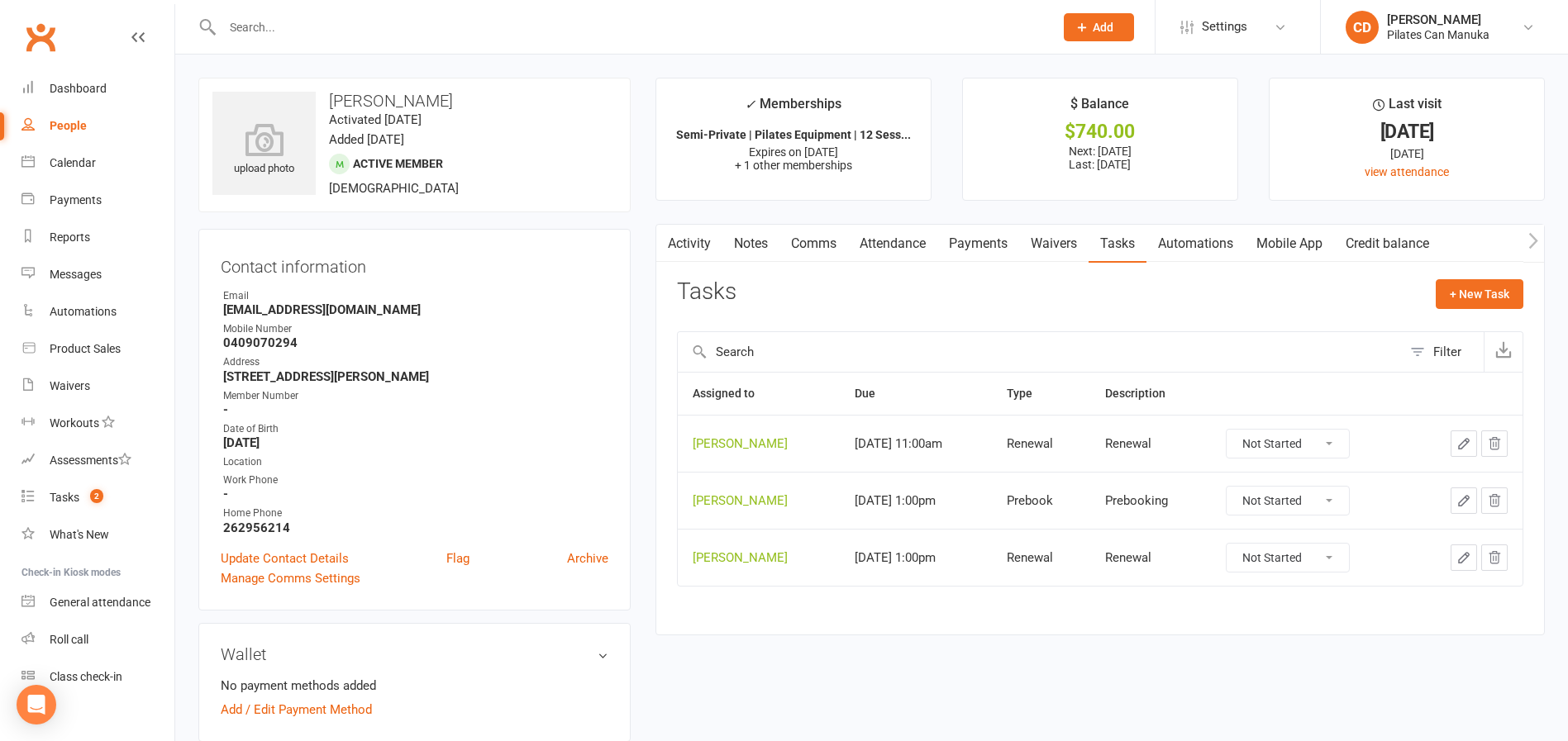
click at [322, 19] on input "text" at bounding box center [630, 28] width 825 height 24
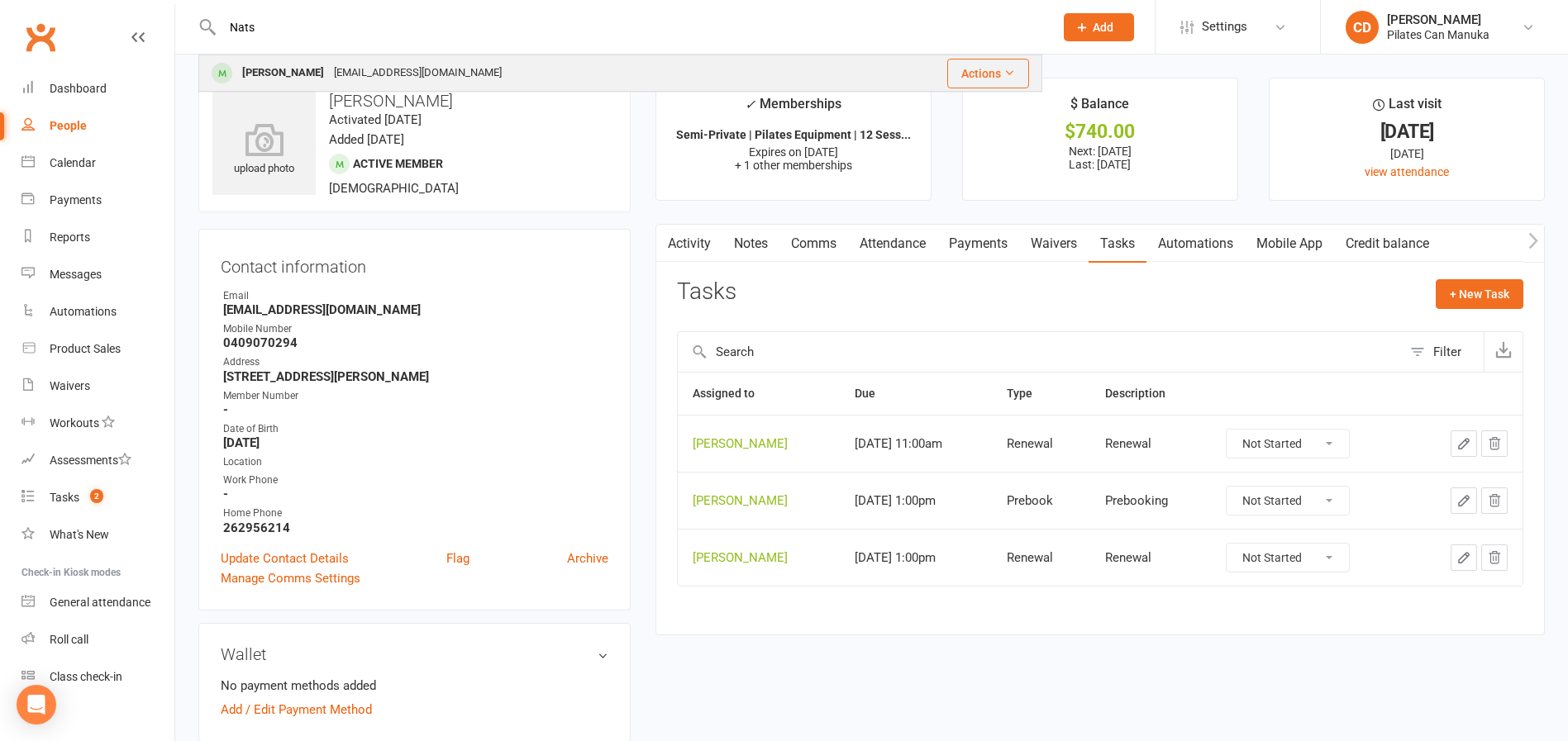
type input "Nats"
click at [329, 64] on div "natashaturner262@gmail.com" at bounding box center [417, 73] width 178 height 24
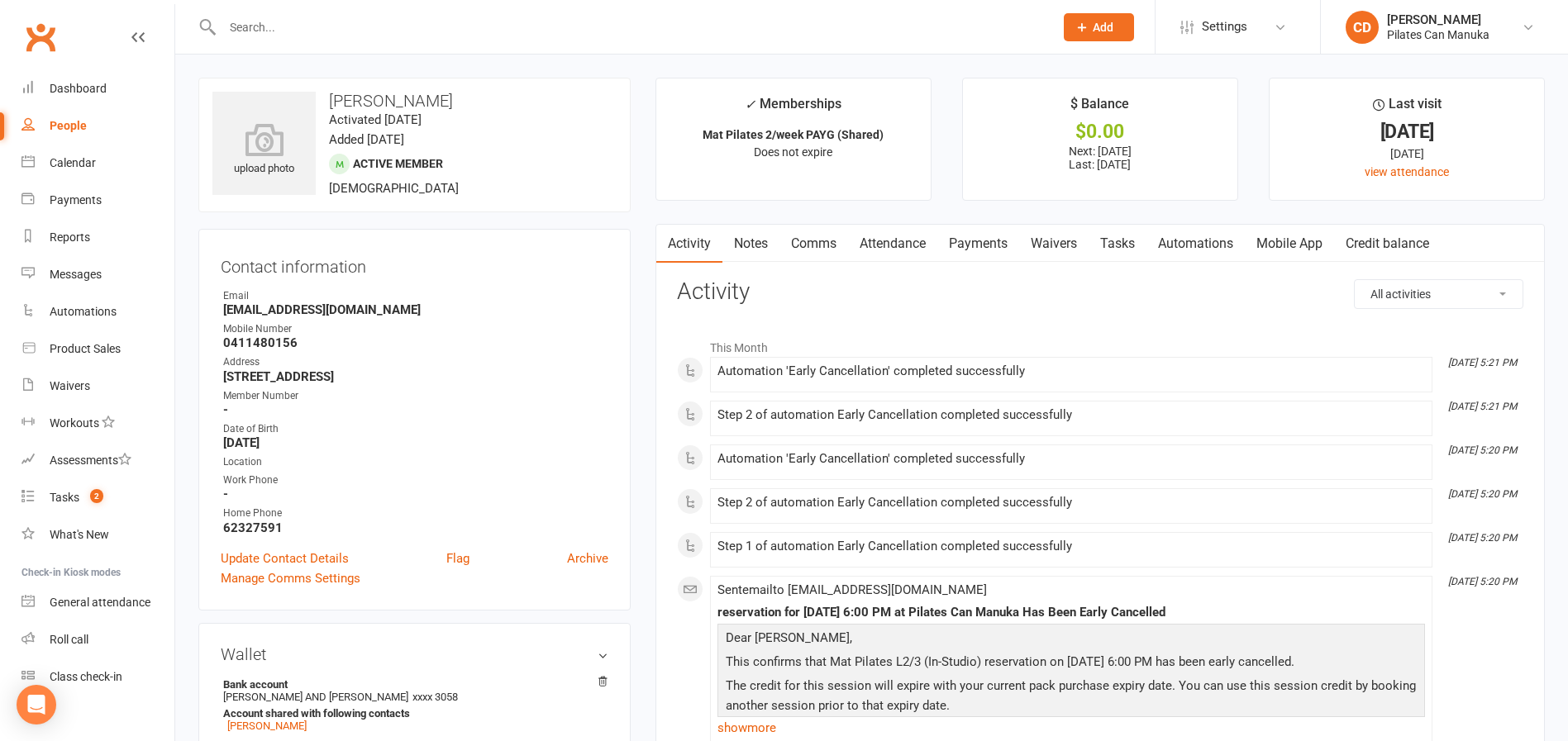
click at [756, 248] on link "Notes" at bounding box center [751, 243] width 57 height 38
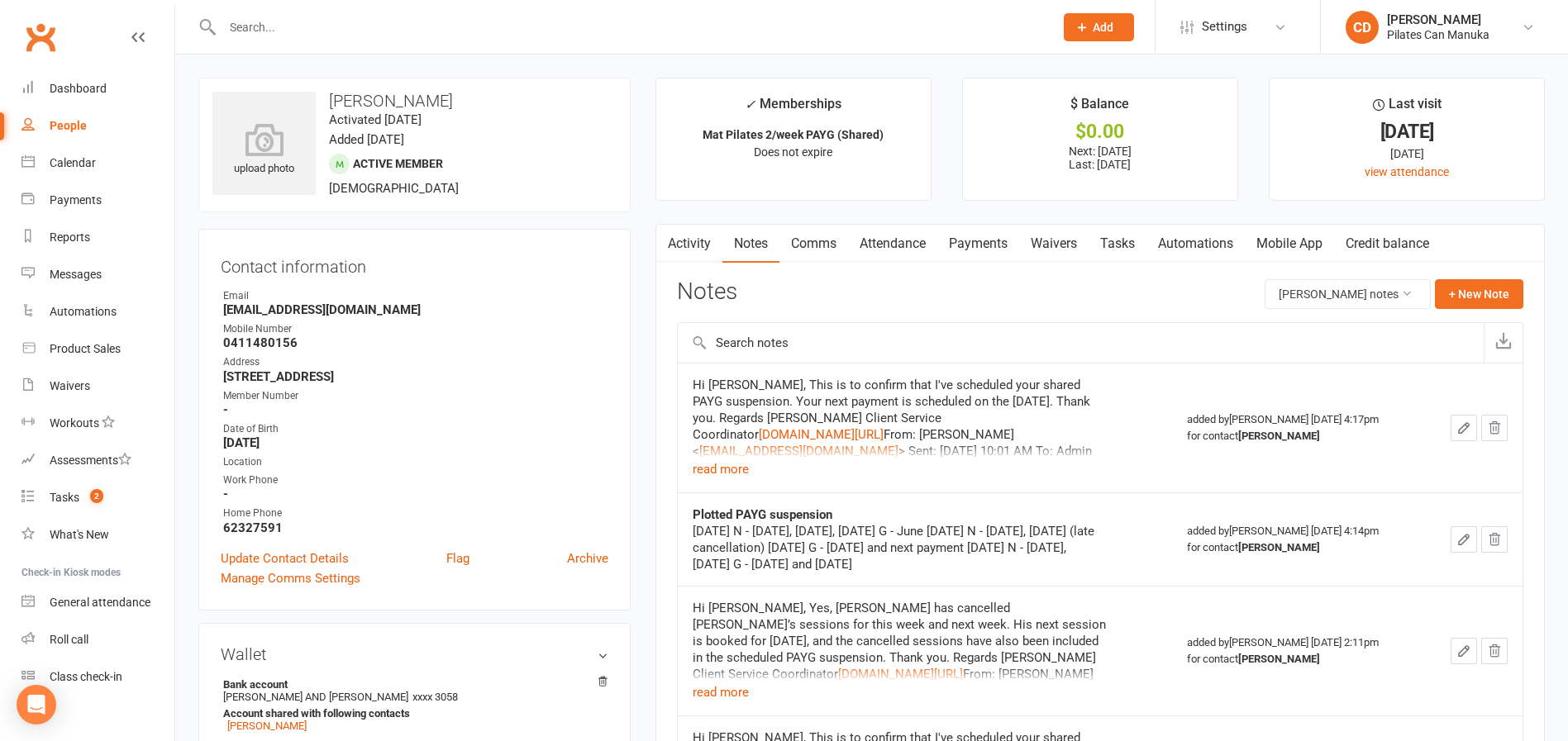
scroll to position [124, 0]
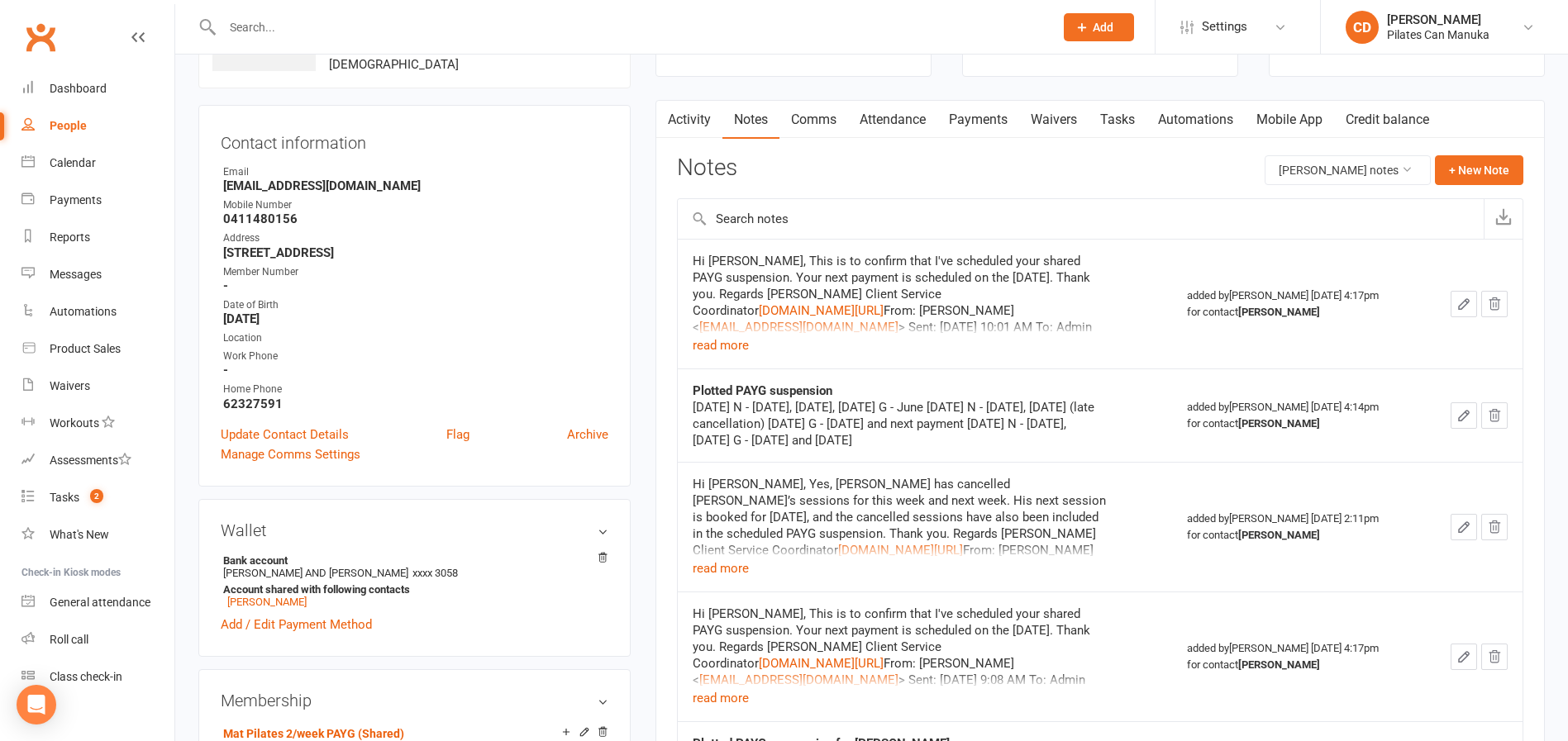
click at [1102, 412] on icon "button" at bounding box center [1464, 415] width 15 height 15
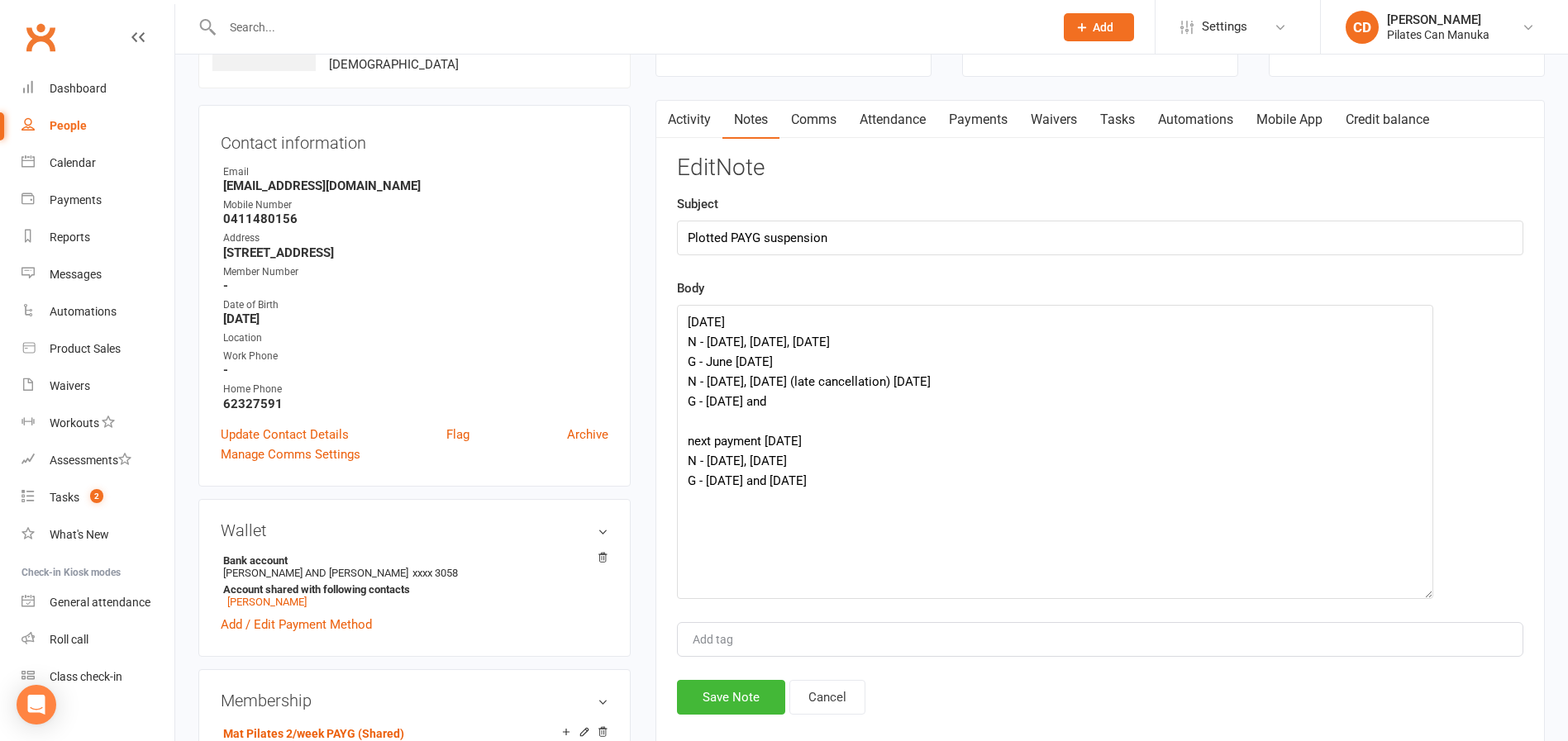
drag, startPoint x: 1513, startPoint y: 357, endPoint x: 1423, endPoint y: 601, distance: 260.1
click at [1102, 599] on textarea "May 14 N - May 14, May 21, May 28 G - June 11 May 28 N - June 3, June 25 (late …" at bounding box center [1055, 452] width 757 height 294
drag, startPoint x: 866, startPoint y: 552, endPoint x: 685, endPoint y: 310, distance: 302.2
click at [685, 310] on textarea "May 14 N - May 14, May 21, May 28 G - June 11 May 28 N - June 3, June 25 (late …" at bounding box center [1055, 454] width 757 height 299
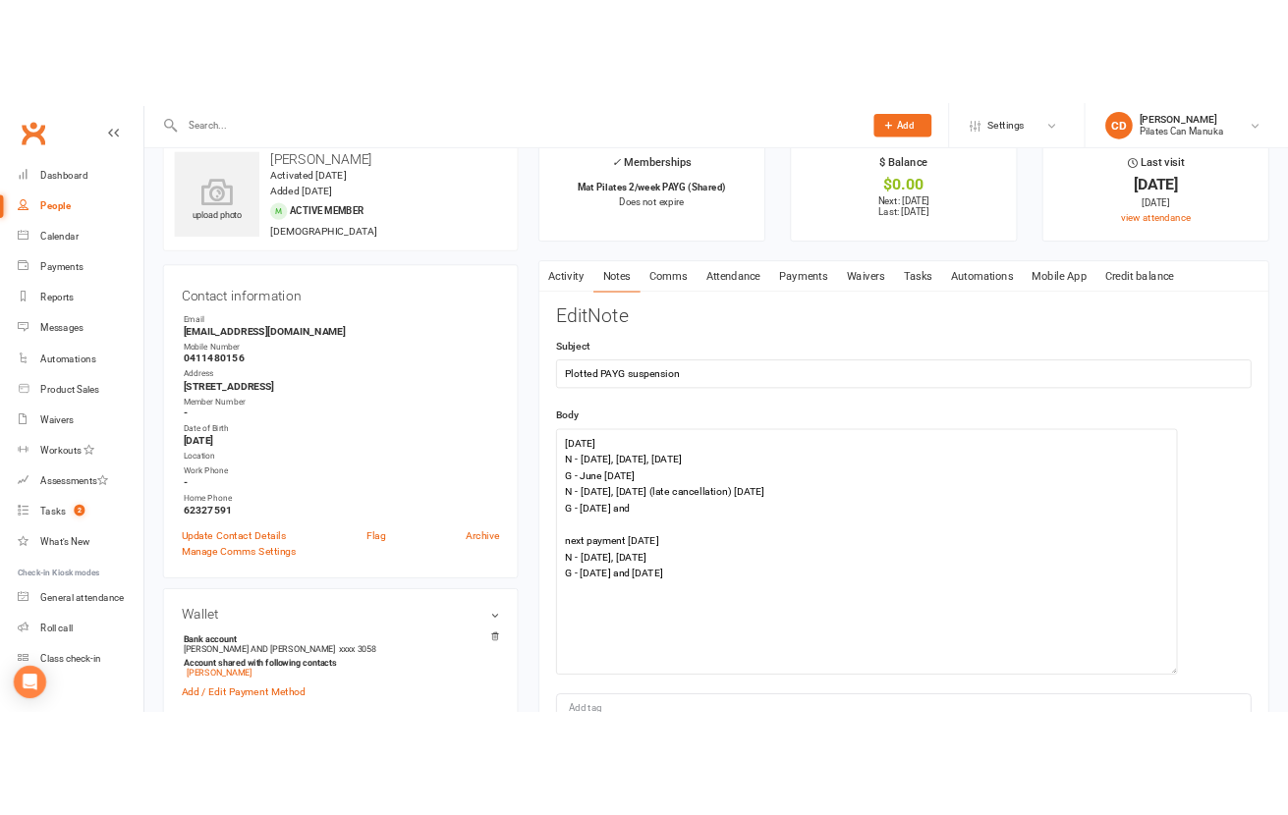
scroll to position [0, 0]
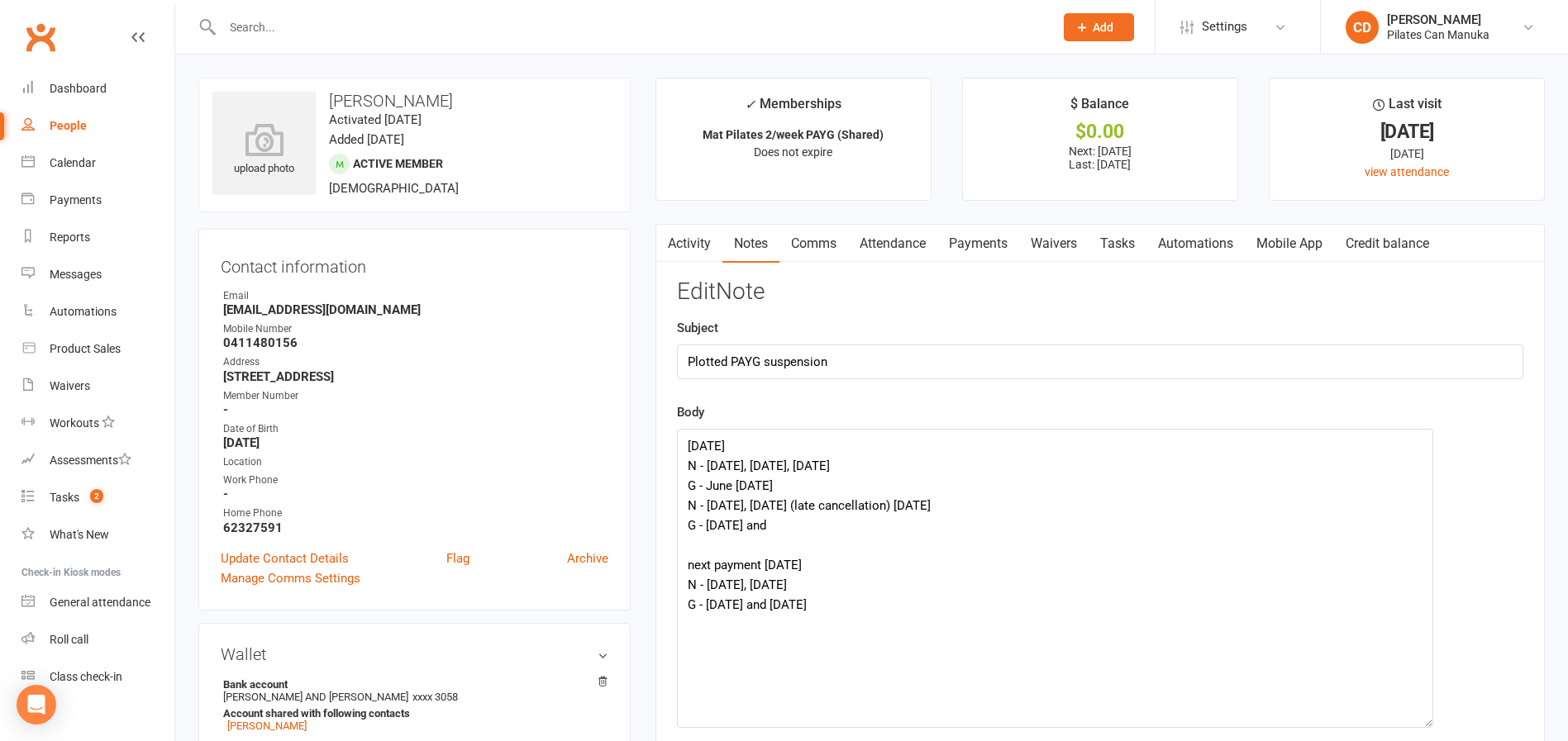
drag, startPoint x: 452, startPoint y: 106, endPoint x: 330, endPoint y: 100, distance: 122.1
click at [330, 100] on h3 "[PERSON_NAME]" at bounding box center [414, 101] width 404 height 19
copy h3 "[PERSON_NAME]"
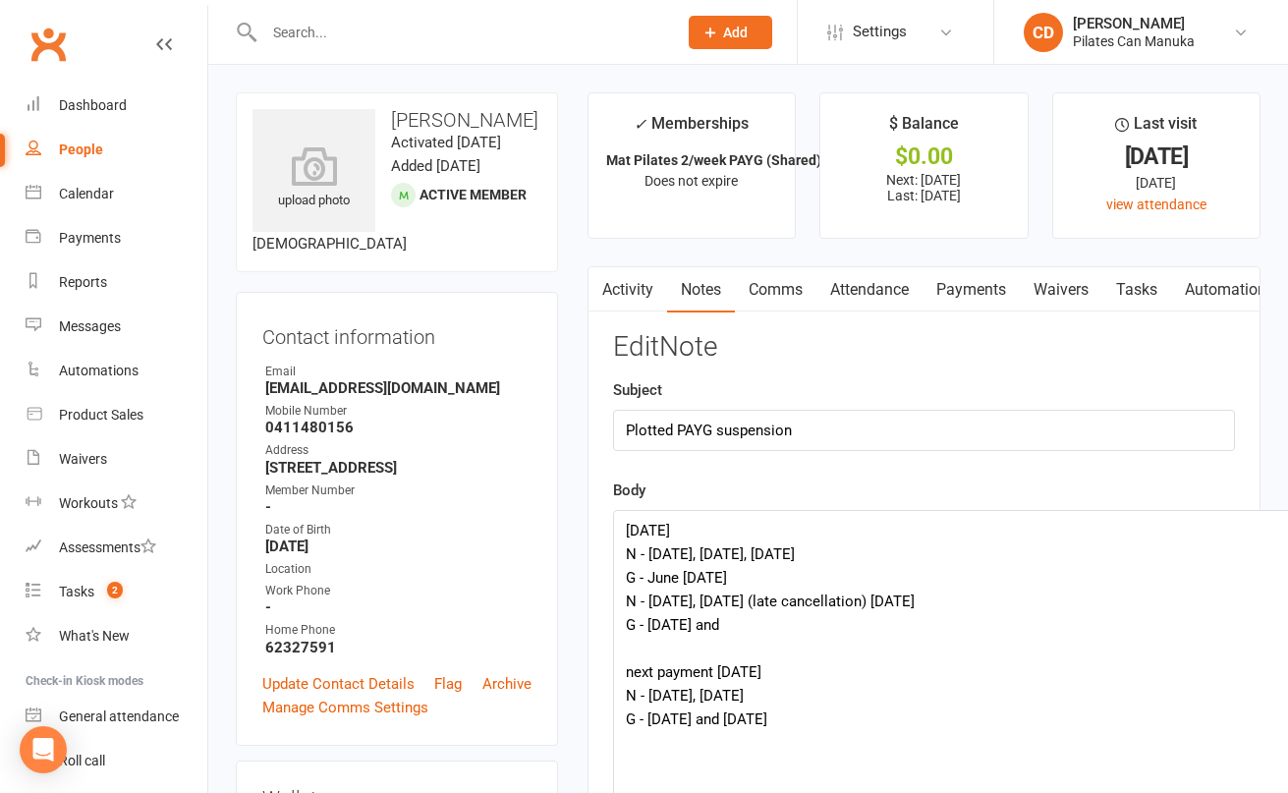
click at [966, 288] on link "Payments" at bounding box center [970, 289] width 97 height 45
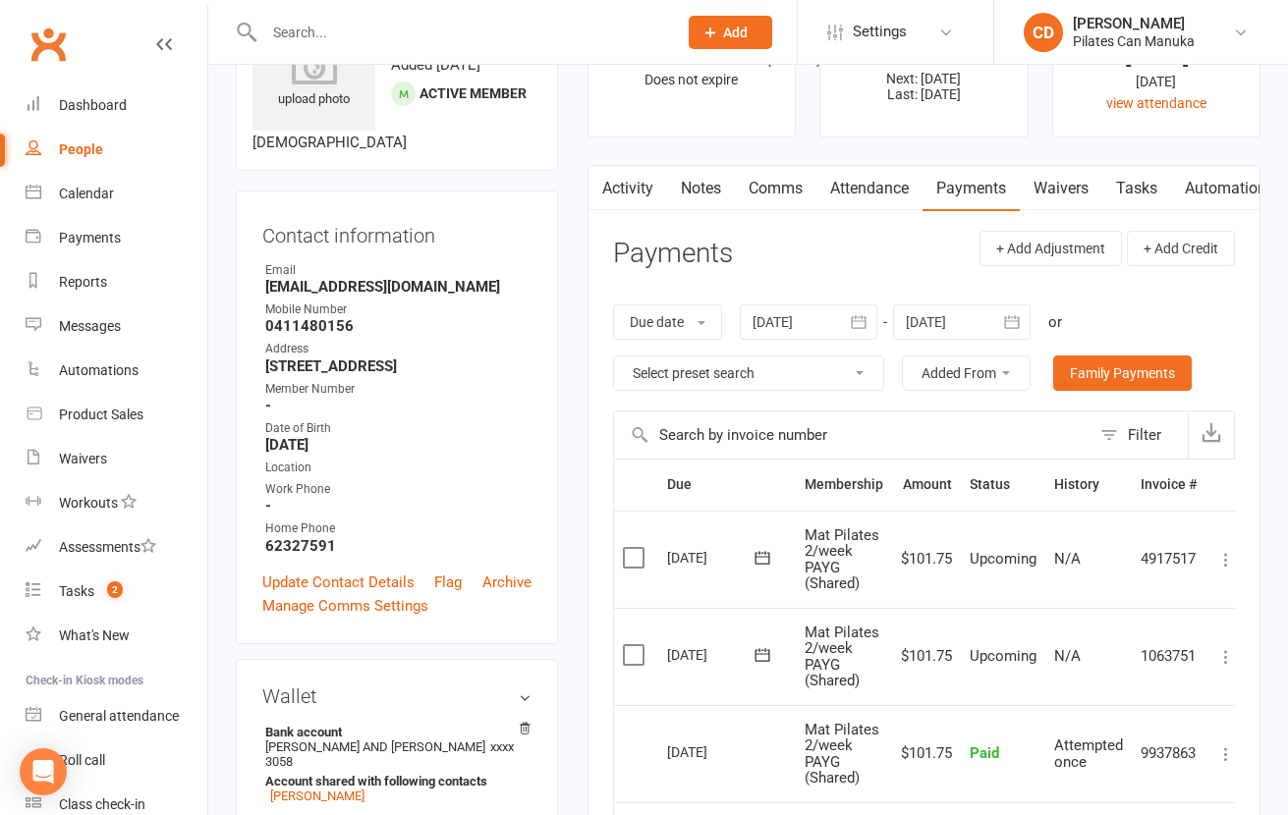
scroll to position [147, 0]
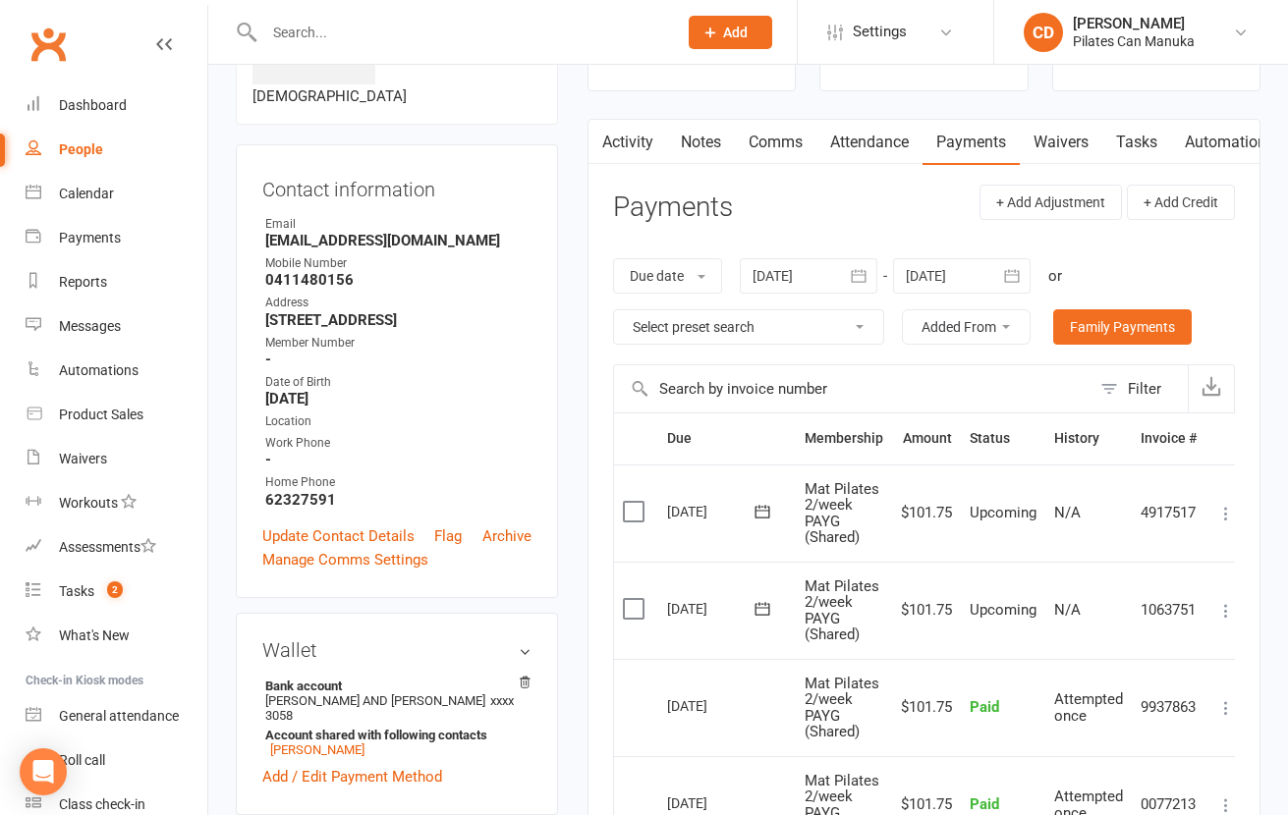
click at [800, 272] on div at bounding box center [809, 275] width 138 height 35
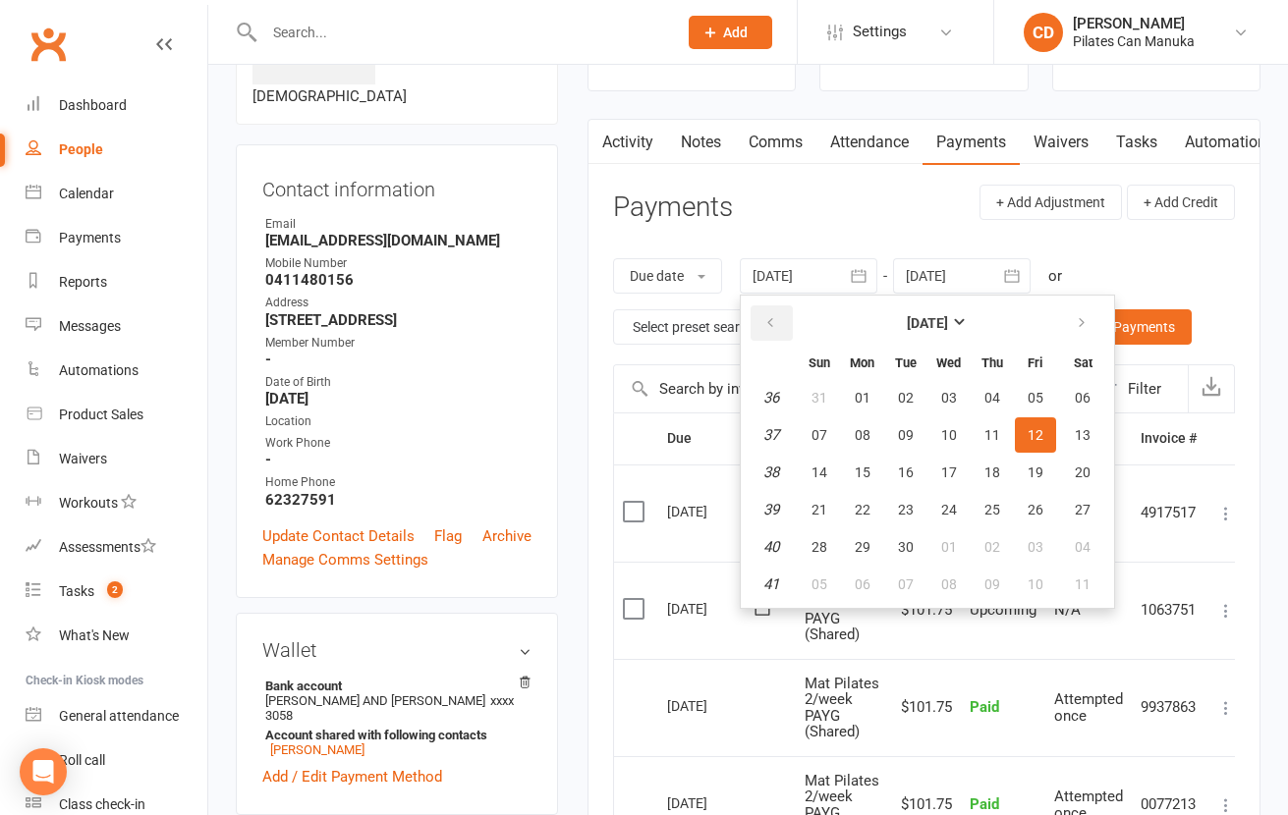
click at [778, 308] on button "button" at bounding box center [771, 322] width 42 height 35
click at [765, 321] on button "button" at bounding box center [771, 322] width 42 height 35
click at [950, 439] on span "09" at bounding box center [949, 435] width 16 height 16
type input "[DATE]"
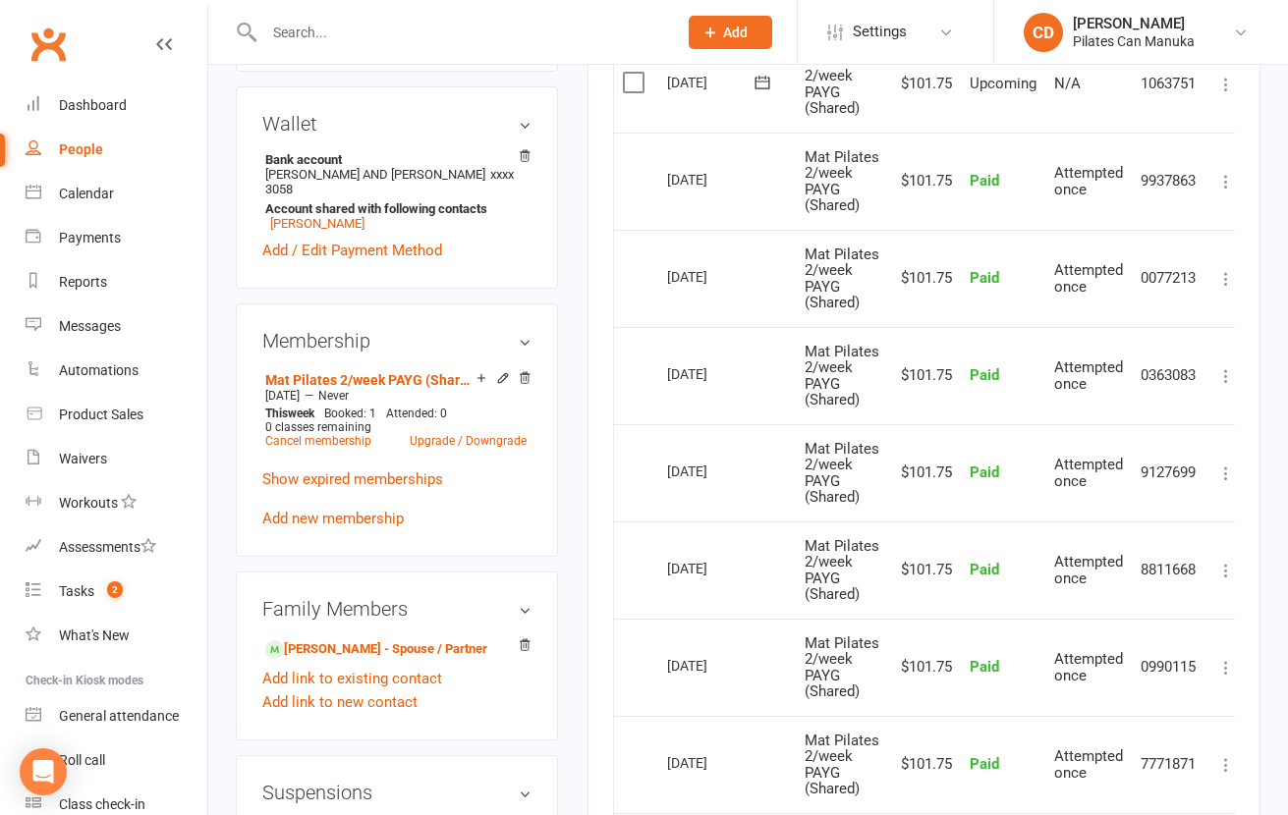
scroll to position [737, 0]
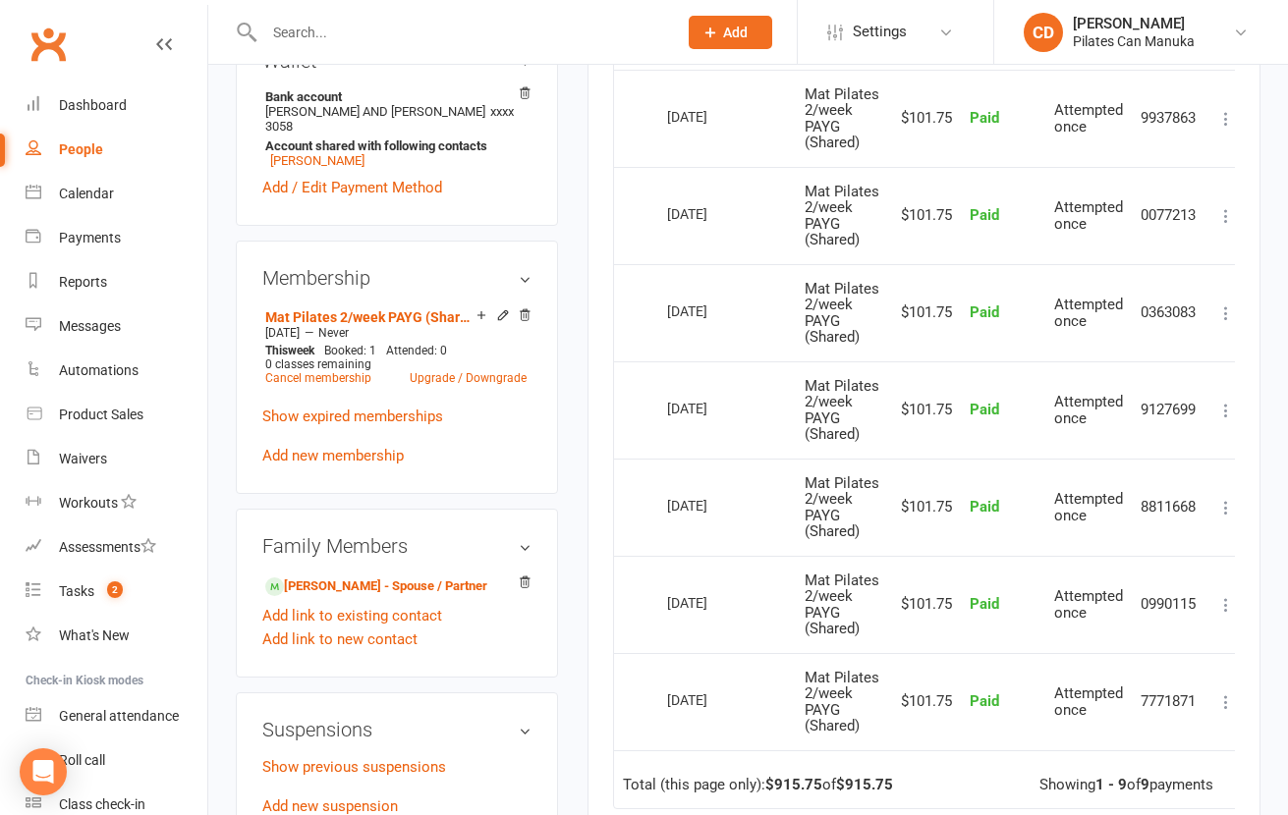
drag, startPoint x: 755, startPoint y: 618, endPoint x: 645, endPoint y: 614, distance: 110.1
click at [645, 614] on tr "Select this 23 Jul 2025 Natasha Turner Mat Pilates 2/week PAYG (Shared) $101.75…" at bounding box center [930, 604] width 633 height 97
copy tr "Select this 23 Jul 2025"
drag, startPoint x: 752, startPoint y: 518, endPoint x: 649, endPoint y: 509, distance: 103.5
click at [649, 509] on tr "Select this 06 Aug 2025 Natasha Turner Mat Pilates 2/week PAYG (Shared) $101.75…" at bounding box center [930, 507] width 633 height 97
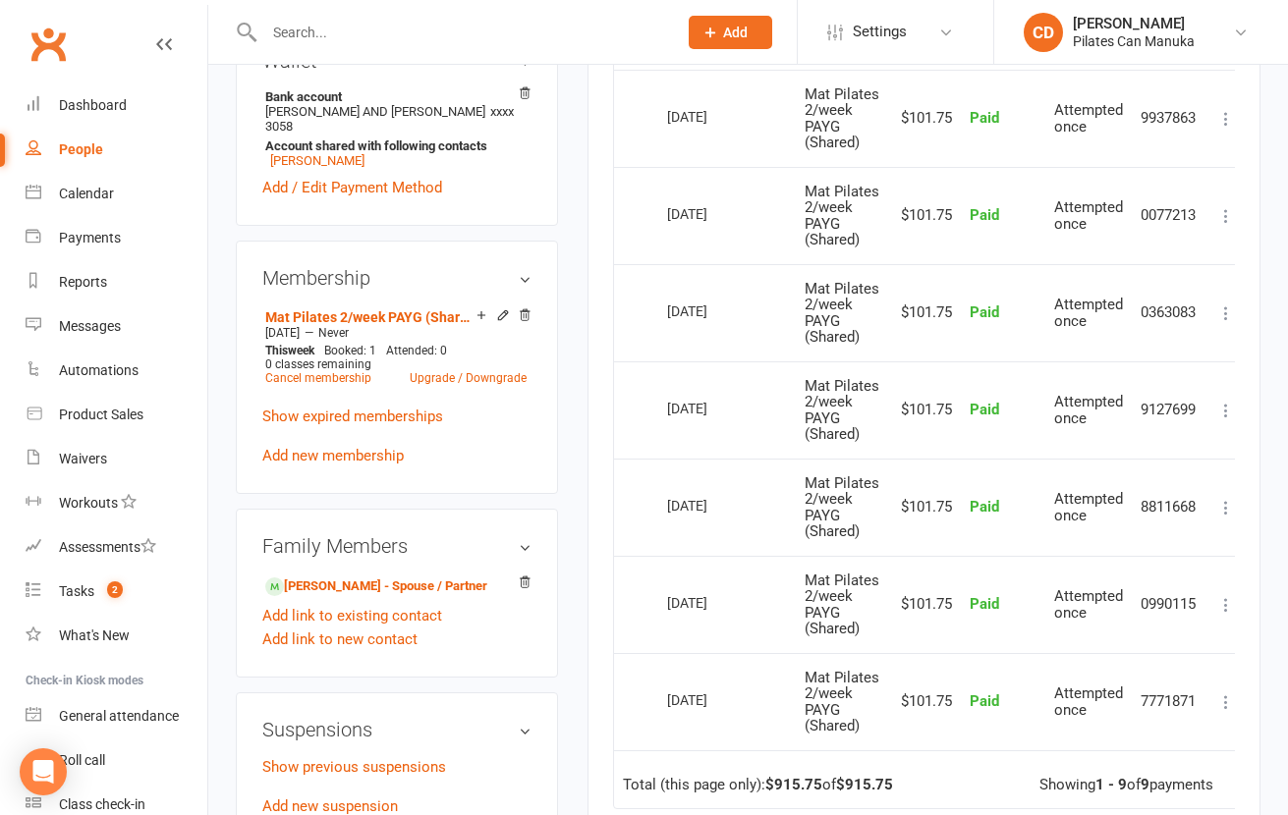
copy tr "Select this 06 Aug 2025"
drag, startPoint x: 748, startPoint y: 405, endPoint x: 646, endPoint y: 423, distance: 103.8
click at [646, 423] on tr "Select this 20 Aug 2025 Natasha Turner Mat Pilates 2/week PAYG (Shared) $101.75…" at bounding box center [930, 409] width 633 height 97
copy tr "Select this 20 Aug 2025"
drag, startPoint x: 757, startPoint y: 319, endPoint x: 646, endPoint y: 319, distance: 111.0
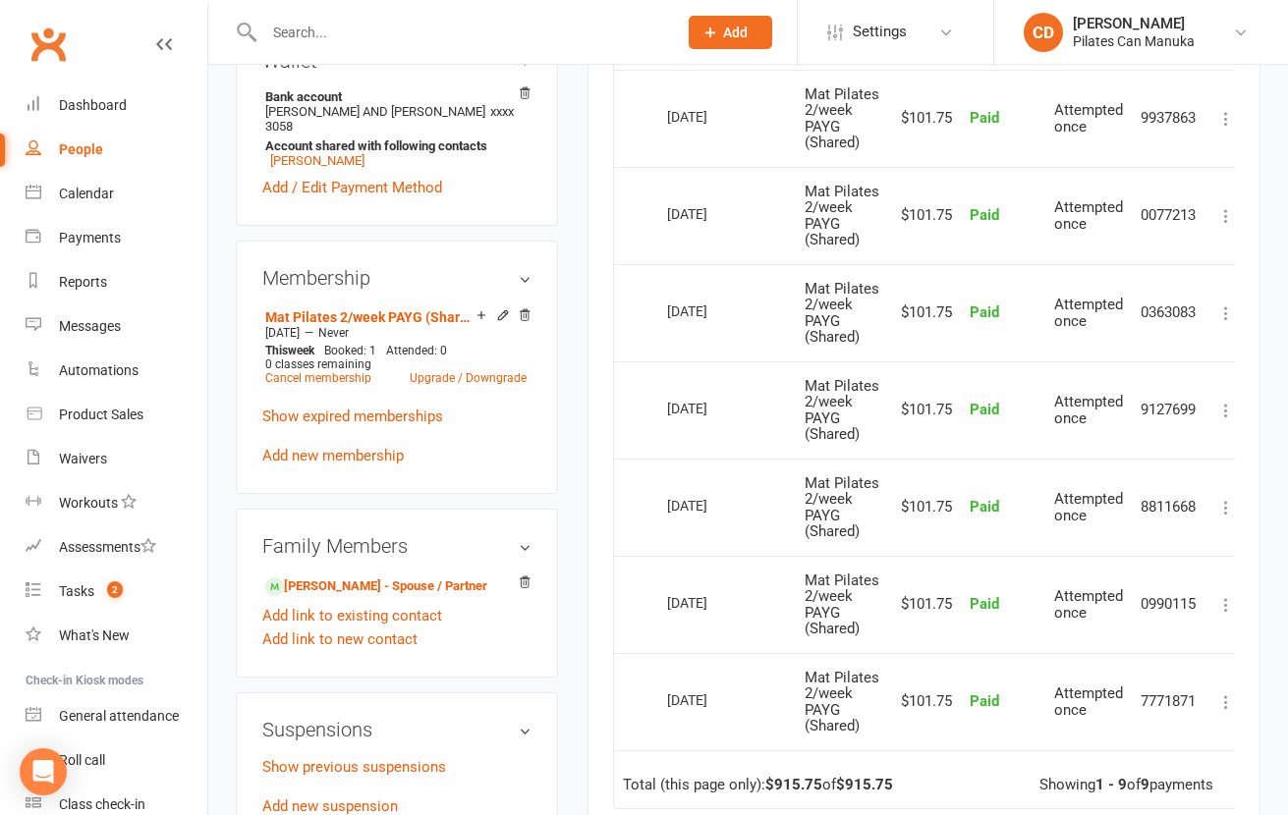
click at [646, 319] on tr "Select this 03 Sep 2025 Natasha Turner Mat Pilates 2/week PAYG (Shared) $101.75…" at bounding box center [930, 312] width 633 height 97
copy tr "Select this 03 Sep 2025"
drag, startPoint x: 740, startPoint y: 226, endPoint x: 647, endPoint y: 224, distance: 92.4
click at [647, 224] on tr "Select this 17 Sep 2025 Natasha Turner Mat Pilates 2/week PAYG (Shared) $101.75…" at bounding box center [930, 215] width 633 height 97
copy tr "Select this 17 Sep 2025"
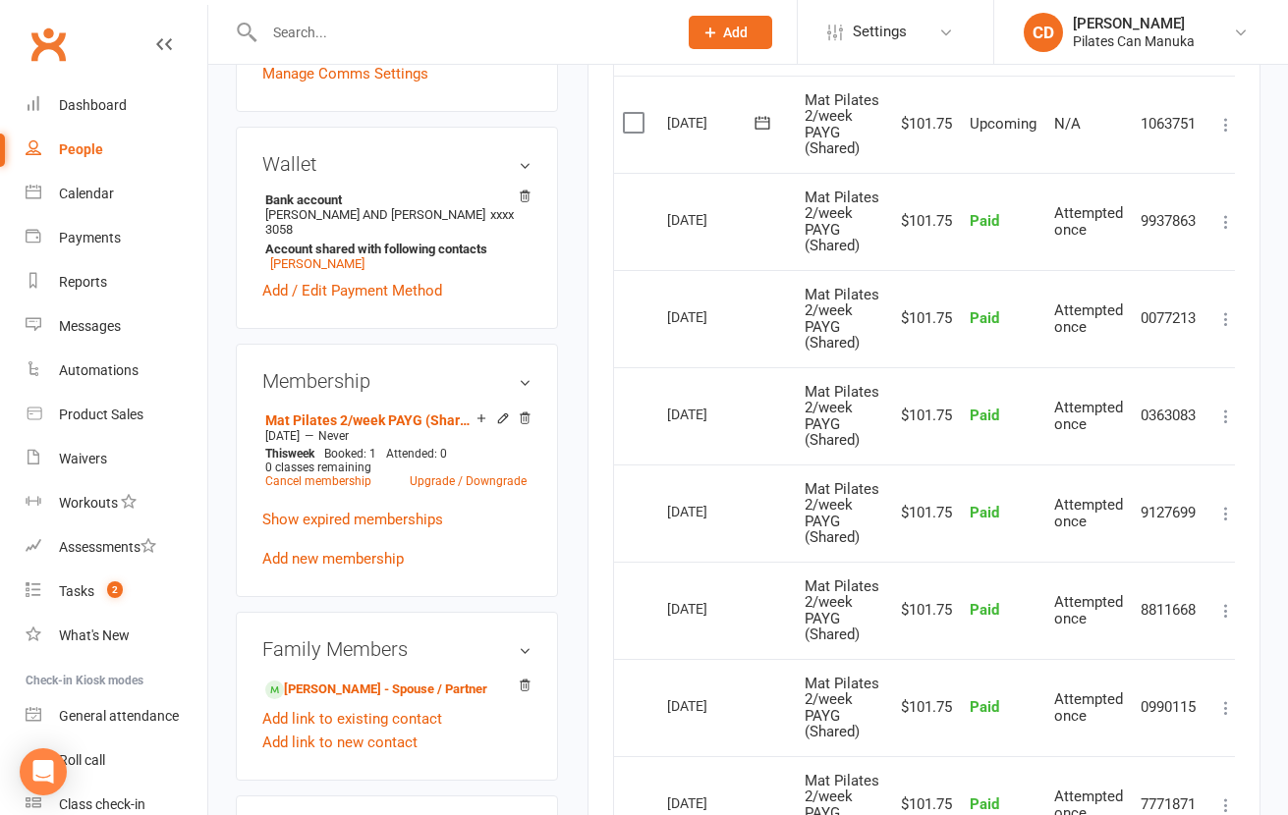
scroll to position [589, 0]
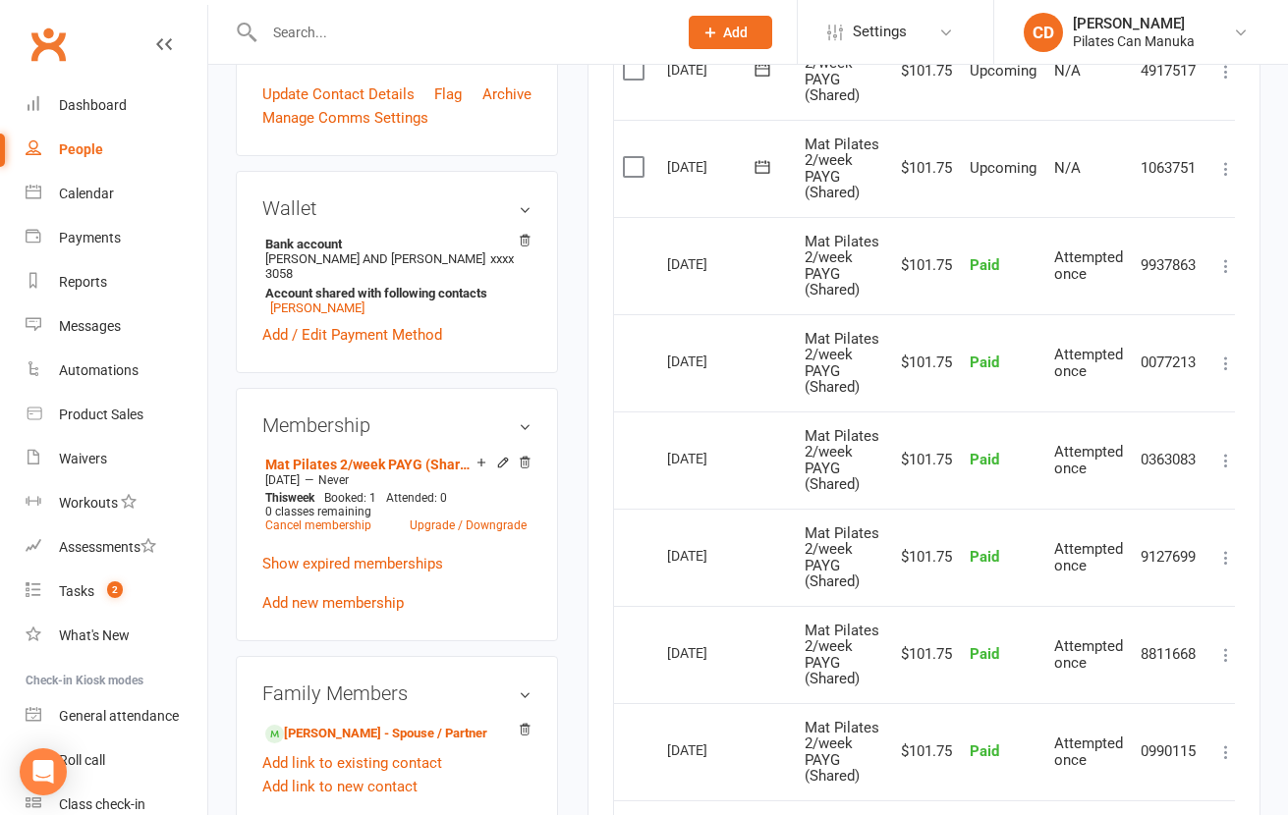
drag, startPoint x: 756, startPoint y: 284, endPoint x: 651, endPoint y: 268, distance: 106.3
click at [651, 268] on tr "Select this 01 Oct 2025 Natasha Turner Mat Pilates 2/week PAYG (Shared) $101.75…" at bounding box center [930, 265] width 633 height 97
copy tr "Select this 01 Oct 2025"
drag, startPoint x: 735, startPoint y: 188, endPoint x: 669, endPoint y: 180, distance: 66.3
click at [669, 180] on td "15 Oct 2025" at bounding box center [727, 168] width 138 height 97
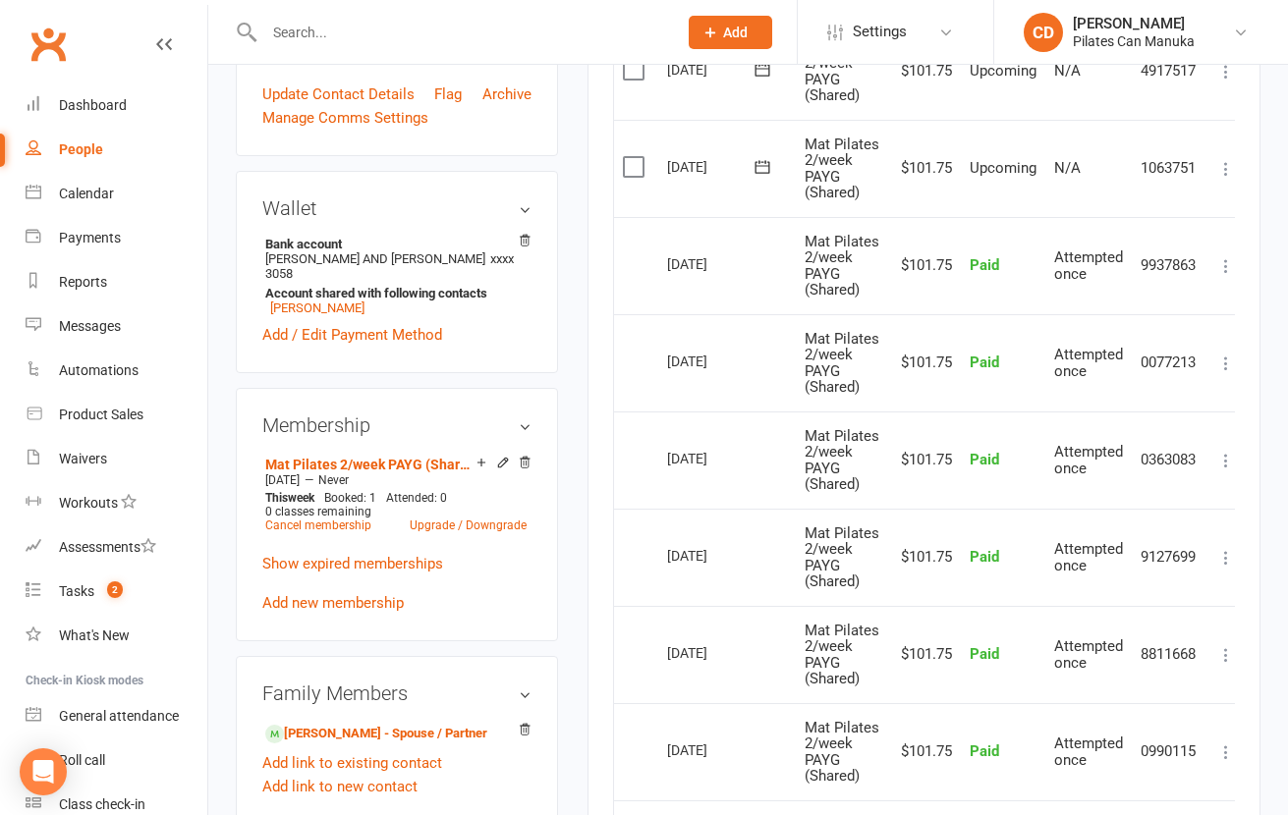
copy div "15 Oct 2025"
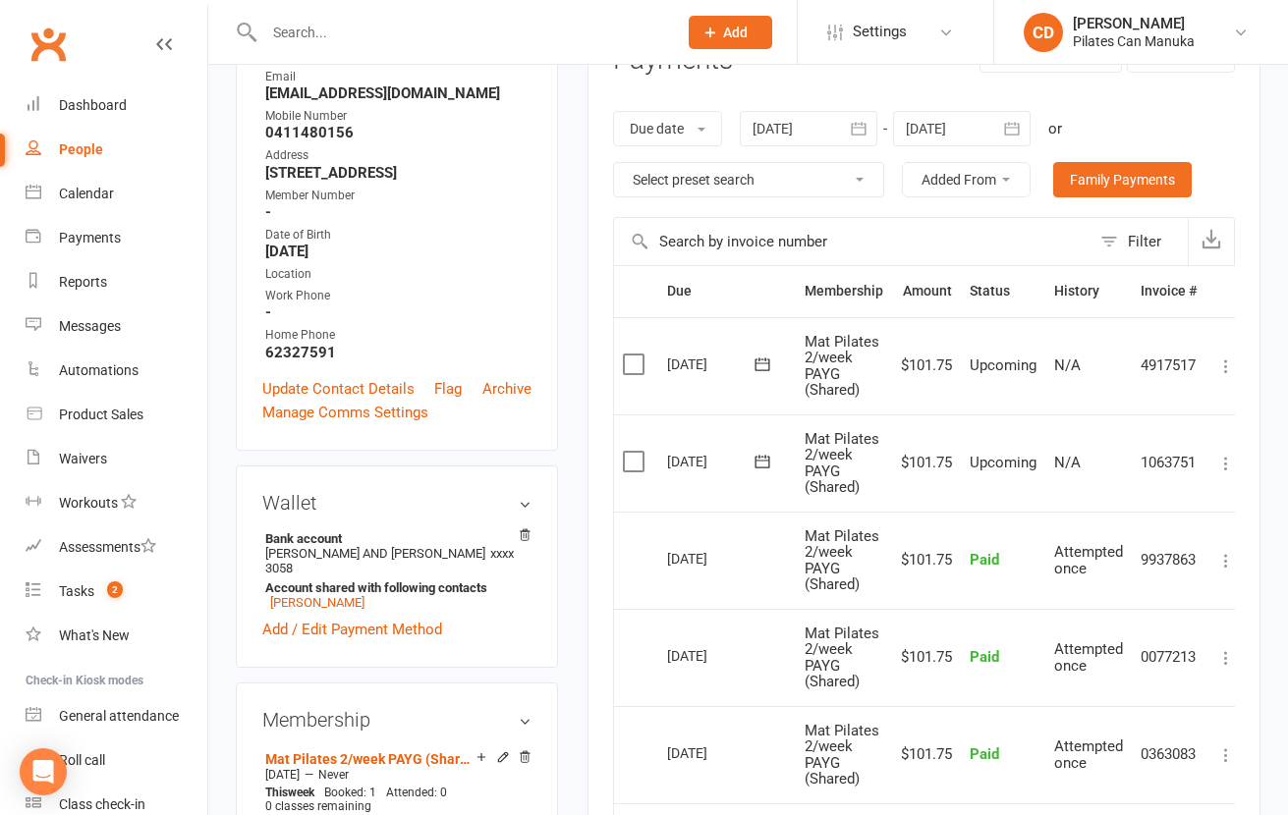
drag, startPoint x: 747, startPoint y: 386, endPoint x: 668, endPoint y: 374, distance: 79.5
click at [668, 374] on td "29 Oct 2025" at bounding box center [727, 365] width 138 height 97
copy div "29 Oct 2025"
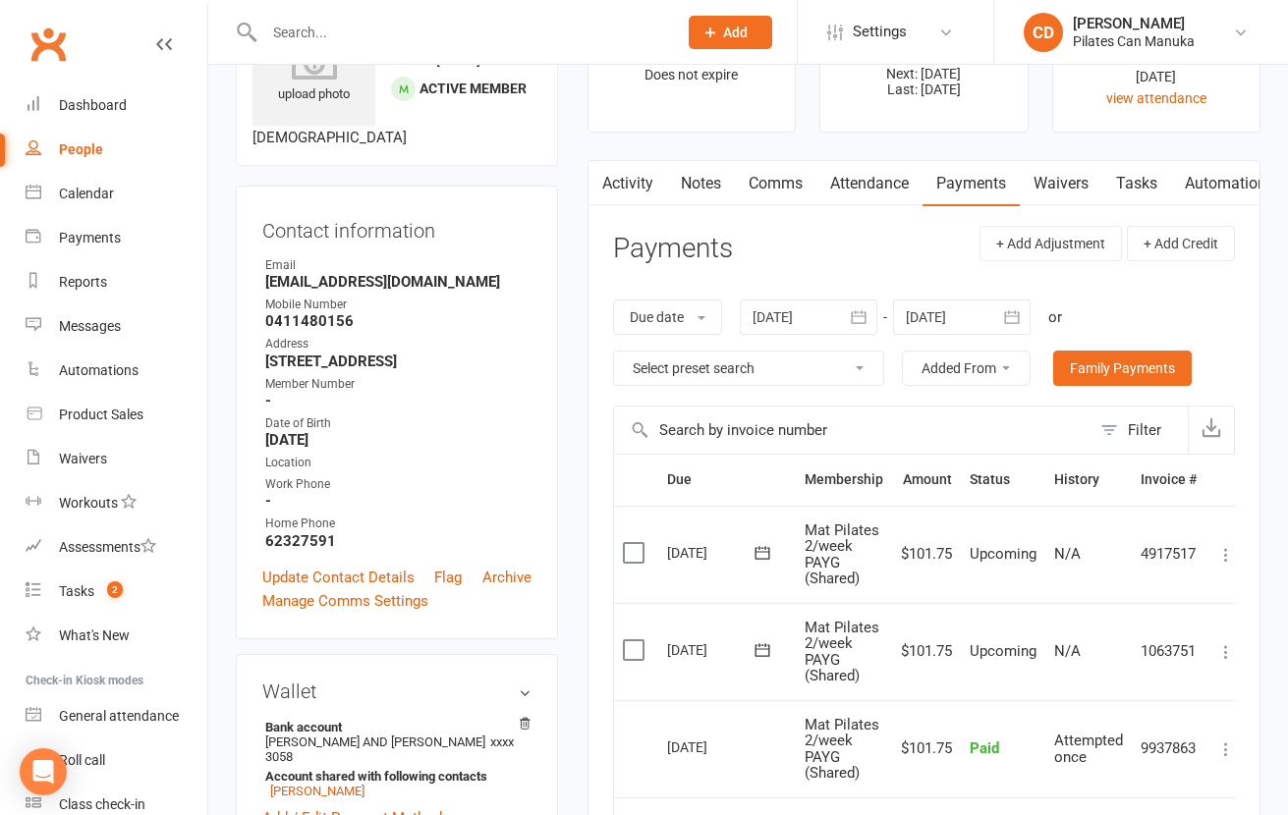
scroll to position [0, 0]
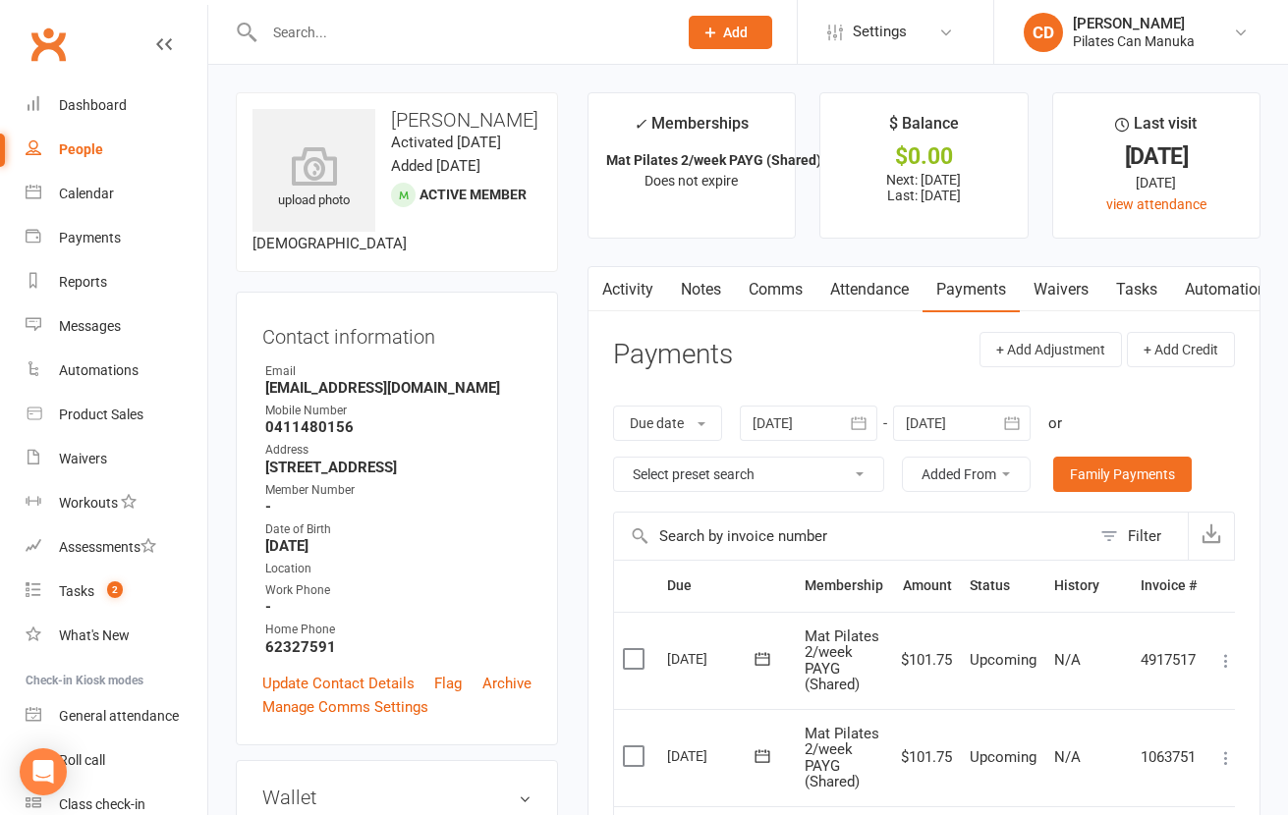
click at [883, 297] on link "Attendance" at bounding box center [869, 289] width 106 height 45
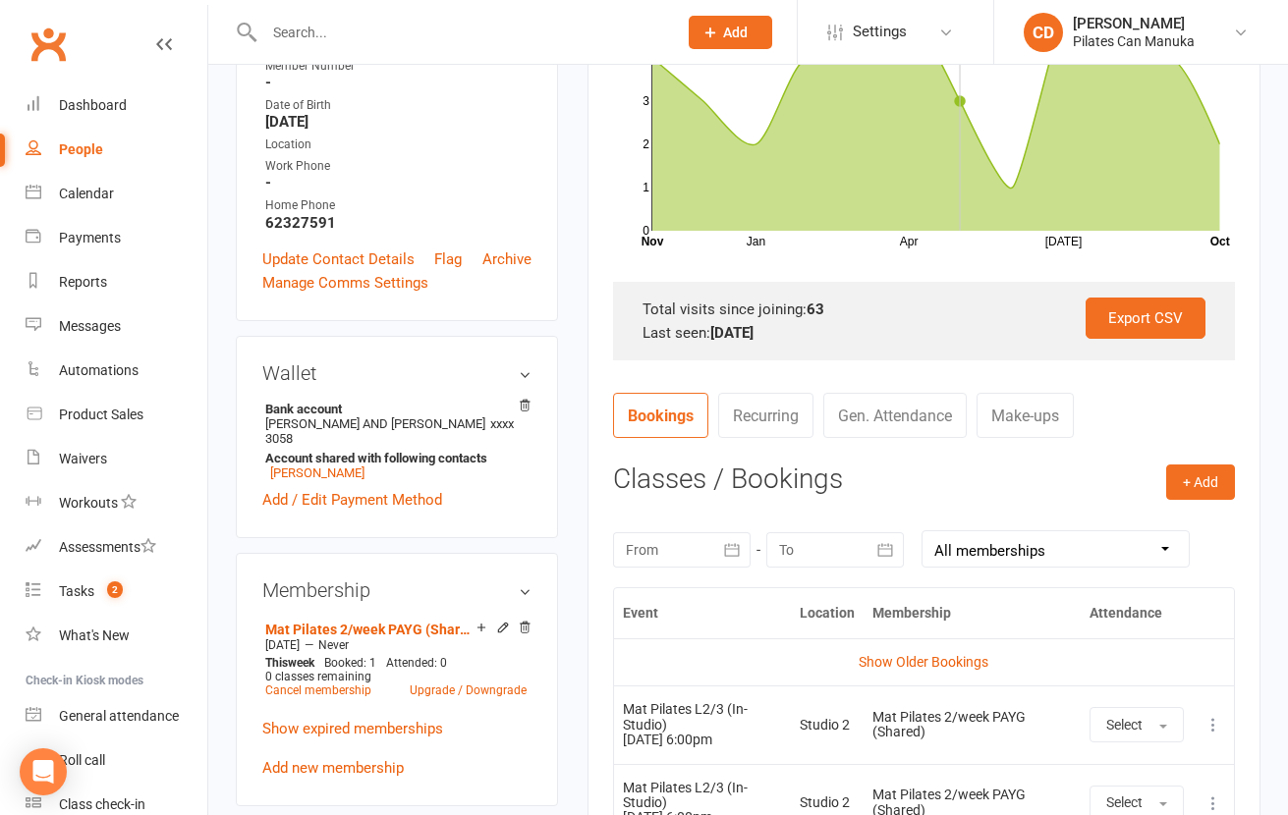
scroll to position [589, 0]
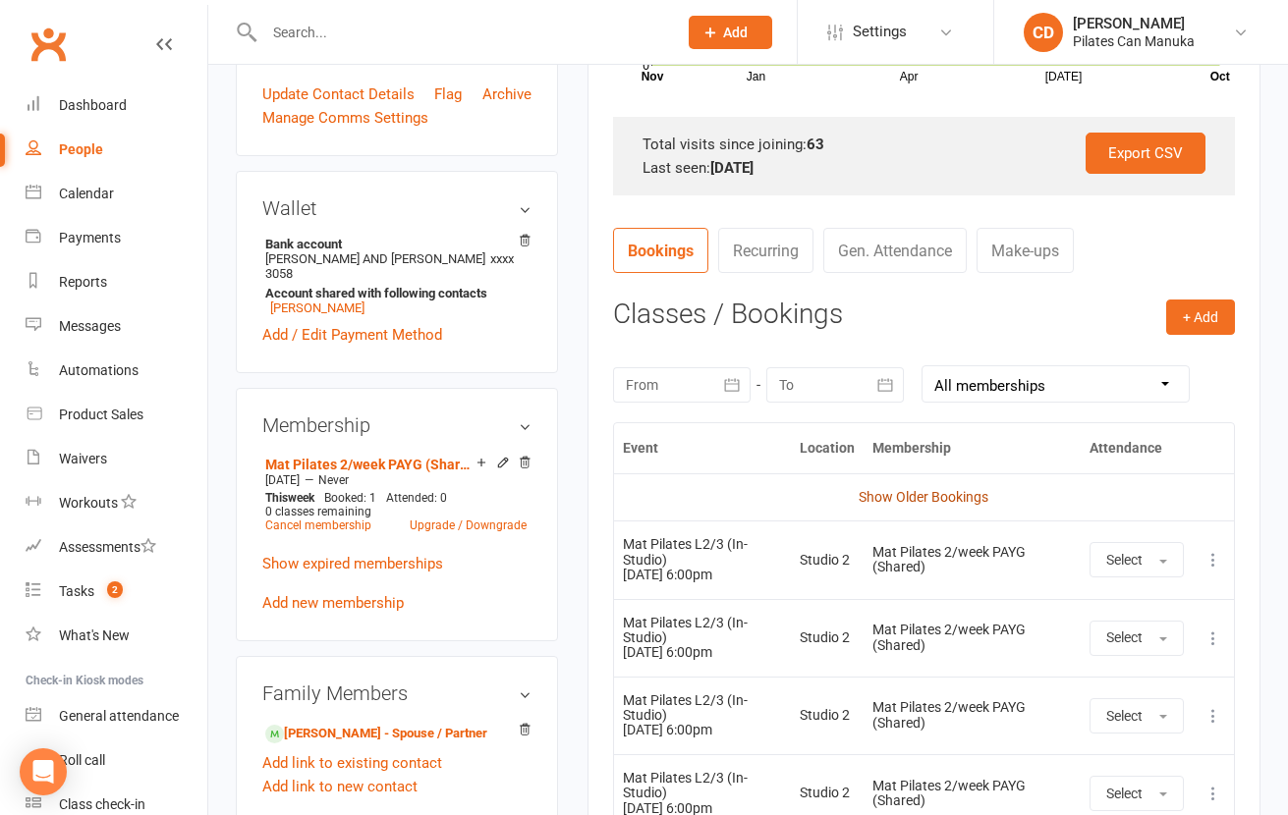
click at [923, 492] on link "Show Older Bookings" at bounding box center [923, 497] width 130 height 16
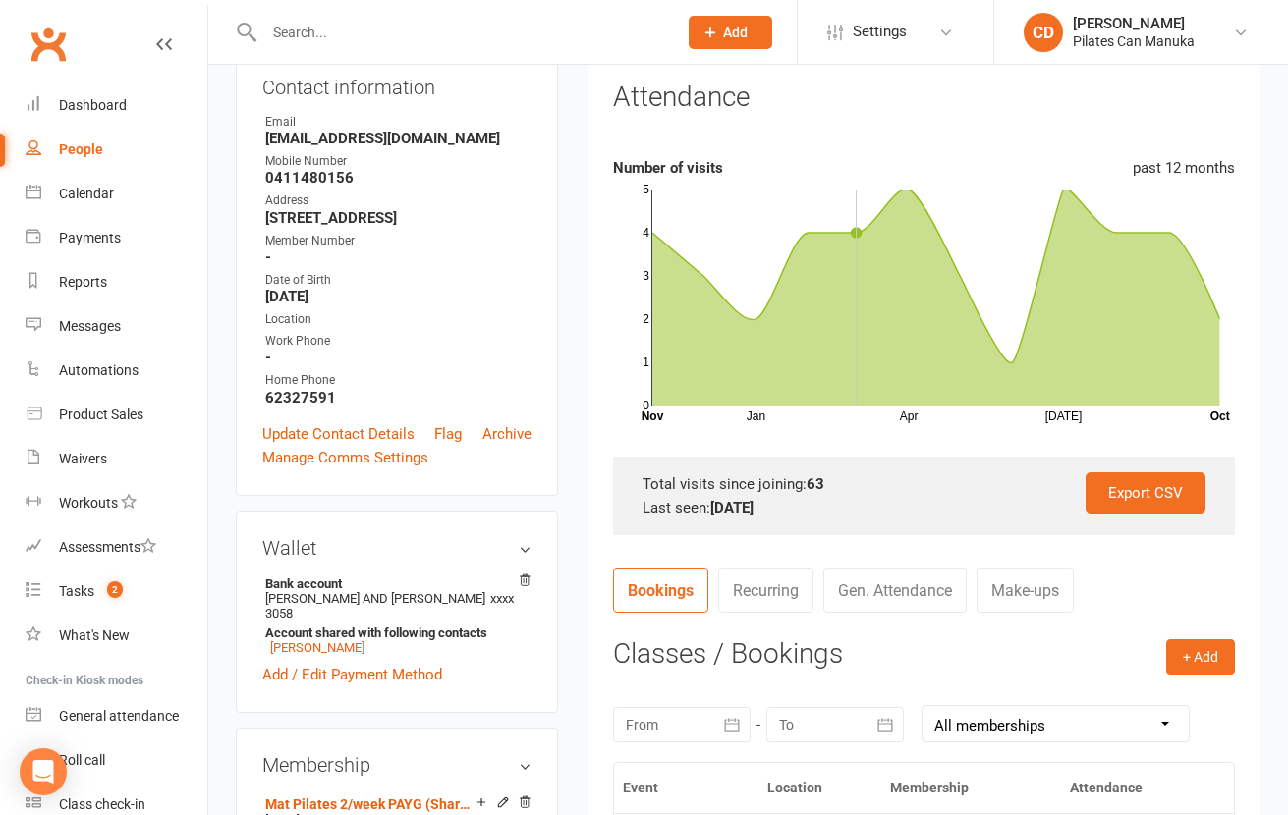
scroll to position [147, 0]
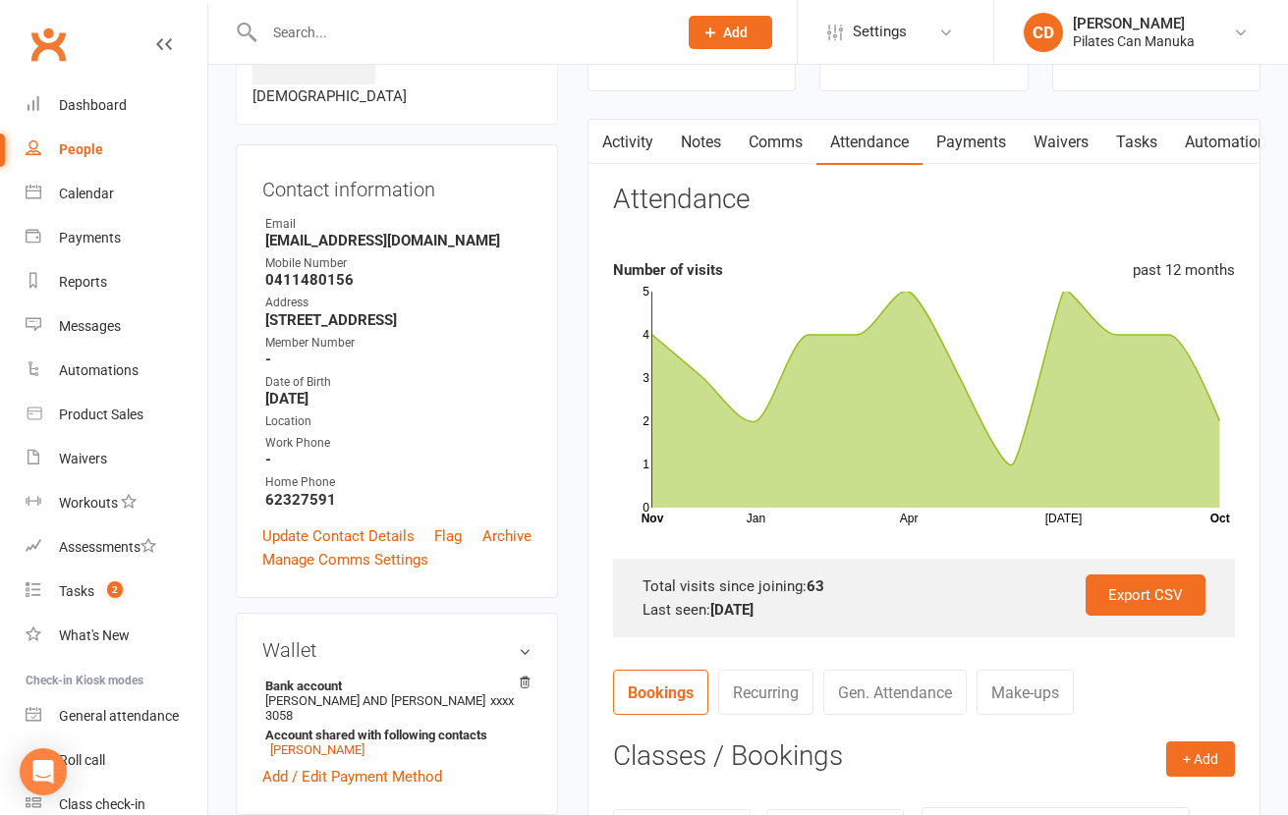
click at [949, 144] on link "Payments" at bounding box center [970, 142] width 97 height 45
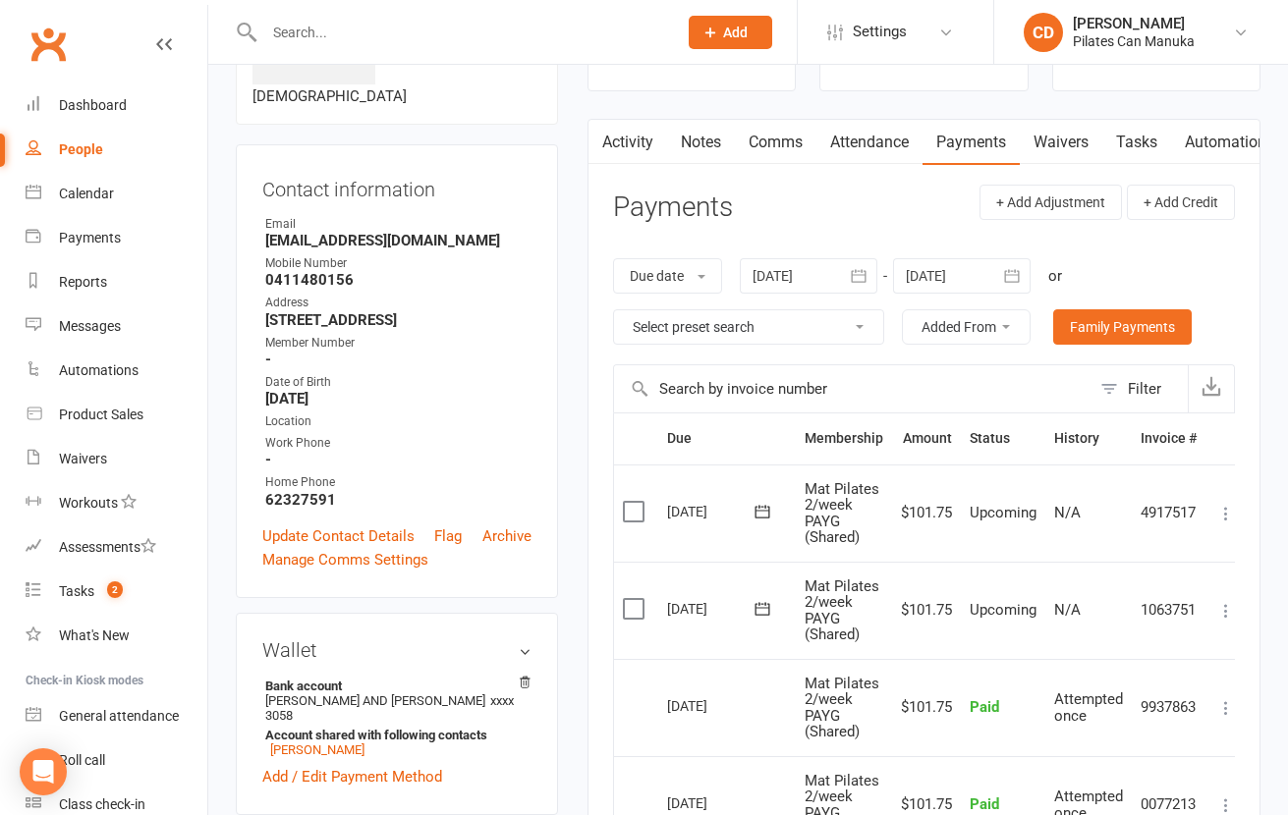
click at [689, 138] on link "Notes" at bounding box center [701, 142] width 68 height 45
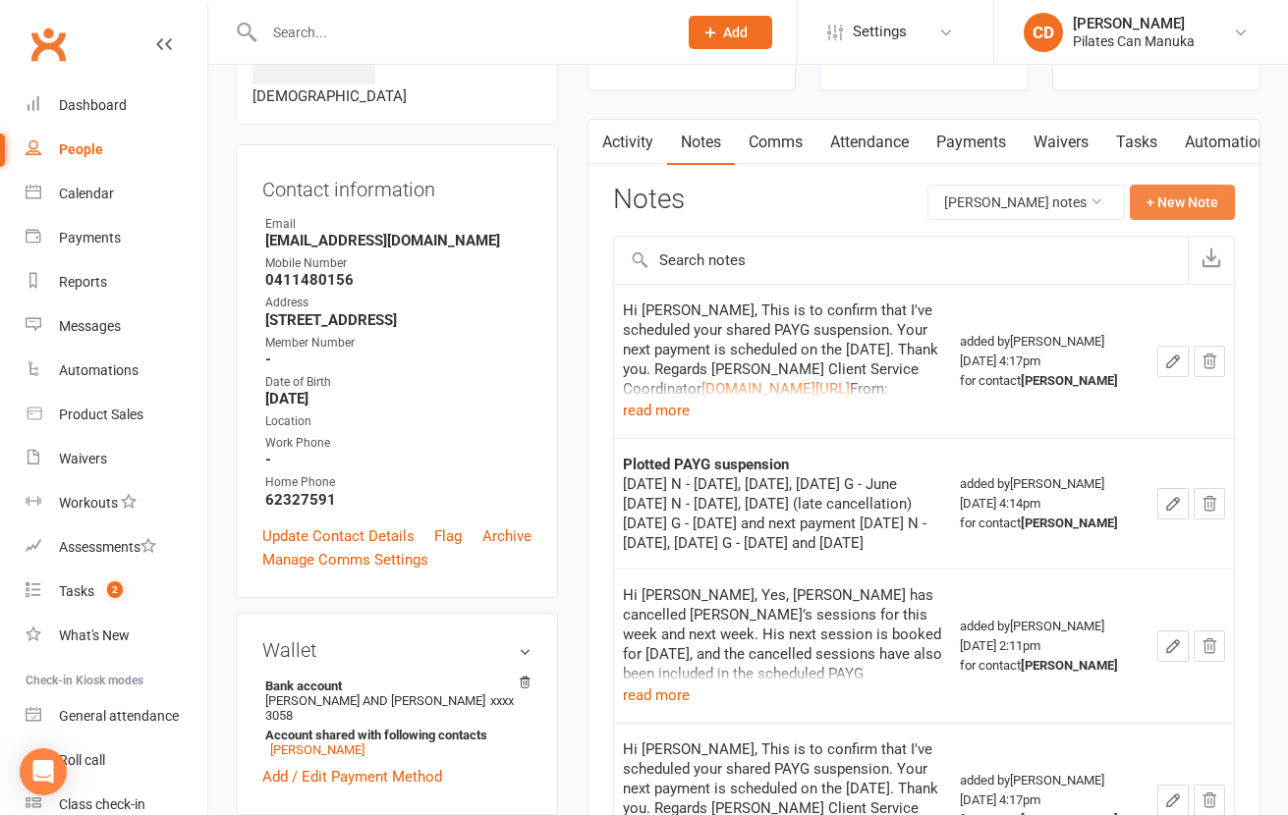
click at [1154, 201] on button "+ New Note" at bounding box center [1182, 202] width 105 height 35
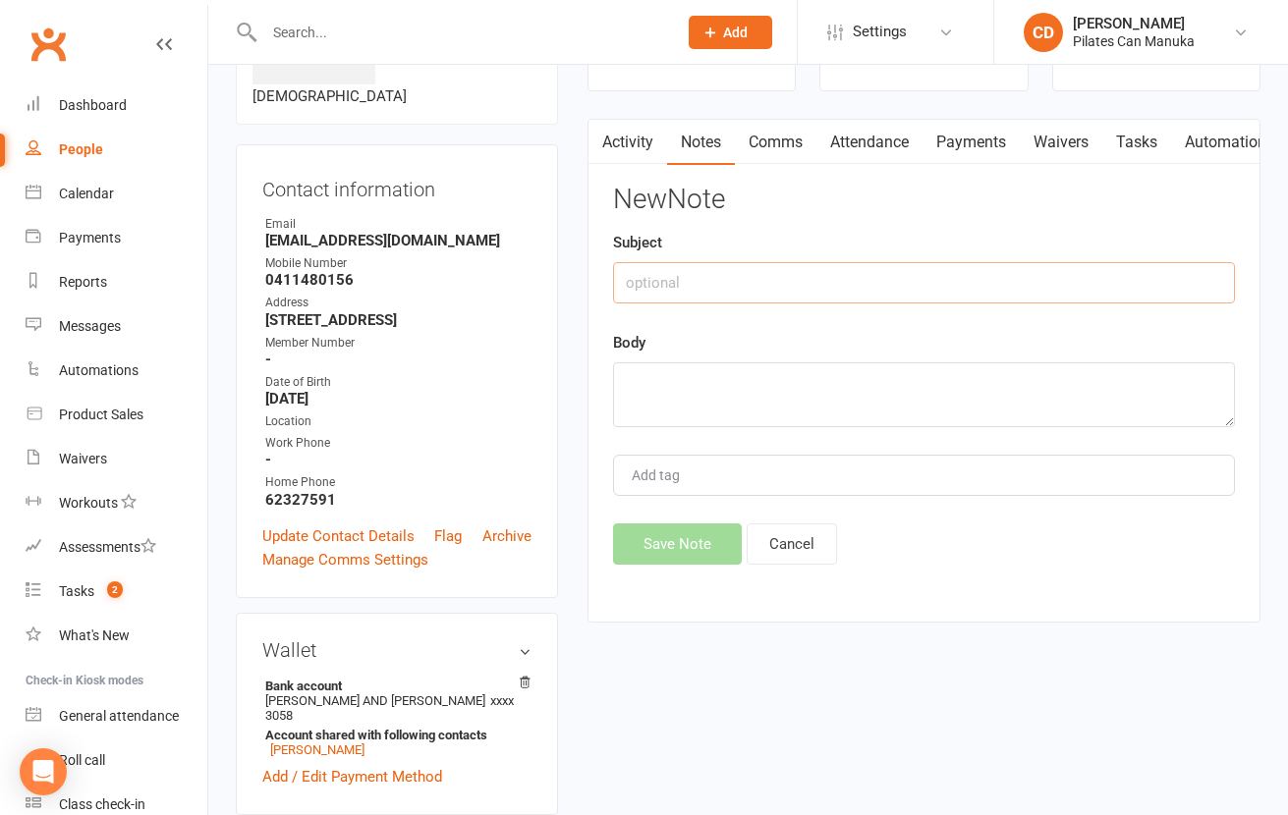
click at [936, 284] on input "text" at bounding box center [924, 282] width 622 height 41
type input "Plotted PAYG suspension"
click at [910, 368] on textarea at bounding box center [924, 394] width 622 height 65
paste textarea "23 Jul 2025 N - July 23 and July 30 G - July 30 and Aug 6 06 Aug 2025 N - Aug 5…"
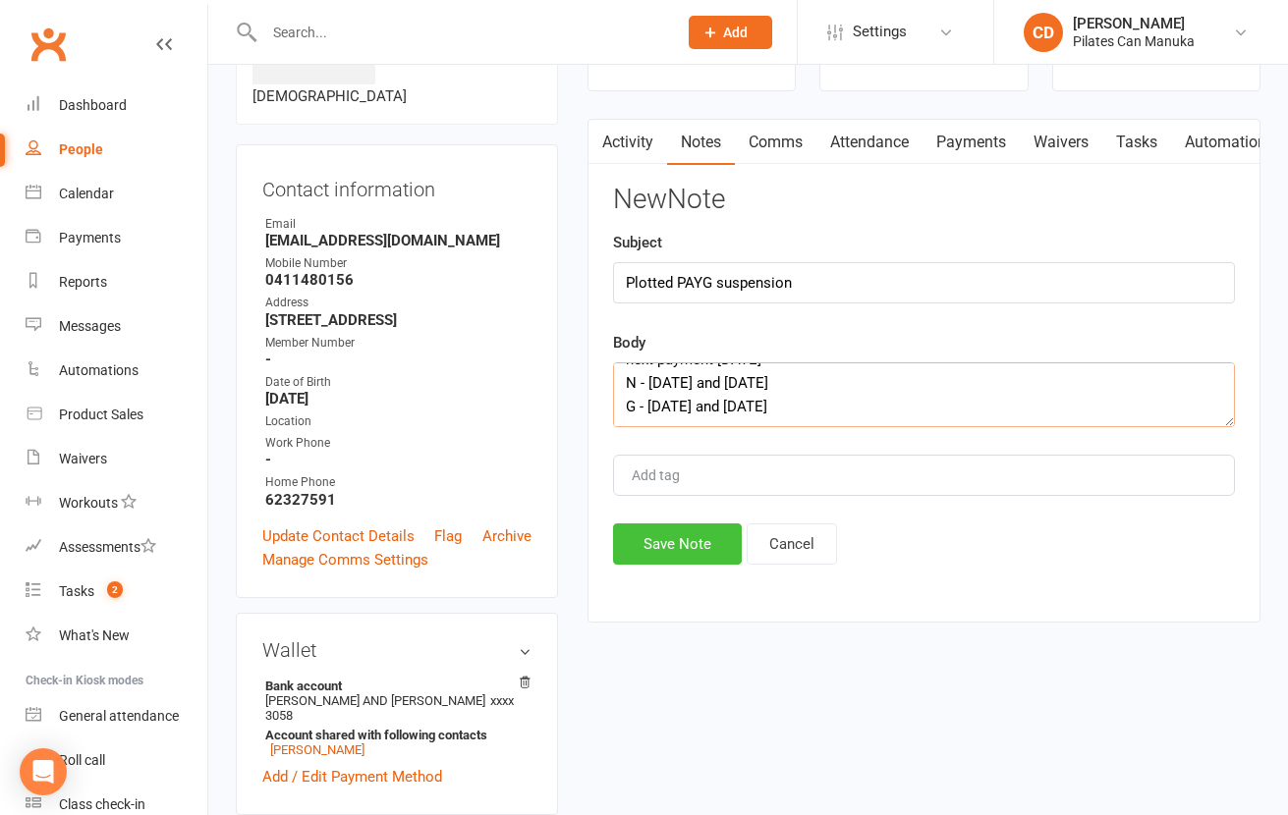
type textarea "23 Jul 2025 N - July 23 and July 30 G - July 30 and Aug 6 06 Aug 2025 N - Aug 5…"
click at [671, 549] on button "Save Note" at bounding box center [677, 544] width 129 height 41
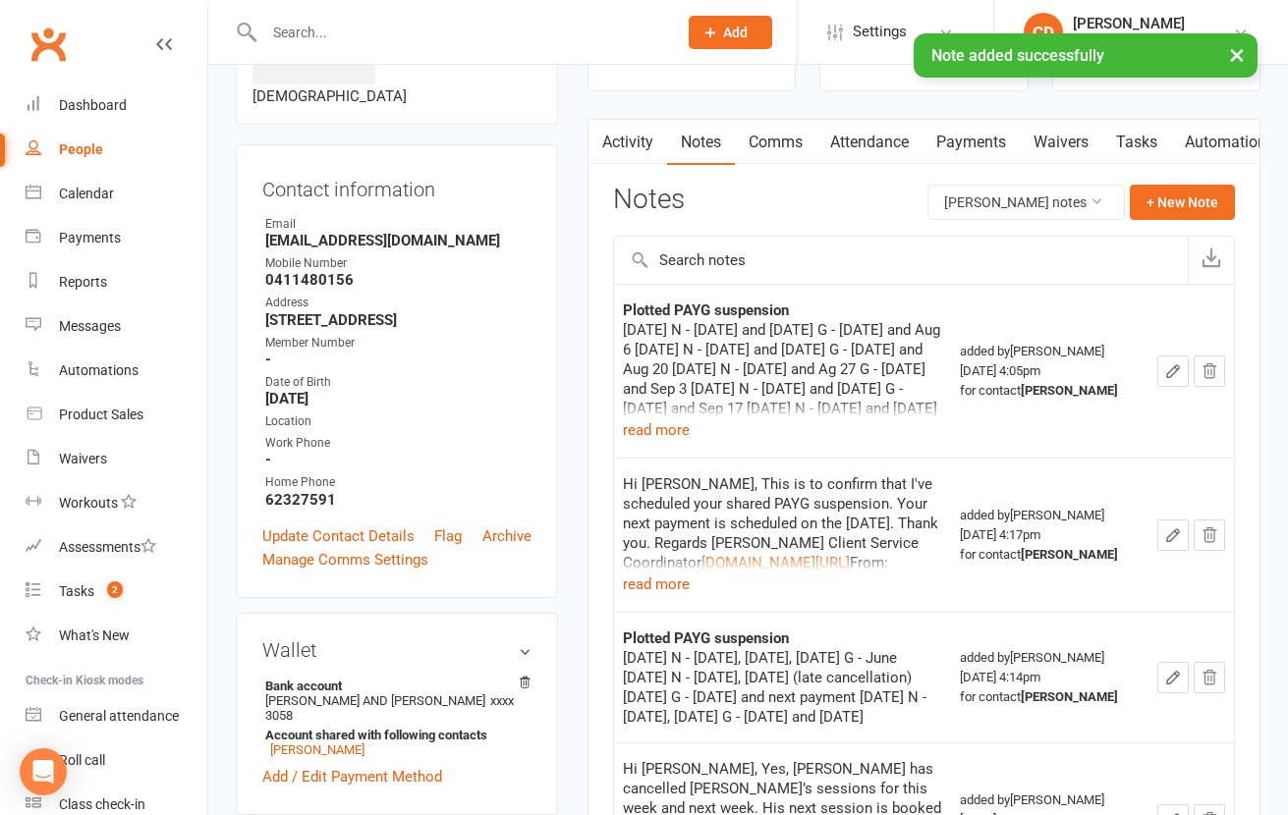
click at [978, 142] on link "Payments" at bounding box center [970, 142] width 97 height 45
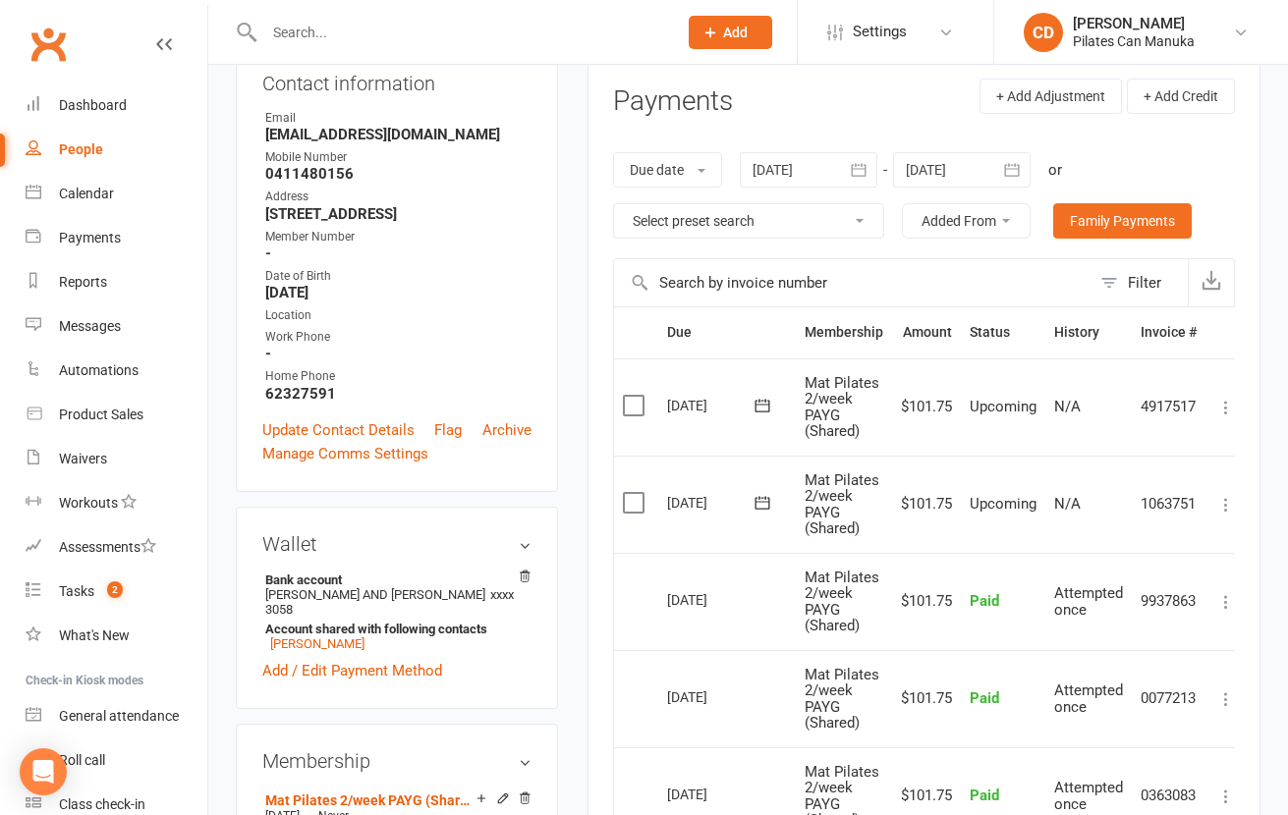
scroll to position [295, 0]
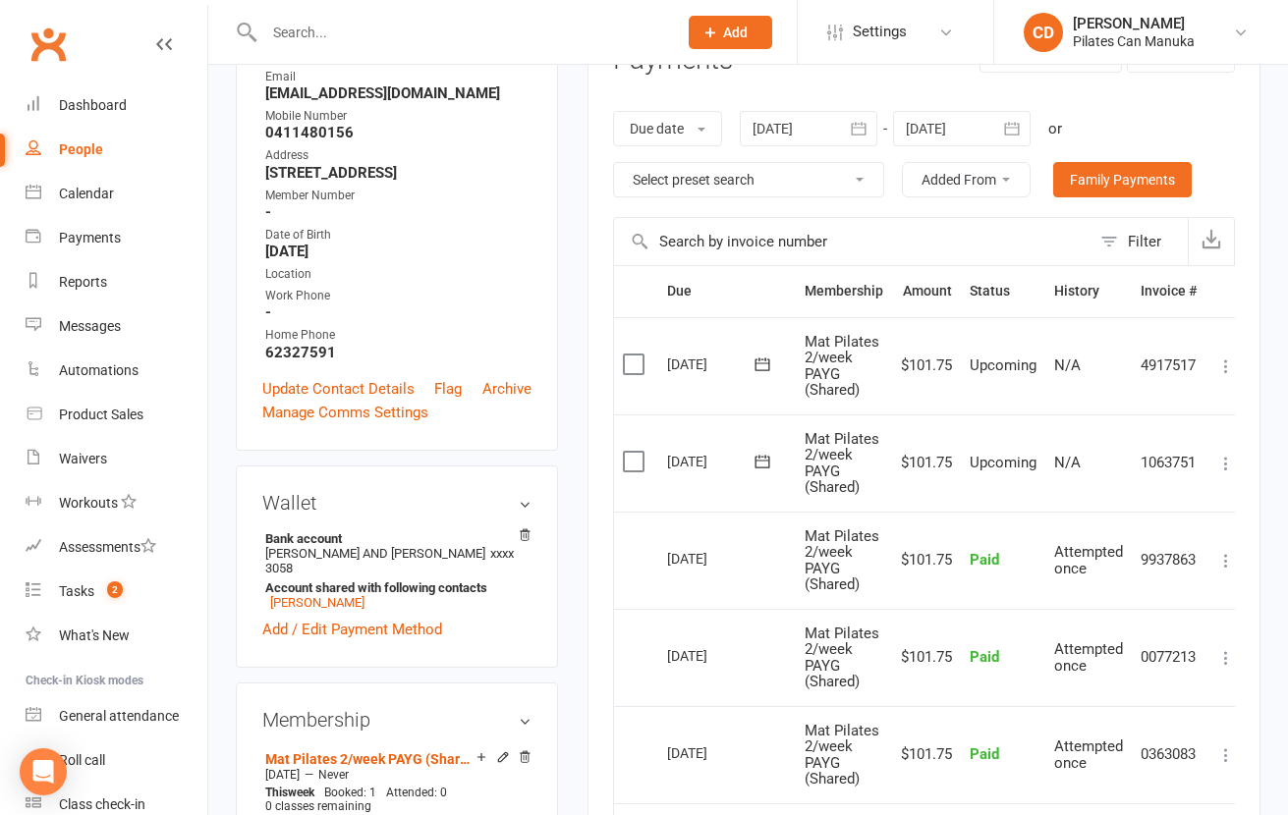
click at [1229, 366] on icon at bounding box center [1226, 367] width 20 height 20
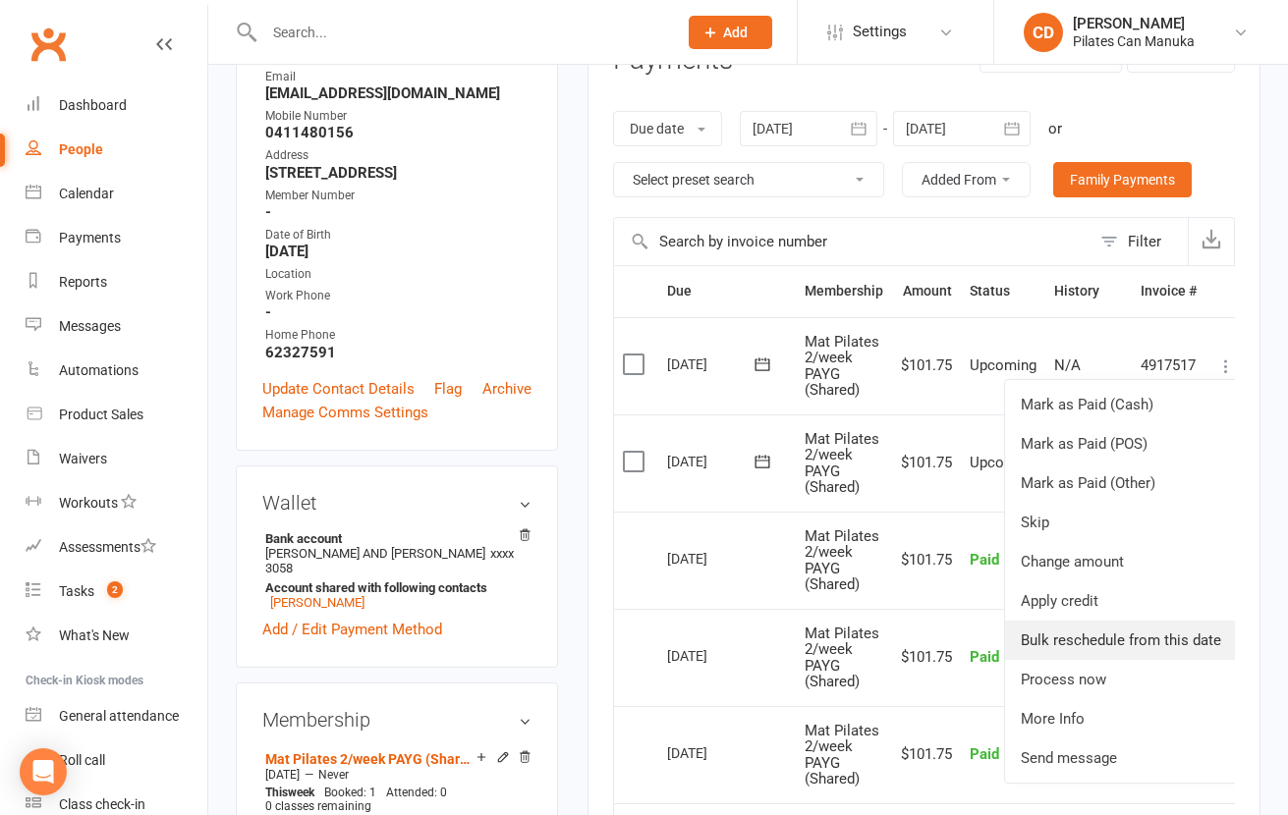
click at [1172, 637] on link "Bulk reschedule from this date" at bounding box center [1121, 640] width 232 height 39
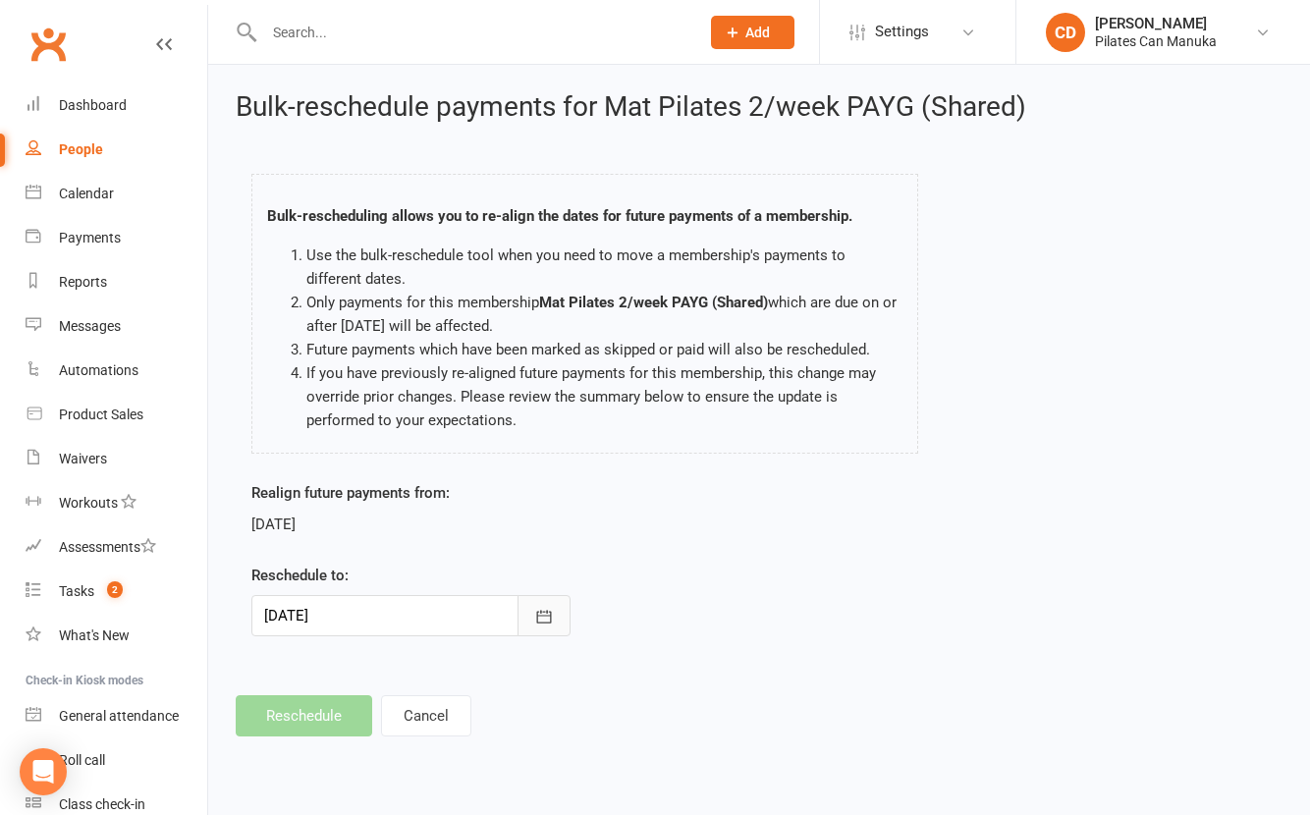
click at [561, 603] on button "button" at bounding box center [544, 615] width 53 height 41
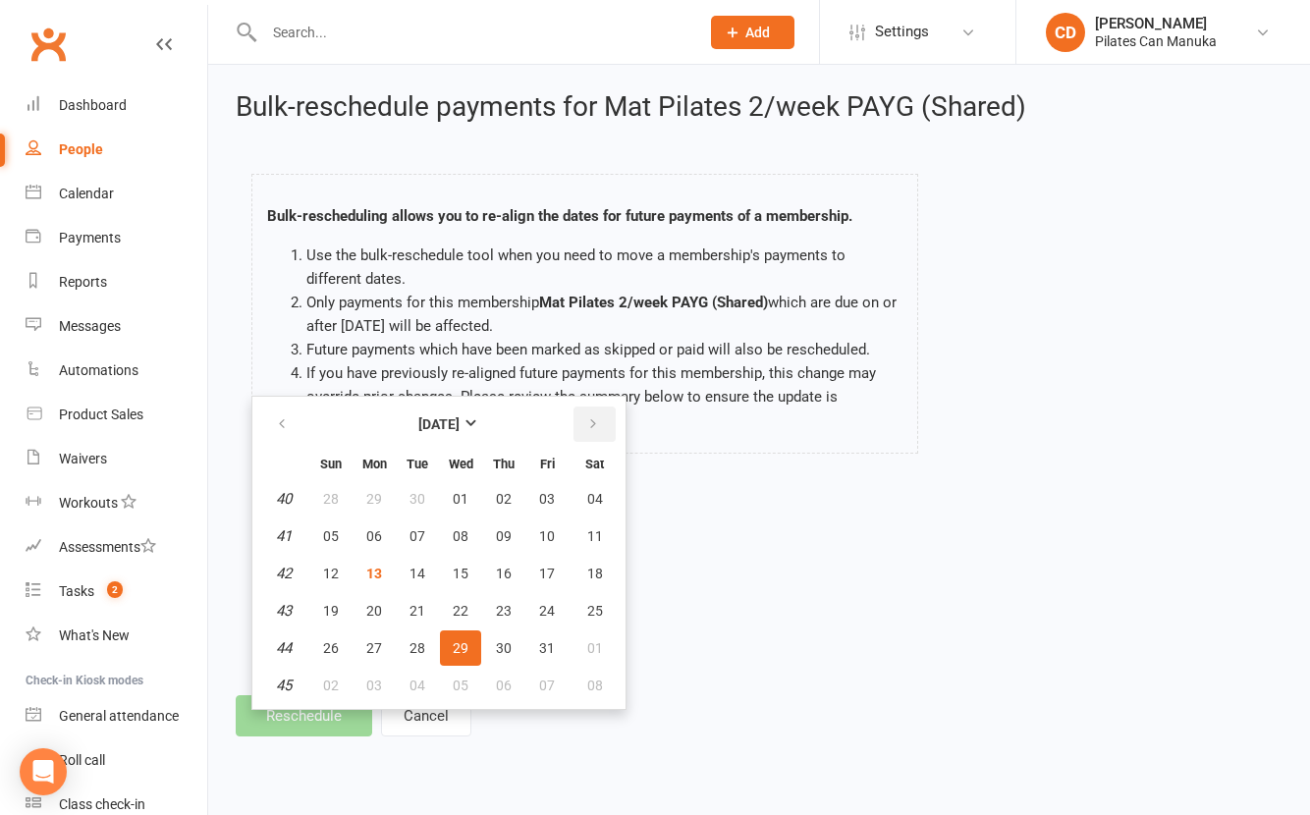
click at [602, 418] on button "button" at bounding box center [595, 424] width 42 height 35
click at [462, 576] on span "17" at bounding box center [461, 574] width 16 height 16
type input "17 Dec 2025"
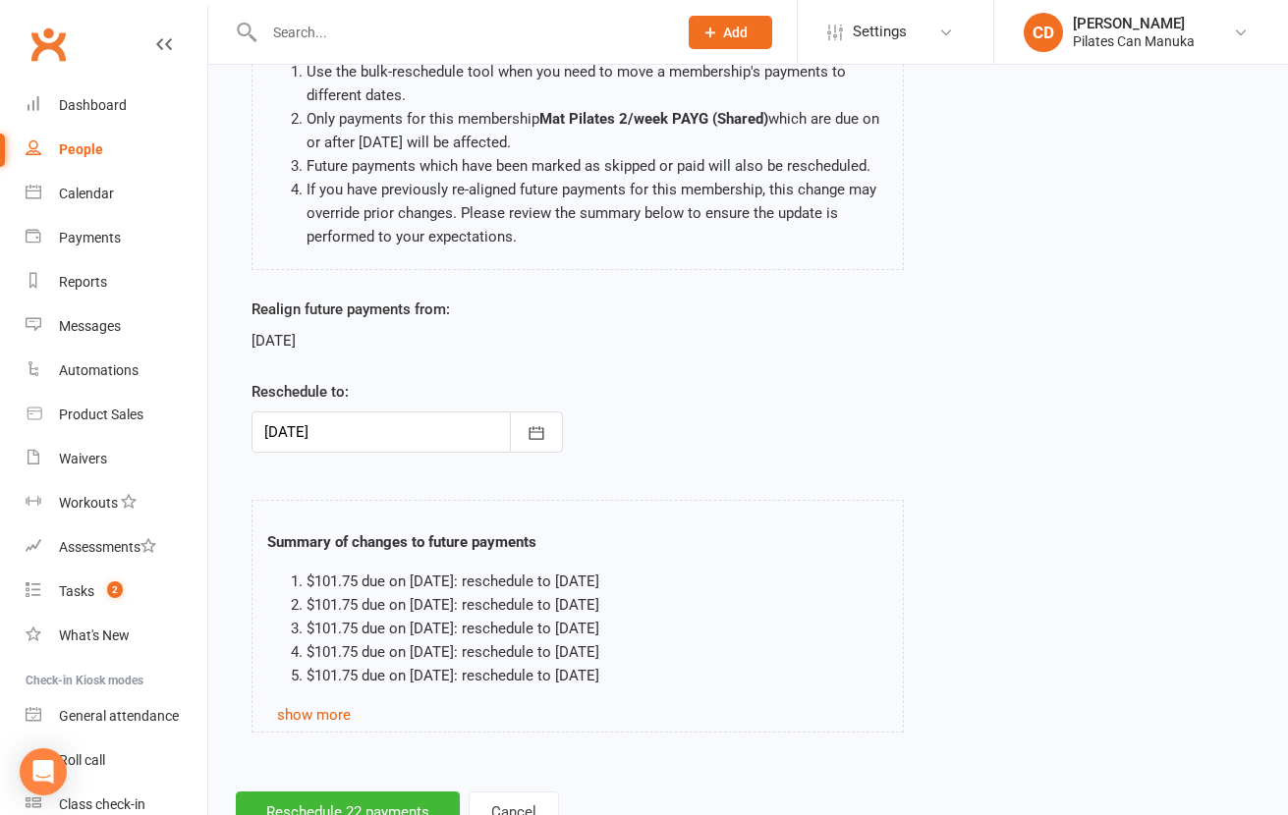
scroll to position [257, 0]
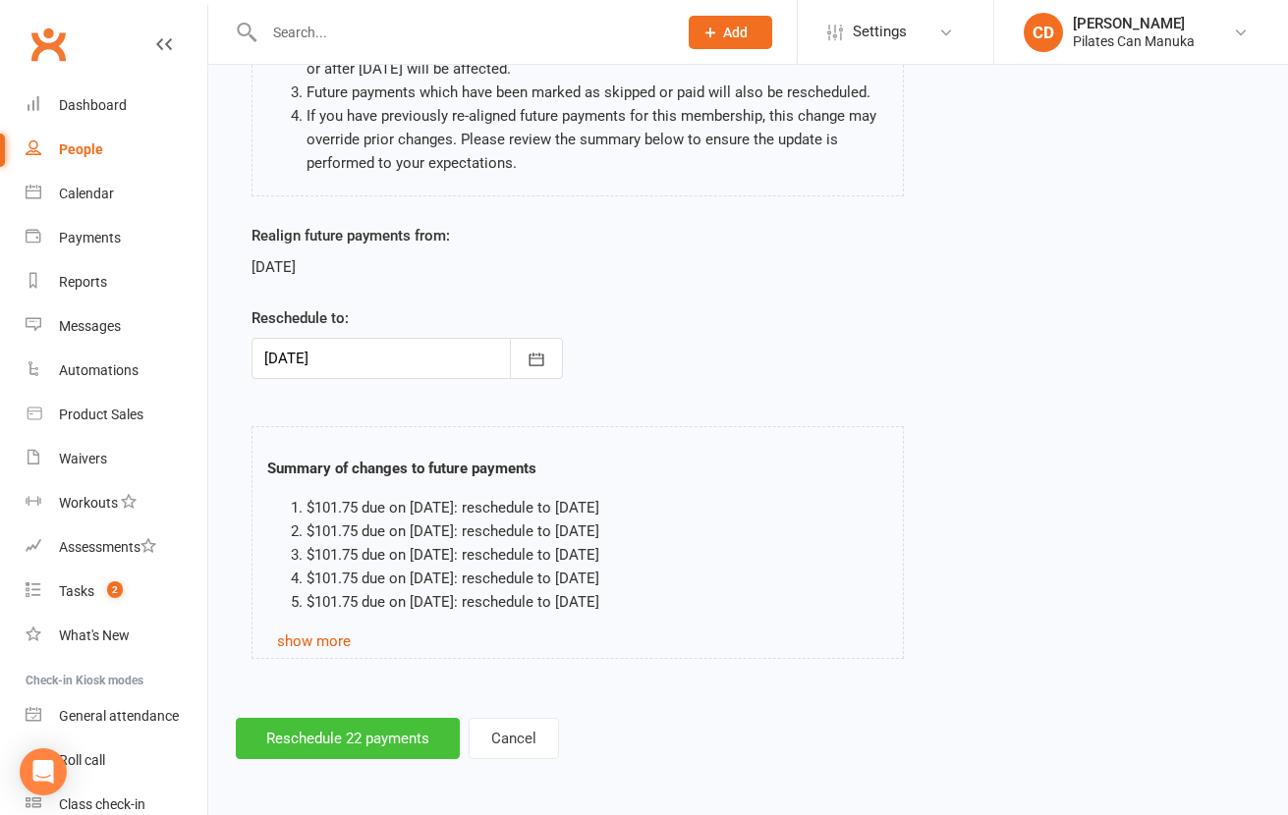
click at [415, 739] on button "Reschedule 22 payments" at bounding box center [348, 738] width 224 height 41
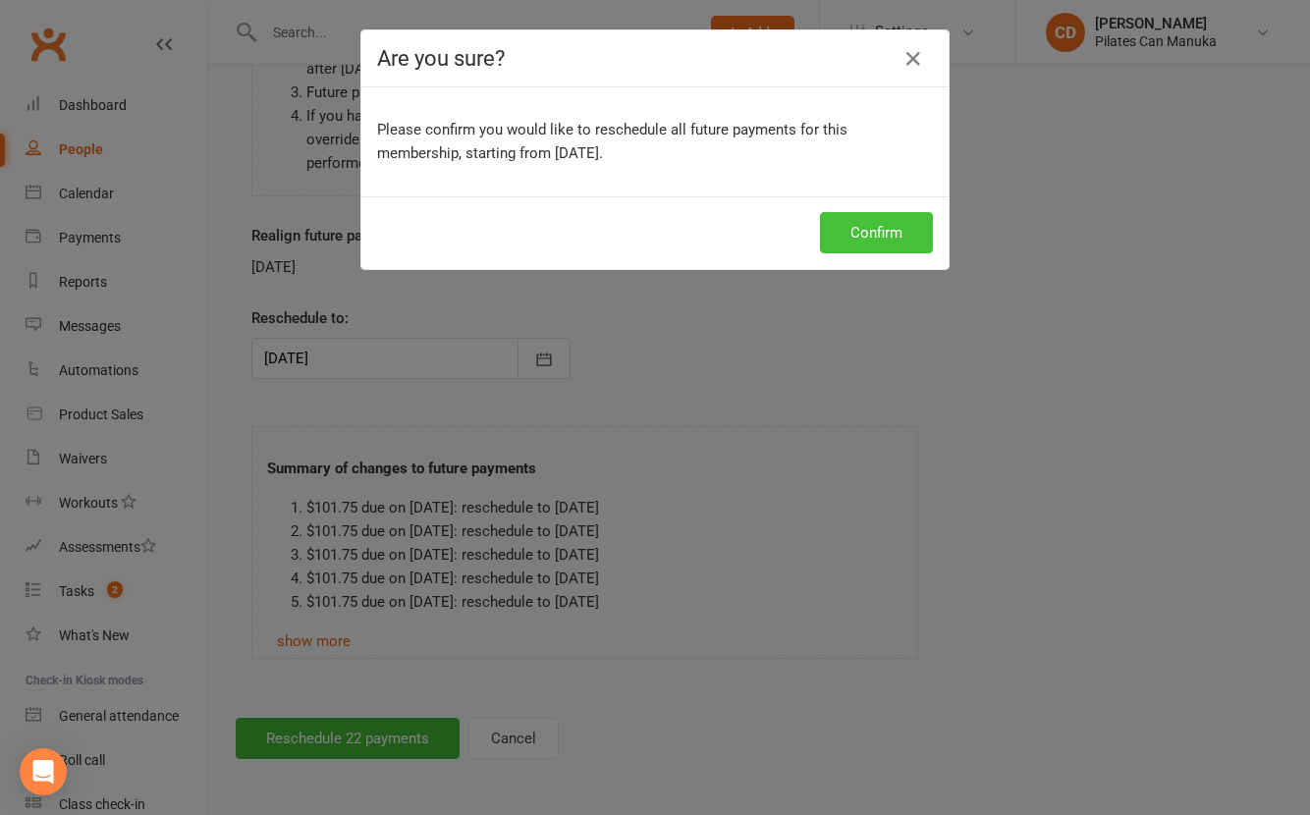
click at [903, 239] on button "Confirm" at bounding box center [876, 232] width 113 height 41
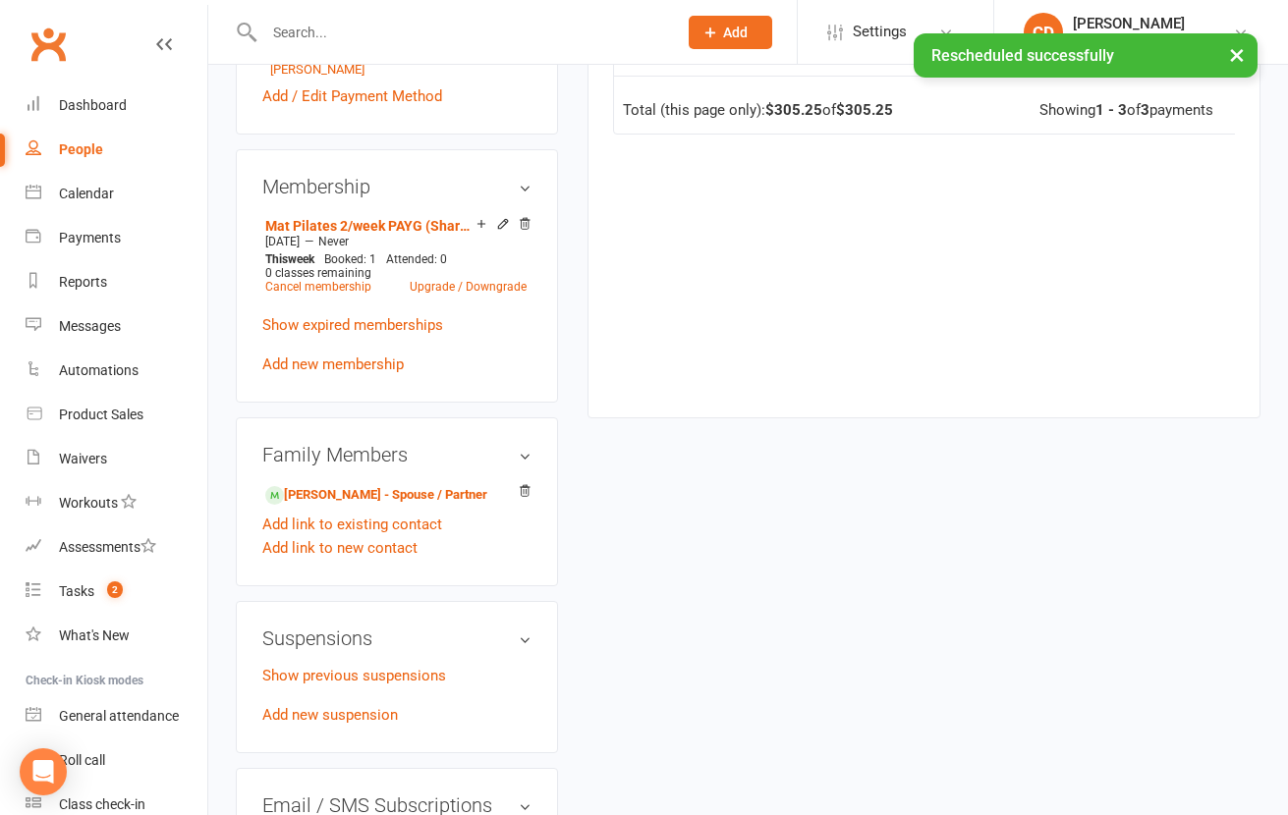
scroll to position [1031, 0]
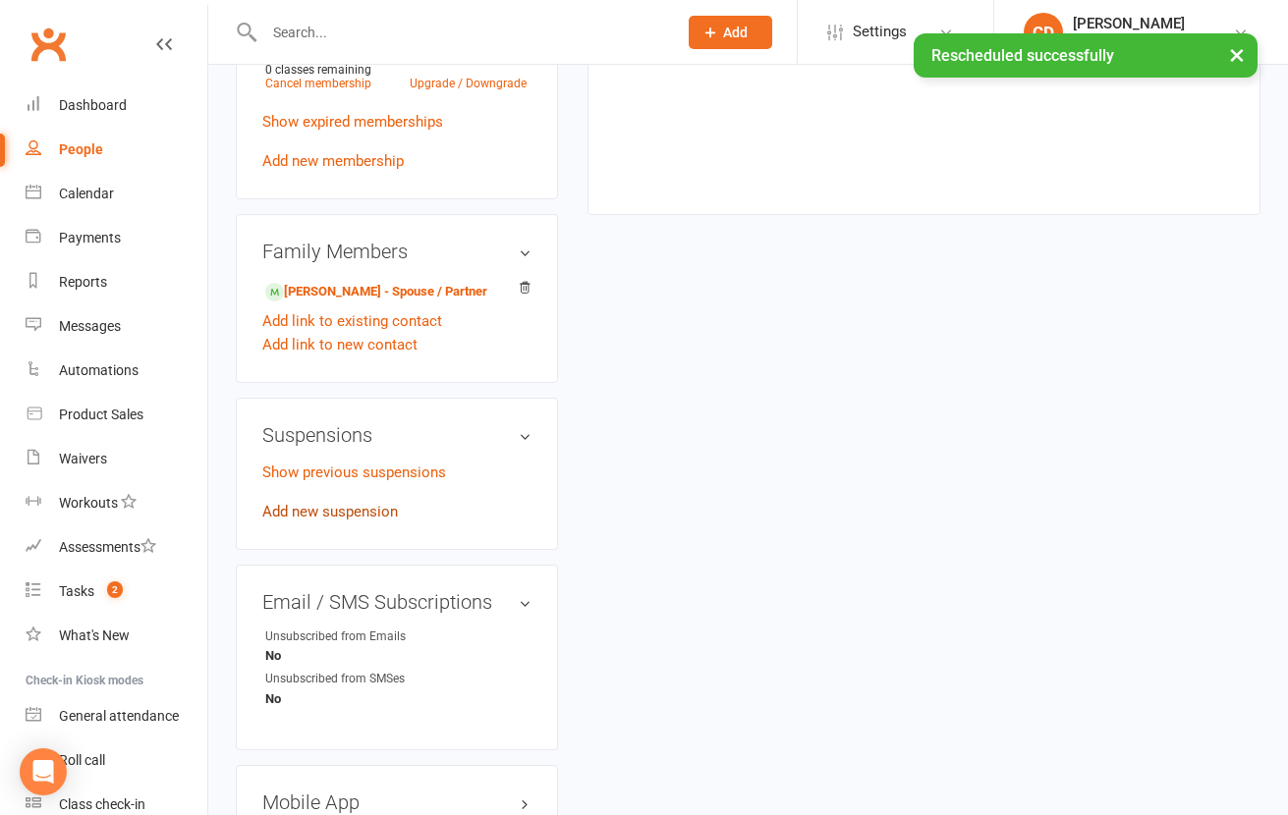
click at [356, 514] on link "Add new suspension" at bounding box center [330, 512] width 136 height 18
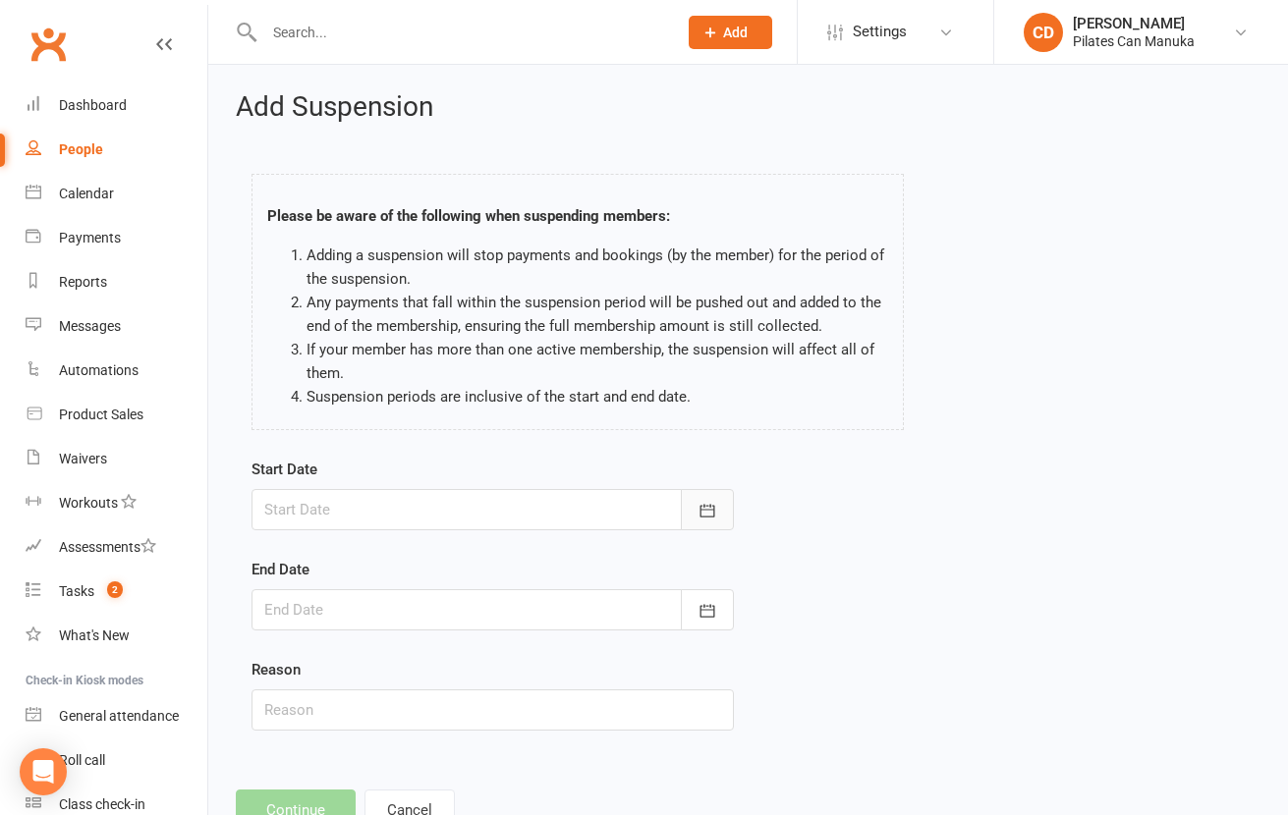
click at [689, 510] on button "button" at bounding box center [707, 509] width 53 height 41
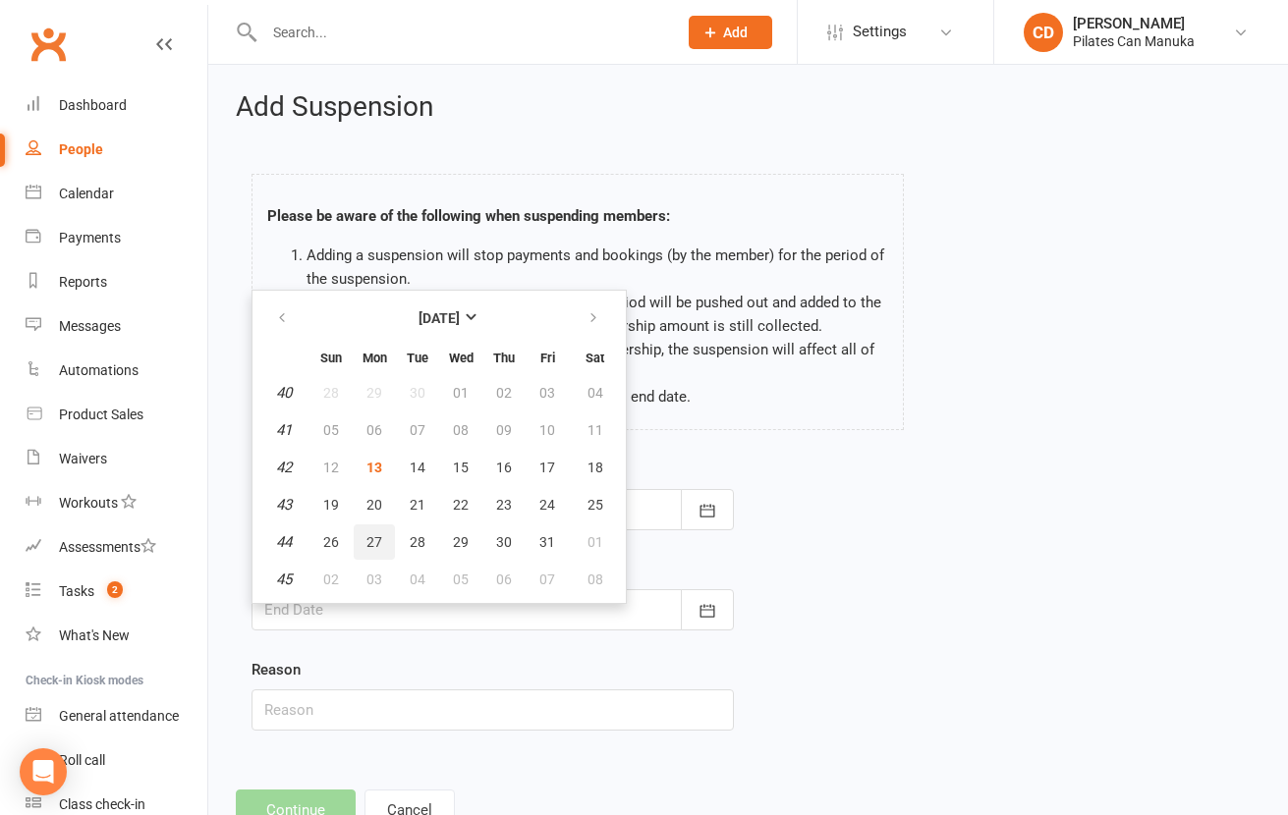
click at [355, 549] on button "27" at bounding box center [374, 542] width 41 height 35
type input "27 Oct 2025"
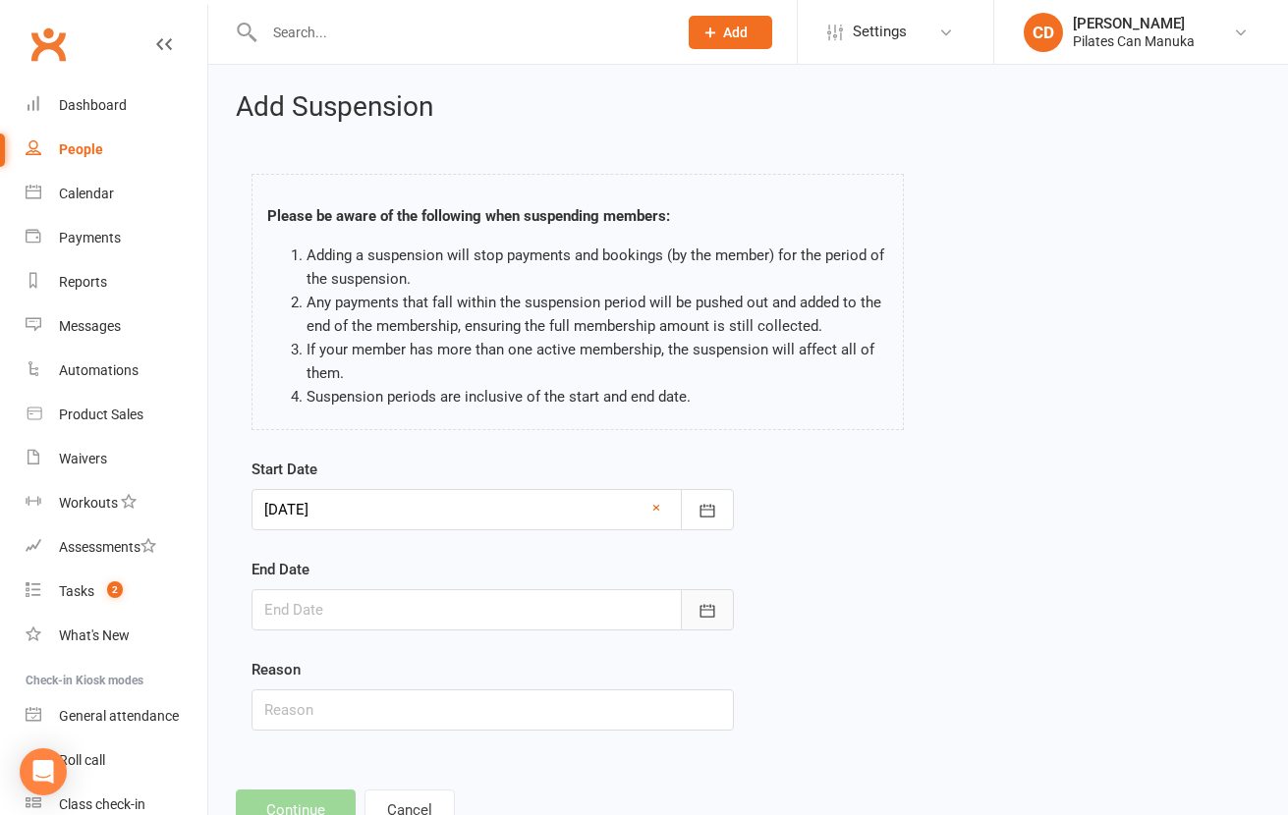
click at [703, 611] on icon "button" at bounding box center [707, 611] width 20 height 20
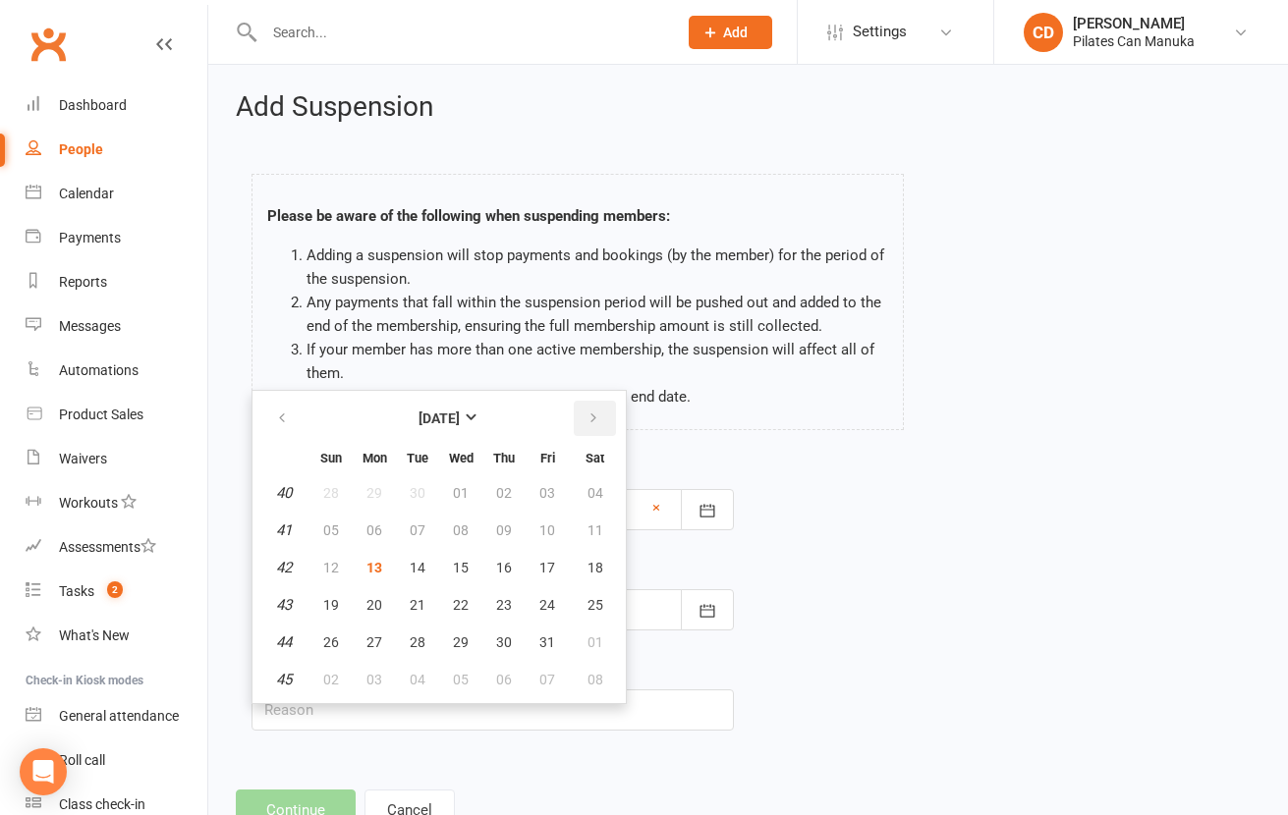
click at [589, 425] on icon "button" at bounding box center [593, 419] width 14 height 16
click at [327, 576] on button "14" at bounding box center [330, 567] width 41 height 35
type input "14 Dec 2025"
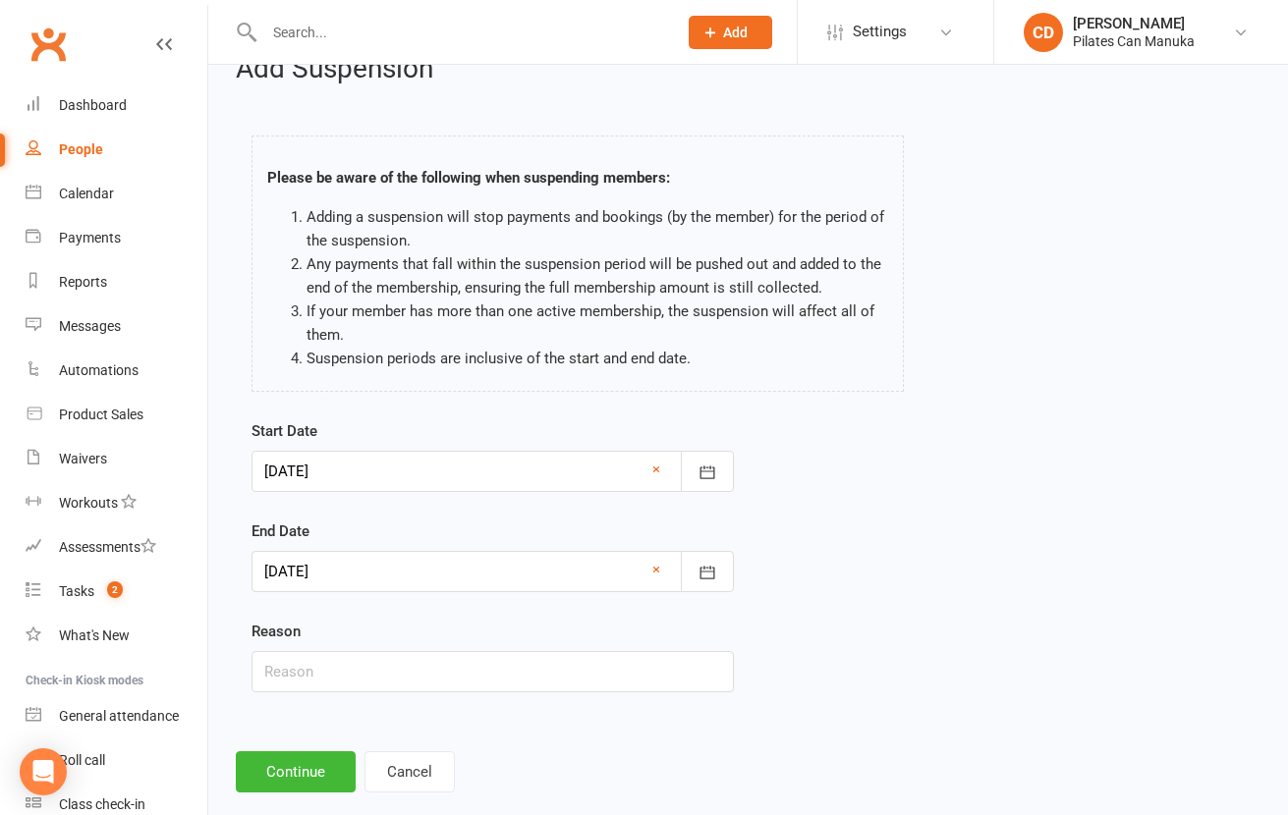
scroll to position [72, 0]
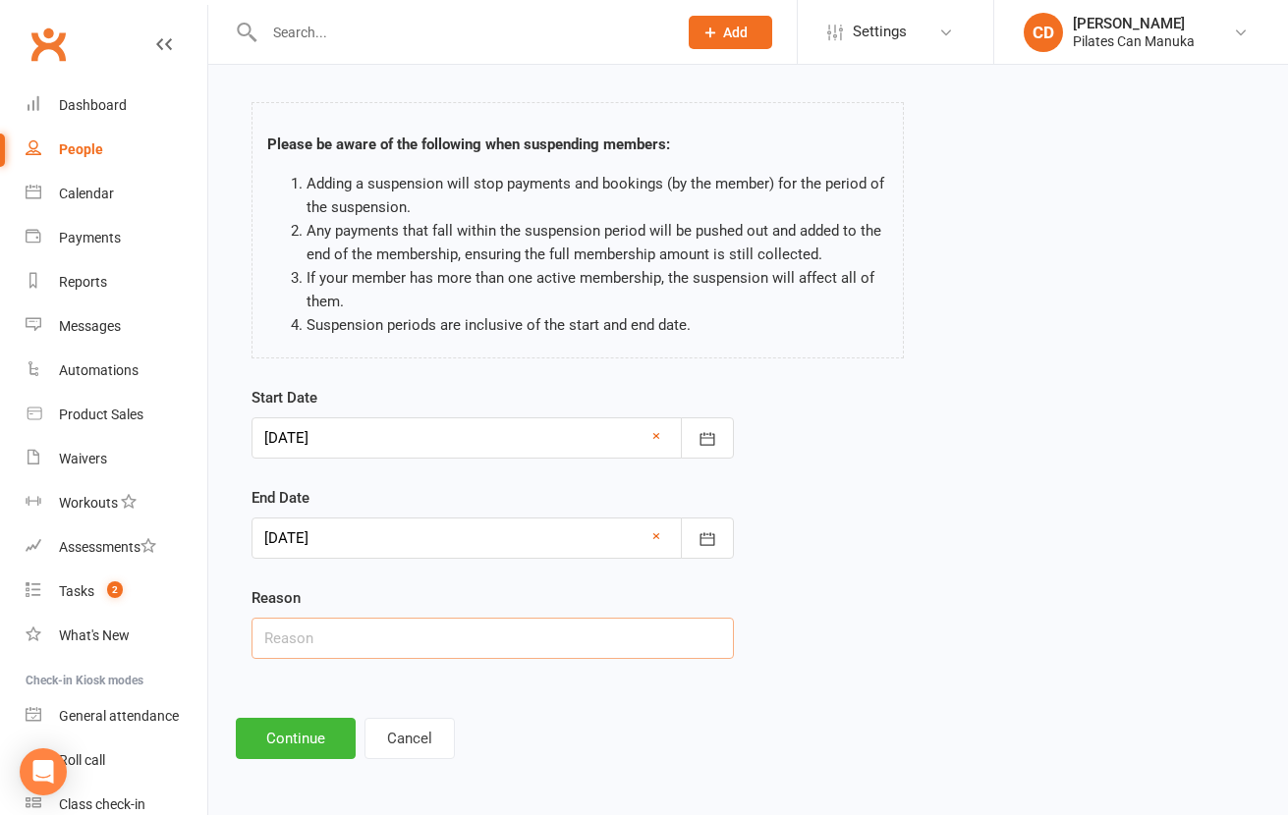
click at [589, 647] on input "text" at bounding box center [492, 638] width 482 height 41
type input "Holidays. CD"
click at [317, 735] on button "Continue" at bounding box center [296, 738] width 120 height 41
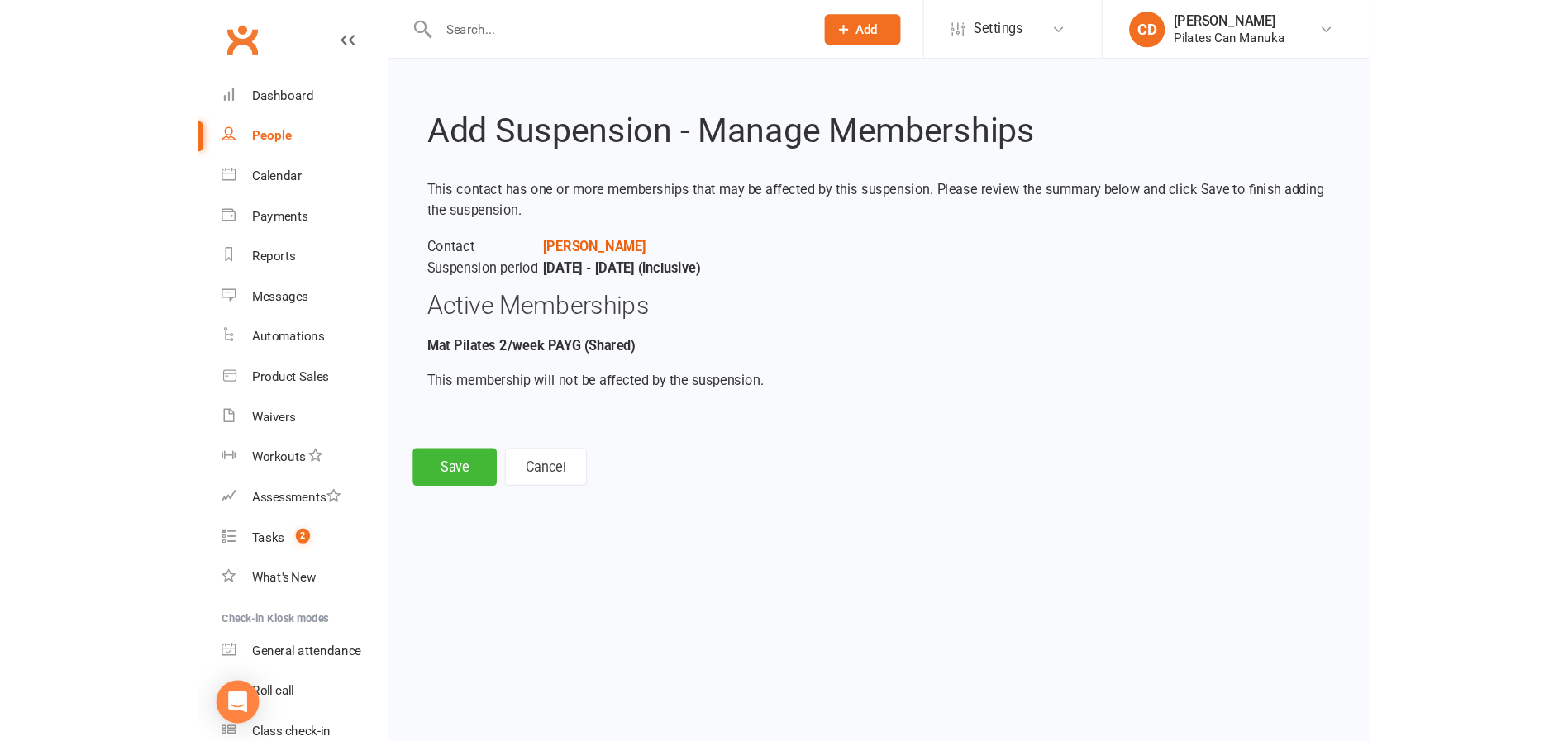
scroll to position [0, 0]
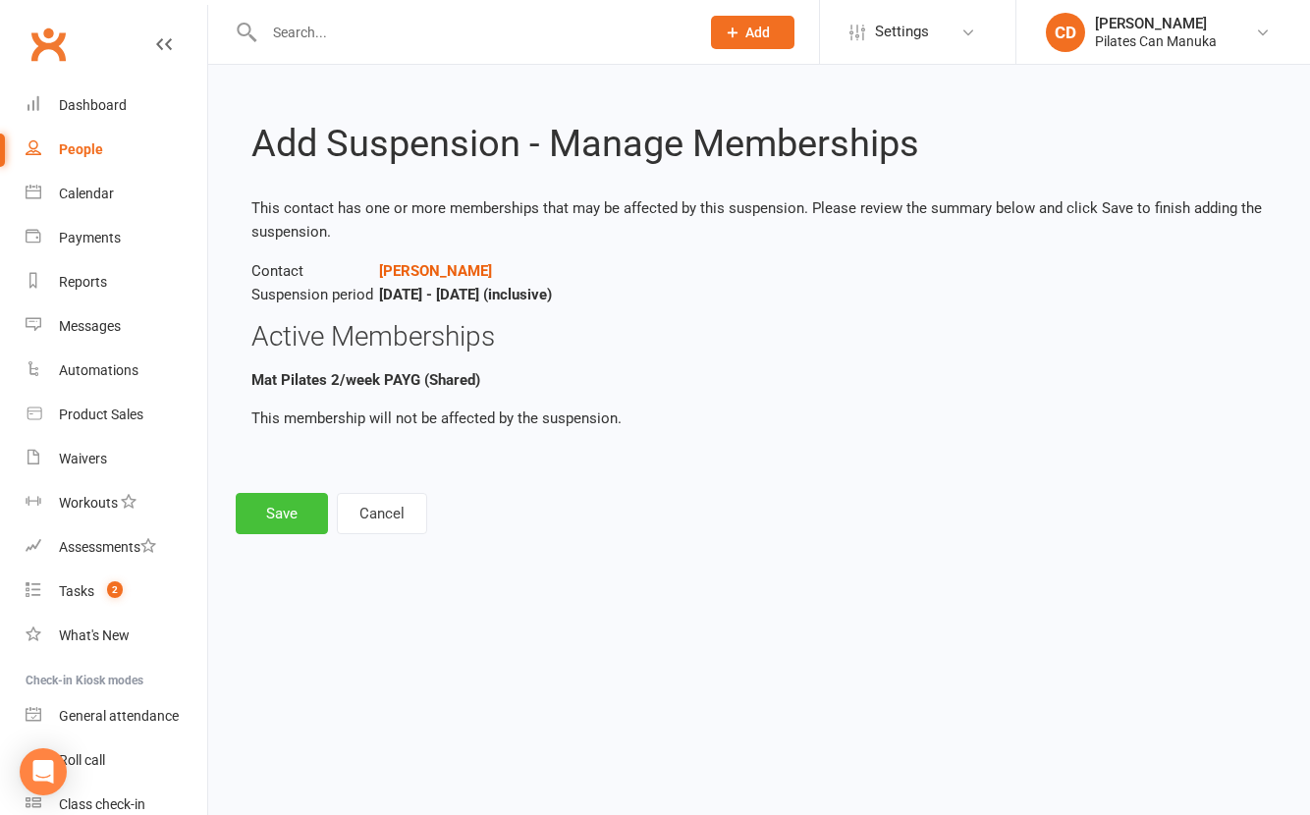
click at [283, 516] on button "Save" at bounding box center [282, 513] width 92 height 41
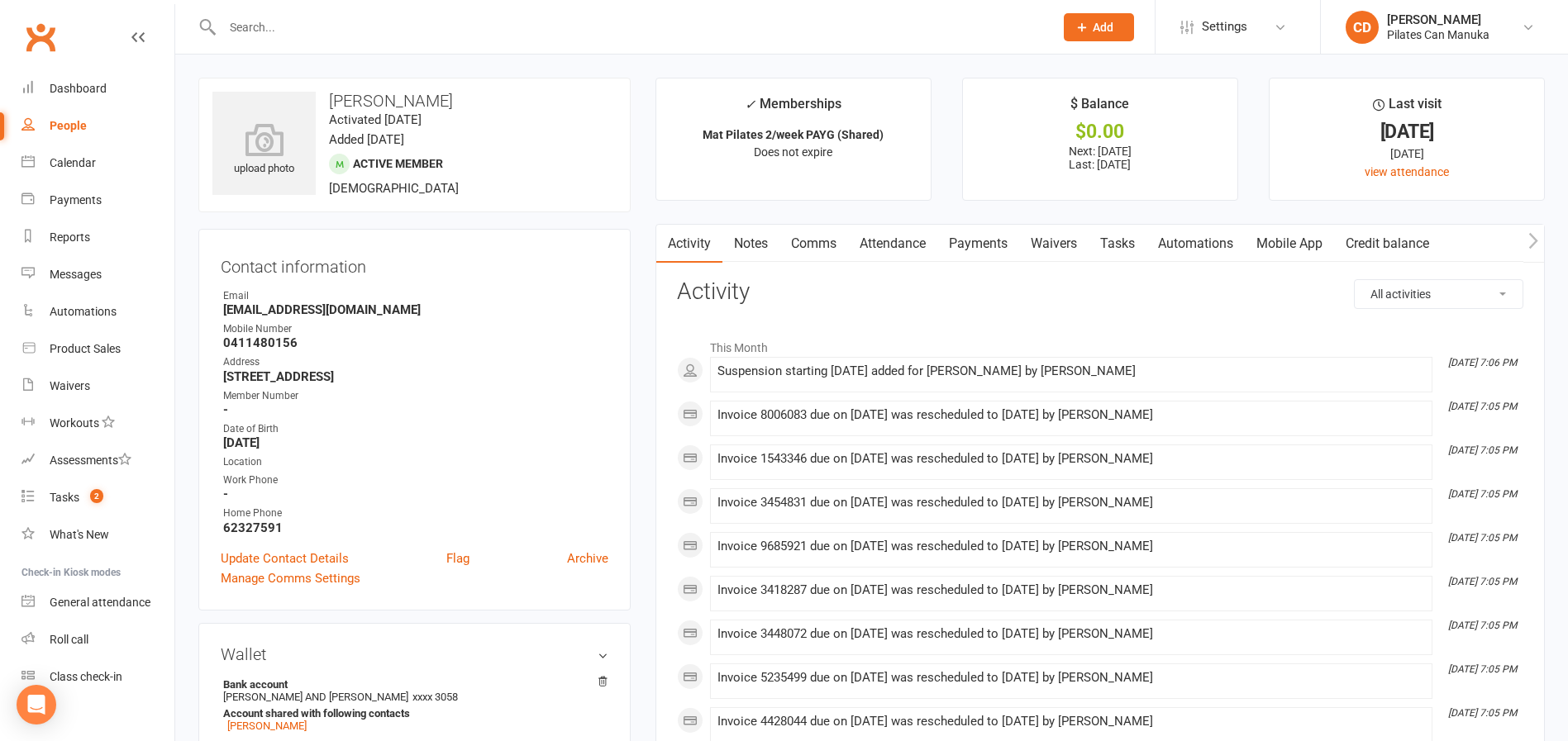
click at [750, 239] on link "Notes" at bounding box center [751, 243] width 57 height 38
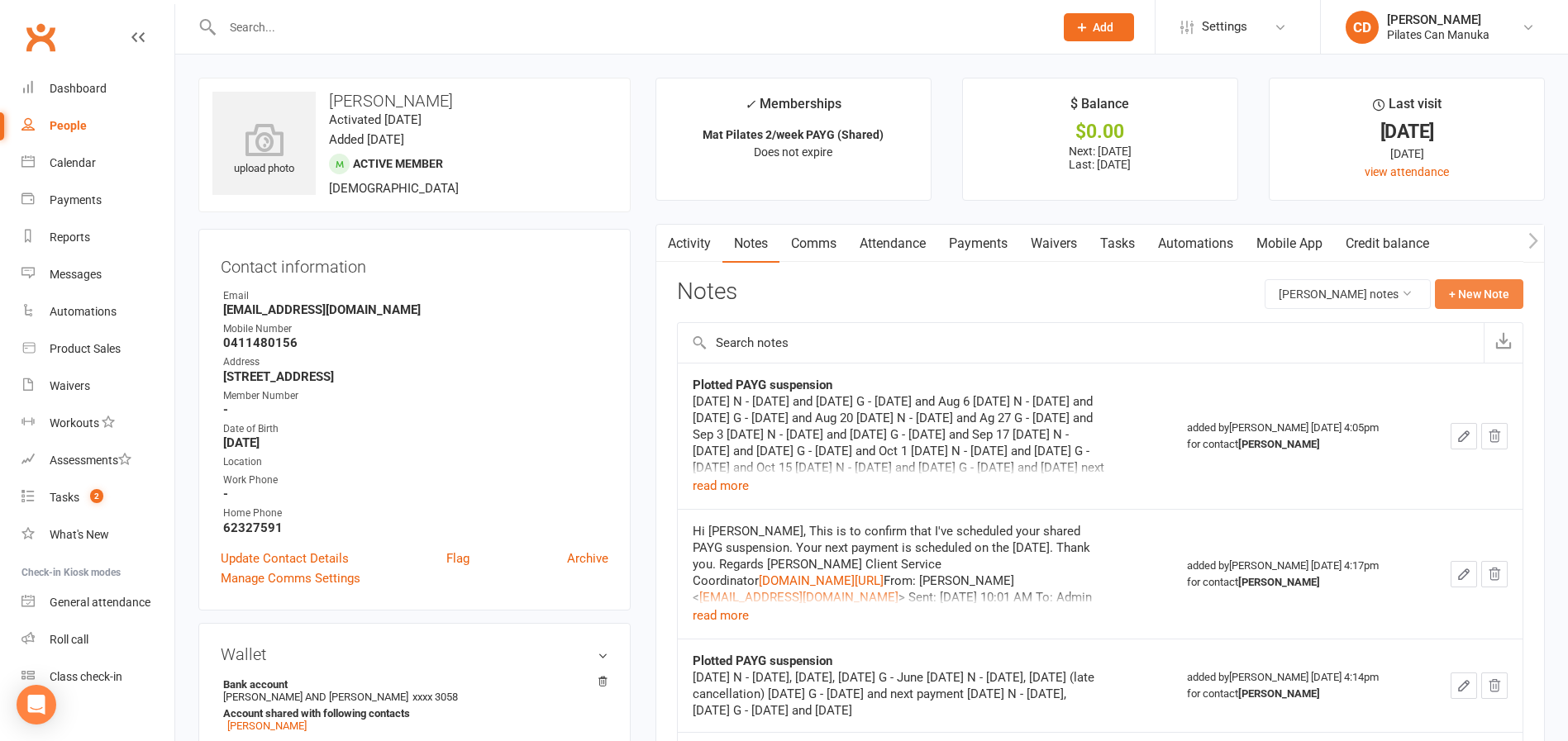
click at [1102, 289] on button "+ New Note" at bounding box center [1479, 294] width 88 height 29
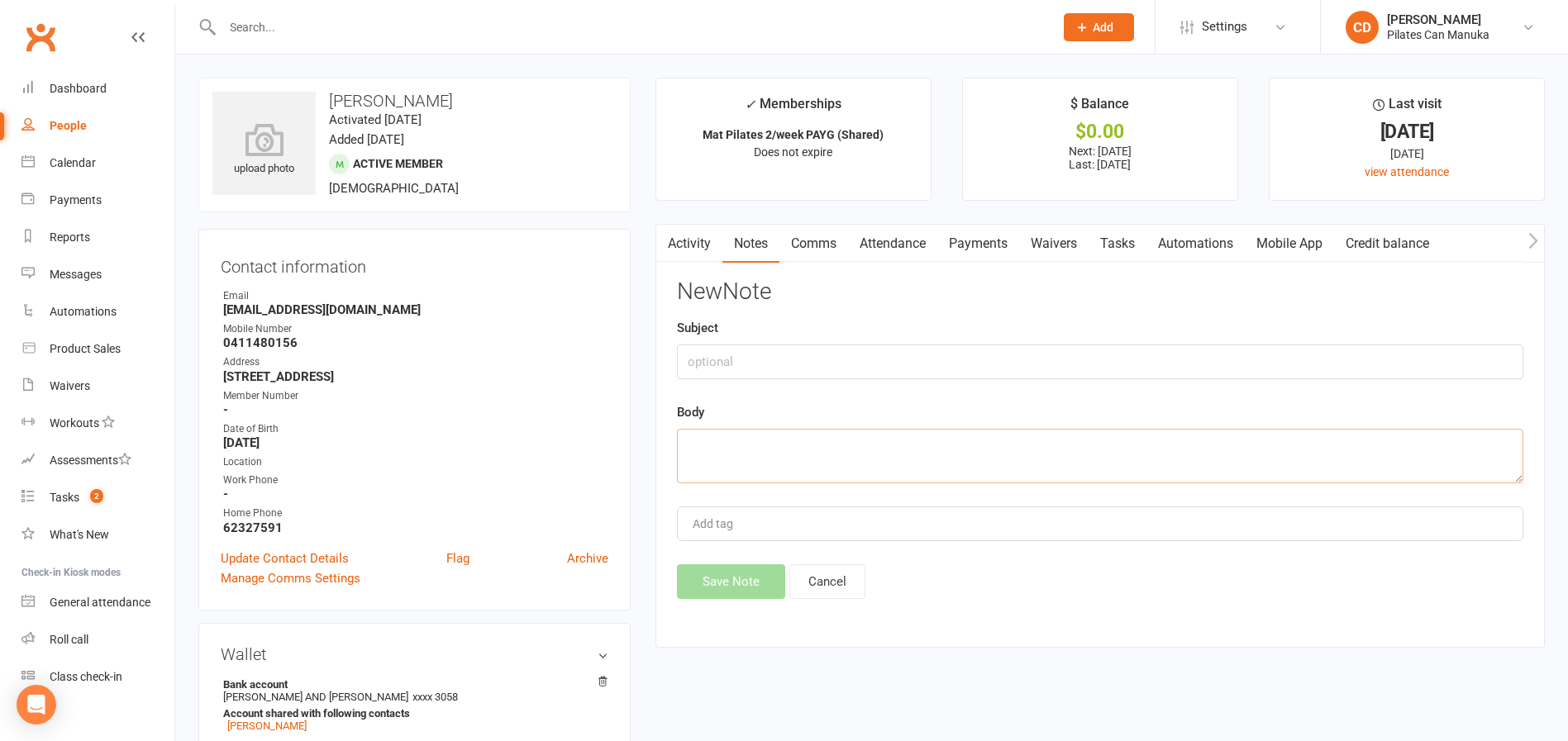
click at [981, 448] on textarea at bounding box center [1100, 456] width 847 height 55
paste textarea "Hi Natasha, This is to confirm that I've scheduled your shared PAYG suspension.…"
type textarea "Hi Natasha, This is to confirm that I've scheduled your shared PAYG suspension.…"
click at [748, 582] on button "Save Note" at bounding box center [731, 581] width 109 height 34
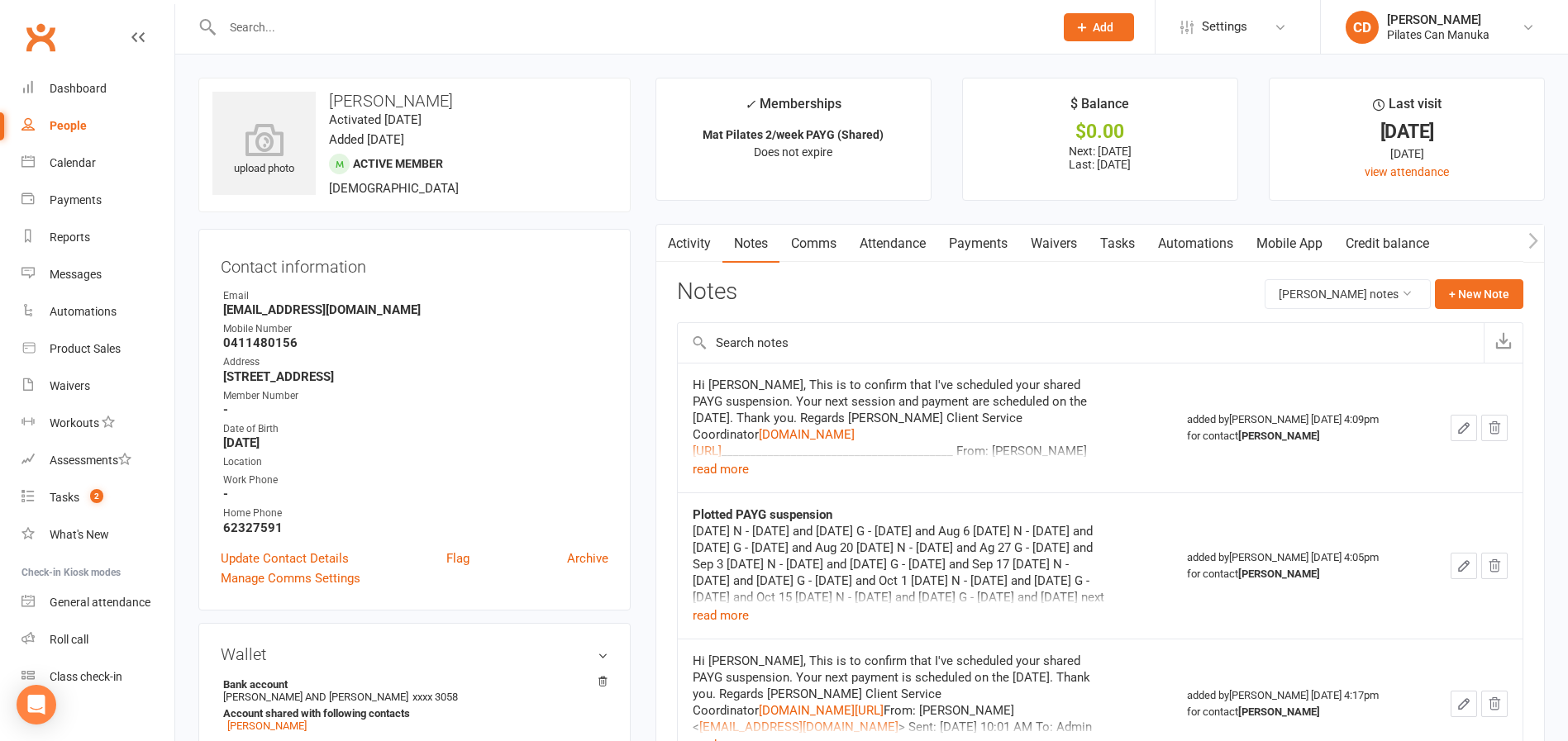
click at [256, 24] on input "text" at bounding box center [630, 28] width 825 height 24
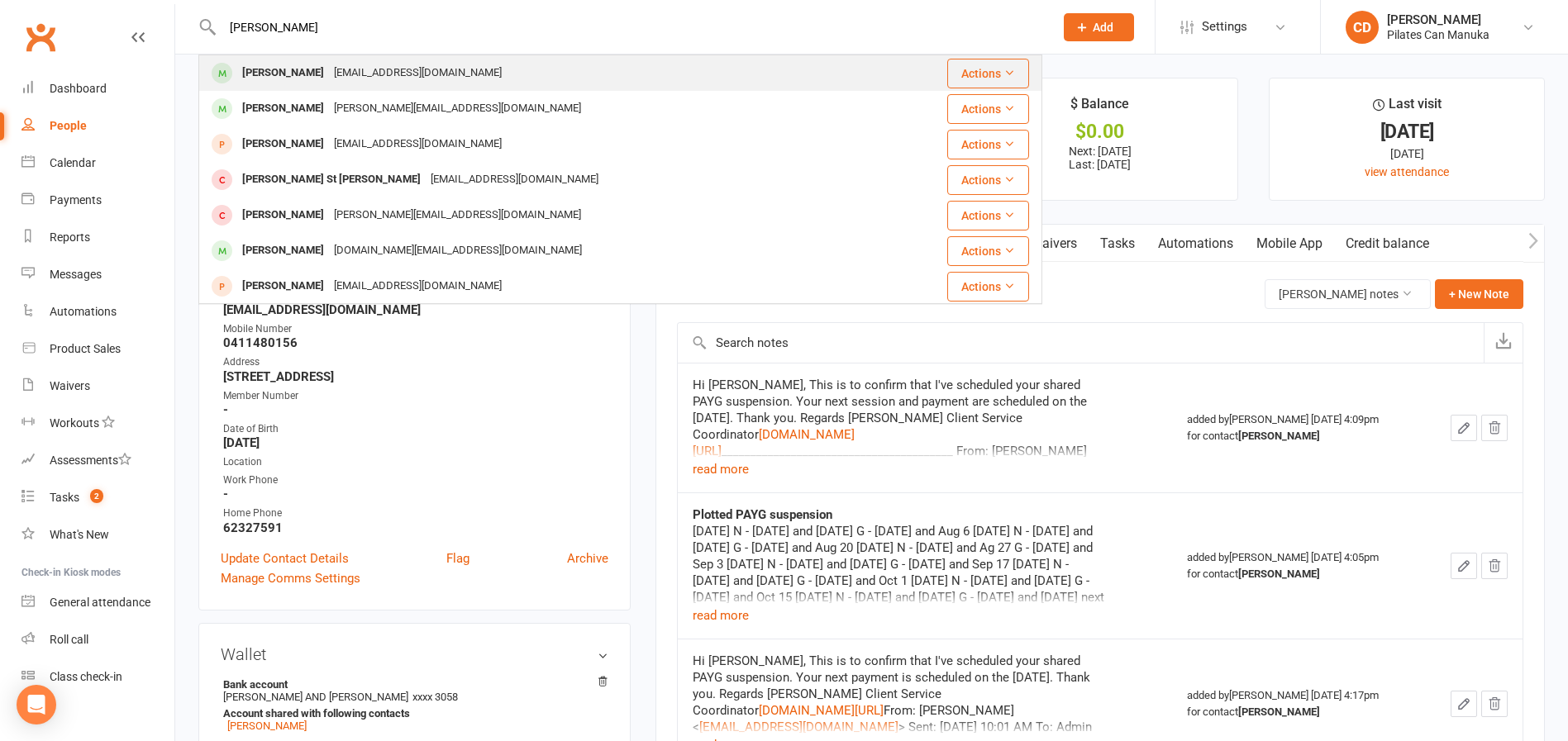
type input "Jen cameron"
click at [293, 66] on div "[PERSON_NAME]" at bounding box center [283, 73] width 92 height 24
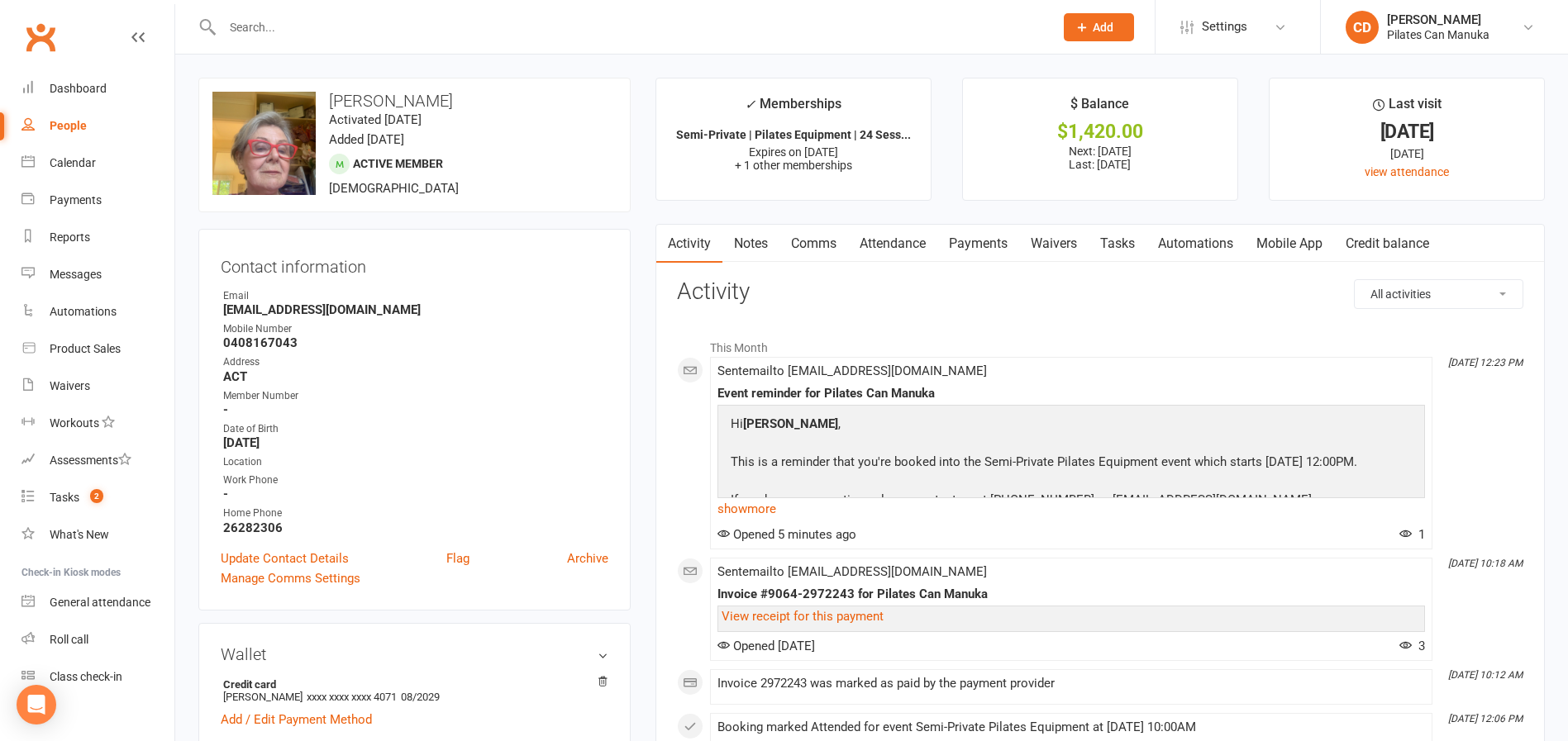
click at [682, 246] on link "Activity" at bounding box center [689, 243] width 66 height 38
click at [876, 246] on link "Attendance" at bounding box center [893, 243] width 89 height 38
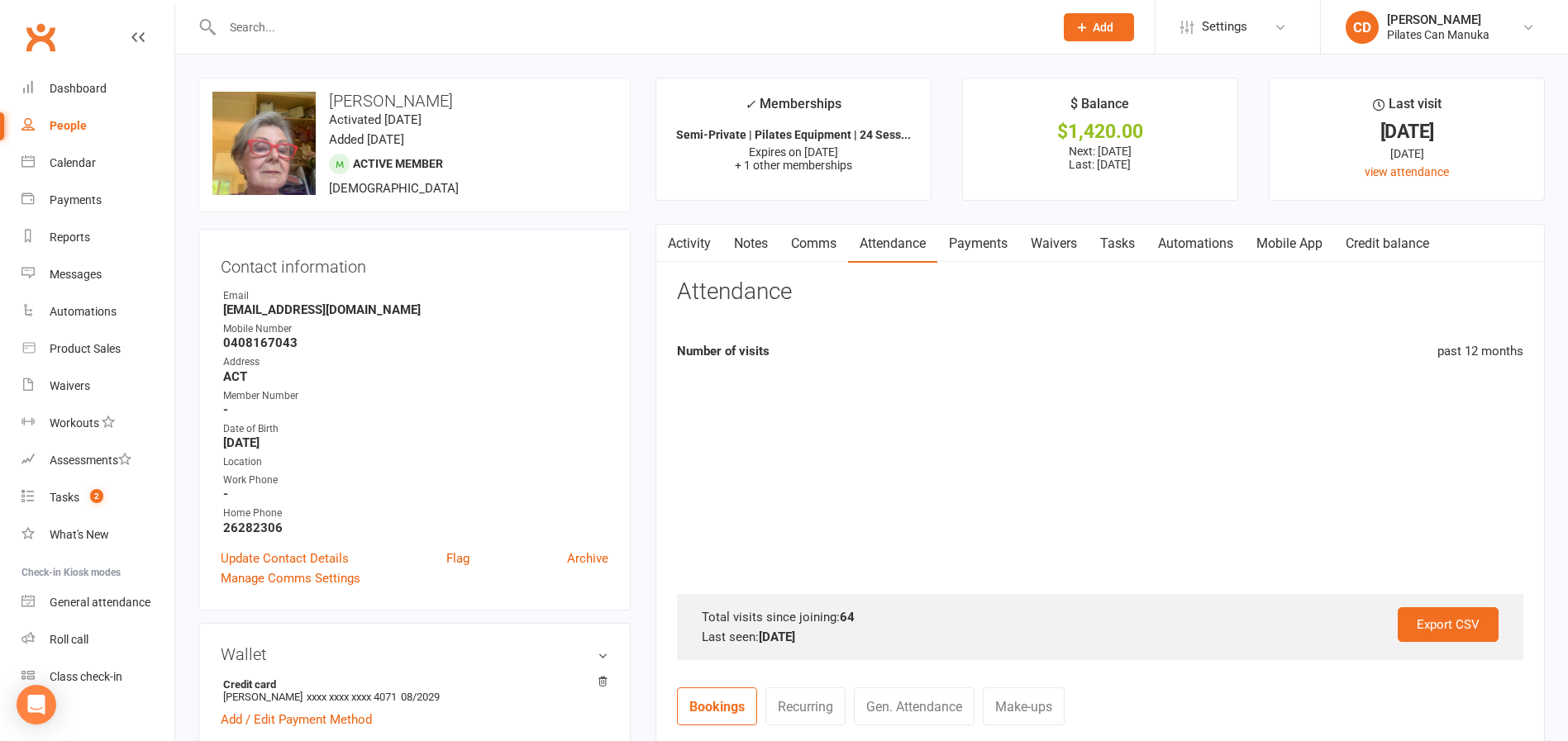
scroll to position [495, 0]
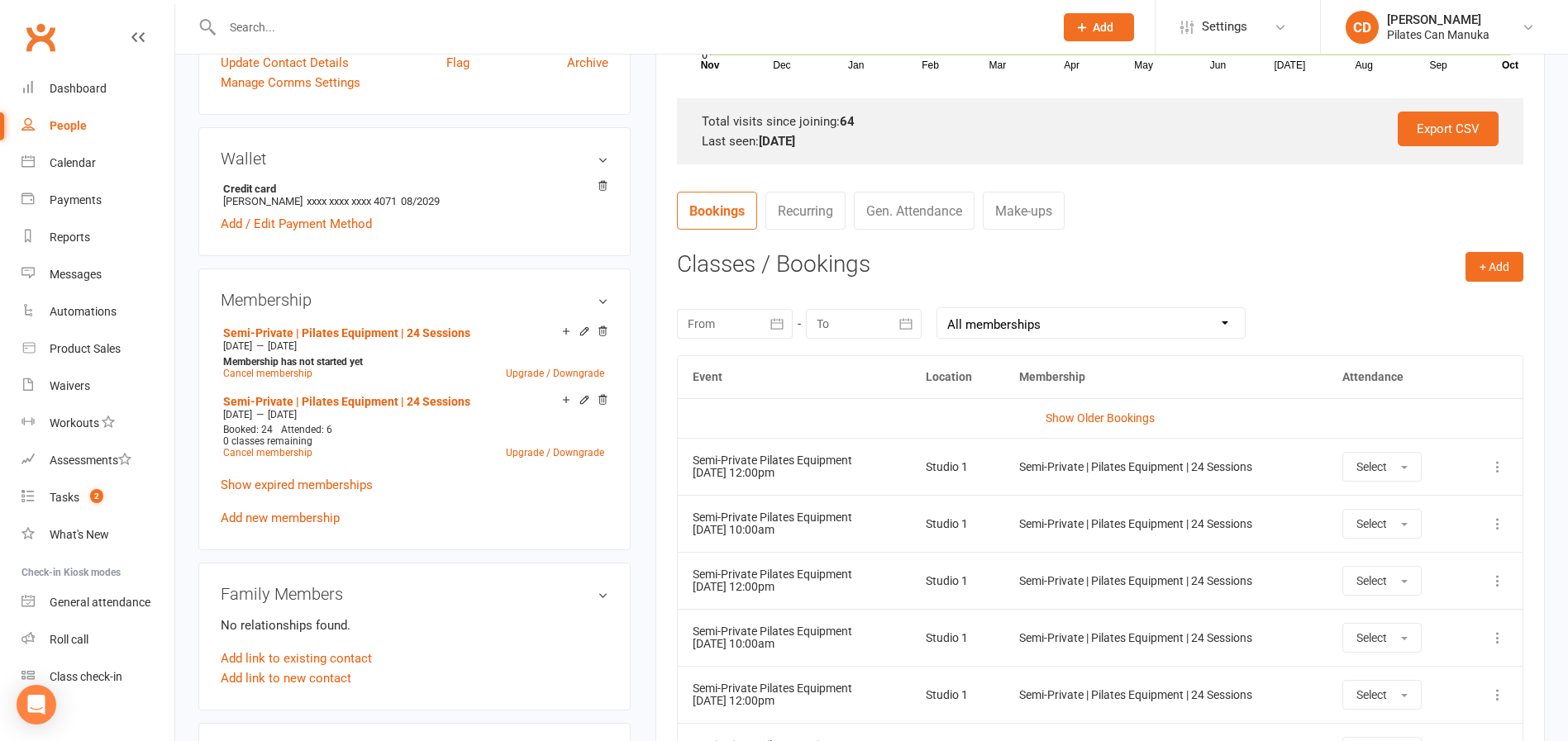
click at [1102, 472] on icon at bounding box center [1498, 467] width 17 height 17
click at [1102, 553] on link "Remove booking" at bounding box center [1425, 564] width 163 height 33
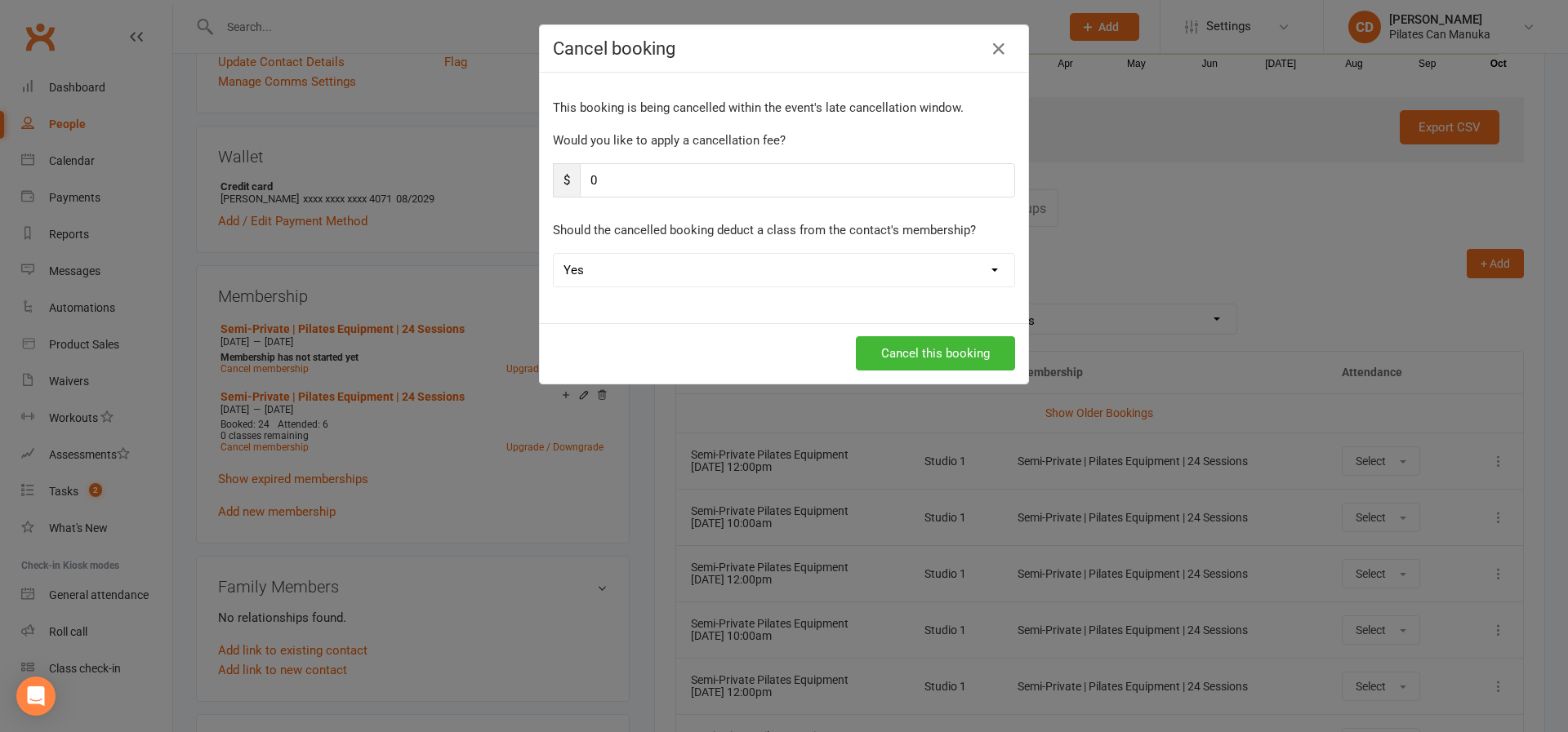
click at [642, 279] on select "Yes No" at bounding box center [784, 269] width 461 height 32
select select "1"
click at [554, 253] on select "Yes No" at bounding box center [784, 269] width 461 height 32
click at [943, 356] on button "Cancel this booking" at bounding box center [935, 353] width 160 height 34
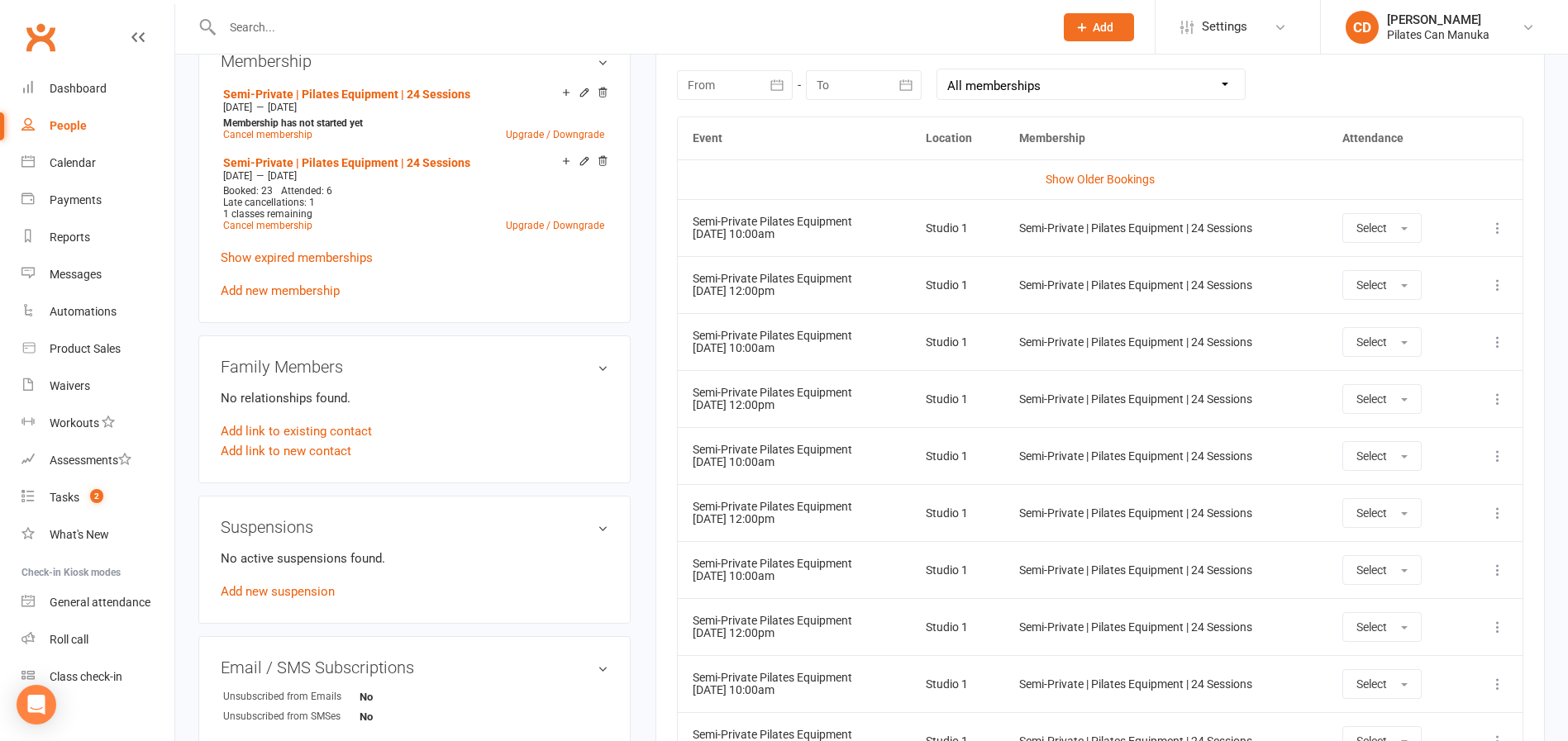
scroll to position [744, 0]
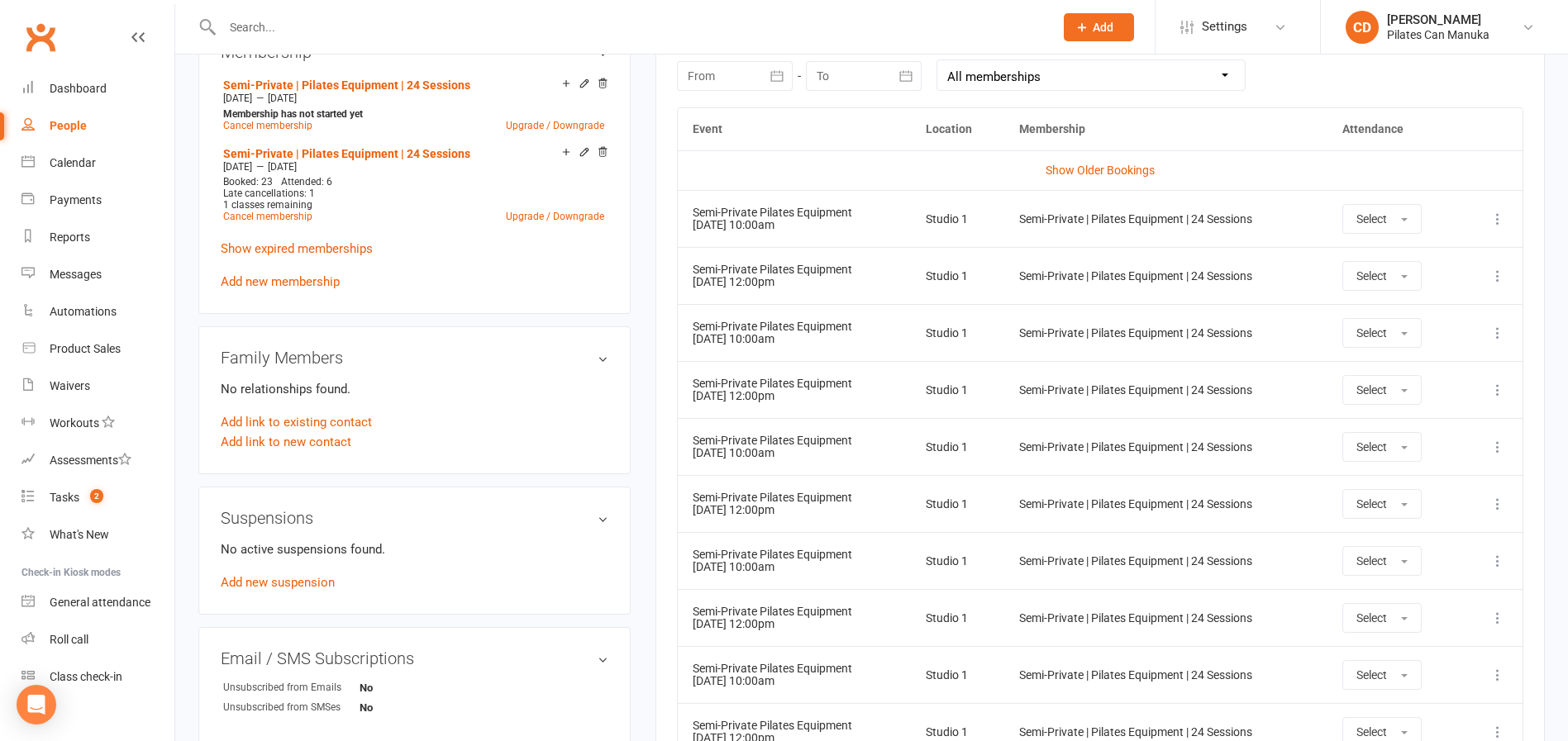
click at [1102, 218] on icon at bounding box center [1498, 219] width 17 height 17
click at [1102, 317] on link "Remove booking" at bounding box center [1425, 317] width 163 height 33
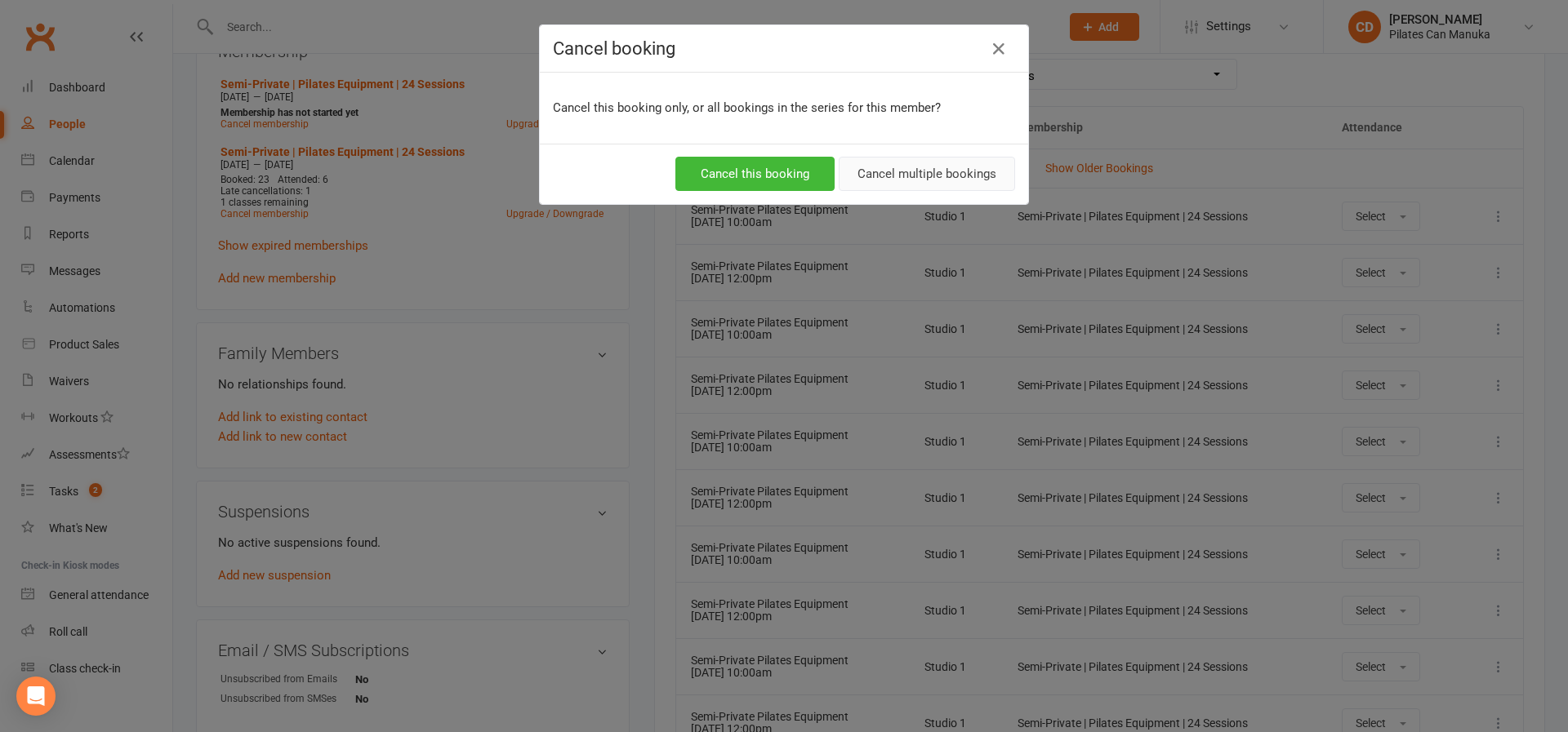
click at [929, 177] on button "Cancel multiple bookings" at bounding box center [927, 174] width 176 height 34
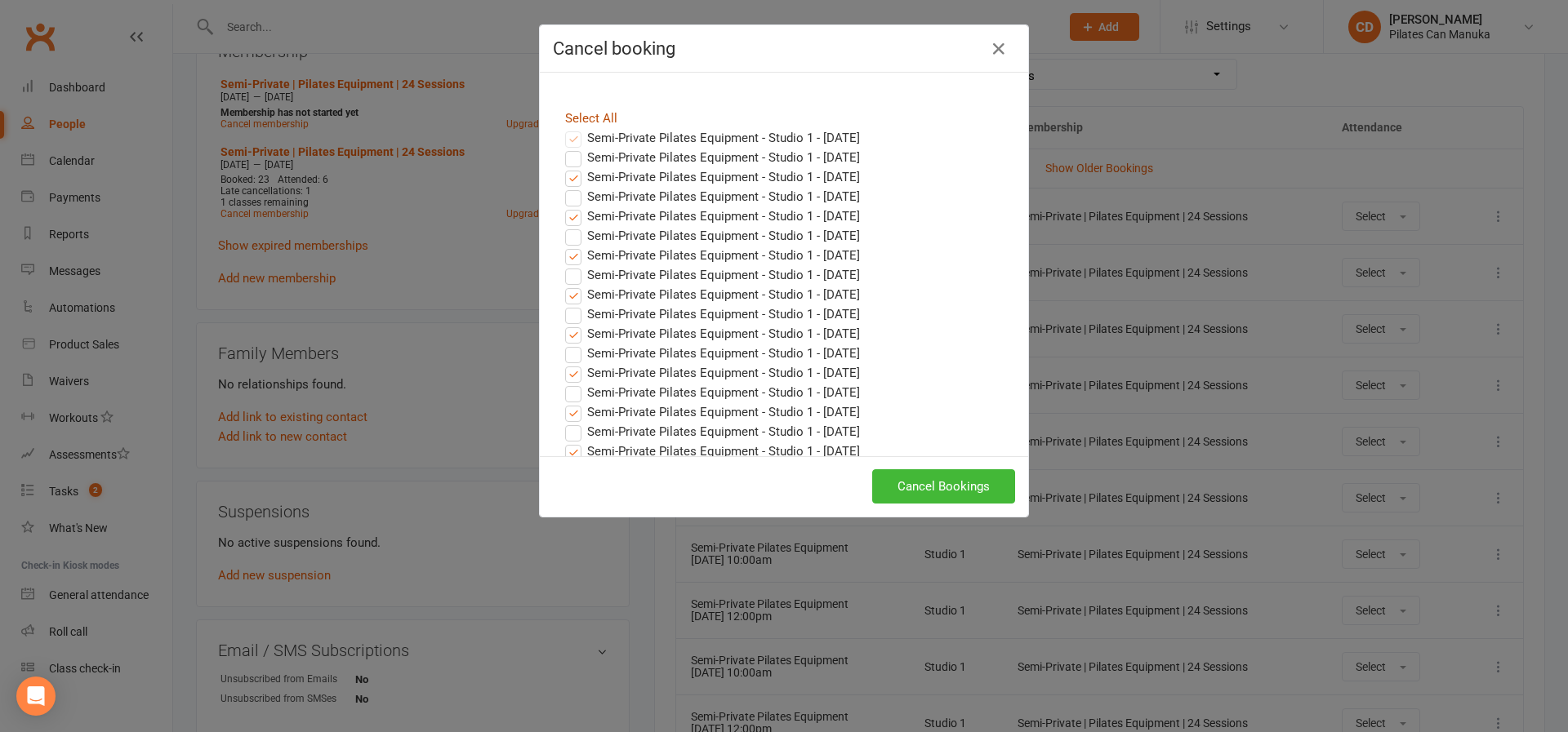
click at [599, 118] on link "Select All" at bounding box center [591, 119] width 52 height 15
click at [599, 117] on link "Select All" at bounding box center [591, 119] width 52 height 15
click at [939, 480] on button "Cancel Bookings" at bounding box center [944, 486] width 143 height 34
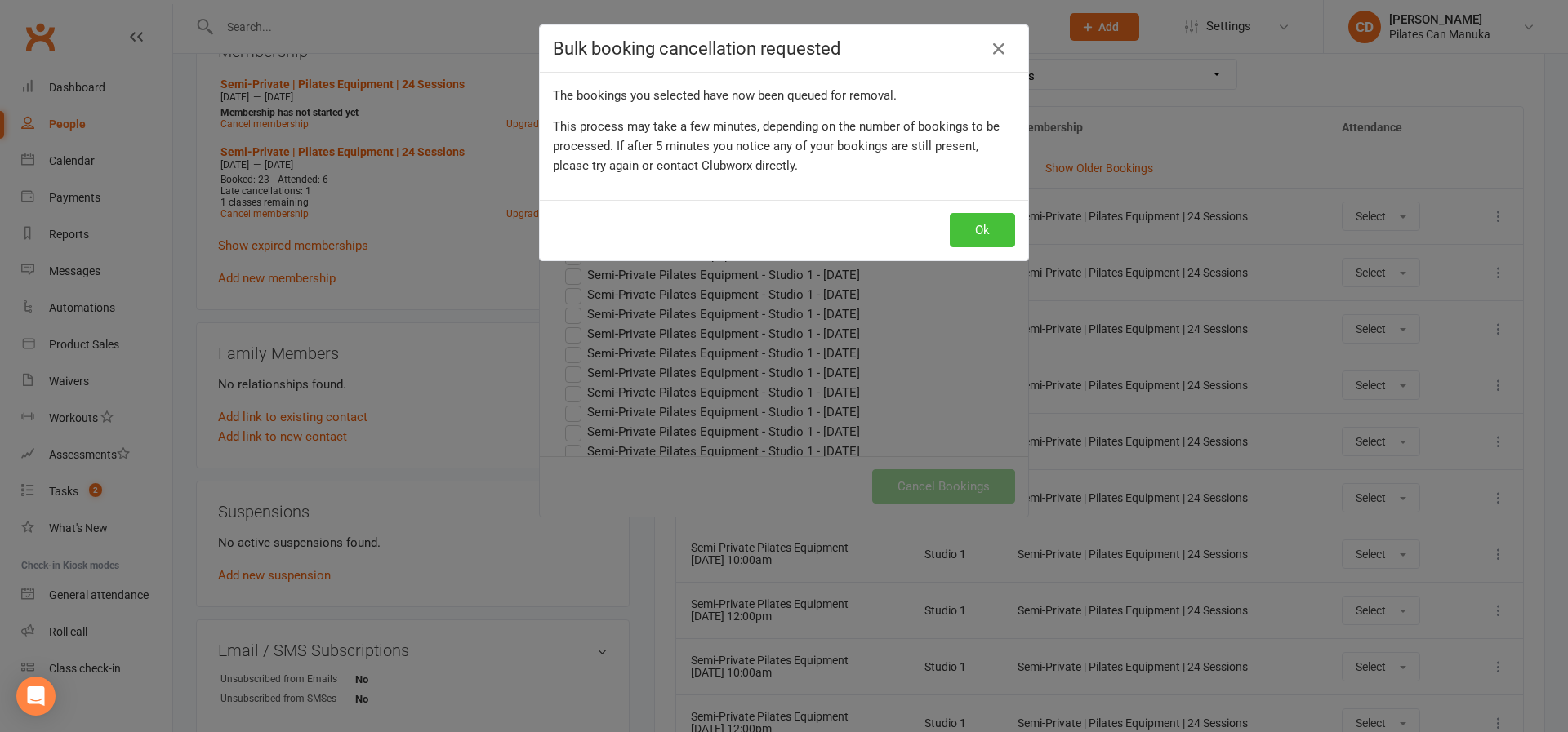
click at [987, 231] on button "Ok" at bounding box center [982, 229] width 66 height 34
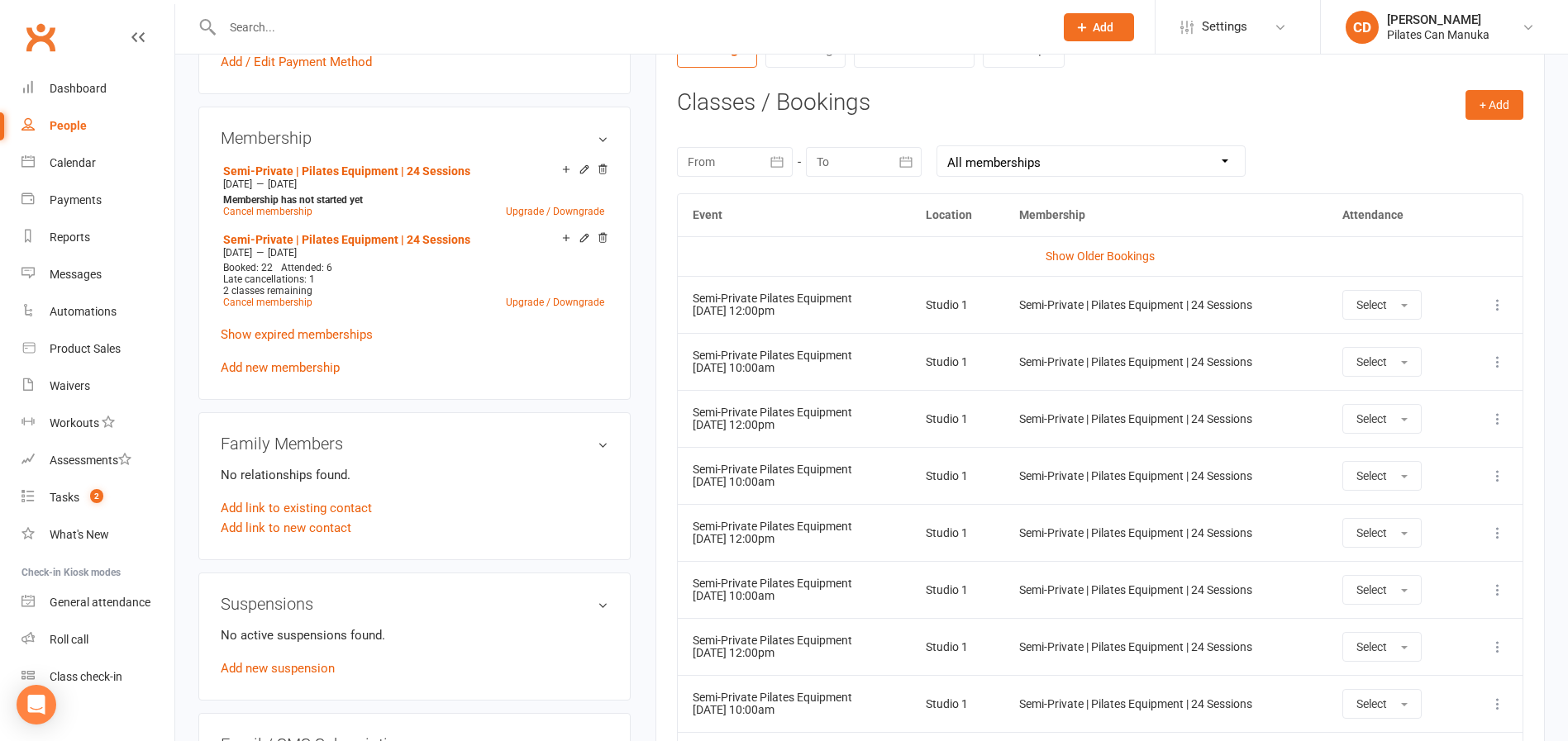
scroll to position [620, 0]
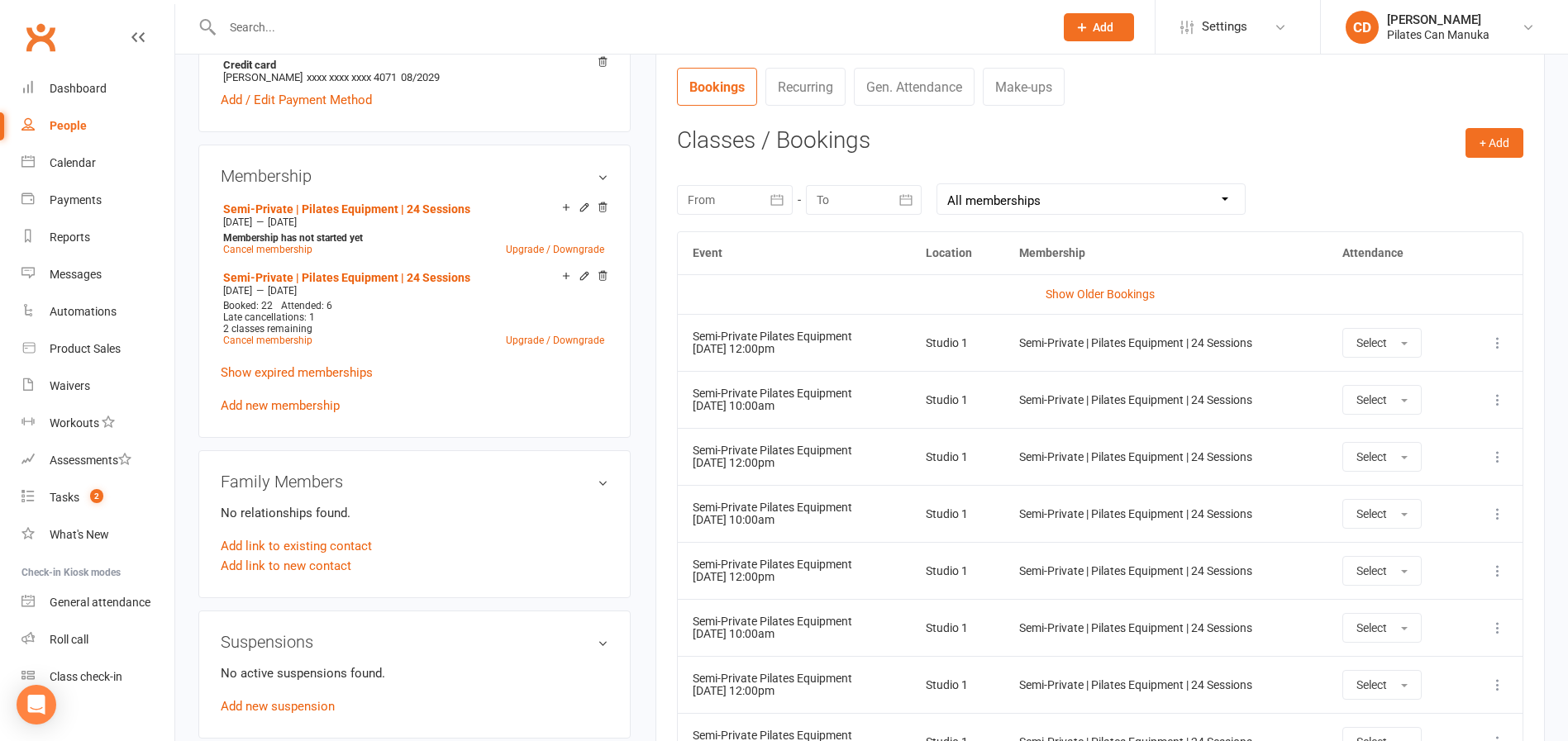
click at [406, 196] on div "Membership Semi-Private | Pilates Equipment | 24 Sessions Dec 10 2025 — Apr 9 2…" at bounding box center [415, 291] width 433 height 294
click at [406, 203] on link "Semi-Private | Pilates Equipment | 24 Sessions" at bounding box center [347, 209] width 247 height 13
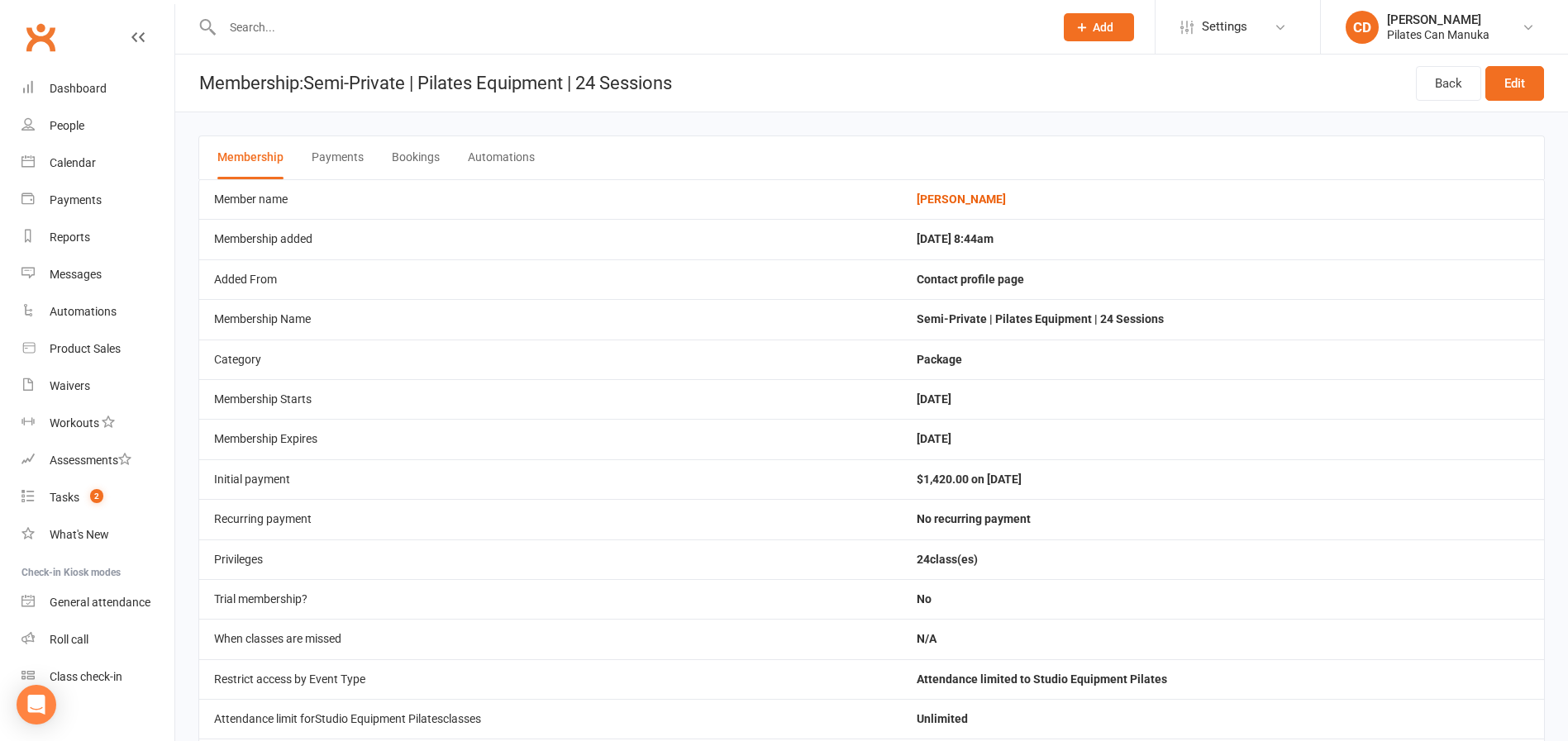
click at [417, 148] on button "Bookings" at bounding box center [416, 157] width 48 height 43
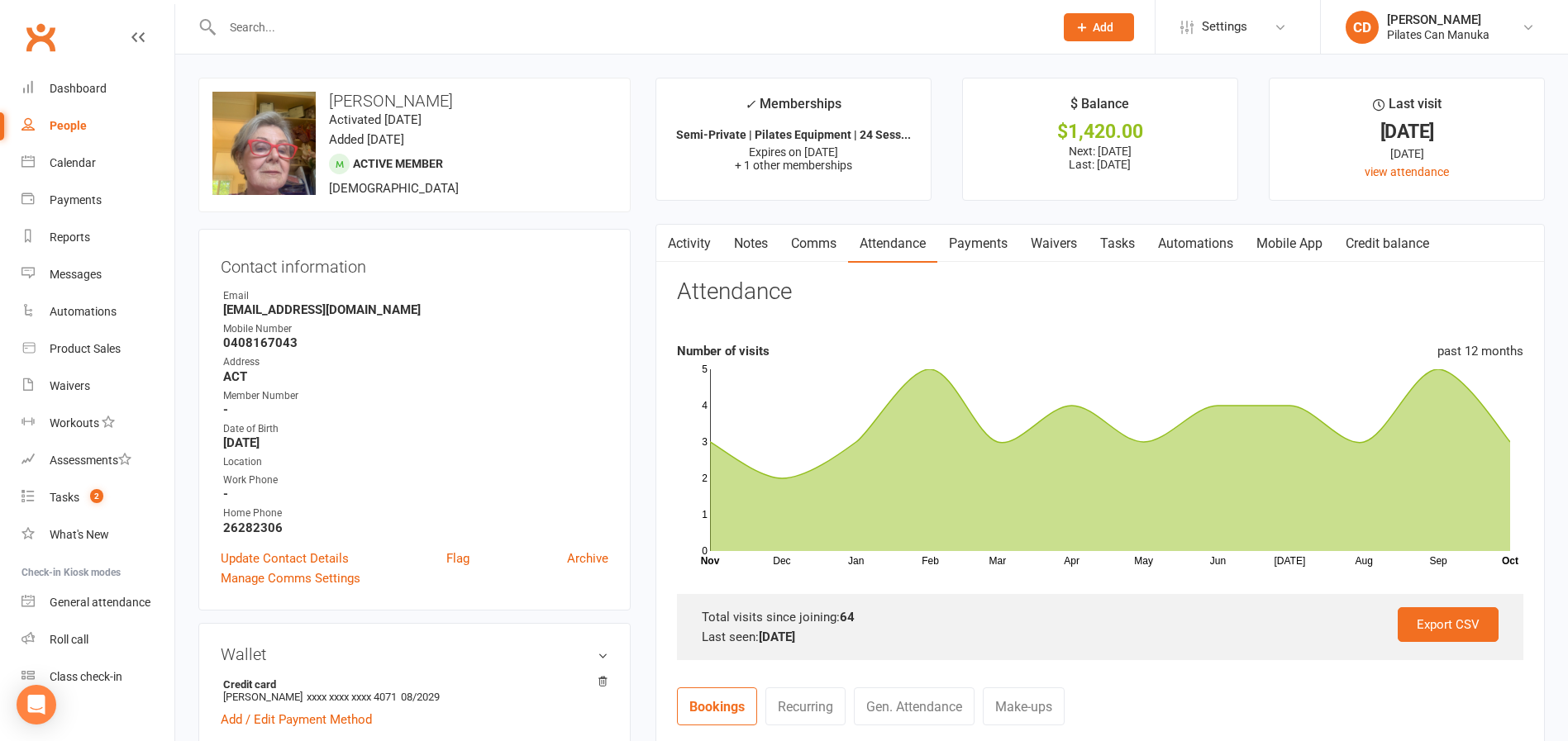
click at [1102, 237] on link "Tasks" at bounding box center [1118, 243] width 58 height 38
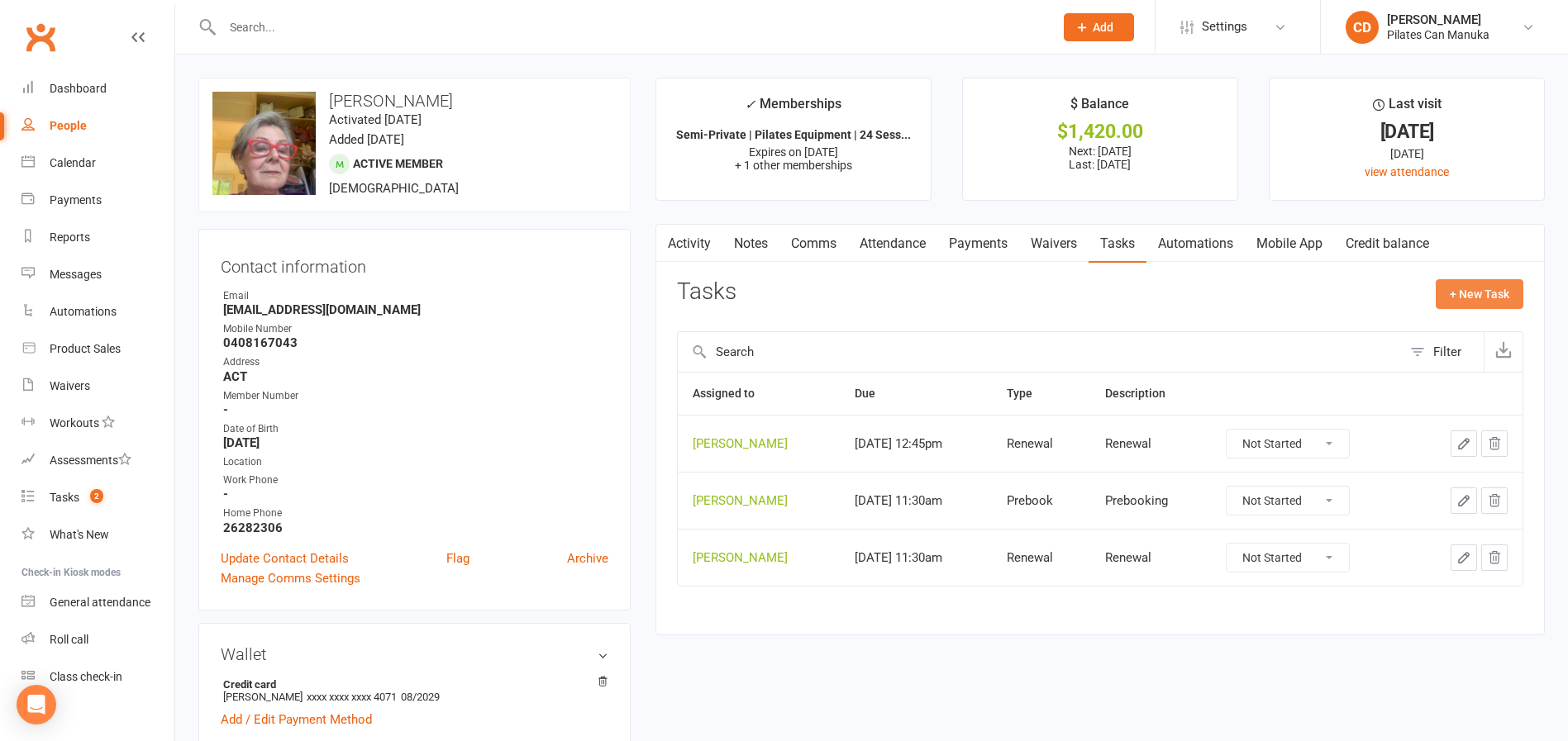
click at [1102, 288] on button "+ New Task" at bounding box center [1480, 294] width 88 height 29
select select "49925"
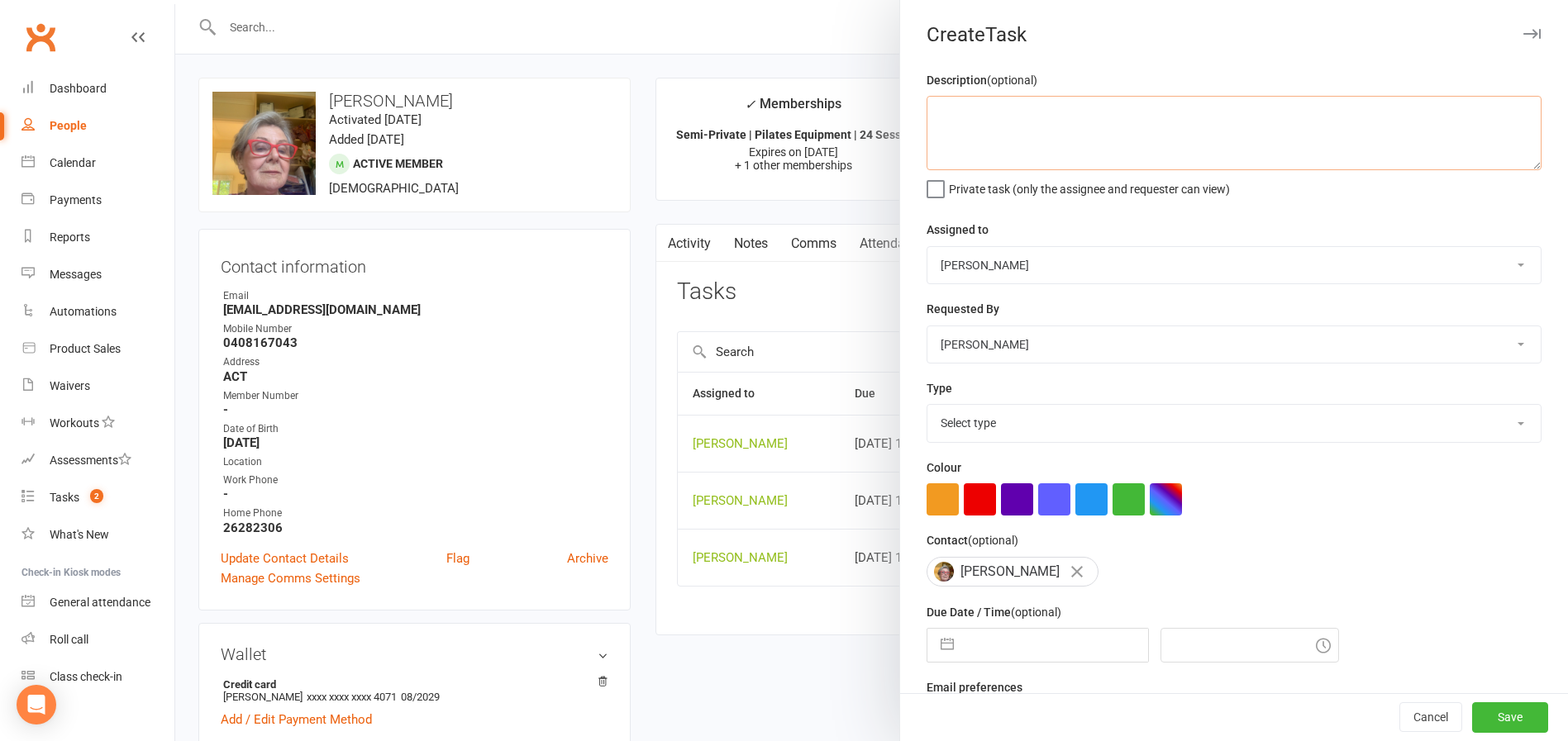
click at [1009, 140] on textarea at bounding box center [1234, 133] width 615 height 74
type textarea "fixed Jen's current and new package"
click at [1041, 413] on select "Select type Available sessions for continuing semis Bulk session change Catch-u…" at bounding box center [1234, 422] width 614 height 36
select select "34407"
click at [928, 408] on select "Select type Available sessions for continuing semis Bulk session change Catch-u…" at bounding box center [1234, 422] width 614 height 36
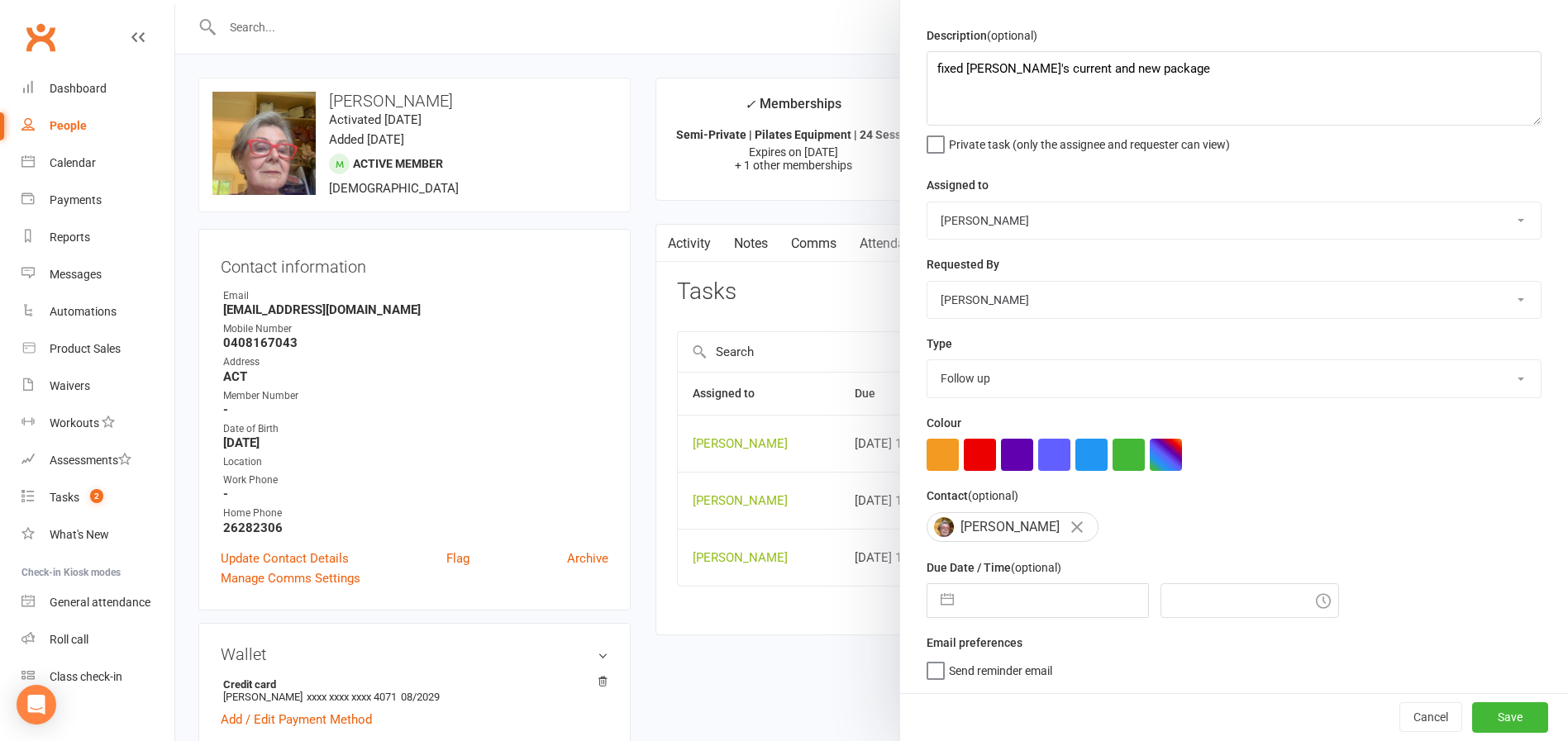
click at [1039, 603] on input "text" at bounding box center [1055, 600] width 186 height 33
select select "8"
select select "2025"
select select "9"
select select "2025"
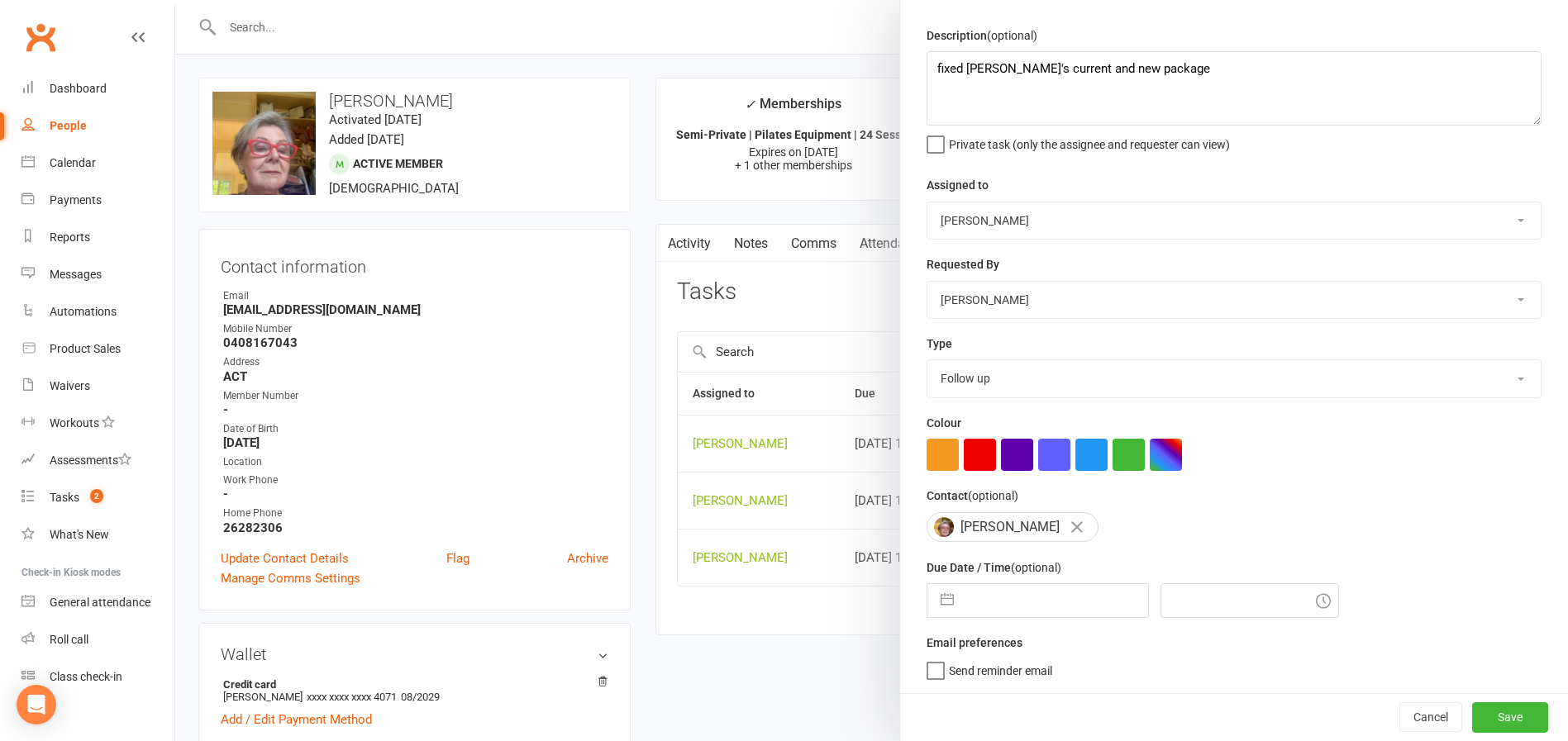
select select "10"
select select "2025"
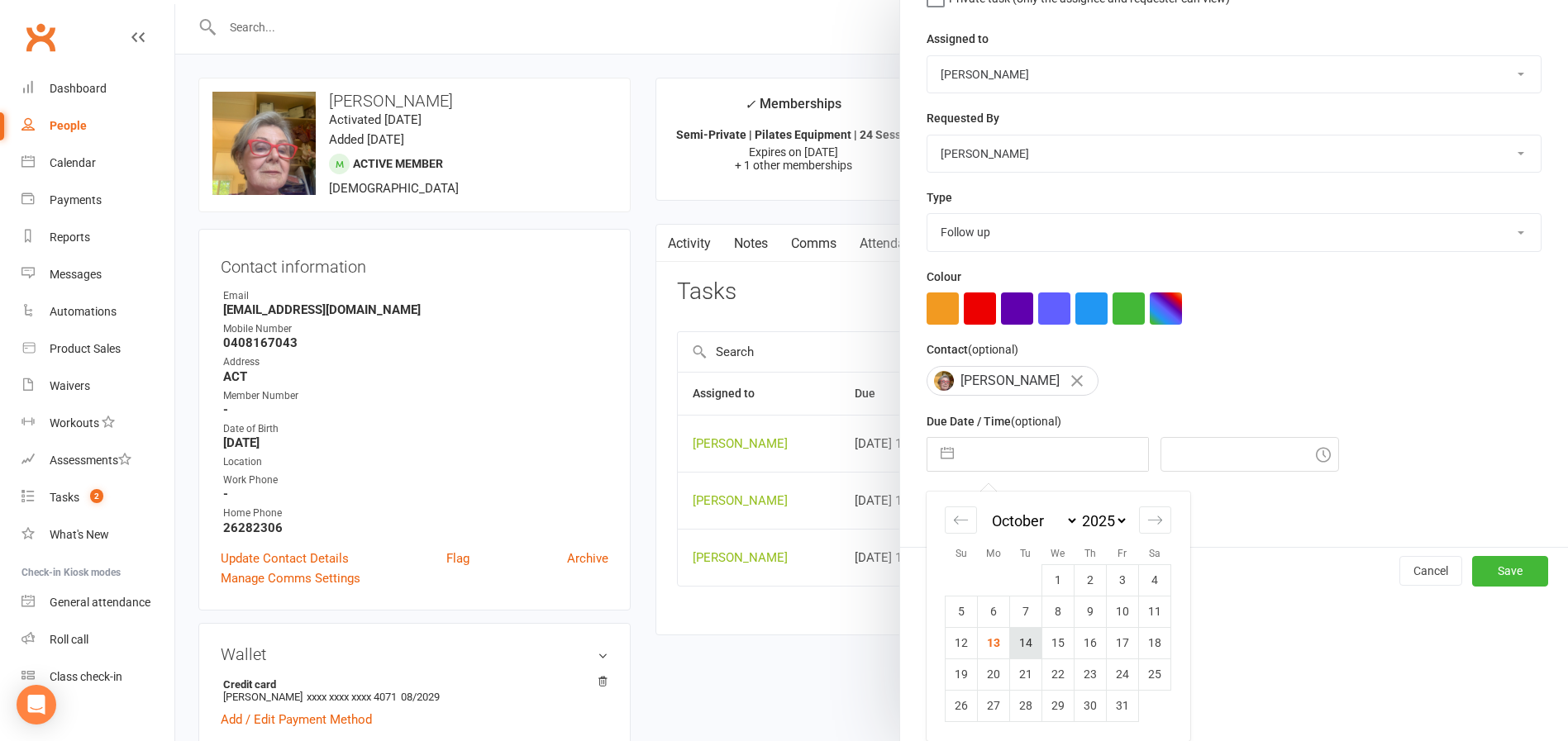
click at [1017, 639] on td "14" at bounding box center [1026, 643] width 32 height 31
type input "14 Oct 2025"
type input "4:30pm"
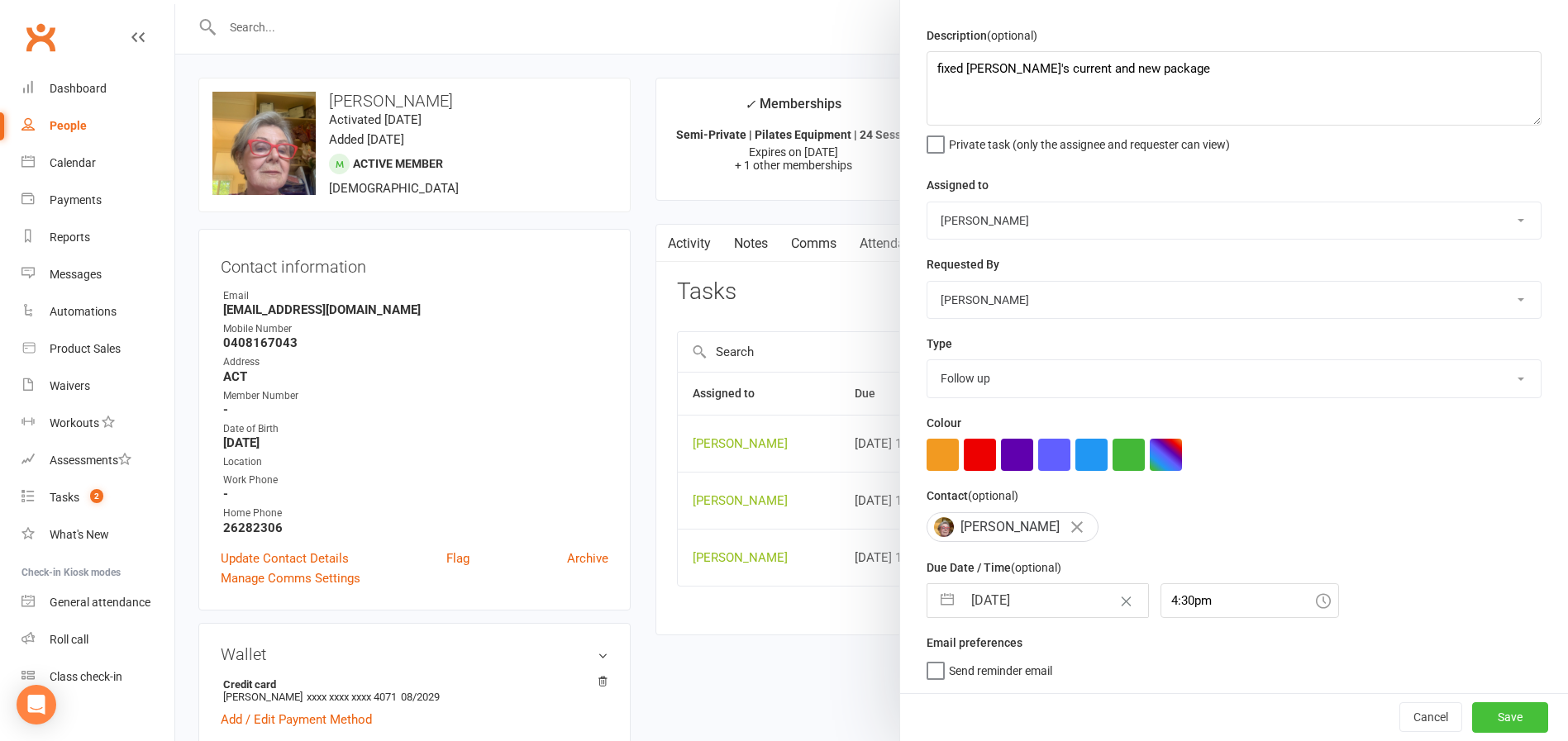
click at [1102, 685] on button "Save" at bounding box center [1510, 717] width 76 height 29
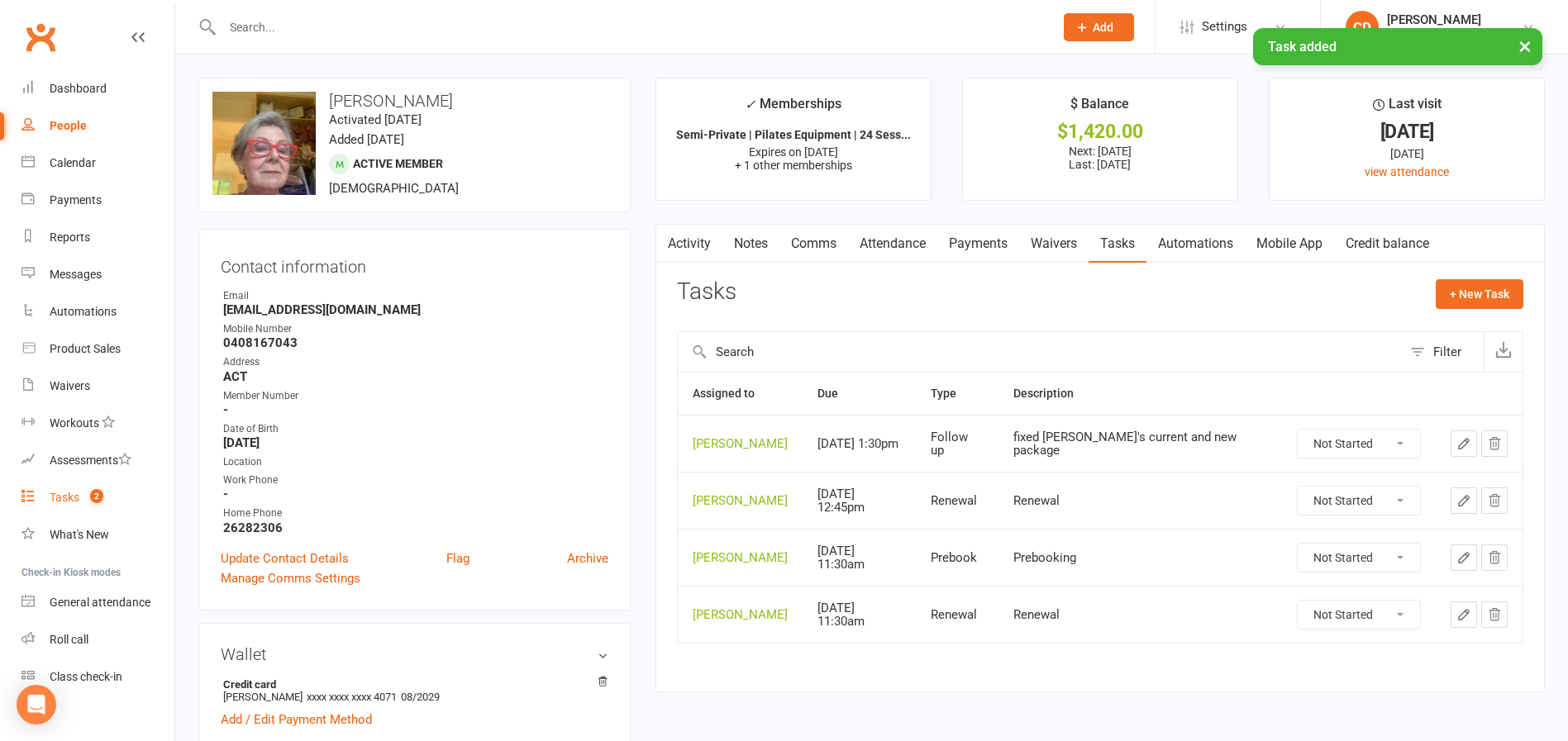
click at [72, 495] on div "Tasks" at bounding box center [64, 497] width 29 height 13
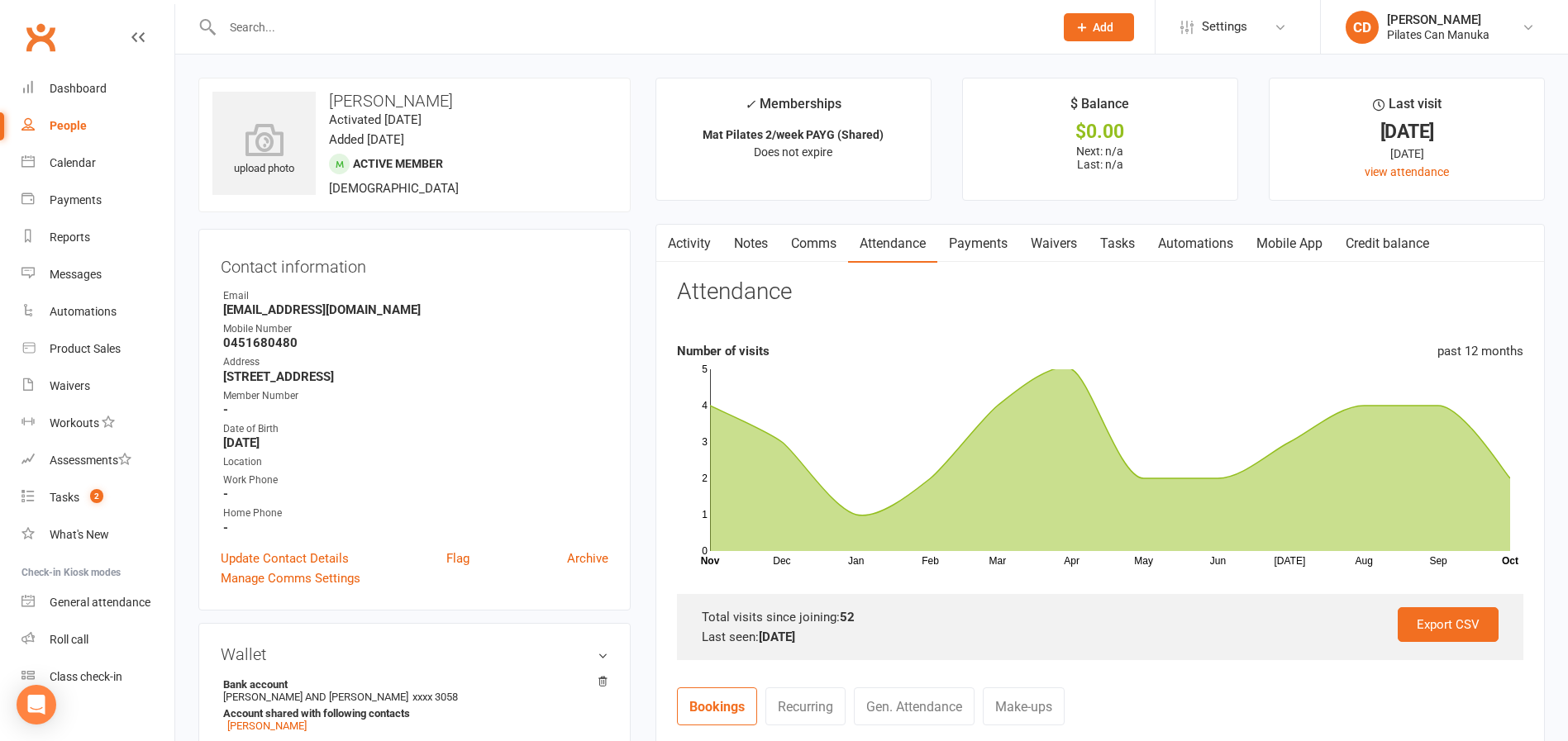
click at [622, 114] on div "upload photo [PERSON_NAME] Activated [DATE] Added [DATE] Active member [DEMOGRA…" at bounding box center [415, 145] width 433 height 135
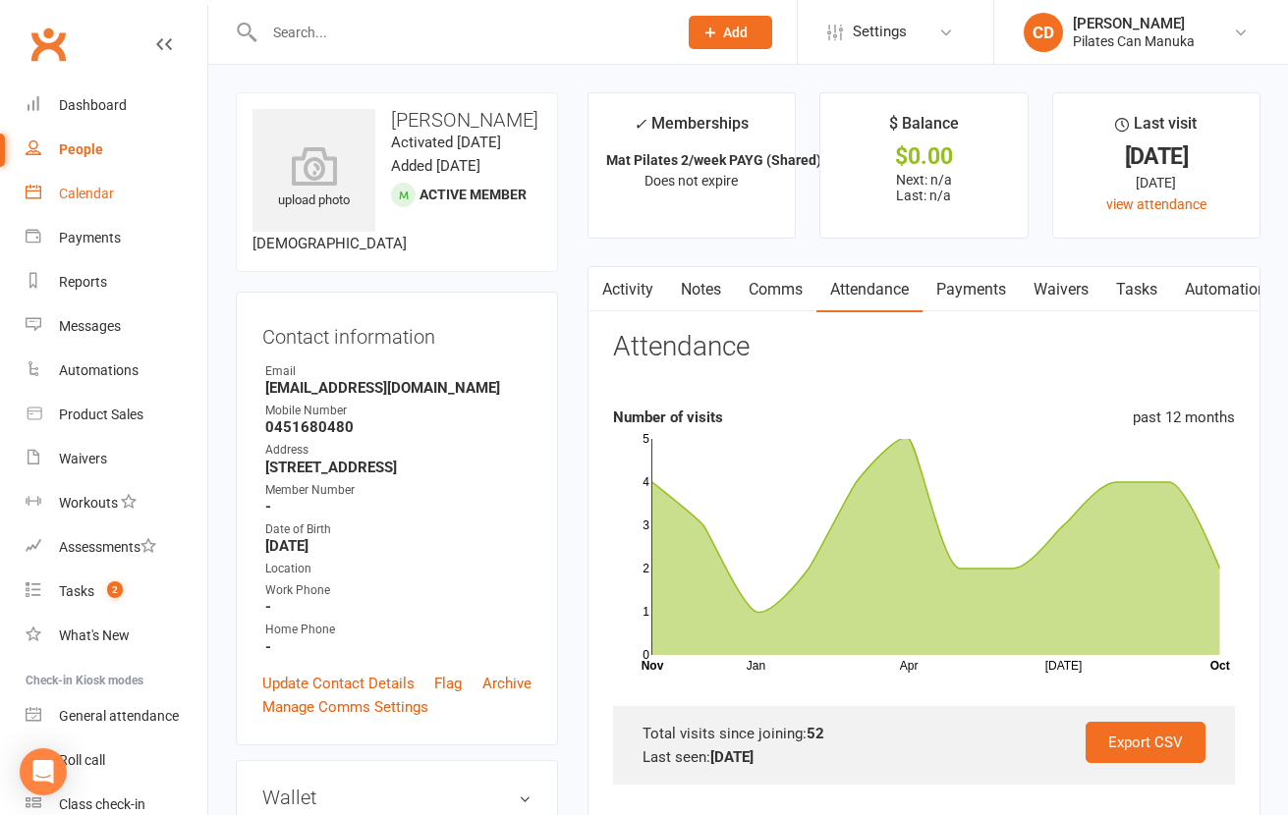
click at [94, 192] on div "Calendar" at bounding box center [86, 194] width 55 height 16
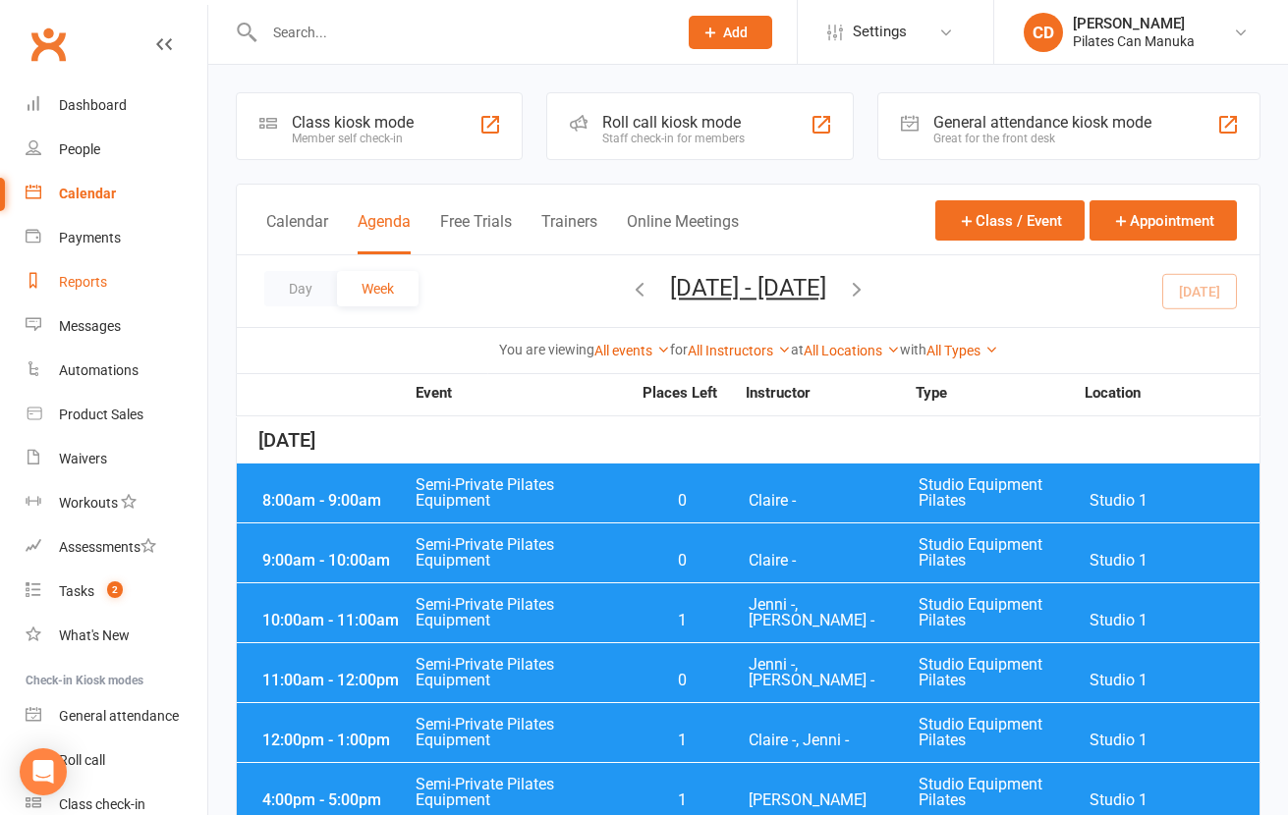
click at [93, 283] on div "Reports" at bounding box center [83, 282] width 48 height 16
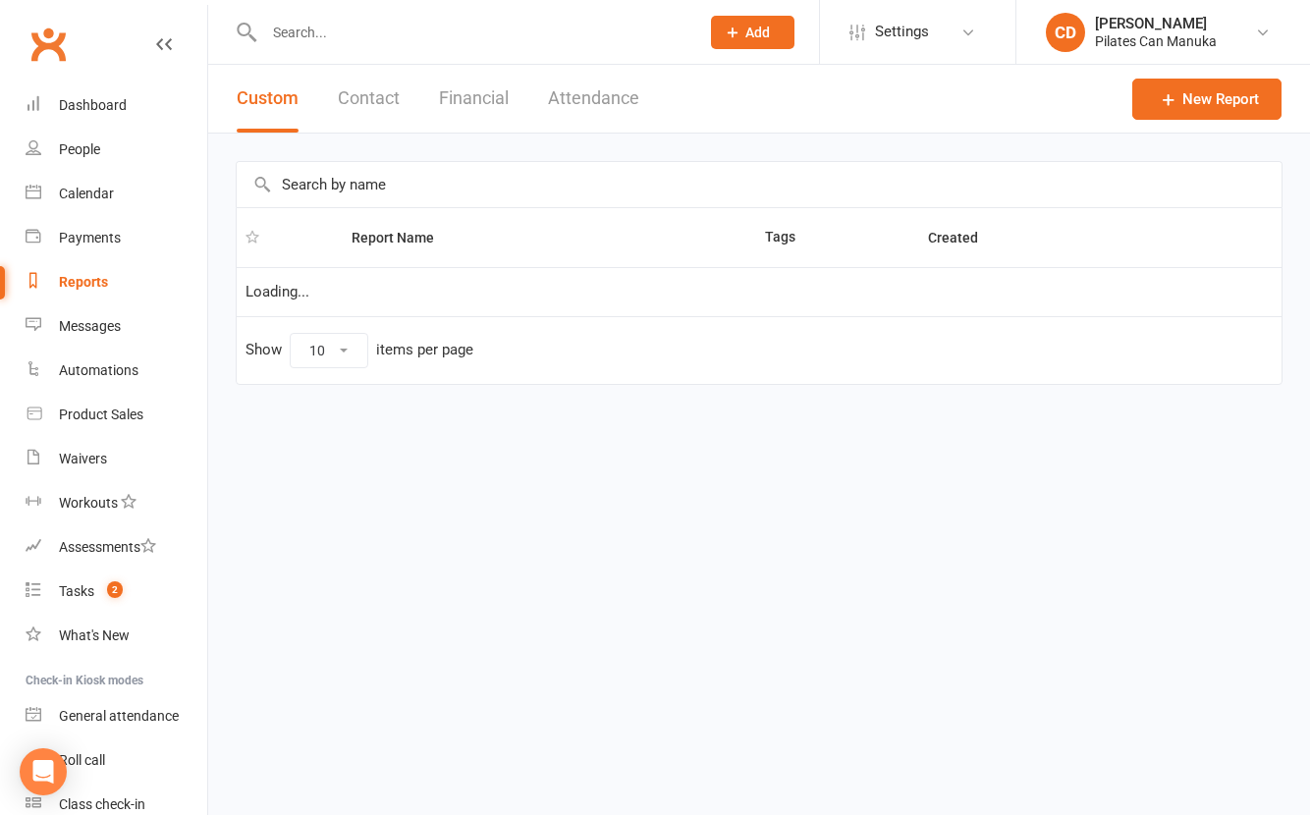
click at [596, 100] on button "Attendance" at bounding box center [593, 99] width 91 height 68
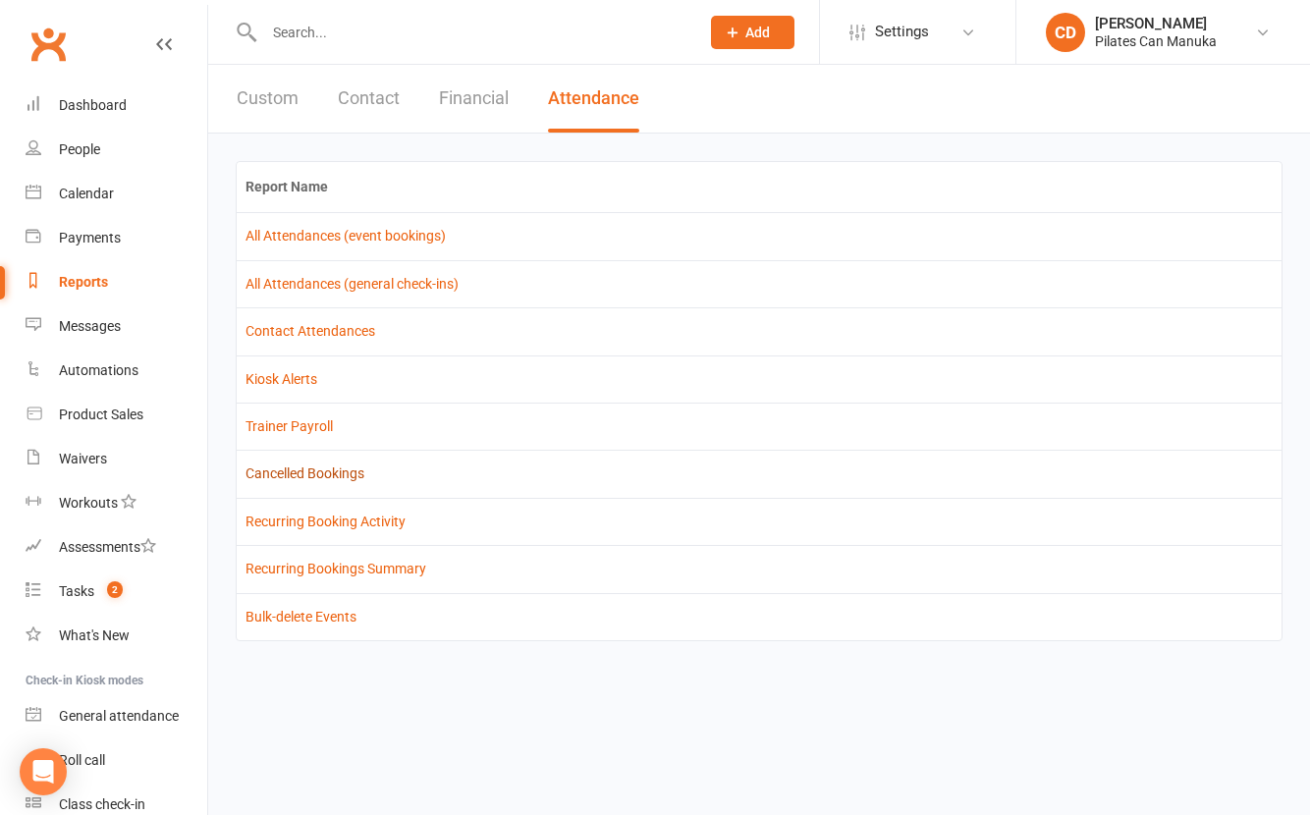
click at [293, 481] on link "Cancelled Bookings" at bounding box center [305, 474] width 119 height 16
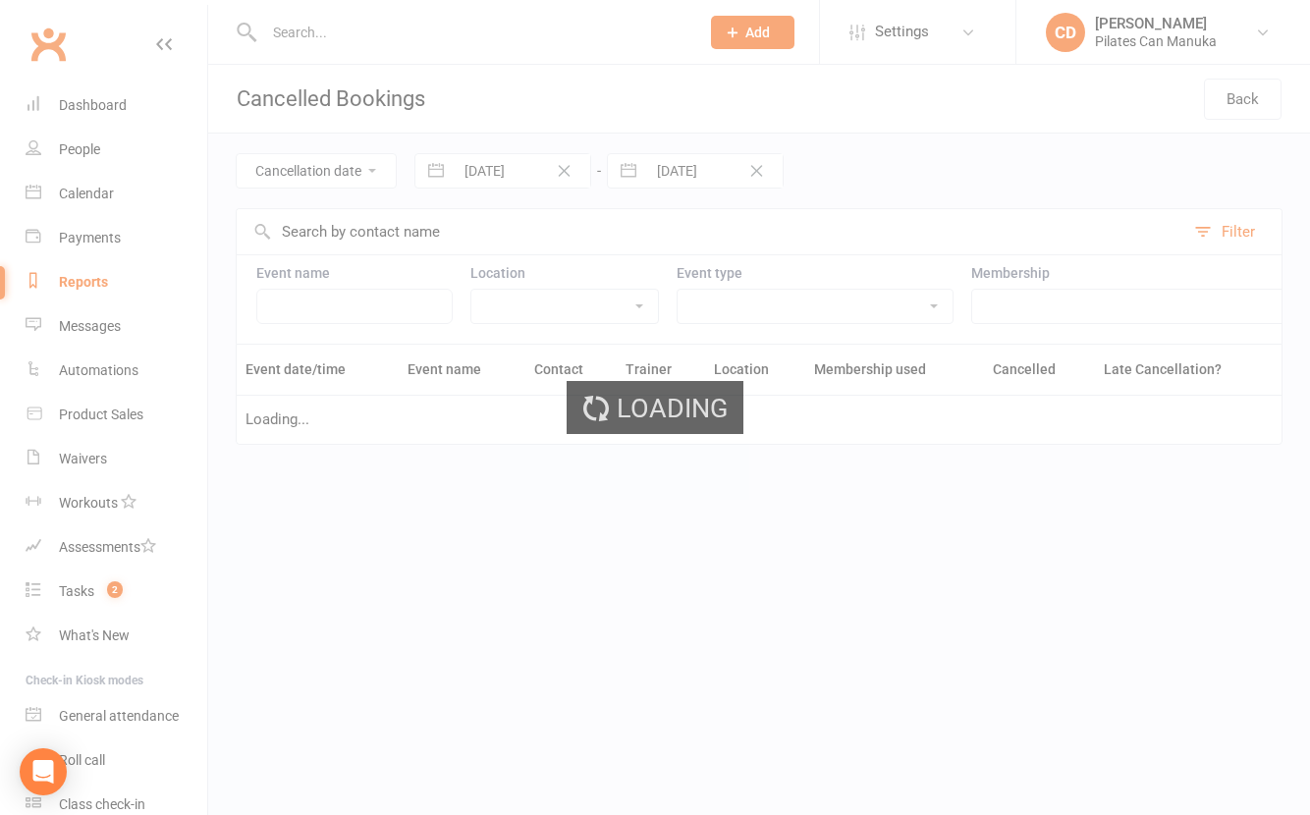
click at [512, 165] on div "Loading" at bounding box center [655, 407] width 1310 height 815
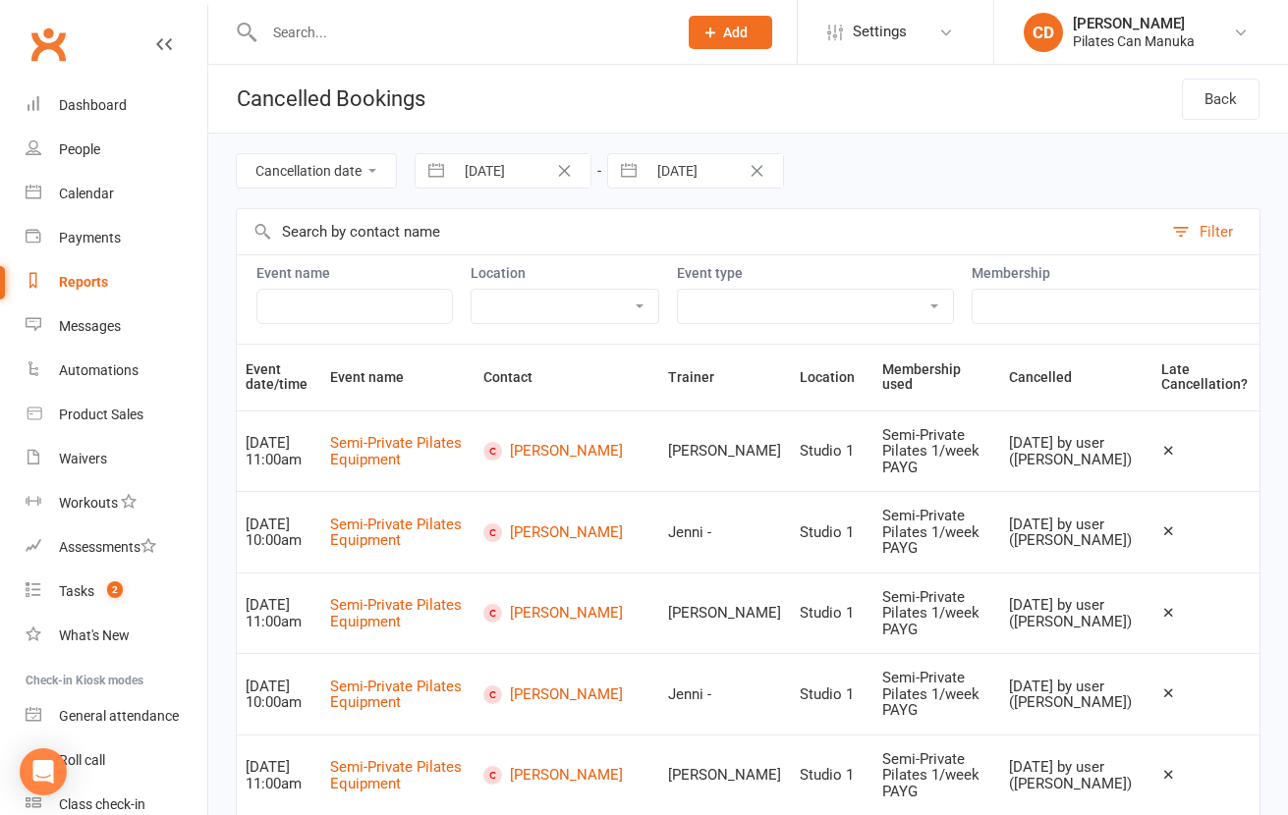
click at [512, 165] on input "[DATE]" at bounding box center [522, 170] width 137 height 33
select select "7"
select select "2025"
select select "8"
select select "2025"
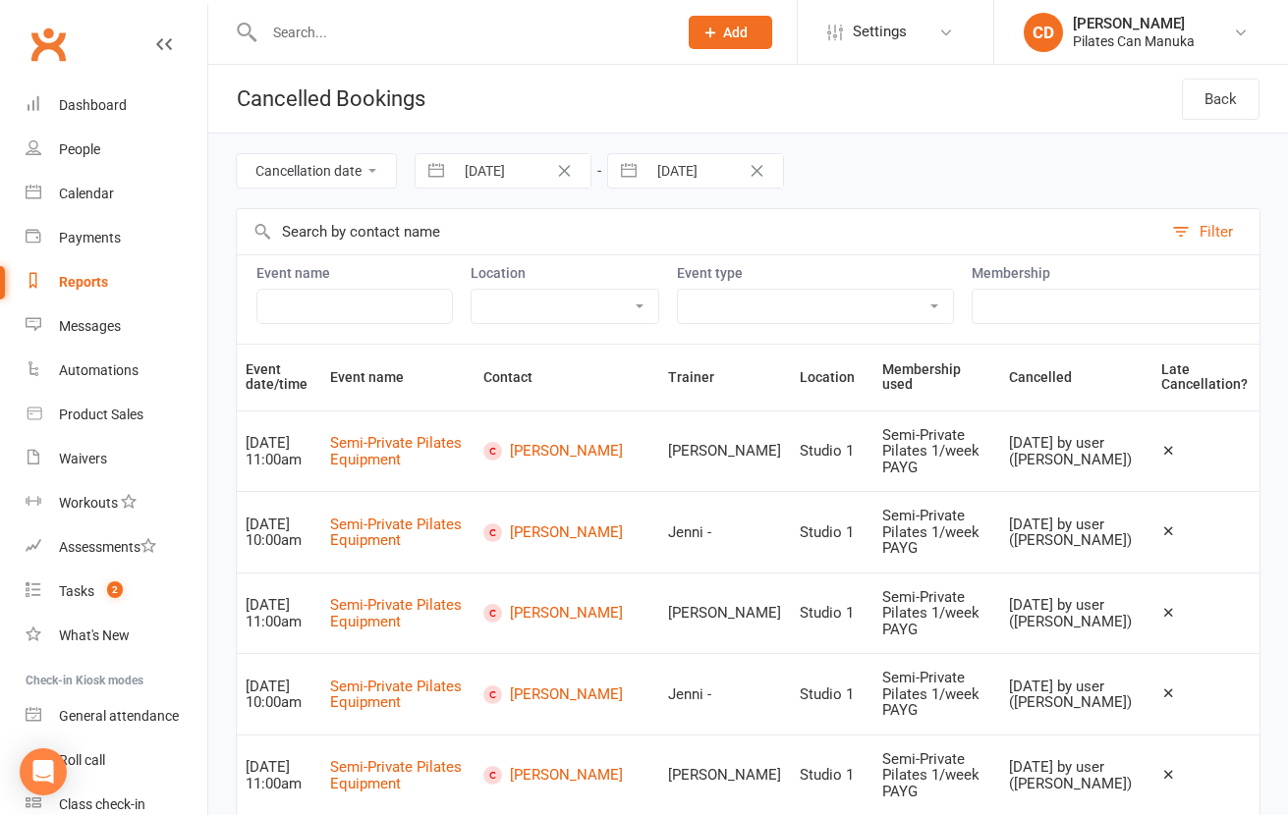
select select "9"
select select "2025"
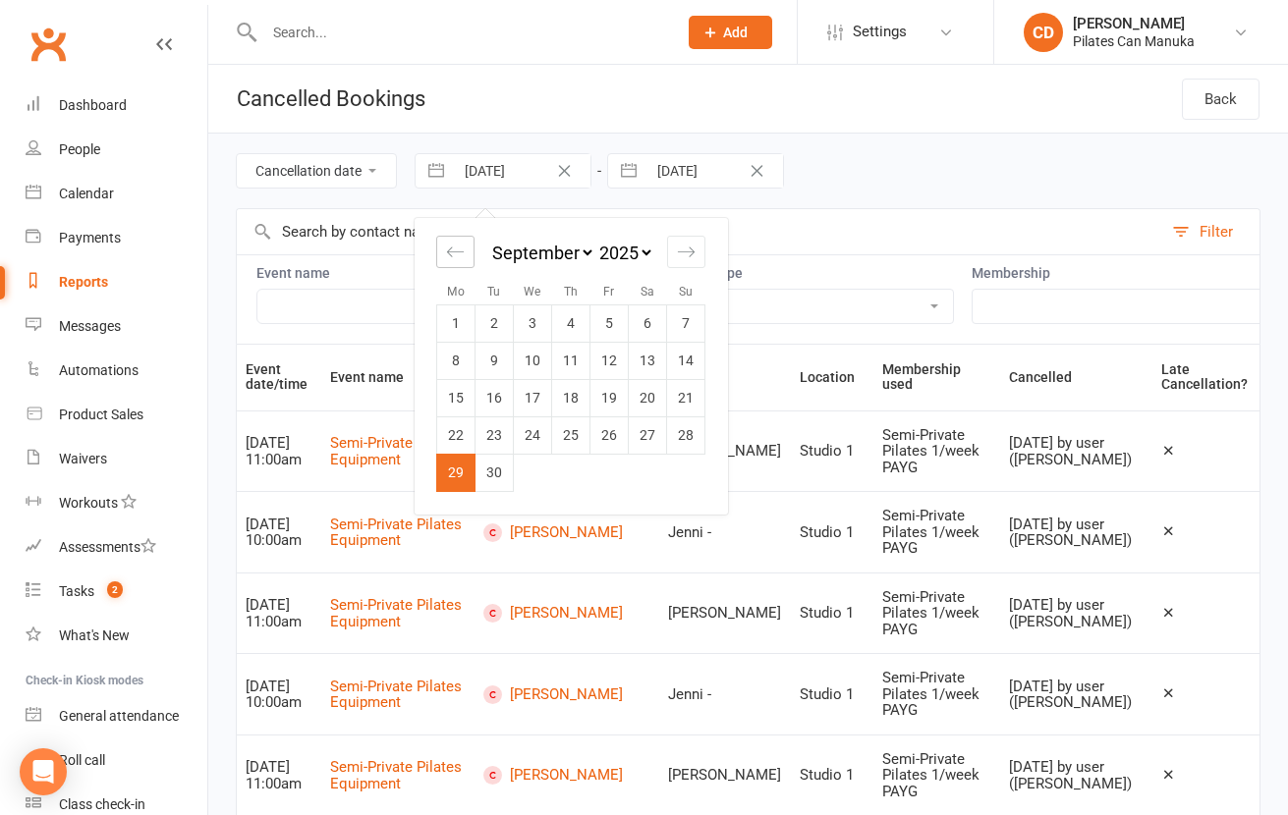
click at [458, 248] on icon "Move backward to switch to the previous month." at bounding box center [455, 252] width 19 height 19
select select "6"
select select "2025"
click at [458, 248] on icon "Move backward to switch to the previous month." at bounding box center [455, 252] width 19 height 19
select select "5"
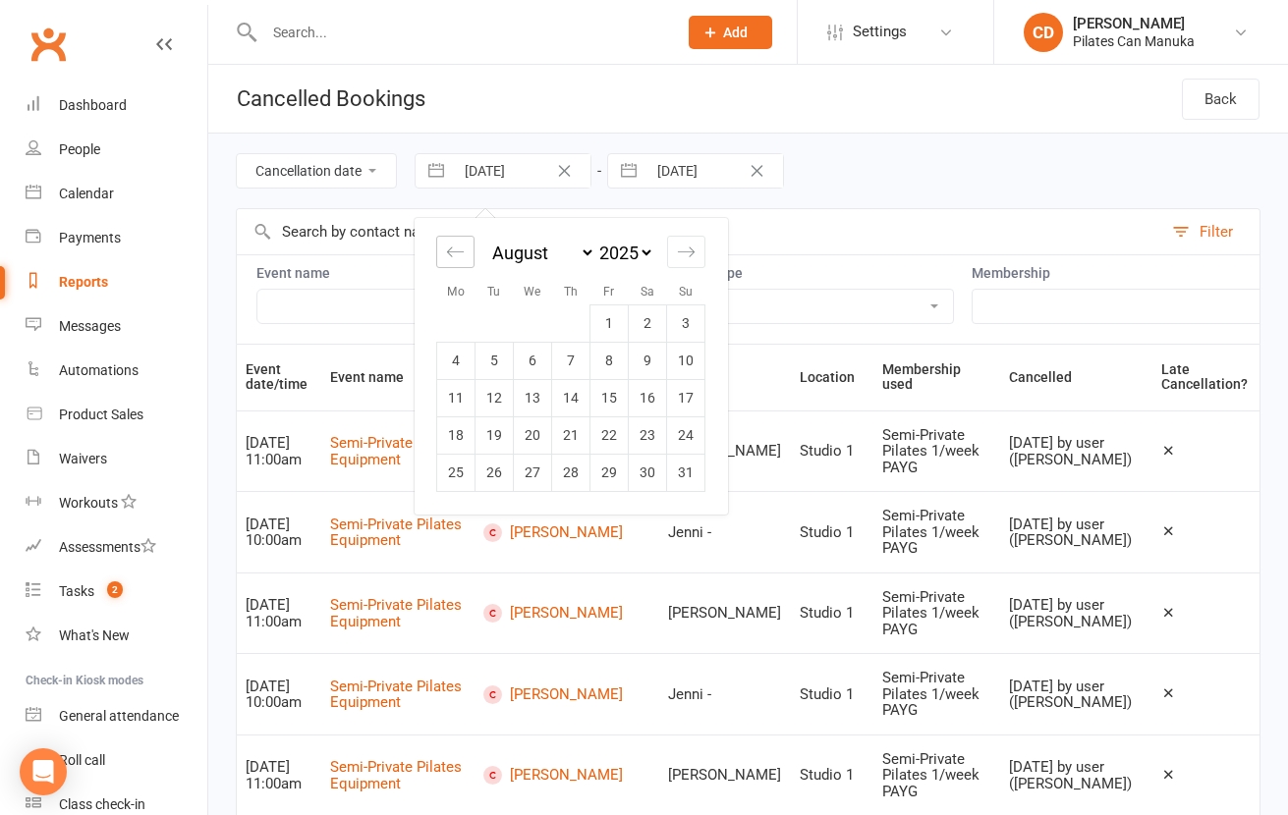
select select "2025"
click at [517, 372] on td "9" at bounding box center [533, 360] width 38 height 37
type input "[DATE]"
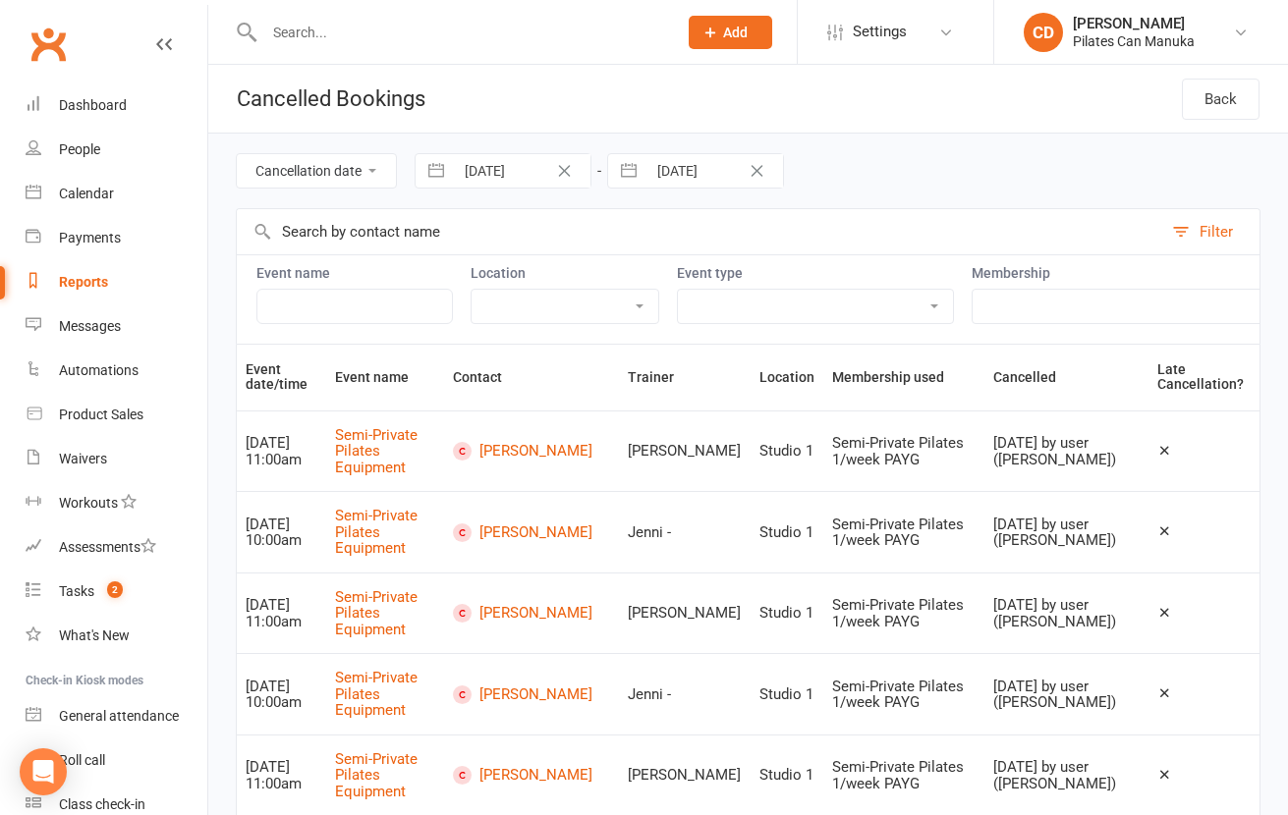
click at [415, 238] on input "text" at bounding box center [699, 231] width 925 height 45
paste input "[PERSON_NAME]"
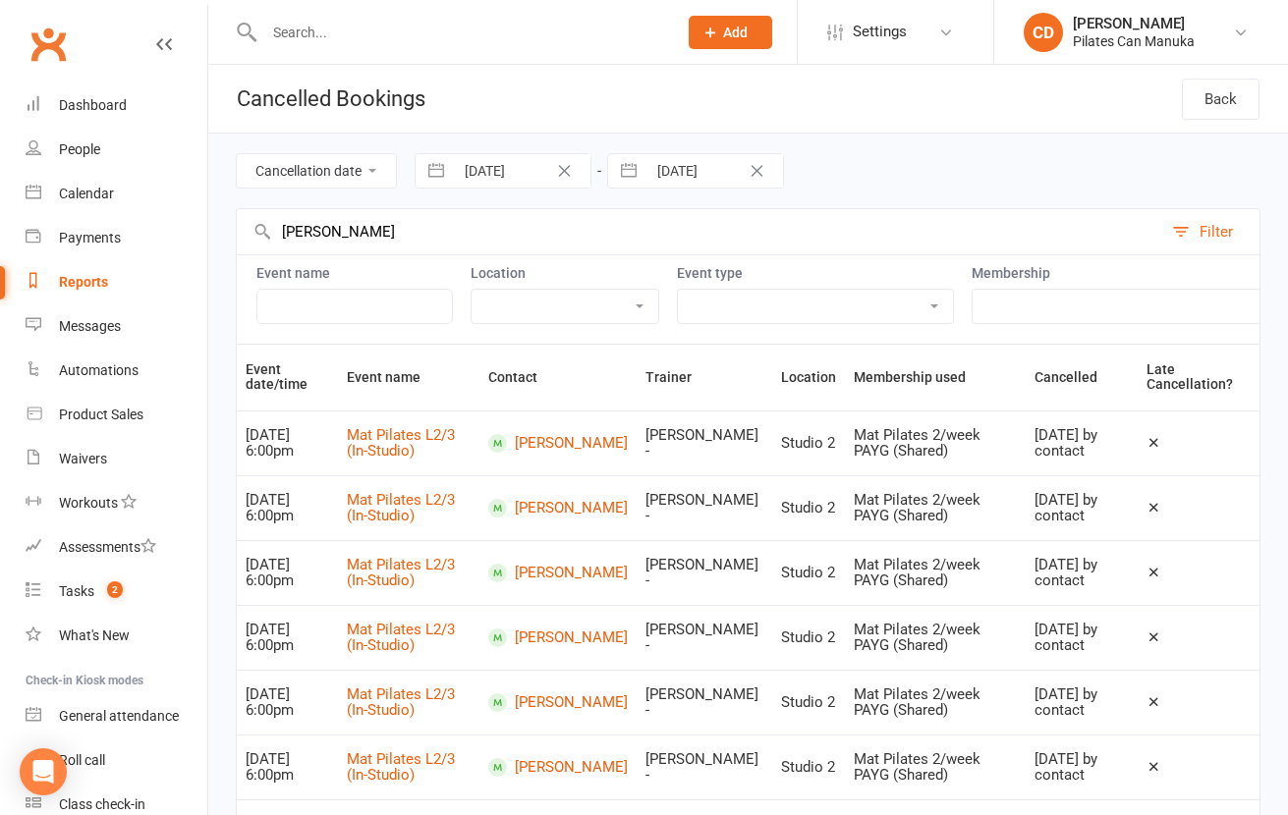
drag, startPoint x: 336, startPoint y: 230, endPoint x: 236, endPoint y: 230, distance: 100.2
click at [236, 230] on div "[PERSON_NAME] Filter" at bounding box center [748, 231] width 1024 height 46
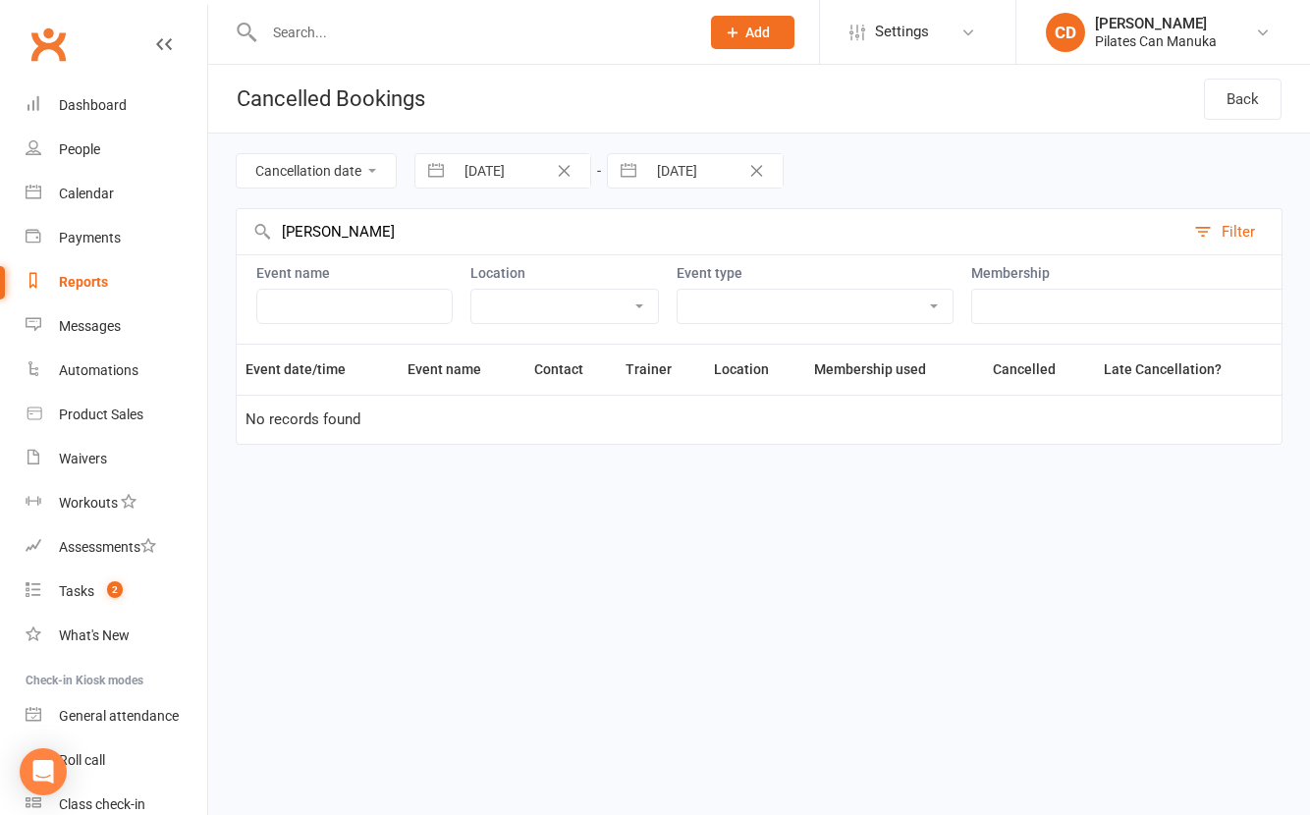
type input "[PERSON_NAME]"
